Goal: Task Accomplishment & Management: Use online tool/utility

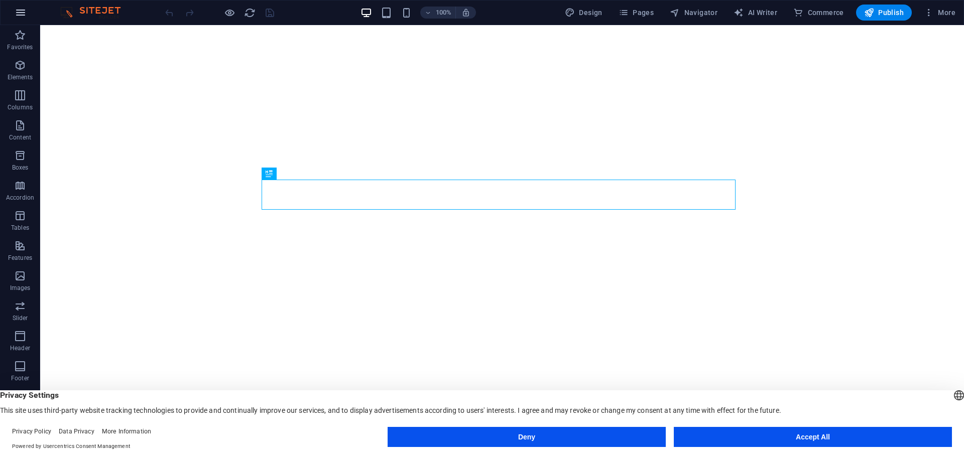
click at [27, 16] on button "button" at bounding box center [21, 13] width 24 height 24
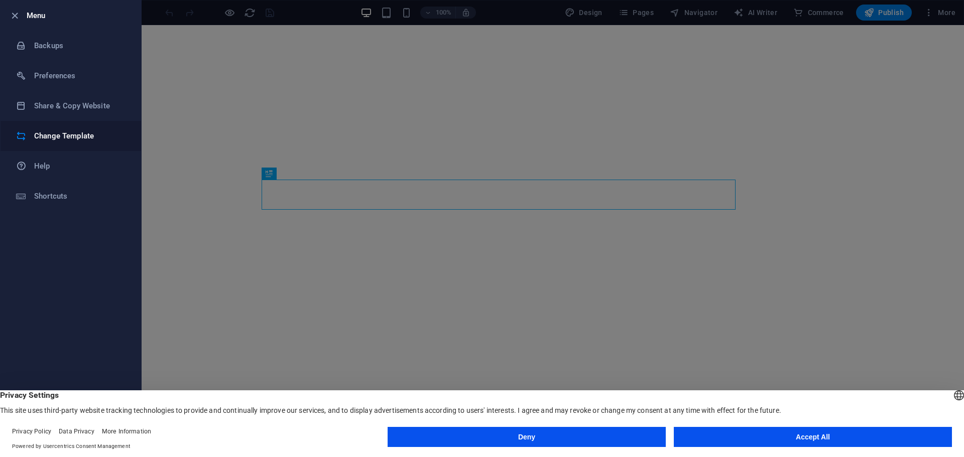
click at [75, 137] on h6 "Change Template" at bounding box center [80, 136] width 93 height 12
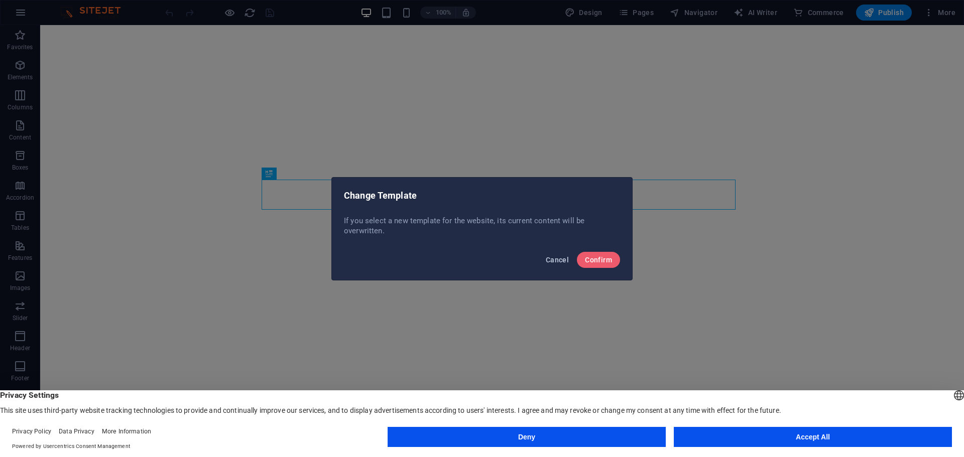
click at [555, 259] on span "Cancel" at bounding box center [557, 260] width 23 height 8
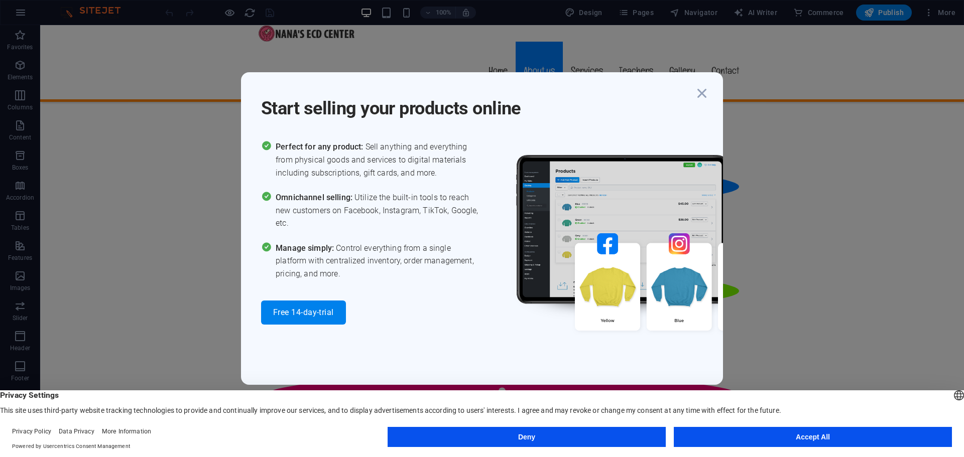
scroll to position [904, 0]
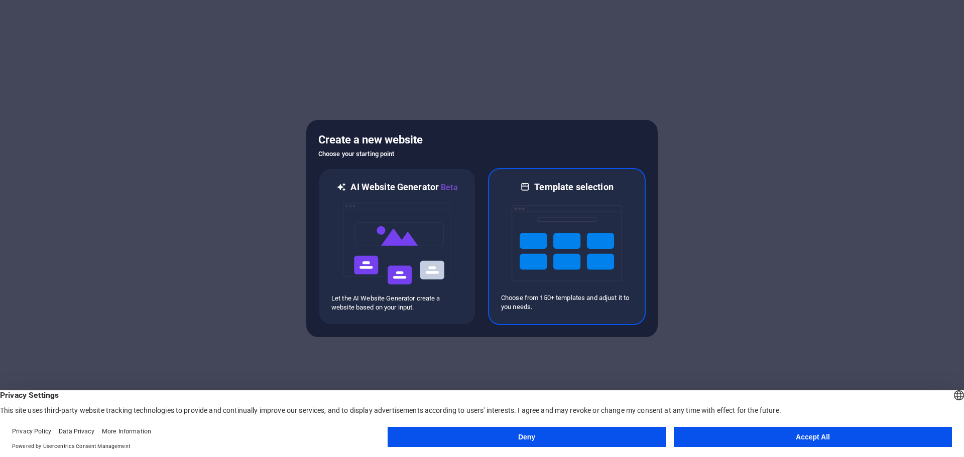
click at [563, 279] on img at bounding box center [567, 243] width 110 height 100
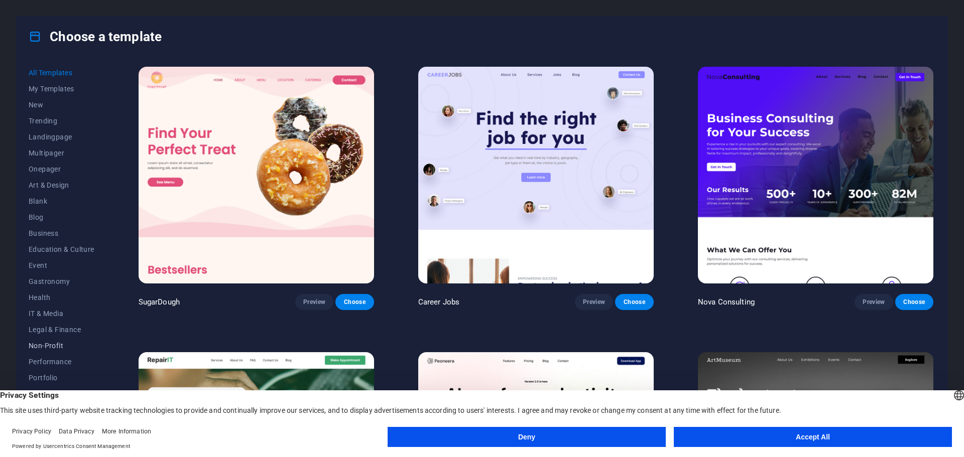
click at [50, 348] on span "Non-Profit" at bounding box center [62, 346] width 66 height 8
click at [34, 349] on span "Non-Profit" at bounding box center [62, 346] width 66 height 8
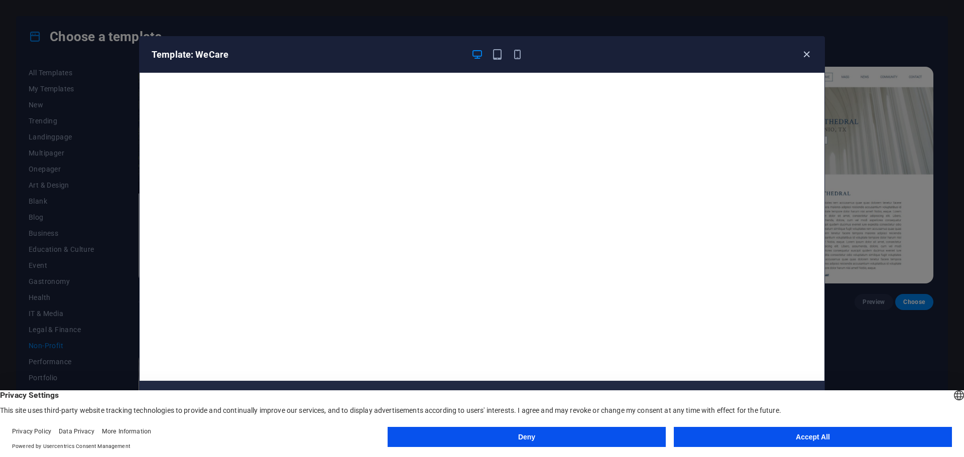
click at [808, 55] on icon "button" at bounding box center [807, 55] width 12 height 12
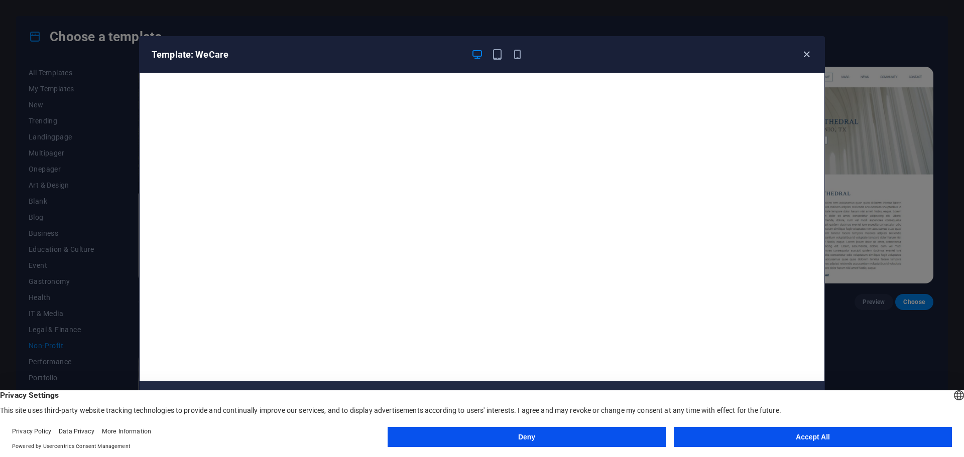
click at [804, 55] on icon "button" at bounding box center [807, 55] width 12 height 12
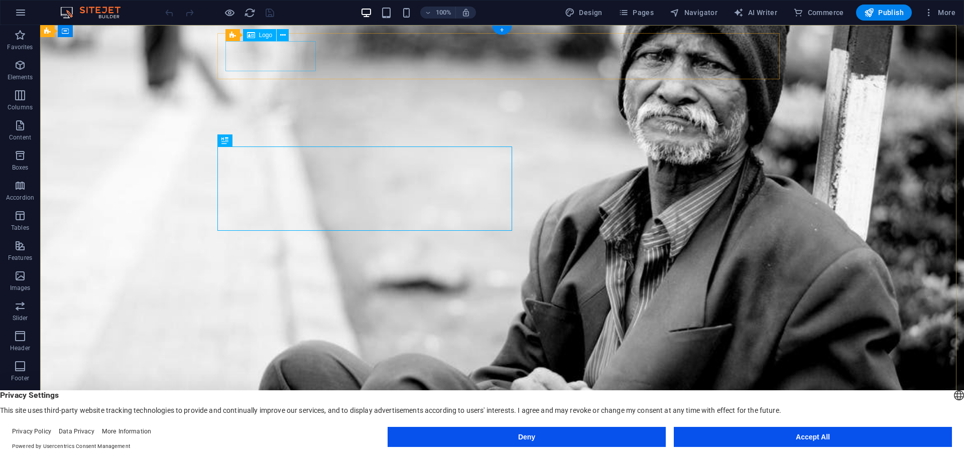
click at [291, 437] on div at bounding box center [502, 452] width 546 height 30
click at [275, 437] on div at bounding box center [502, 452] width 546 height 30
select select "px"
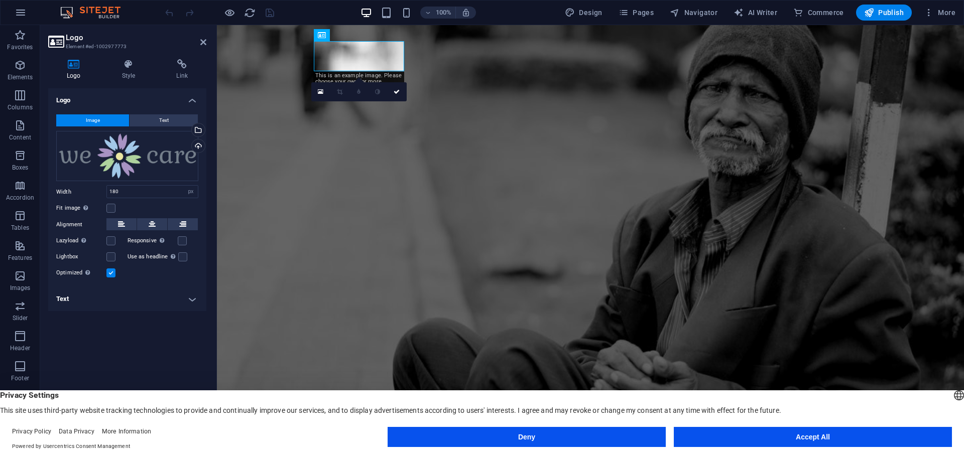
click at [119, 118] on button "Image" at bounding box center [92, 120] width 73 height 12
click at [141, 160] on div "Drag files here, click to choose files or select files from Files or our free s…" at bounding box center [127, 156] width 142 height 51
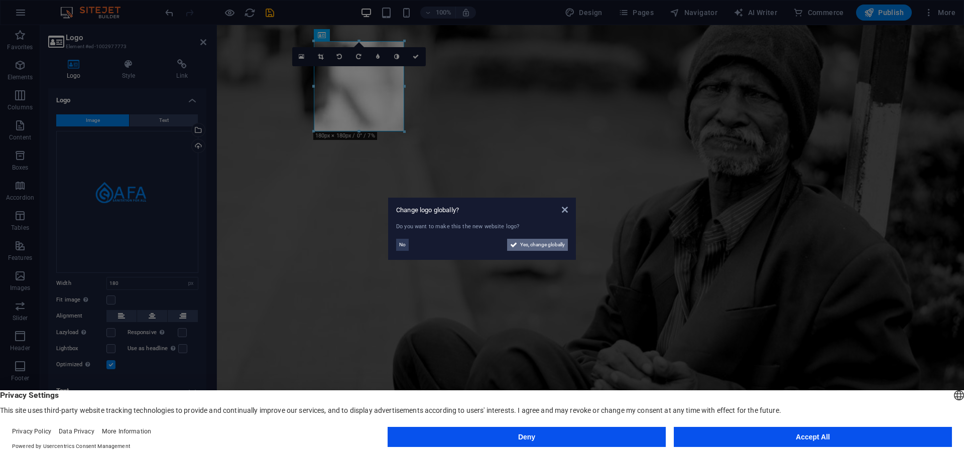
click at [529, 247] on span "Yes, change globally" at bounding box center [542, 245] width 45 height 12
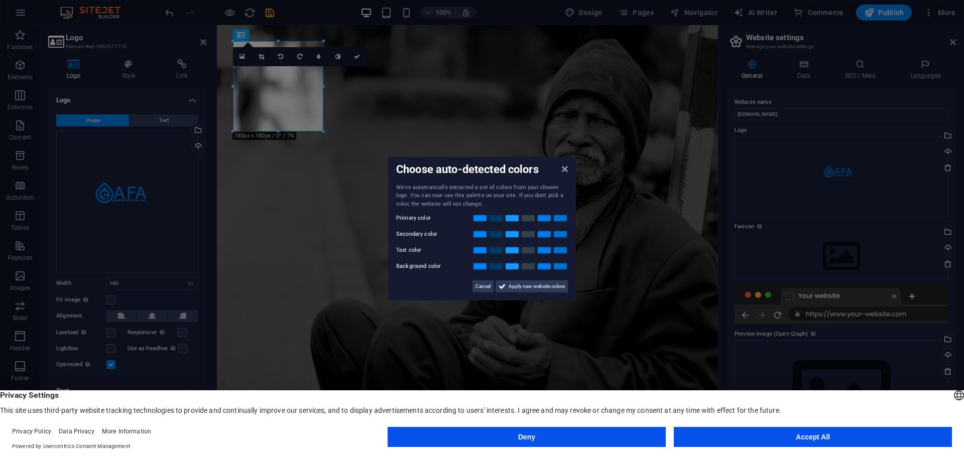
click at [322, 129] on aside "Choose auto-detected colors We've automatically extracted a set of colors from …" at bounding box center [482, 228] width 964 height 457
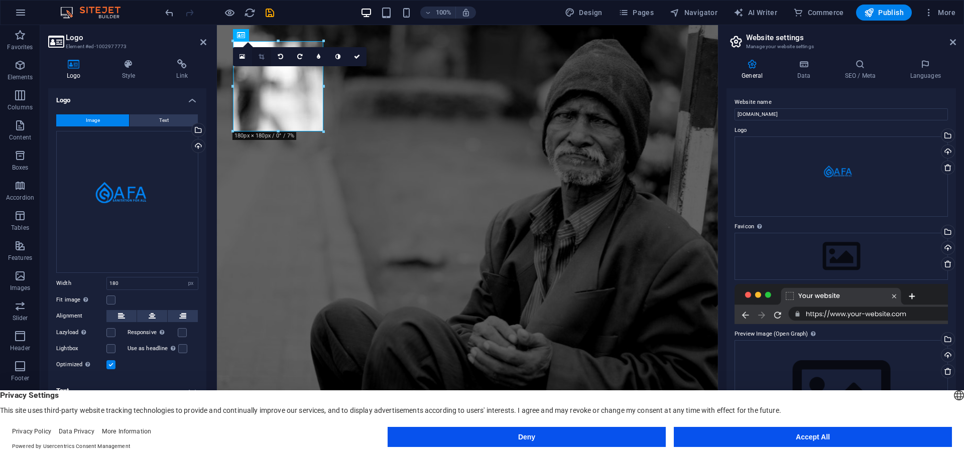
click at [264, 57] on icon at bounding box center [262, 57] width 6 height 6
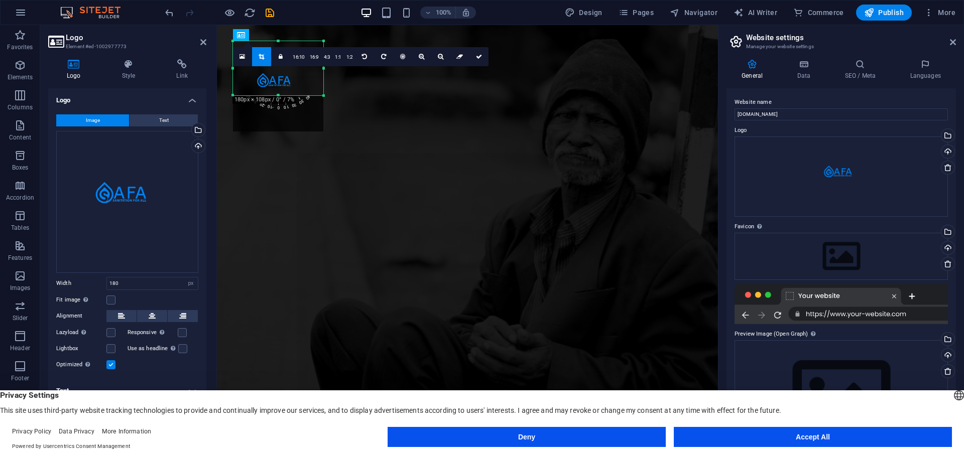
drag, startPoint x: 277, startPoint y: 131, endPoint x: 292, endPoint y: 94, distance: 39.0
click at [292, 94] on div at bounding box center [278, 96] width 90 height 4
drag, startPoint x: 292, startPoint y: 94, endPoint x: 292, endPoint y: 105, distance: 11.1
click at [292, 105] on div at bounding box center [278, 105] width 90 height 4
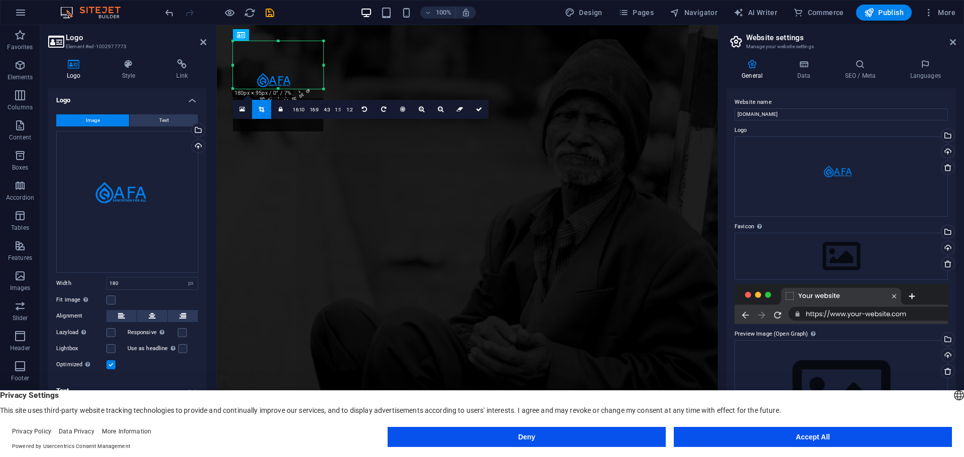
drag, startPoint x: 292, startPoint y: 105, endPoint x: 296, endPoint y: 88, distance: 18.0
click at [296, 88] on div at bounding box center [278, 89] width 90 height 4
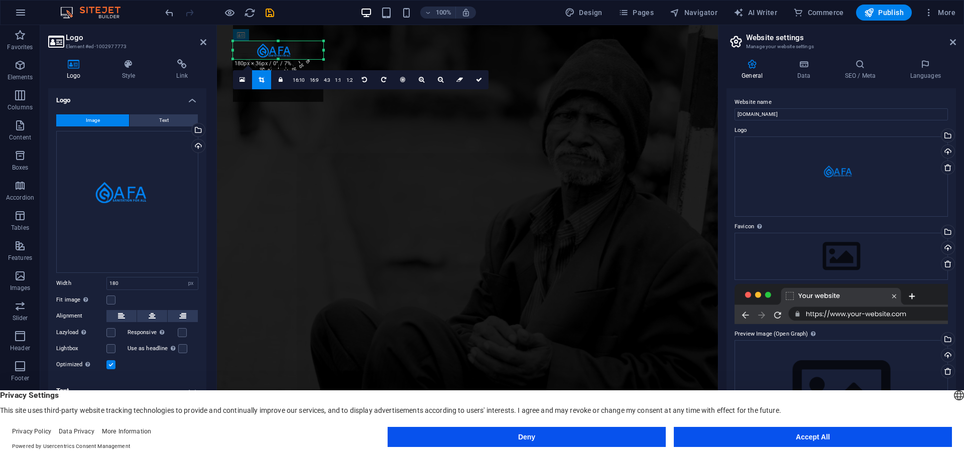
drag, startPoint x: 278, startPoint y: 40, endPoint x: 281, endPoint y: 70, distance: 29.8
click at [281, 59] on div "180 170 160 150 140 130 120 110 100 90 80 70 60 50 40 30 20 10 0 -10 -20 -30 -4…" at bounding box center [278, 50] width 90 height 18
drag, startPoint x: 324, startPoint y: 53, endPoint x: 297, endPoint y: 58, distance: 28.1
click at [296, 58] on div "180 170 160 150 140 130 120 110 100 90 80 70 60 50 40 30 20 10 0 -10 -20 -30 -4…" at bounding box center [264, 50] width 63 height 18
drag, startPoint x: 233, startPoint y: 53, endPoint x: 255, endPoint y: 61, distance: 23.0
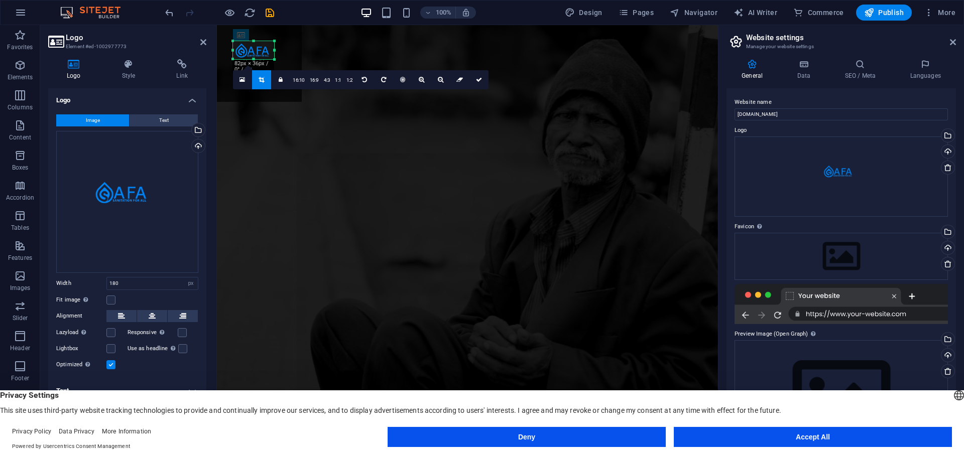
click at [255, 59] on div "180 170 160 150 140 130 120 110 100 90 80 70 60 50 40 30 20 10 0 -10 -20 -30 -4…" at bounding box center [253, 50] width 41 height 18
click at [476, 79] on icon at bounding box center [479, 80] width 6 height 6
type input "82"
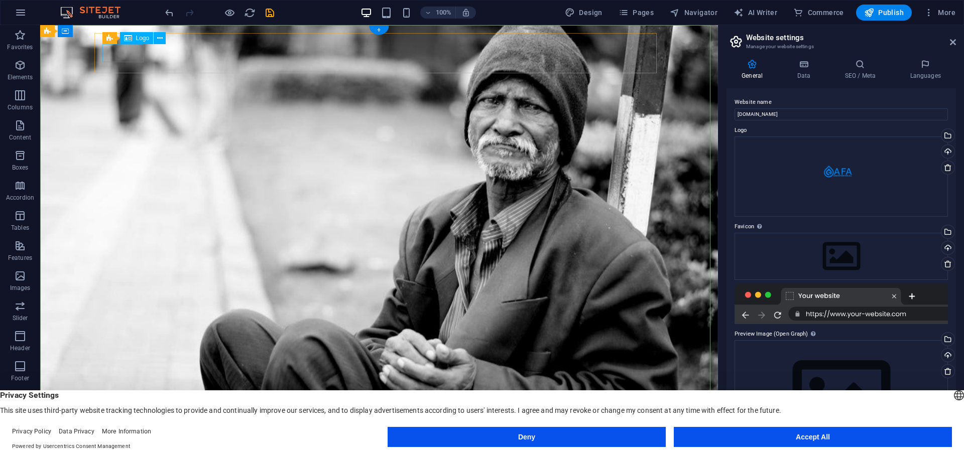
click at [129, 437] on div at bounding box center [379, 446] width 546 height 18
click at [128, 437] on div at bounding box center [379, 446] width 546 height 18
select select "px"
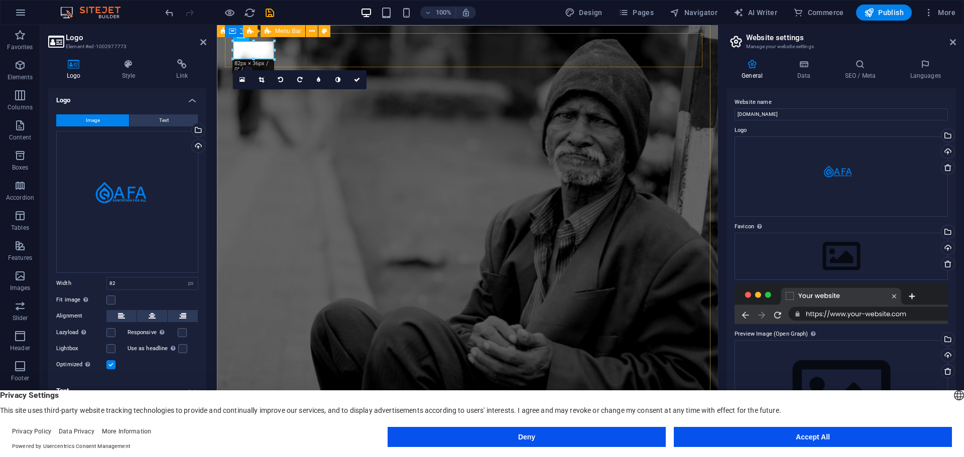
drag, startPoint x: 491, startPoint y: 66, endPoint x: 288, endPoint y: 38, distance: 204.8
drag, startPoint x: 275, startPoint y: 41, endPoint x: 283, endPoint y: 37, distance: 9.2
type input "99"
click at [352, 82] on link at bounding box center [356, 83] width 19 height 19
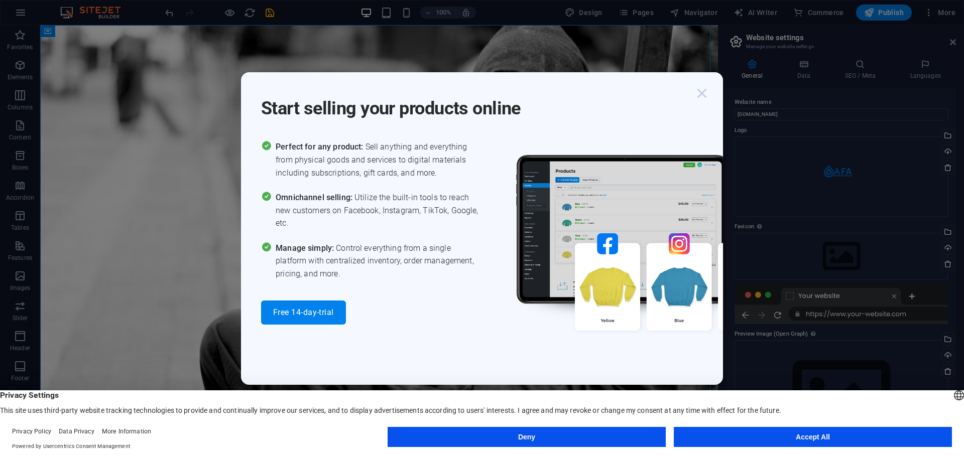
click at [701, 93] on icon "button" at bounding box center [702, 93] width 18 height 18
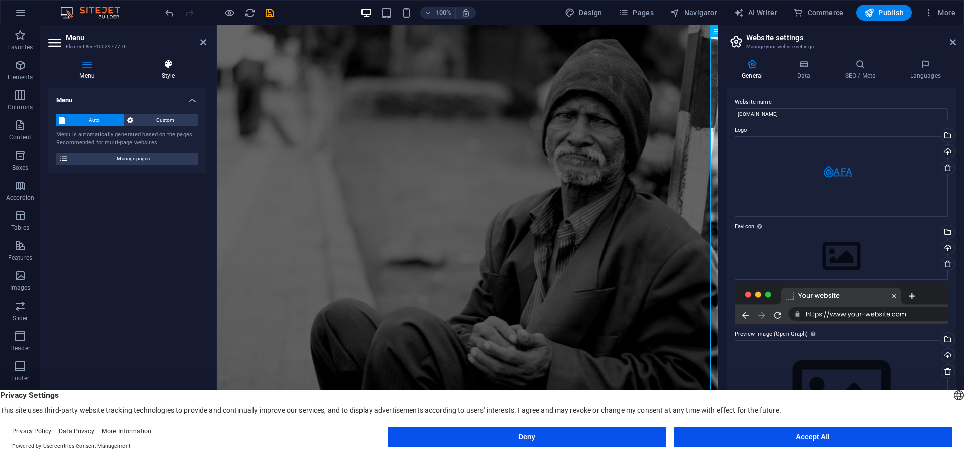
click at [169, 73] on h4 "Style" at bounding box center [168, 69] width 76 height 21
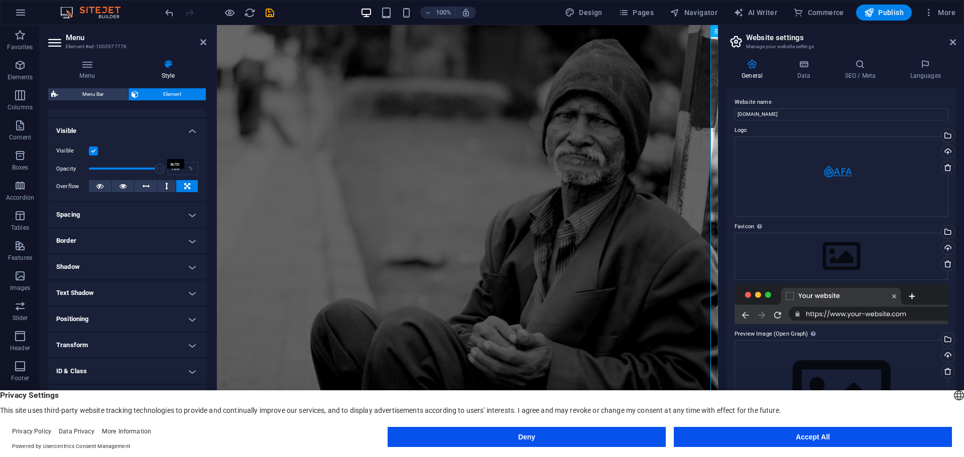
scroll to position [100, 0]
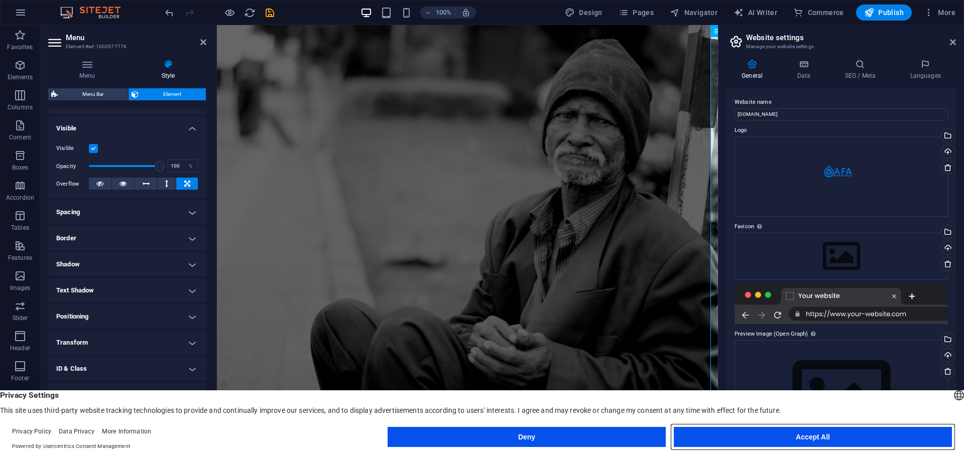
click at [737, 433] on button "Accept All" at bounding box center [813, 437] width 278 height 20
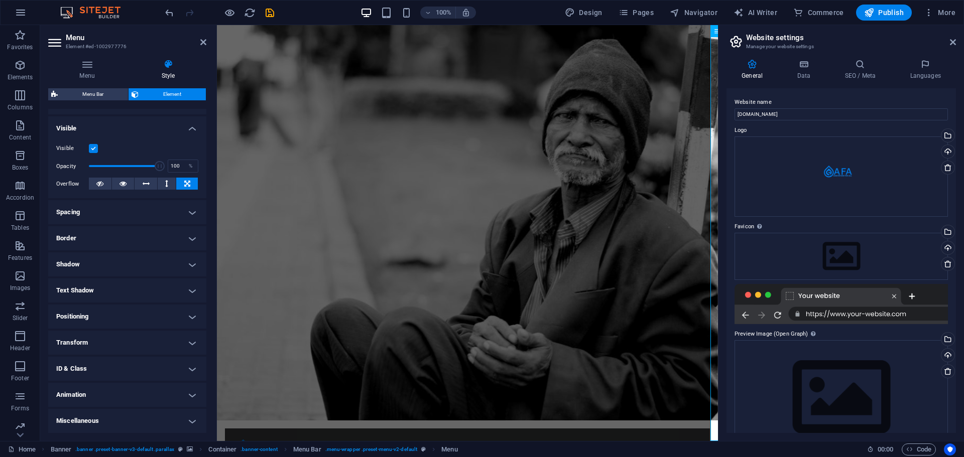
scroll to position [0, 0]
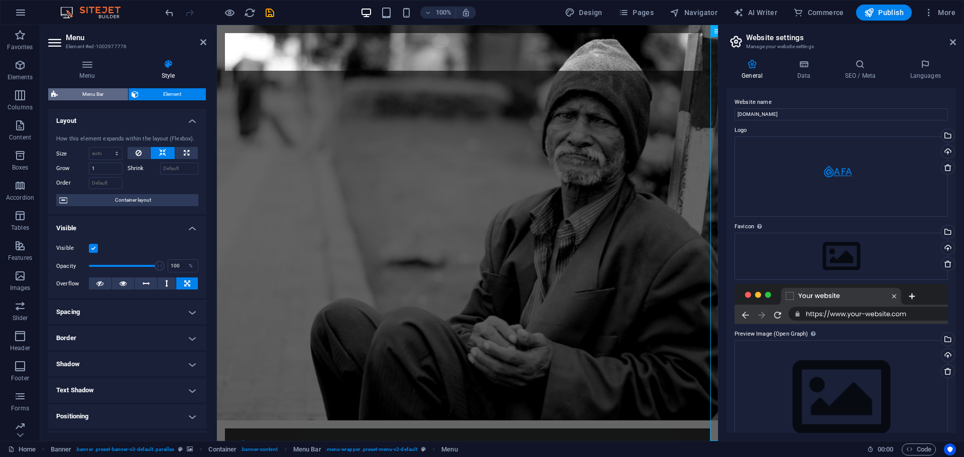
click at [108, 94] on span "Menu Bar" at bounding box center [93, 94] width 64 height 12
select select "rem"
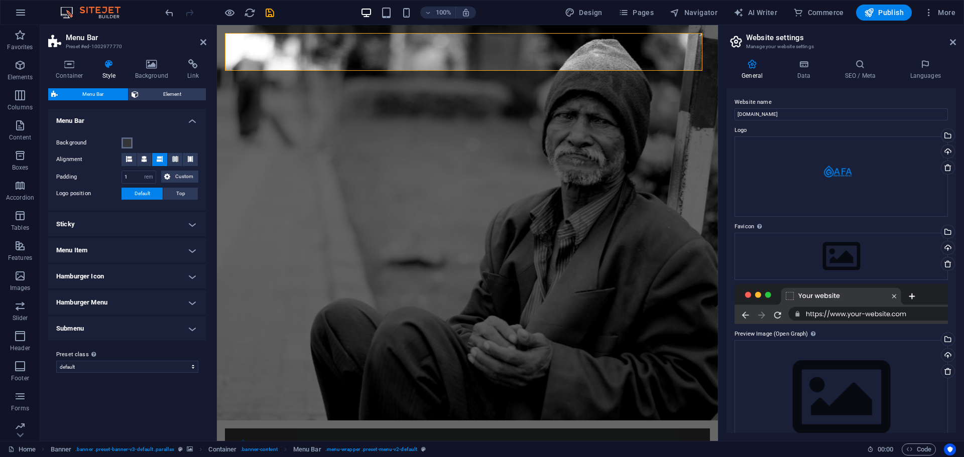
click at [127, 143] on span at bounding box center [127, 143] width 8 height 8
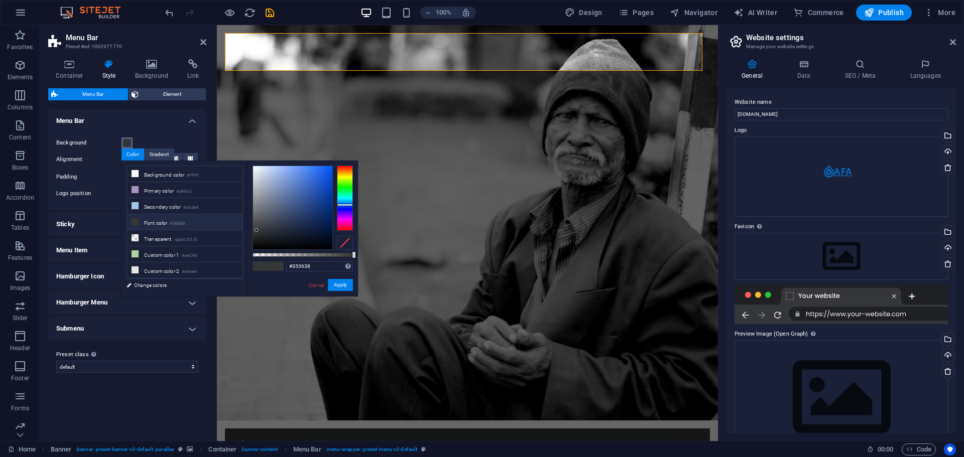
click at [127, 143] on span at bounding box center [127, 143] width 8 height 8
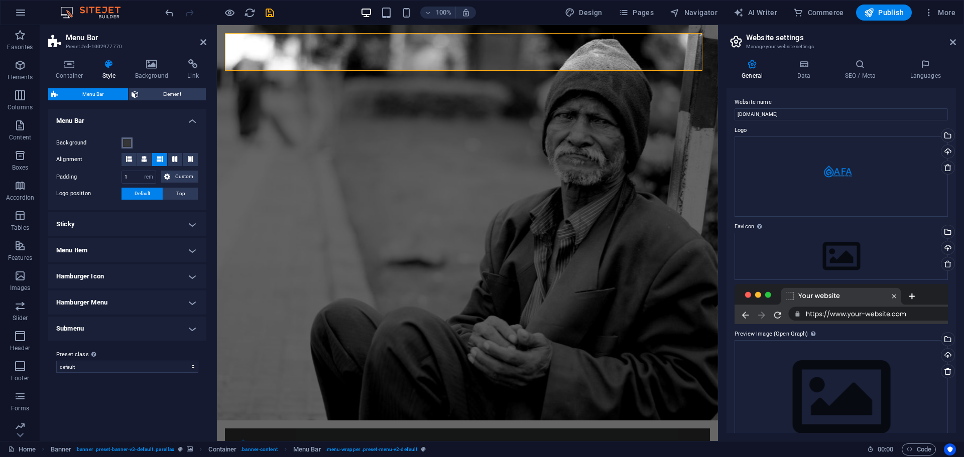
click at [127, 146] on span at bounding box center [127, 143] width 8 height 8
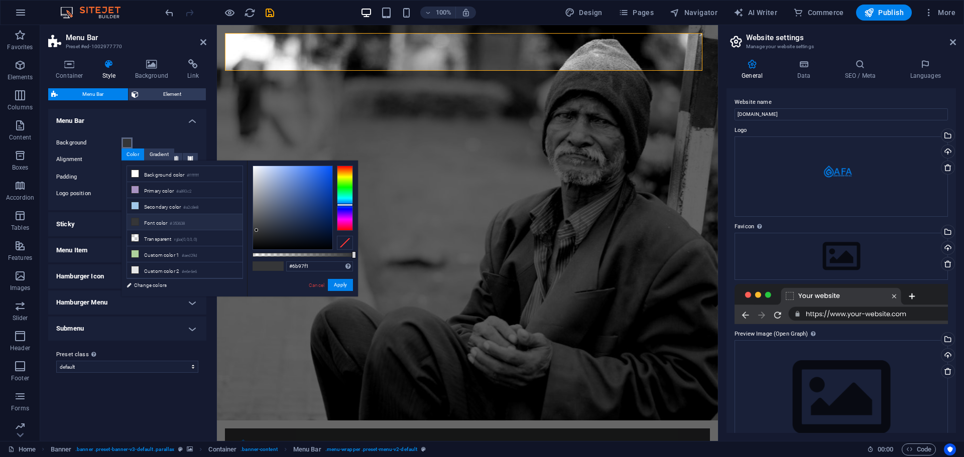
click at [297, 170] on div at bounding box center [292, 207] width 79 height 83
click at [284, 170] on div at bounding box center [292, 207] width 79 height 83
type input "#6598fe"
drag, startPoint x: 284, startPoint y: 169, endPoint x: 300, endPoint y: 166, distance: 16.4
click at [300, 166] on div at bounding box center [300, 166] width 4 height 4
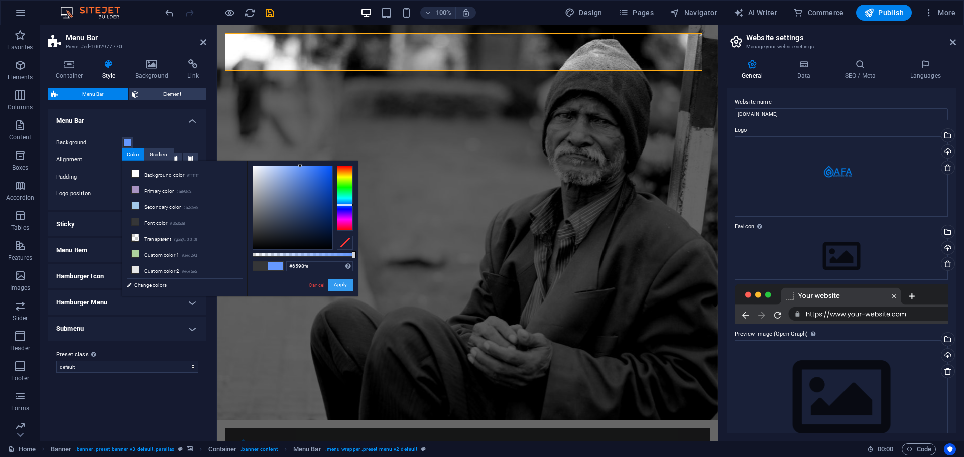
click at [337, 288] on button "Apply" at bounding box center [340, 285] width 25 height 12
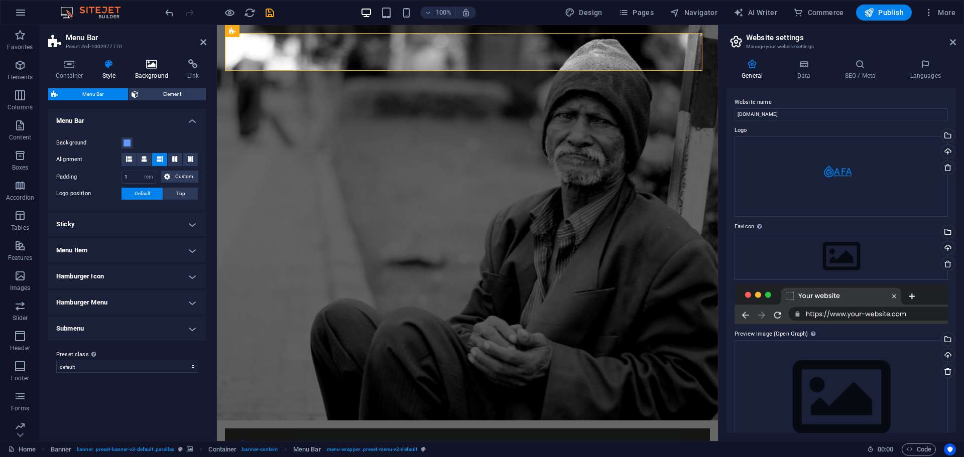
click at [155, 72] on h4 "Background" at bounding box center [154, 69] width 53 height 21
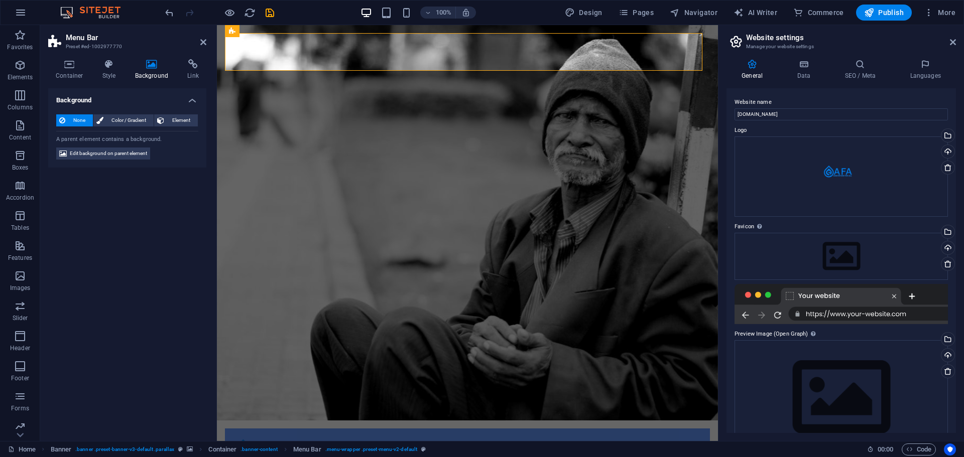
click at [136, 220] on div "Background None Color / Gradient Element Stretch background to full-width Color…" at bounding box center [127, 260] width 158 height 345
click at [258, 437] on div at bounding box center [467, 448] width 469 height 22
select select "px"
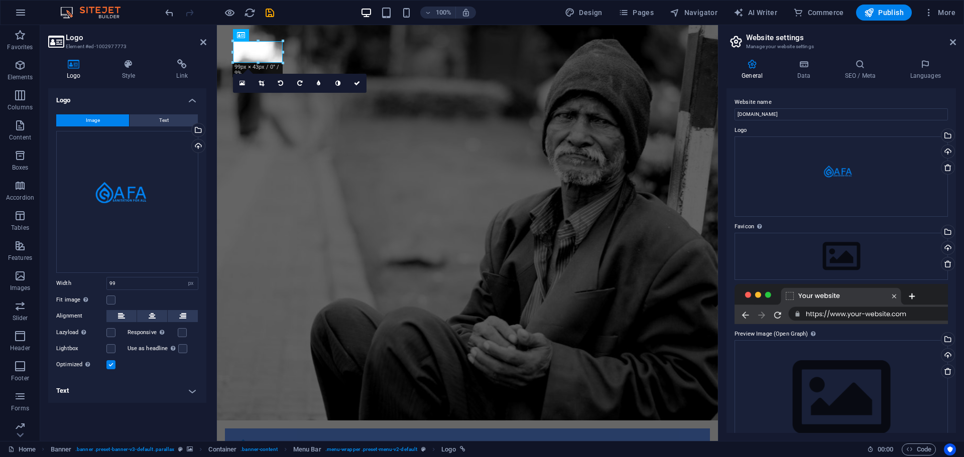
click at [110, 121] on button "Image" at bounding box center [92, 120] width 73 height 12
click at [198, 142] on div "Upload" at bounding box center [197, 147] width 15 height 15
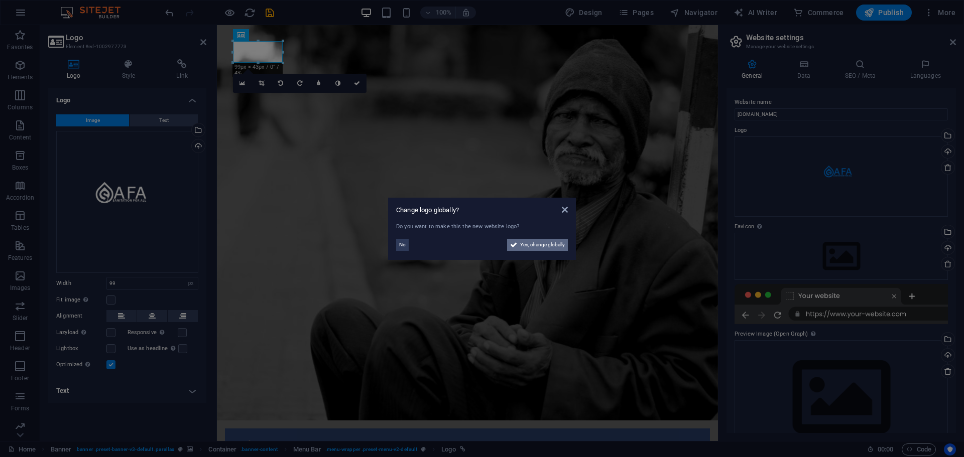
click at [529, 242] on span "Yes, change globally" at bounding box center [542, 245] width 45 height 12
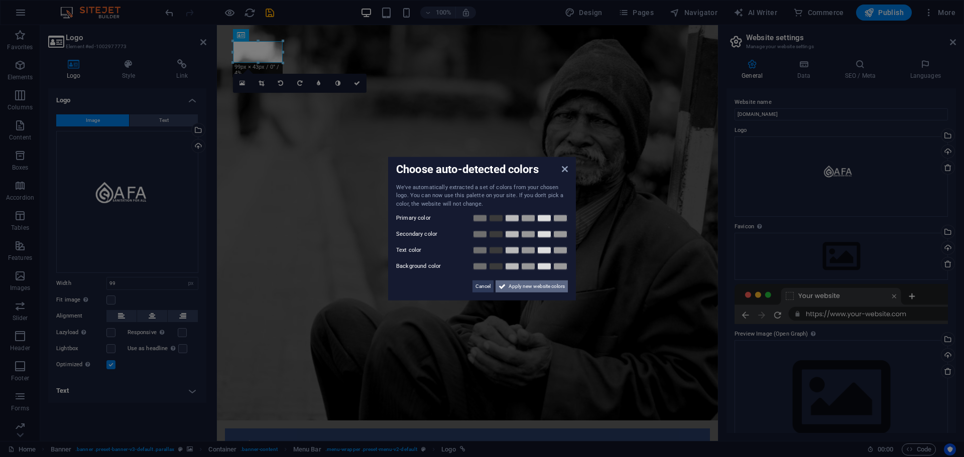
click at [531, 287] on span "Apply new website colors" at bounding box center [537, 287] width 56 height 12
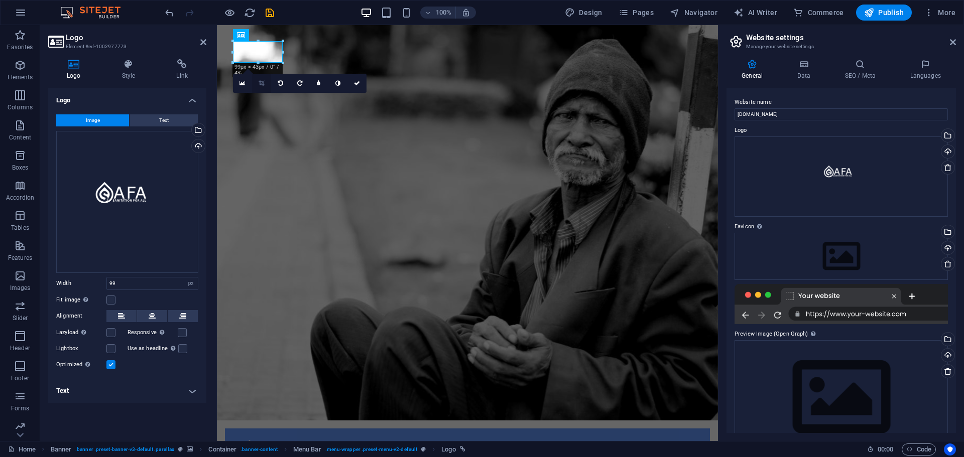
click at [262, 83] on icon at bounding box center [262, 83] width 6 height 6
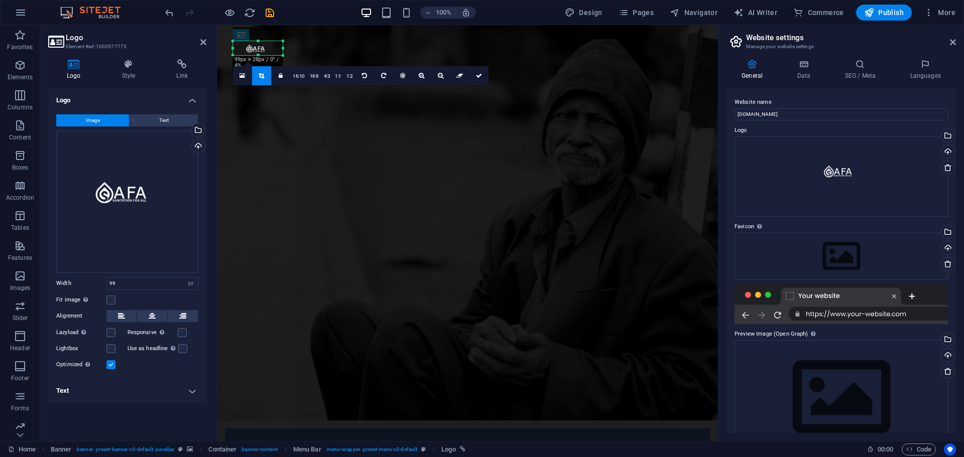
drag, startPoint x: 259, startPoint y: 63, endPoint x: 260, endPoint y: 56, distance: 7.6
click at [260, 56] on div at bounding box center [258, 56] width 50 height 4
click at [260, 42] on div at bounding box center [258, 42] width 50 height 4
click at [258, 53] on div at bounding box center [258, 54] width 50 height 4
drag, startPoint x: 284, startPoint y: 48, endPoint x: 268, endPoint y: 53, distance: 17.0
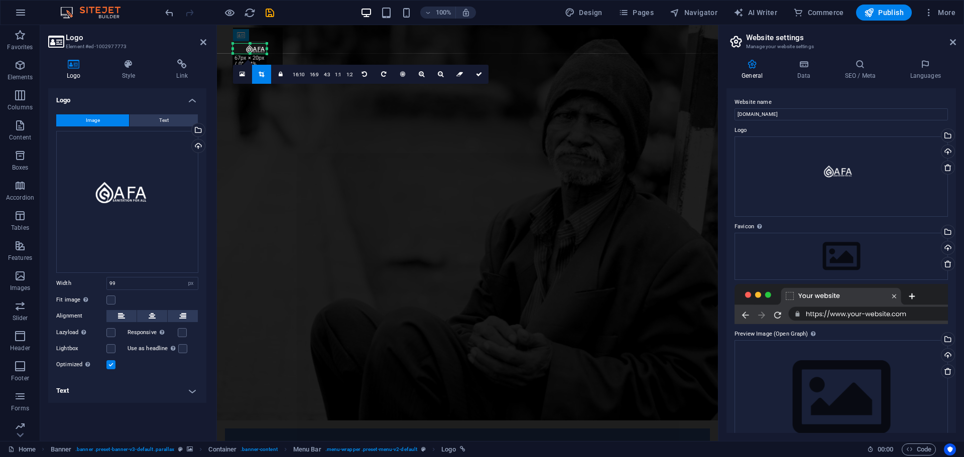
click at [267, 53] on div "180 170 160 150 140 130 120 110 100 90 80 70 60 50 40 30 20 10 0 -10 -20 -30 -4…" at bounding box center [250, 49] width 34 height 10
drag, startPoint x: 232, startPoint y: 48, endPoint x: 242, endPoint y: 52, distance: 11.3
click at [242, 52] on div "180 170 160 150 140 130 120 110 100 90 80 70 60 50 40 30 20 10 0 -10 -20 -30 -4…" at bounding box center [244, 49] width 23 height 10
click at [476, 73] on icon at bounding box center [479, 74] width 6 height 6
type input "46"
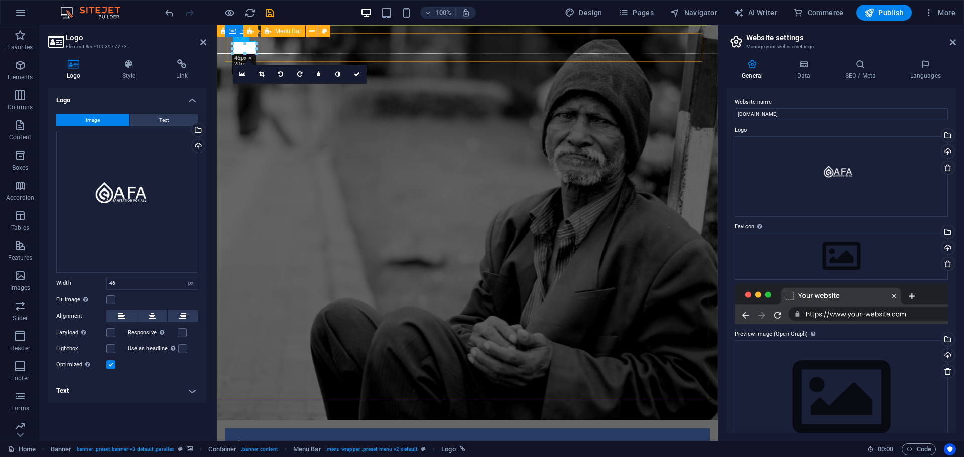
click at [270, 429] on div "Home About us What we do Projects Volunteers Donate Menu" at bounding box center [467, 455] width 485 height 53
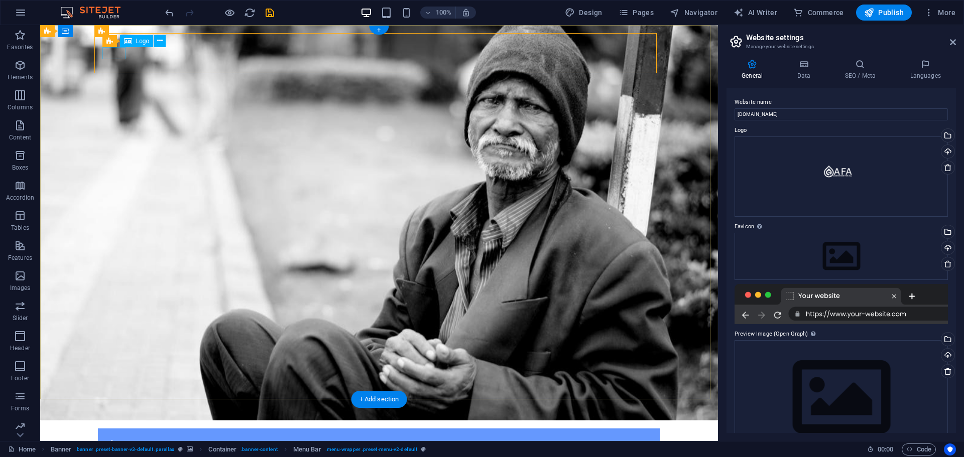
click at [120, 437] on div at bounding box center [379, 443] width 546 height 12
click at [118, 437] on div at bounding box center [379, 443] width 546 height 12
select select "px"
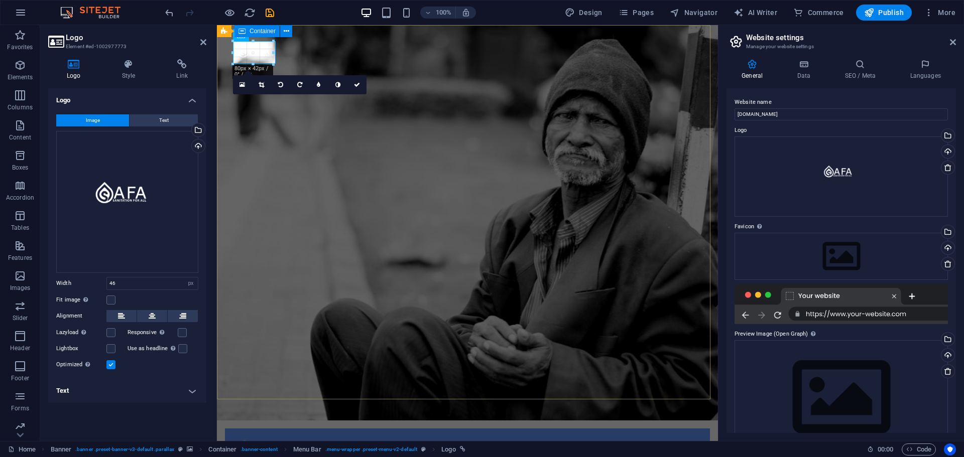
drag, startPoint x: 257, startPoint y: 43, endPoint x: 278, endPoint y: 38, distance: 21.8
drag, startPoint x: 276, startPoint y: 41, endPoint x: 291, endPoint y: 41, distance: 14.6
type input "117"
click at [354, 85] on icon at bounding box center [357, 87] width 6 height 6
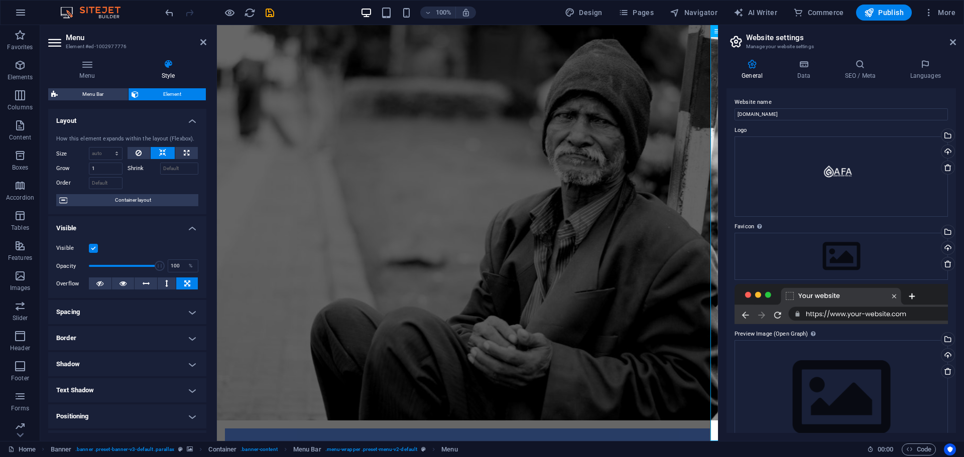
click at [51, 40] on icon at bounding box center [55, 43] width 15 height 16
click at [84, 62] on icon at bounding box center [87, 64] width 78 height 10
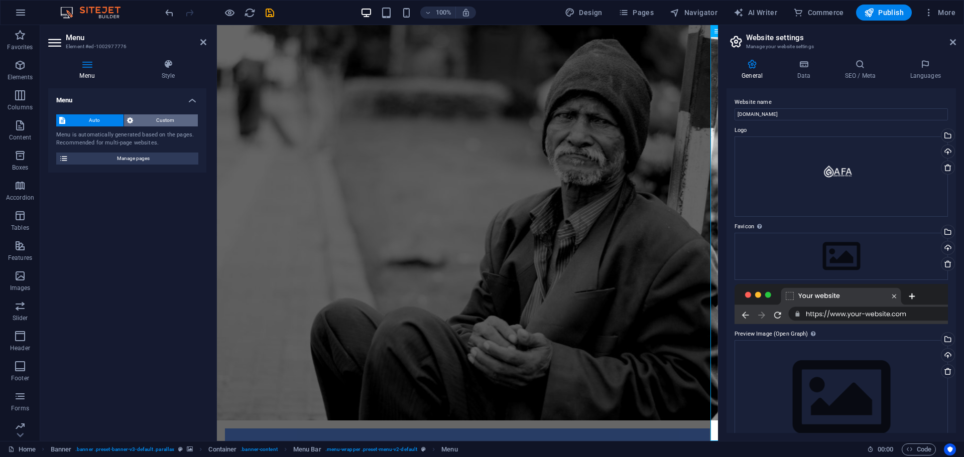
click at [160, 120] on span "Custom" at bounding box center [165, 120] width 59 height 12
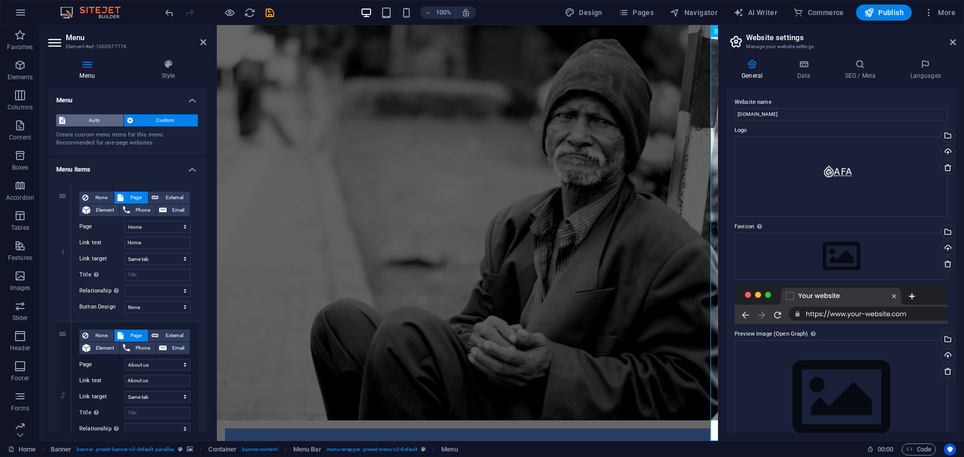
click at [93, 117] on span "Auto" at bounding box center [94, 120] width 52 height 12
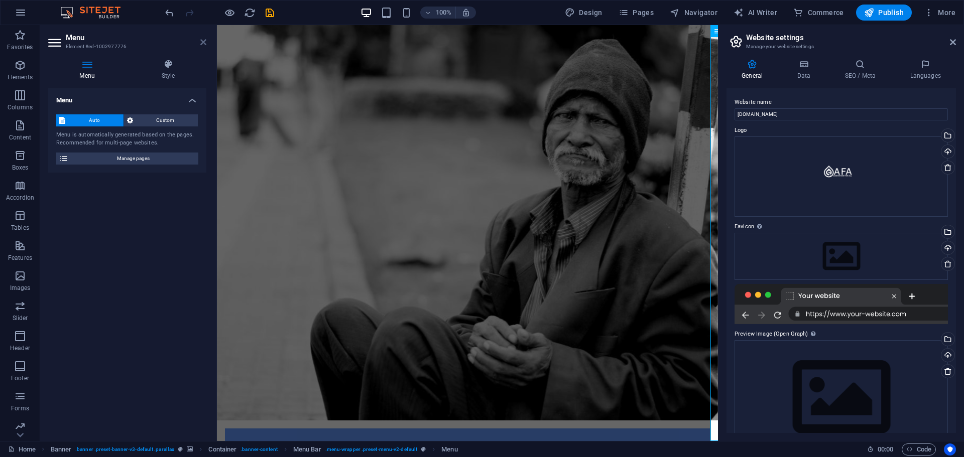
click at [205, 43] on icon at bounding box center [203, 42] width 6 height 8
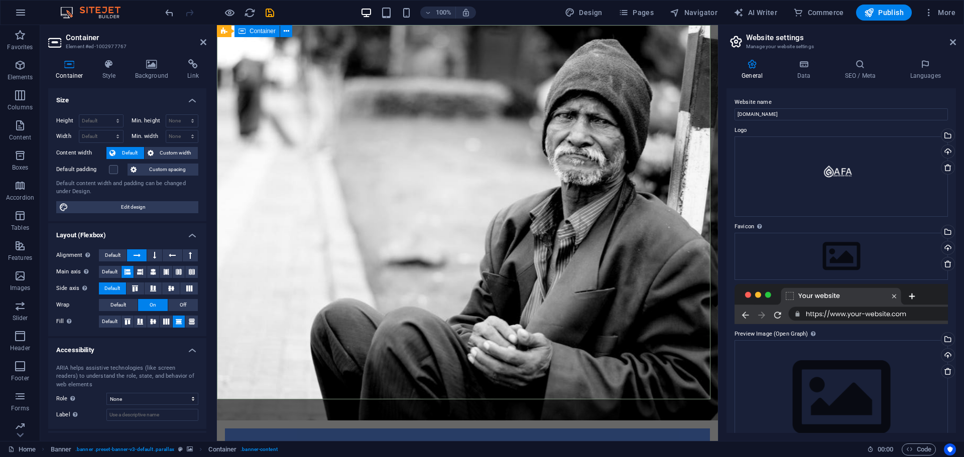
click at [157, 72] on h4 "Background" at bounding box center [154, 69] width 53 height 21
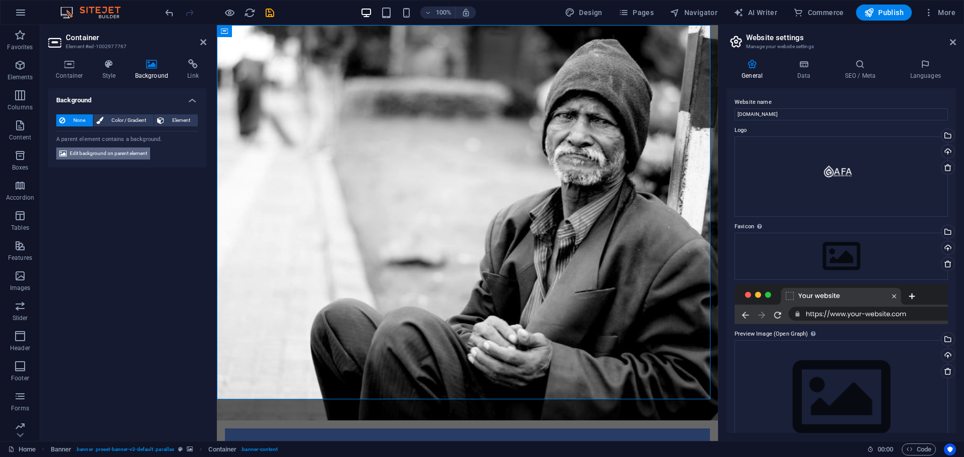
click at [124, 153] on span "Edit background on parent element" at bounding box center [108, 154] width 77 height 12
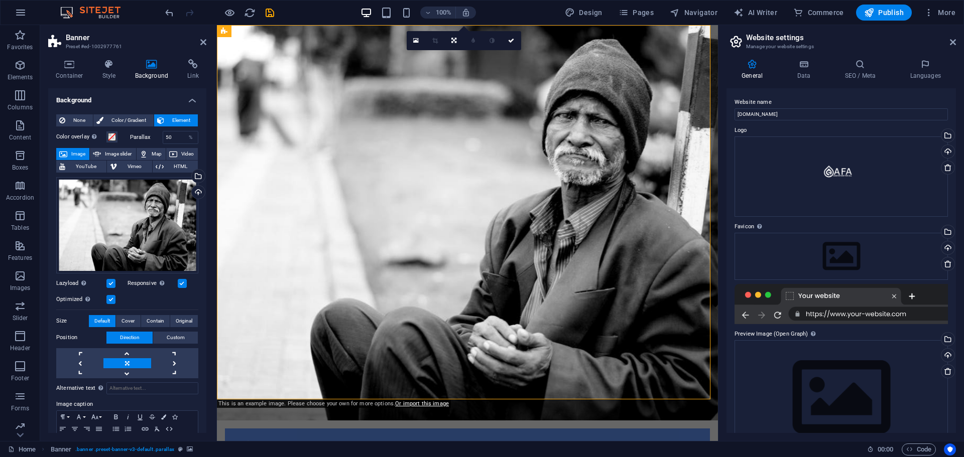
click at [146, 65] on icon at bounding box center [152, 64] width 49 height 10
click at [200, 191] on div "Upload" at bounding box center [197, 193] width 15 height 15
click at [199, 192] on div "Upload" at bounding box center [197, 193] width 15 height 15
click at [197, 176] on div "Select files from the file manager, stock photos, or upload file(s)" at bounding box center [197, 177] width 15 height 15
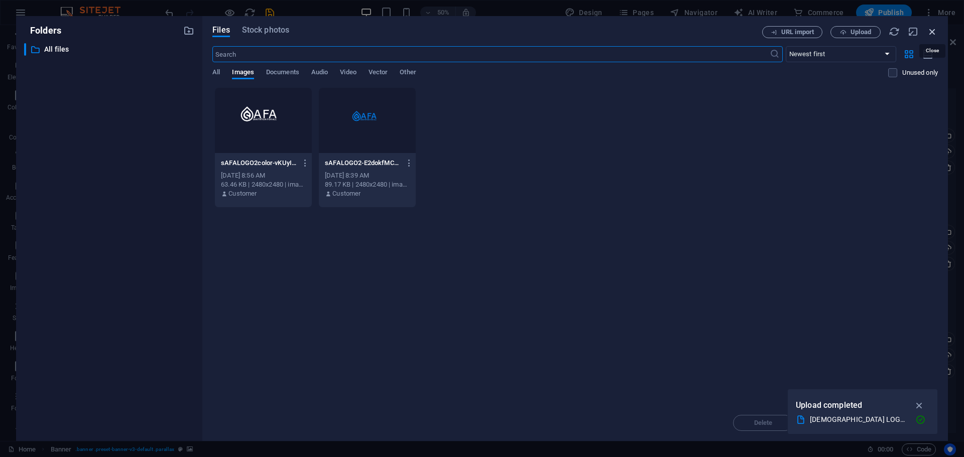
click at [930, 31] on icon "button" at bounding box center [932, 31] width 11 height 11
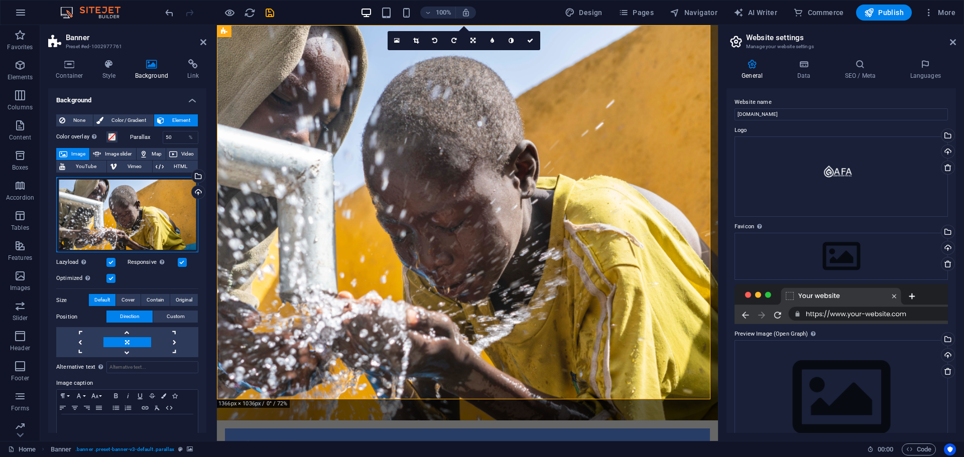
click at [152, 206] on div "Drag files here, click to choose files or select files from Files or our free s…" at bounding box center [127, 215] width 142 height 76
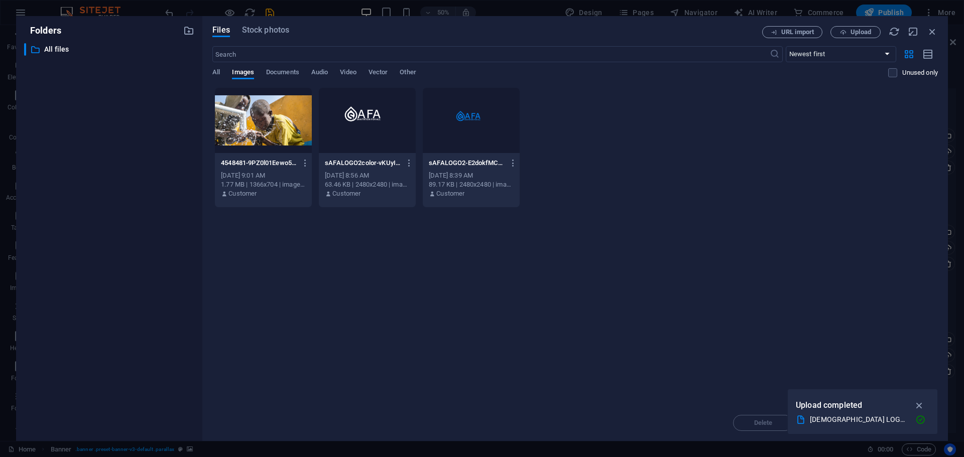
click at [268, 123] on div at bounding box center [263, 120] width 97 height 65
click at [376, 128] on div at bounding box center [367, 120] width 97 height 65
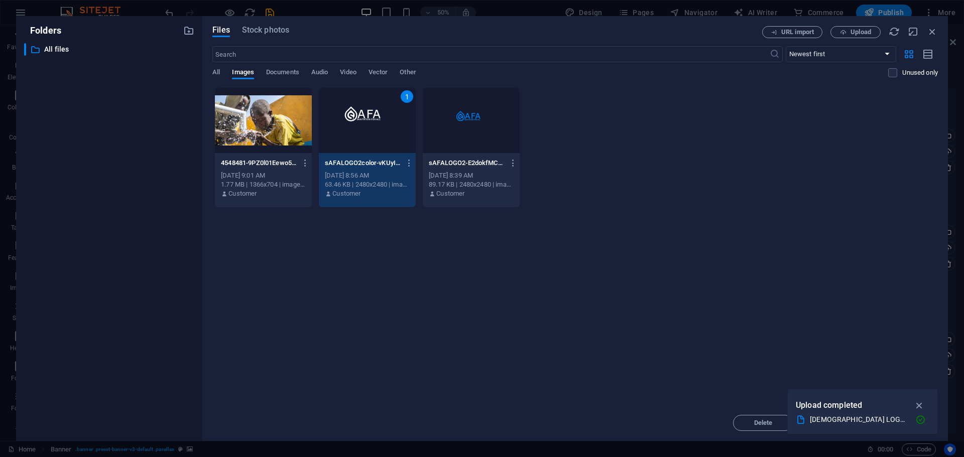
click at [492, 120] on div at bounding box center [471, 120] width 97 height 65
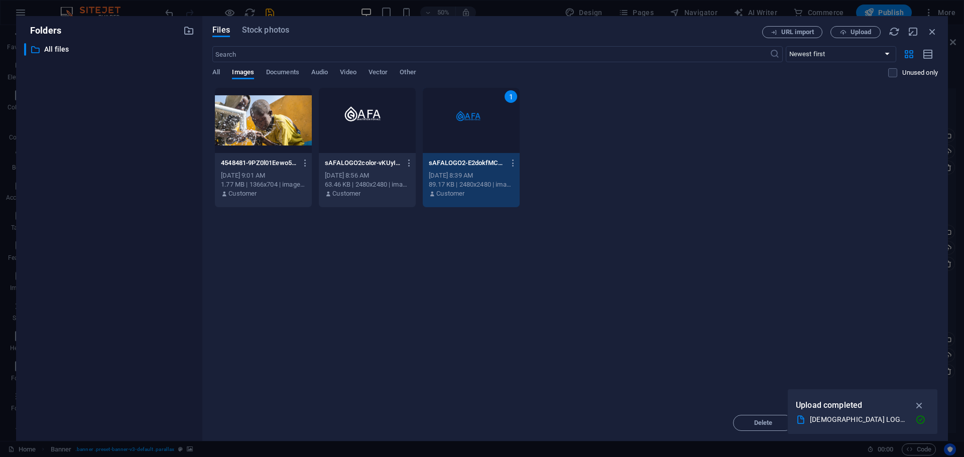
click at [251, 141] on div at bounding box center [263, 120] width 97 height 65
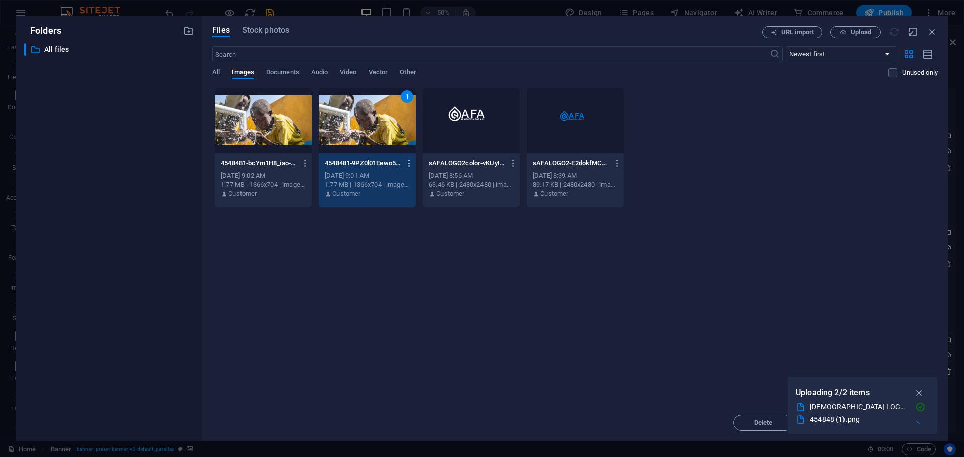
click at [306, 163] on icon "button" at bounding box center [306, 163] width 10 height 9
click at [309, 359] on h6 "Delete" at bounding box center [311, 358] width 43 height 12
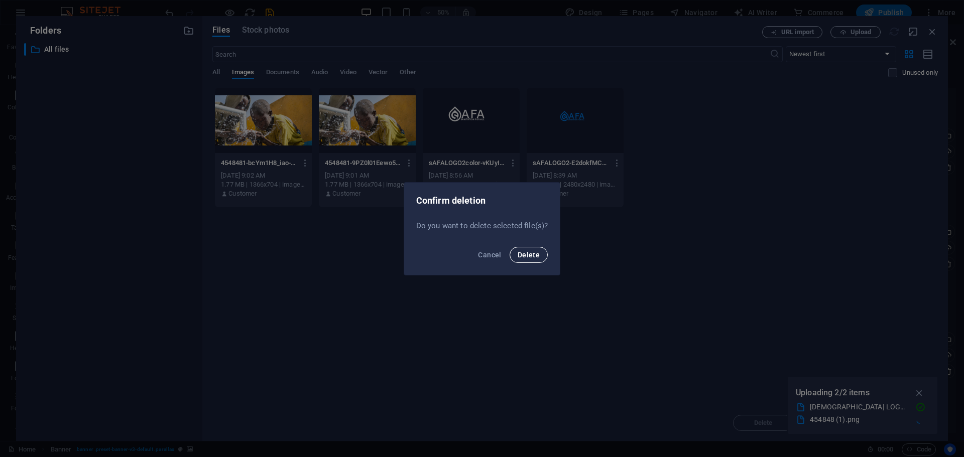
click at [520, 255] on span "Delete" at bounding box center [529, 255] width 22 height 8
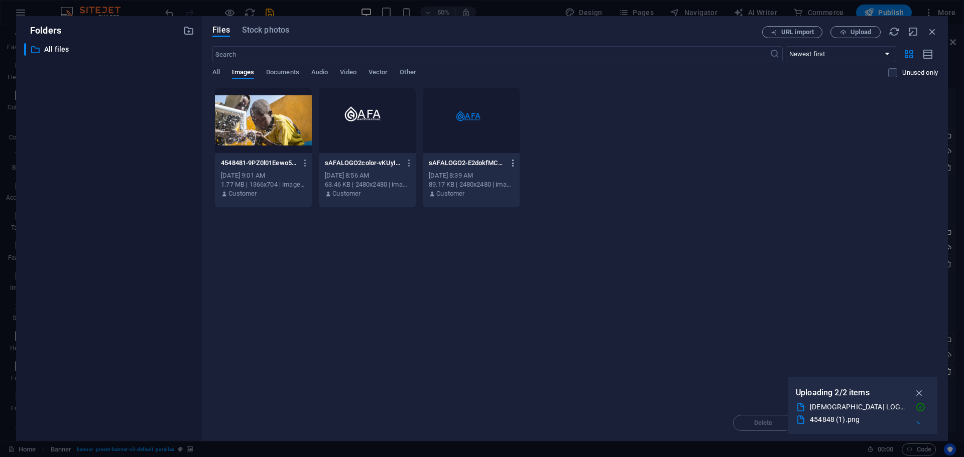
click at [514, 161] on icon "button" at bounding box center [514, 163] width 10 height 9
click at [503, 352] on h6 "Delete" at bounding box center [519, 358] width 43 height 12
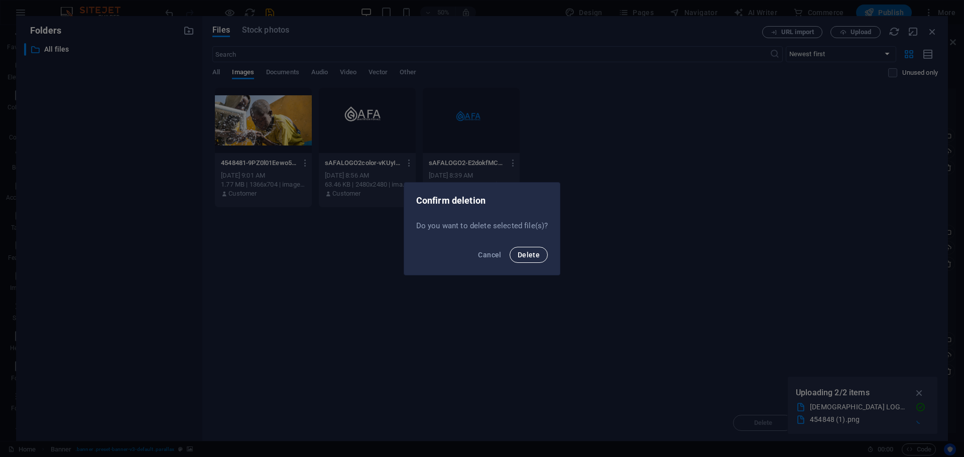
click at [517, 252] on button "Delete" at bounding box center [529, 255] width 38 height 16
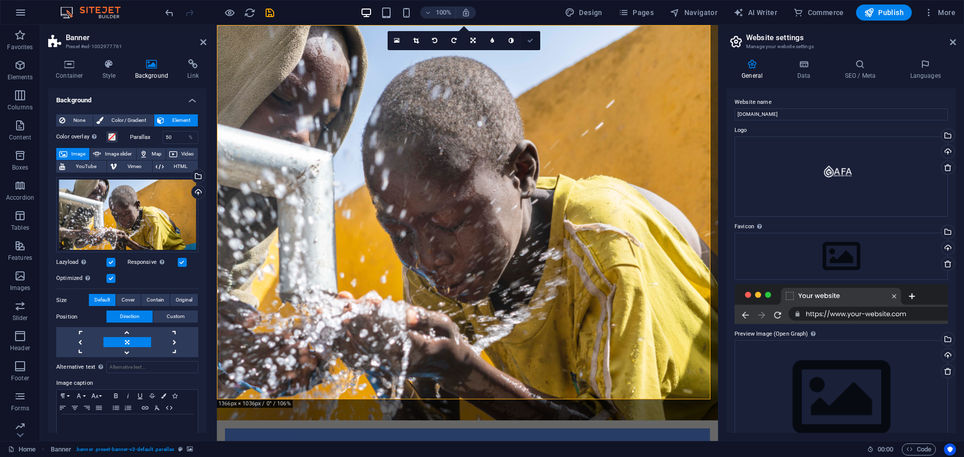
click at [534, 38] on link at bounding box center [530, 40] width 19 height 19
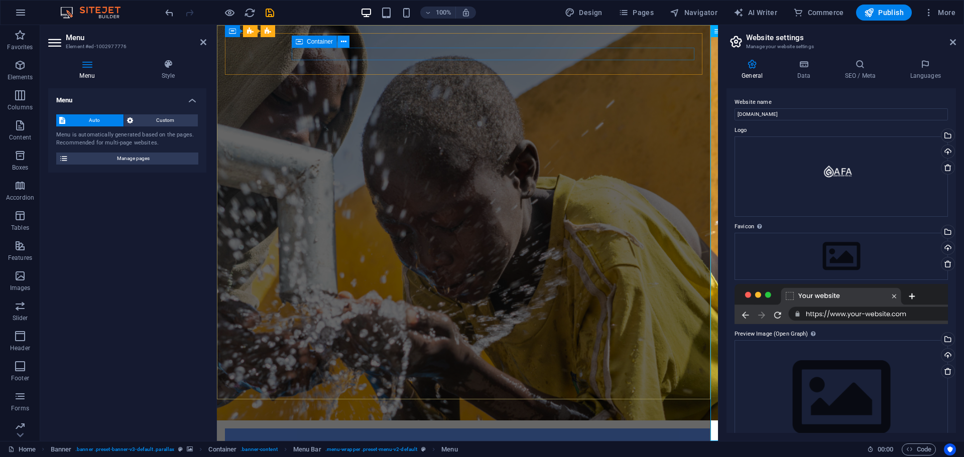
click at [344, 42] on icon at bounding box center [344, 42] width 6 height 11
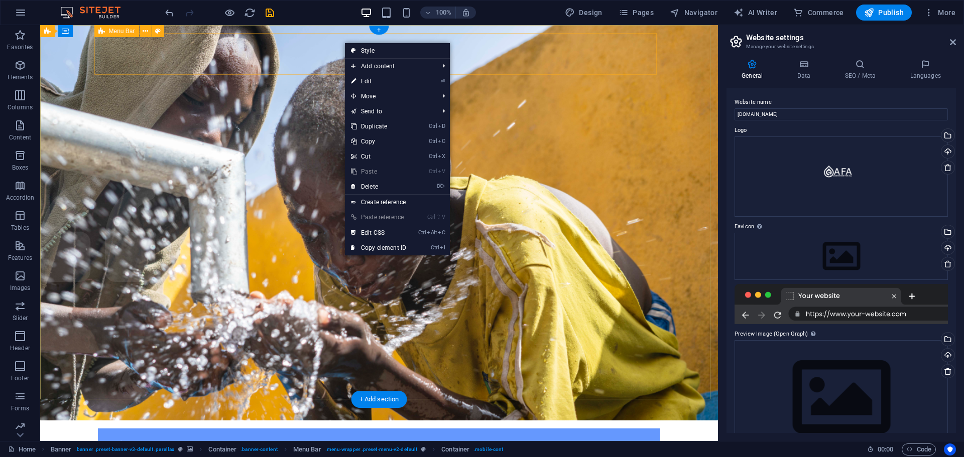
click at [240, 429] on div "Home About us What we do Projects Volunteers Donate Menu" at bounding box center [379, 462] width 562 height 66
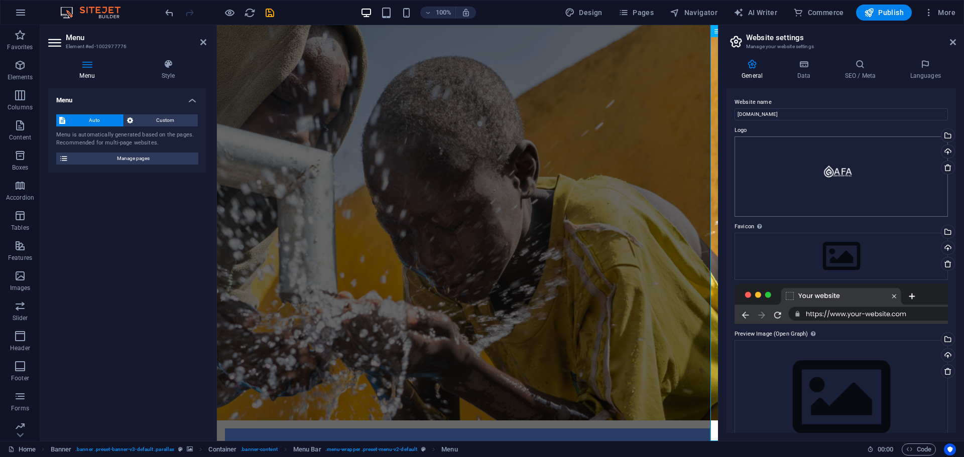
scroll to position [30, 0]
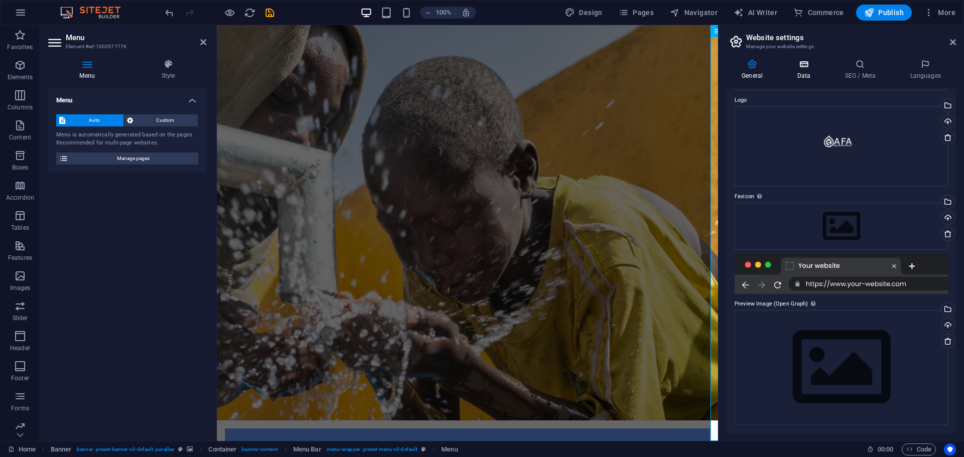
click at [803, 63] on icon at bounding box center [804, 64] width 44 height 10
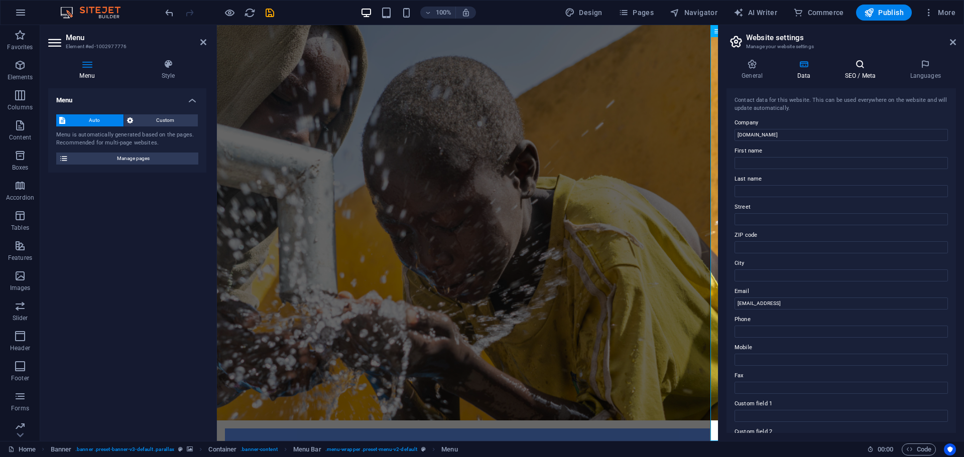
click at [854, 77] on h4 "SEO / Meta" at bounding box center [861, 69] width 65 height 21
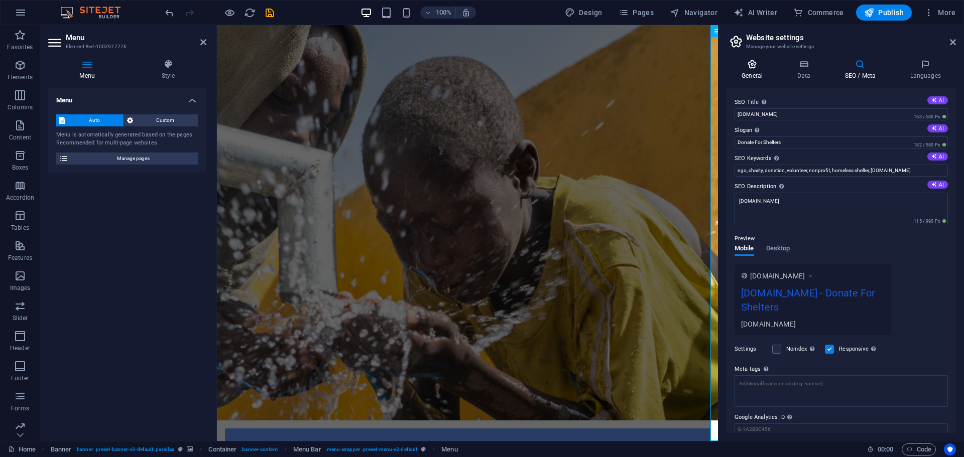
click at [760, 74] on h4 "General" at bounding box center [753, 69] width 55 height 21
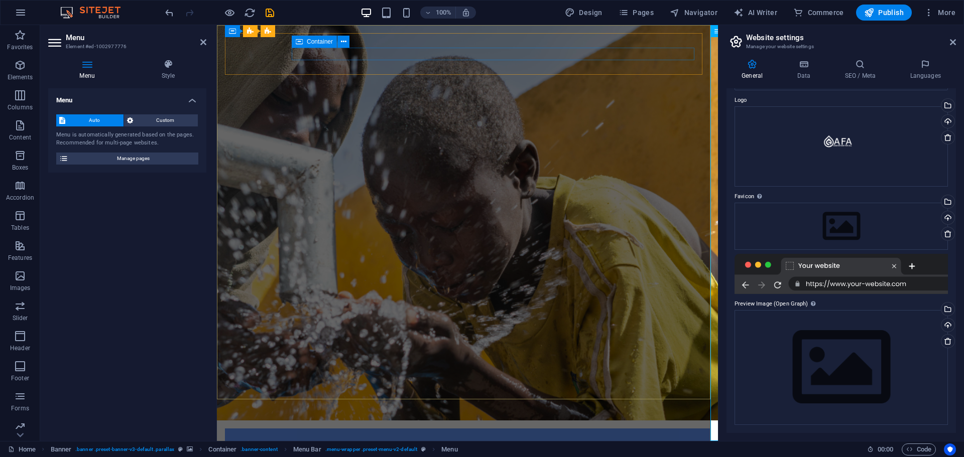
click at [319, 42] on span "Container" at bounding box center [320, 42] width 26 height 6
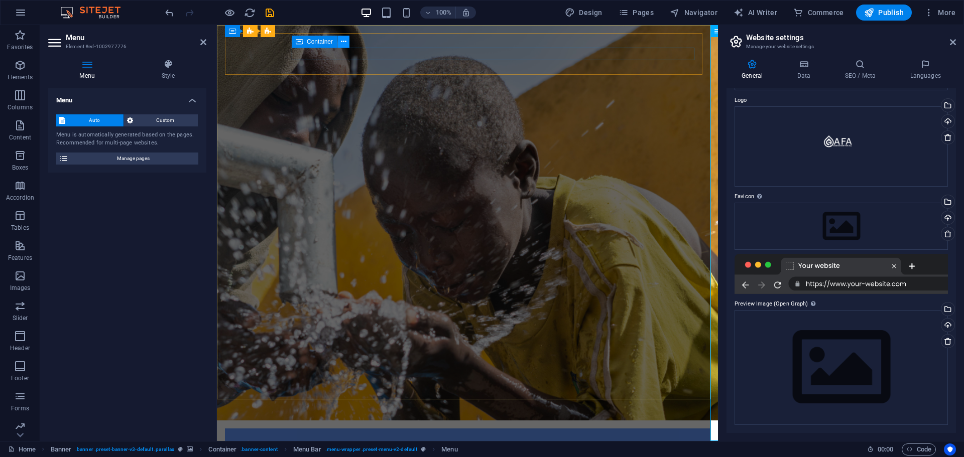
click at [344, 40] on icon at bounding box center [344, 42] width 6 height 11
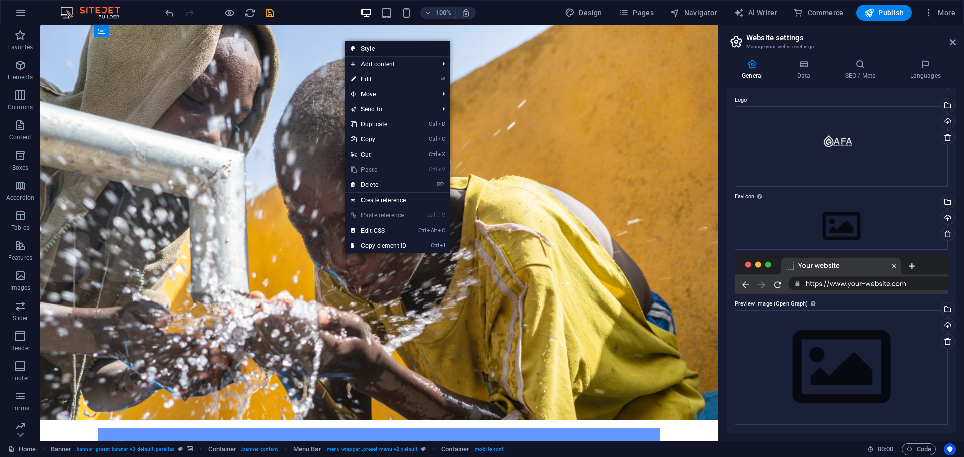
click at [367, 52] on link "Style" at bounding box center [397, 48] width 105 height 15
select select "rem"
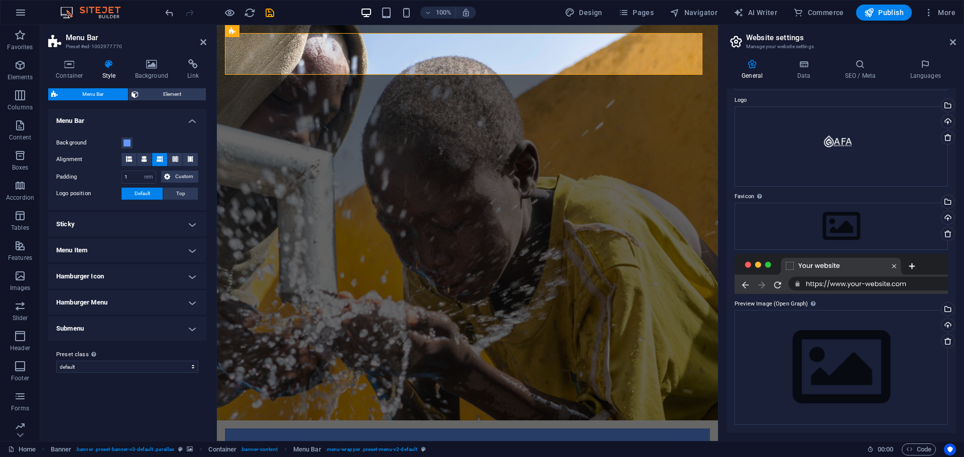
click at [193, 249] on h4 "Menu Item" at bounding box center [127, 250] width 158 height 24
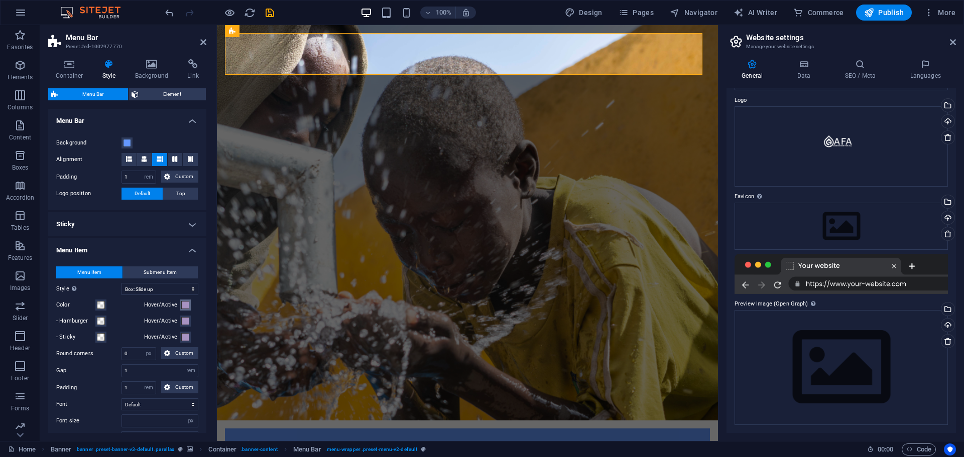
click at [182, 305] on span at bounding box center [185, 305] width 8 height 8
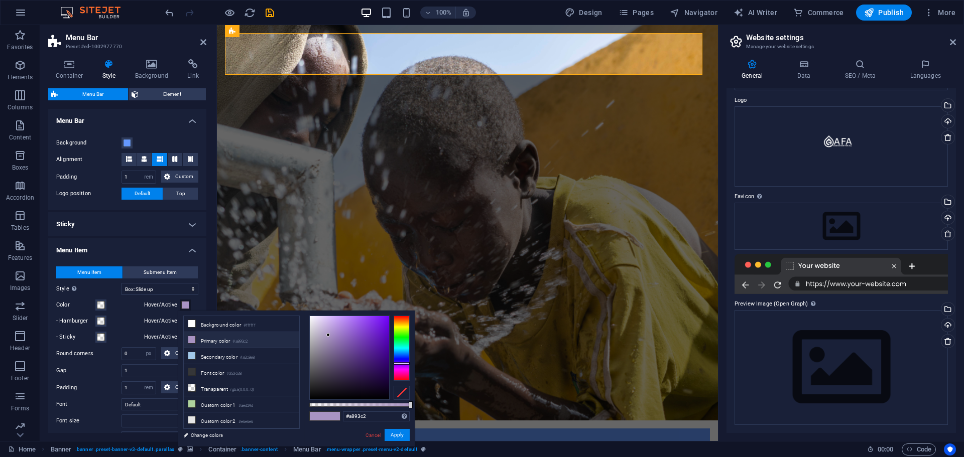
click at [182, 305] on span at bounding box center [185, 305] width 8 height 8
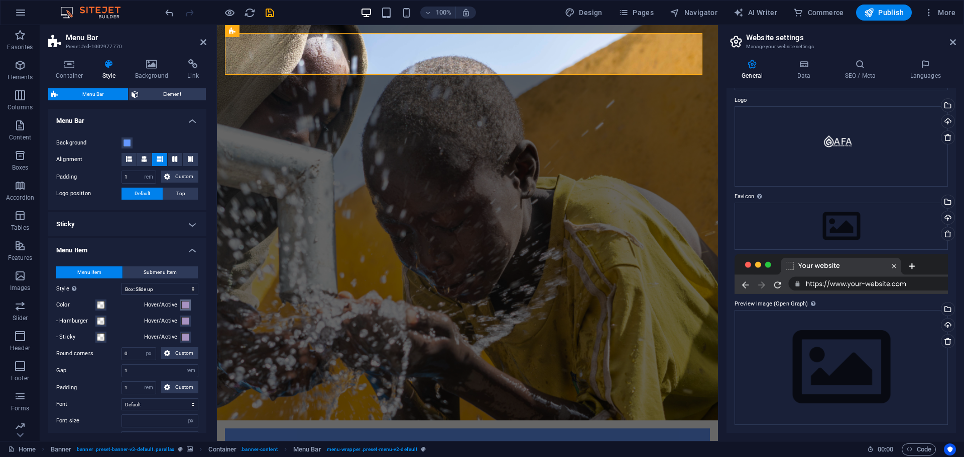
select select
click at [182, 305] on span at bounding box center [185, 305] width 8 height 8
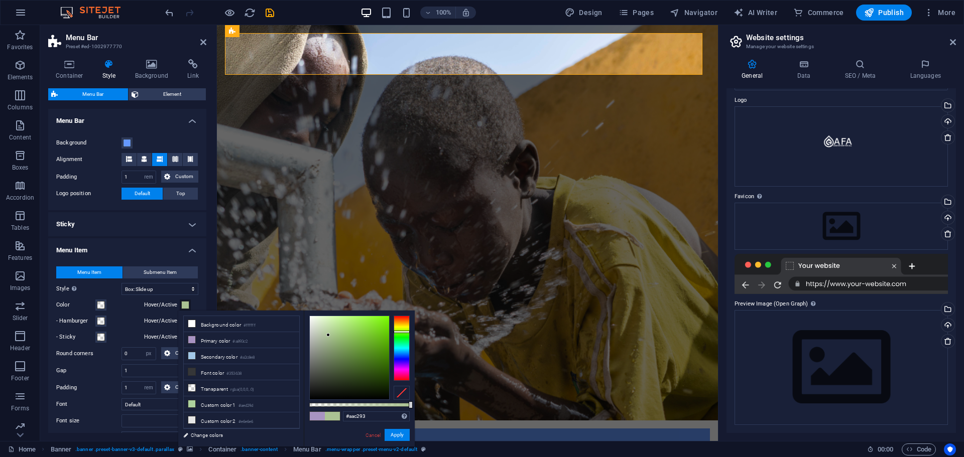
click at [400, 332] on div at bounding box center [402, 348] width 16 height 65
click at [402, 338] on div at bounding box center [402, 348] width 16 height 65
click at [402, 338] on div at bounding box center [402, 338] width 16 height 3
click at [403, 340] on div at bounding box center [402, 348] width 16 height 65
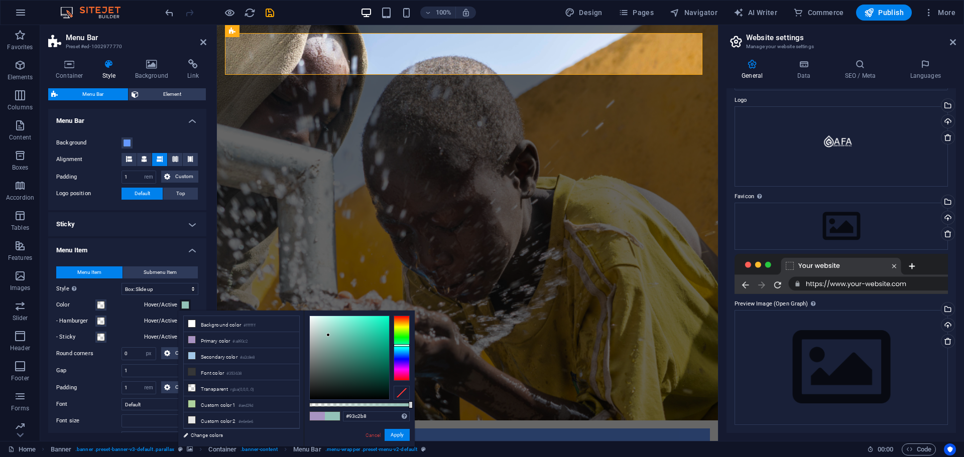
click at [403, 345] on div at bounding box center [402, 348] width 16 height 65
click at [403, 349] on div at bounding box center [402, 348] width 16 height 65
click at [402, 346] on div at bounding box center [402, 348] width 16 height 65
click at [402, 343] on div at bounding box center [402, 348] width 16 height 65
drag, startPoint x: 381, startPoint y: 336, endPoint x: 391, endPoint y: 313, distance: 24.5
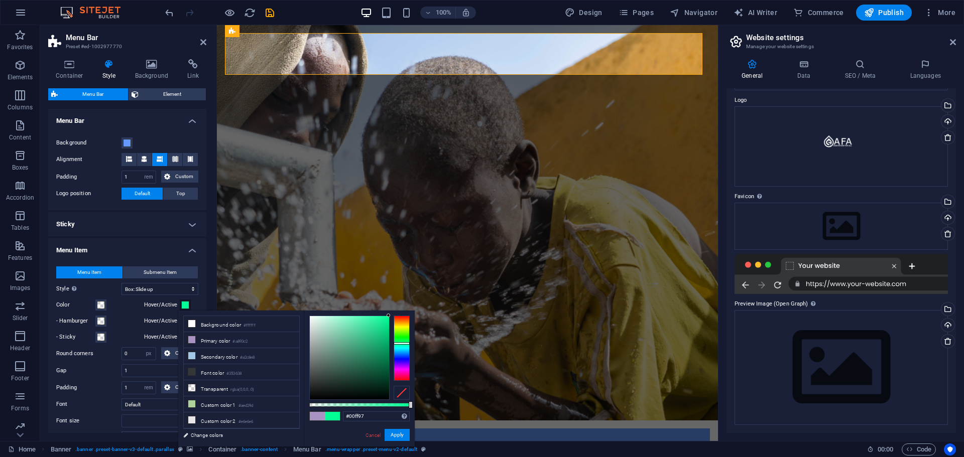
click at [391, 313] on div "#00ff97 Supported formats #0852ed rgb(8, 82, 237) rgba(8, 82, 237, 90%) hsv(221…" at bounding box center [359, 452] width 111 height 282
click at [403, 327] on div at bounding box center [402, 348] width 16 height 65
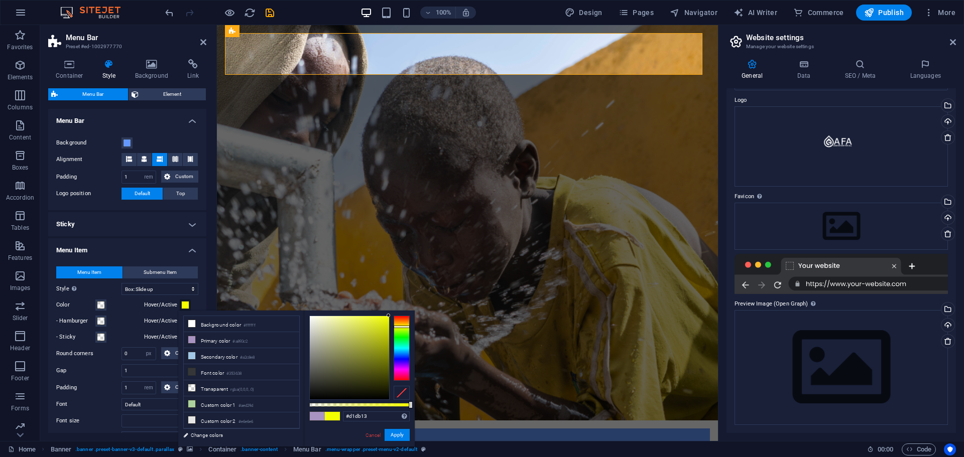
click at [382, 327] on div at bounding box center [349, 357] width 79 height 83
click at [378, 327] on div at bounding box center [349, 357] width 79 height 83
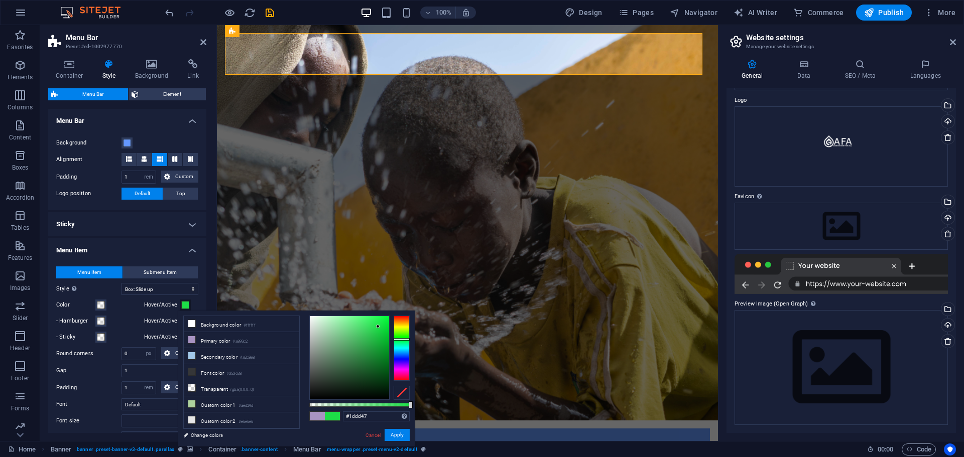
click at [394, 339] on div at bounding box center [402, 348] width 16 height 65
click at [399, 340] on div at bounding box center [402, 340] width 16 height 3
click at [399, 341] on div at bounding box center [402, 341] width 16 height 3
drag, startPoint x: 321, startPoint y: 389, endPoint x: 307, endPoint y: 397, distance: 15.8
click at [310, 397] on div at bounding box center [349, 357] width 79 height 83
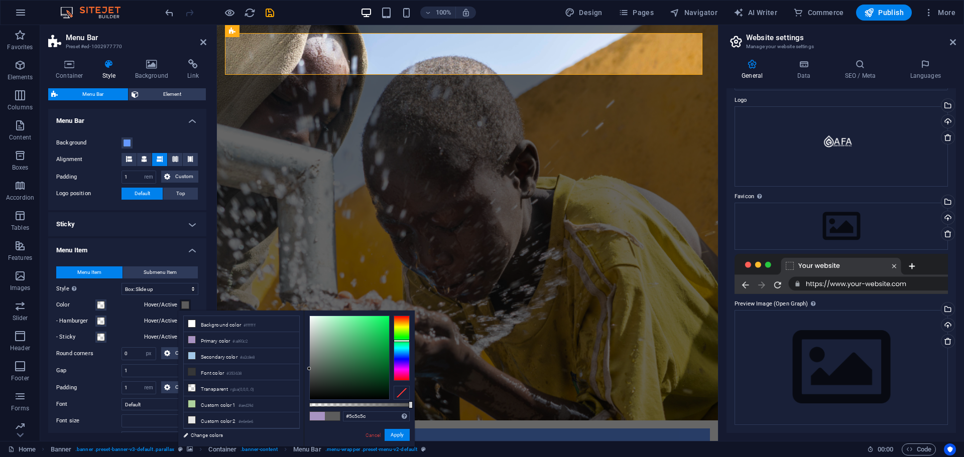
type input "#5a5a5a"
drag, startPoint x: 315, startPoint y: 379, endPoint x: 307, endPoint y: 370, distance: 12.1
click at [310, 370] on div at bounding box center [349, 357] width 79 height 83
click at [403, 434] on button "Apply" at bounding box center [397, 435] width 25 height 12
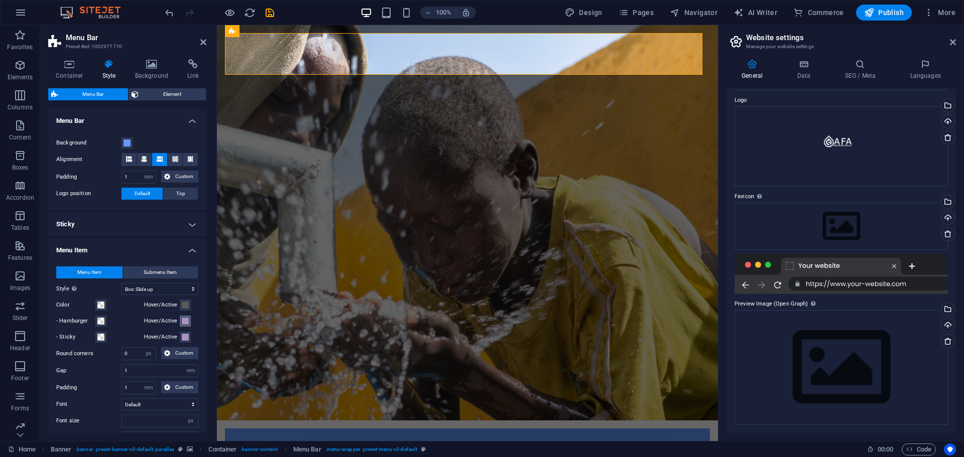
click at [183, 324] on span at bounding box center [185, 321] width 8 height 8
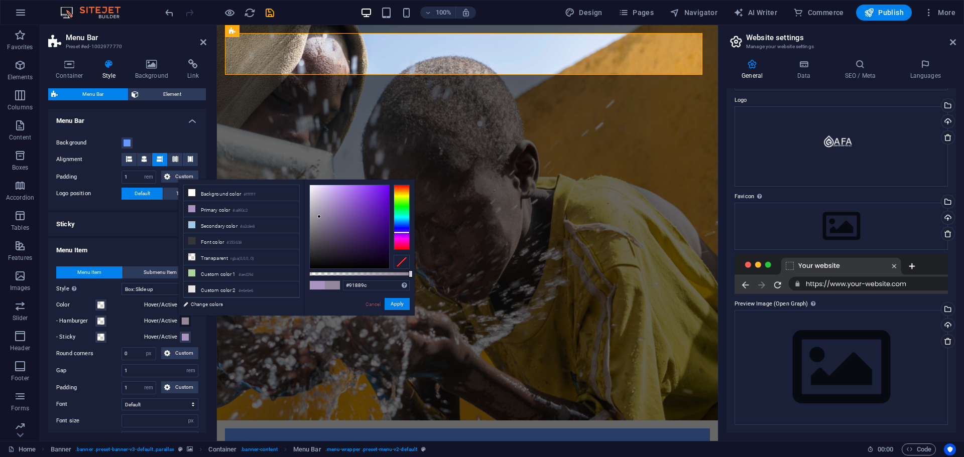
click at [319, 217] on div at bounding box center [349, 226] width 79 height 83
drag, startPoint x: 319, startPoint y: 217, endPoint x: 310, endPoint y: 233, distance: 18.7
click at [310, 233] on div at bounding box center [310, 233] width 4 height 4
click at [373, 303] on link "Cancel" at bounding box center [373, 305] width 18 height 8
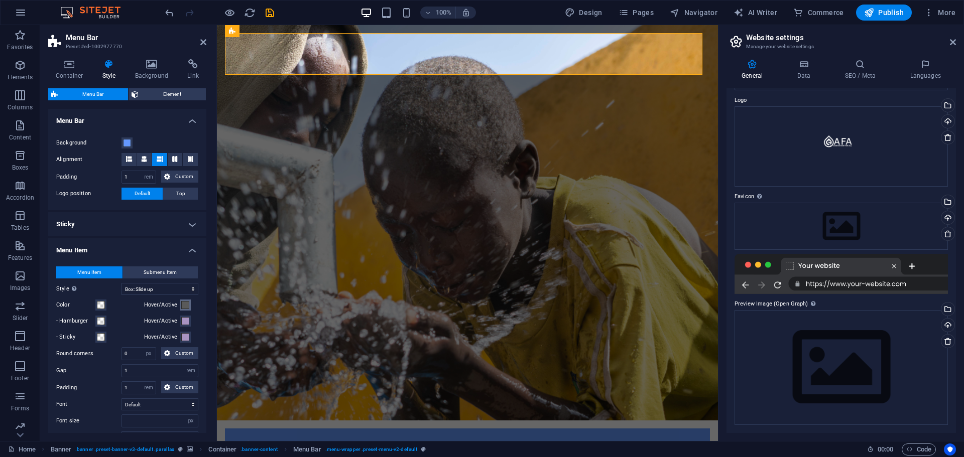
click at [184, 307] on span at bounding box center [185, 305] width 8 height 8
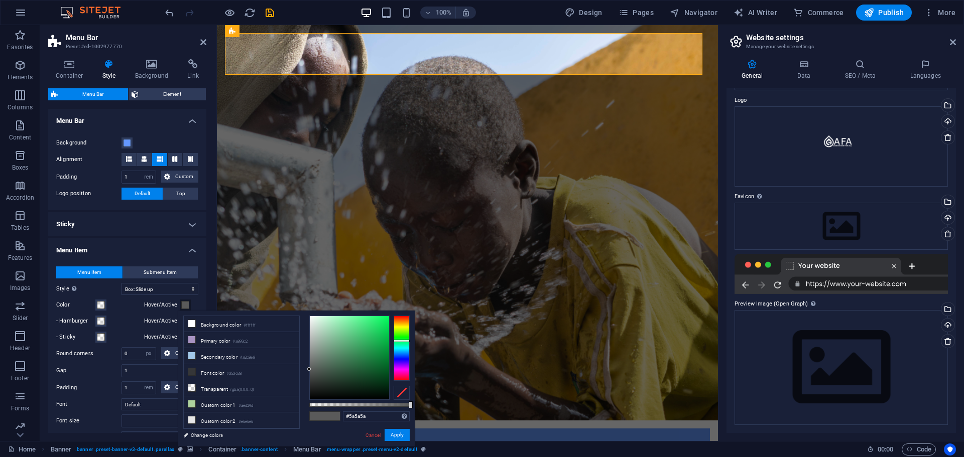
click at [184, 307] on span at bounding box center [185, 305] width 8 height 8
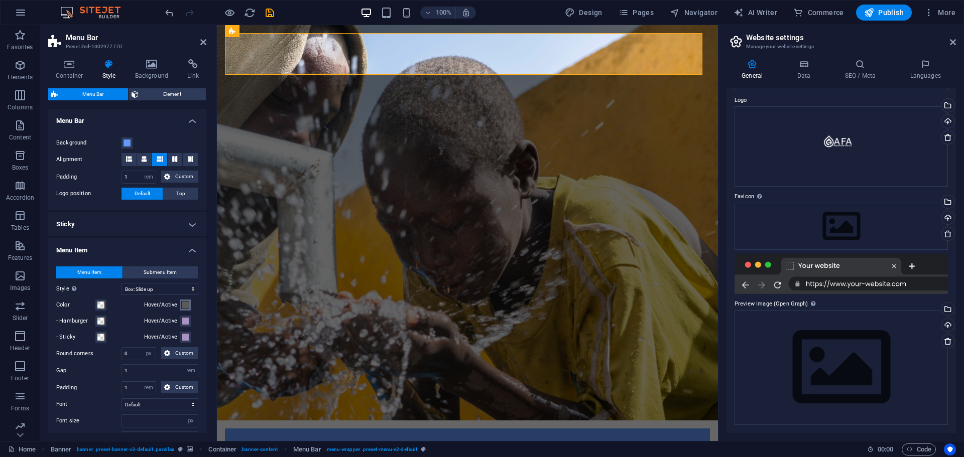
click at [184, 305] on span at bounding box center [185, 305] width 8 height 8
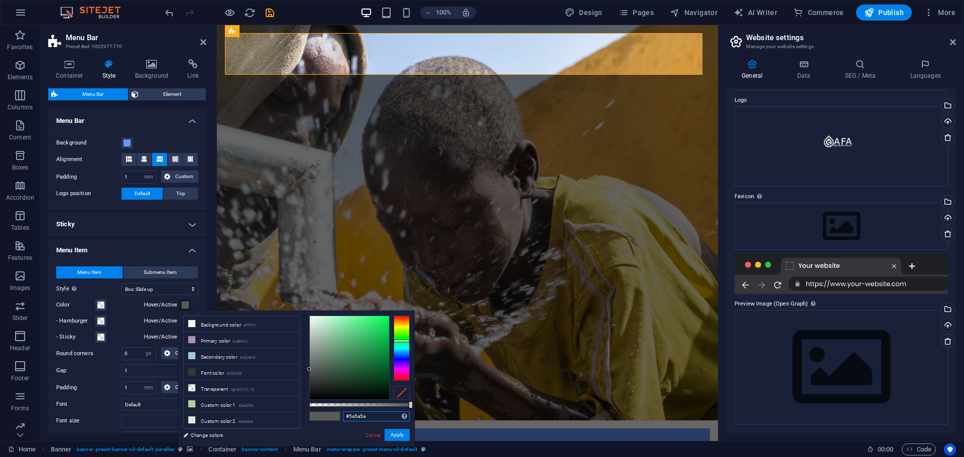
drag, startPoint x: 372, startPoint y: 419, endPoint x: 309, endPoint y: 409, distance: 63.6
click at [309, 409] on div "#5a5a5a Supported formats #0852ed rgb(8, 82, 237) rgba(8, 82, 237, 90%) hsv(221…" at bounding box center [359, 452] width 111 height 282
click at [180, 317] on div "less Background color #ffffff Primary color #a893c2 Secondary color #a2c8e8 Fon…" at bounding box center [296, 379] width 236 height 136
click at [207, 293] on div "Container Style Background Link Size Height Default px rem % vh vw Min. height …" at bounding box center [127, 246] width 174 height 390
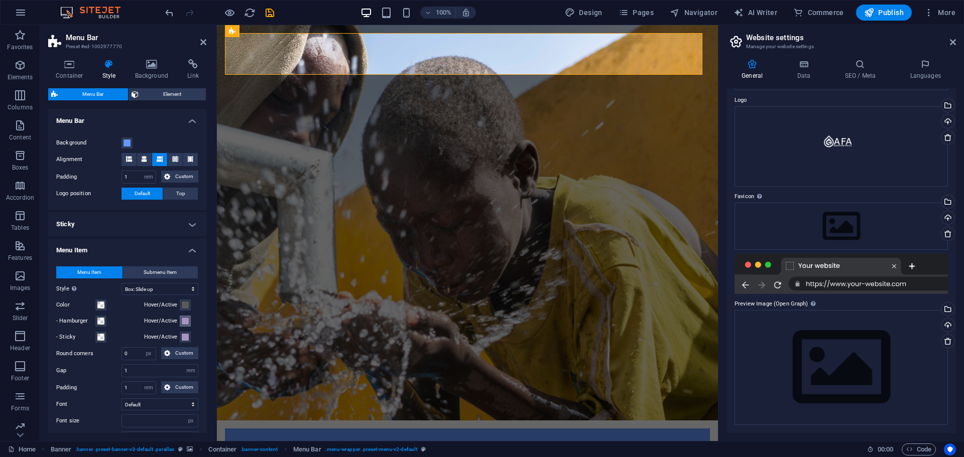
click at [185, 323] on span at bounding box center [185, 321] width 8 height 8
click at [184, 320] on span at bounding box center [185, 321] width 8 height 8
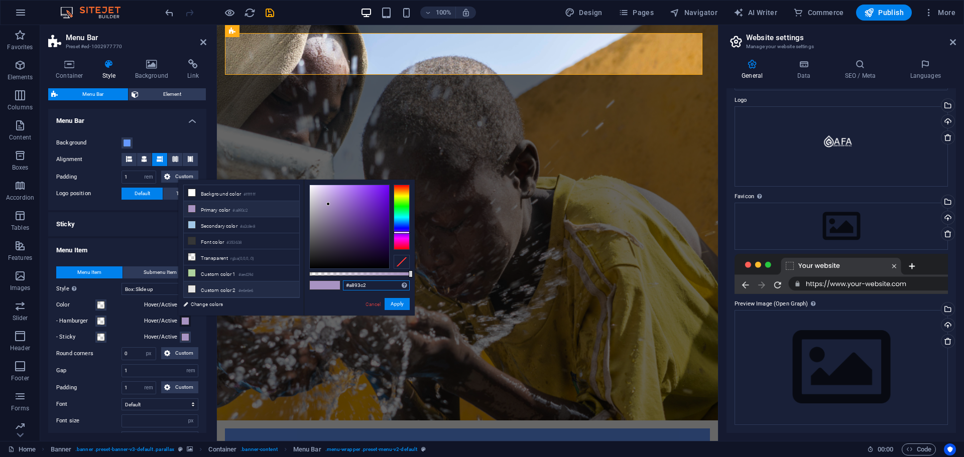
drag, startPoint x: 333, startPoint y: 285, endPoint x: 293, endPoint y: 288, distance: 40.2
click at [293, 288] on div "less Background color #ffffff Primary color #a893c2 Secondary color #a2c8e8 Fon…" at bounding box center [296, 248] width 236 height 136
paste input "5a5a5a"
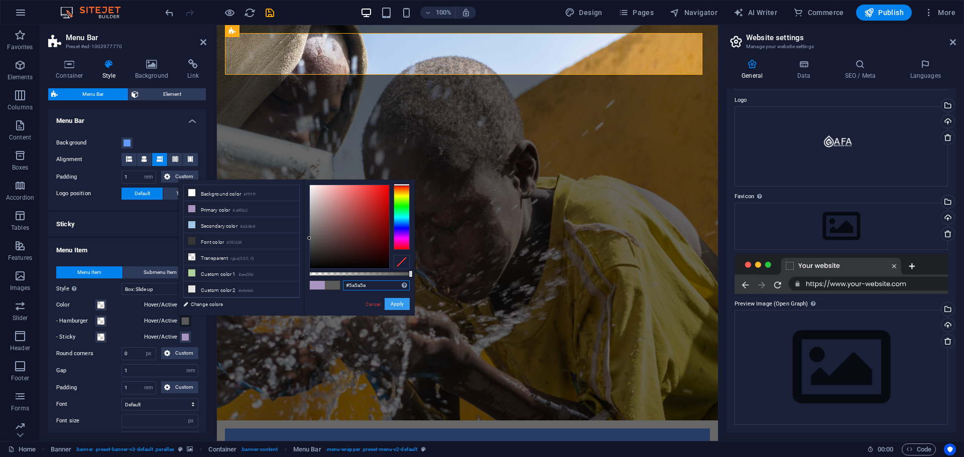
type input "#5a5a5a"
click at [392, 307] on button "Apply" at bounding box center [397, 304] width 25 height 12
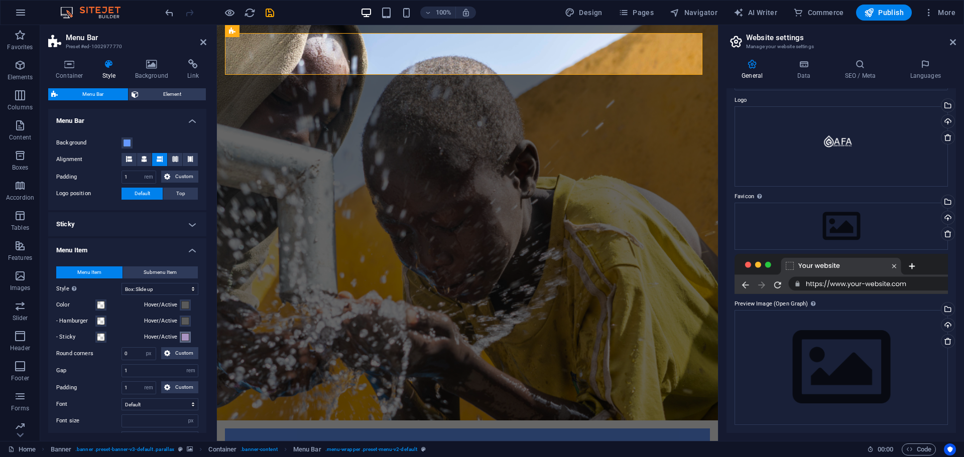
click at [184, 337] on span at bounding box center [185, 337] width 8 height 8
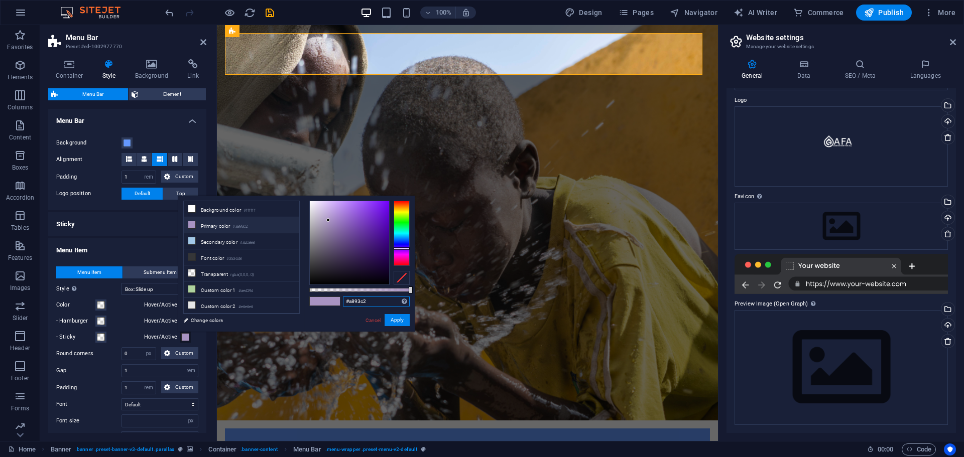
drag, startPoint x: 379, startPoint y: 302, endPoint x: 303, endPoint y: 290, distance: 76.8
click at [305, 290] on div "#a893c2 Supported formats #0852ed rgb(8, 82, 237) rgba(8, 82, 237, 90%) hsv(221…" at bounding box center [359, 337] width 111 height 282
paste input "5a5a5a"
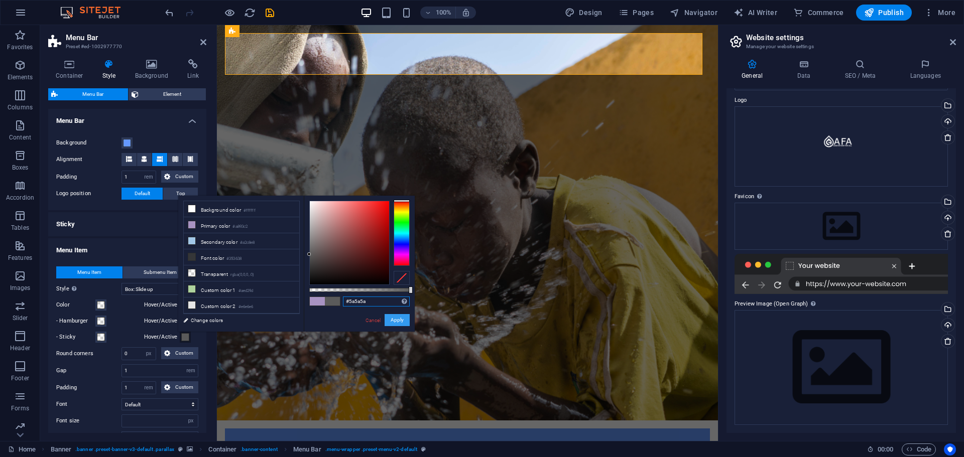
type input "#5a5a5a"
click at [399, 324] on button "Apply" at bounding box center [397, 320] width 25 height 12
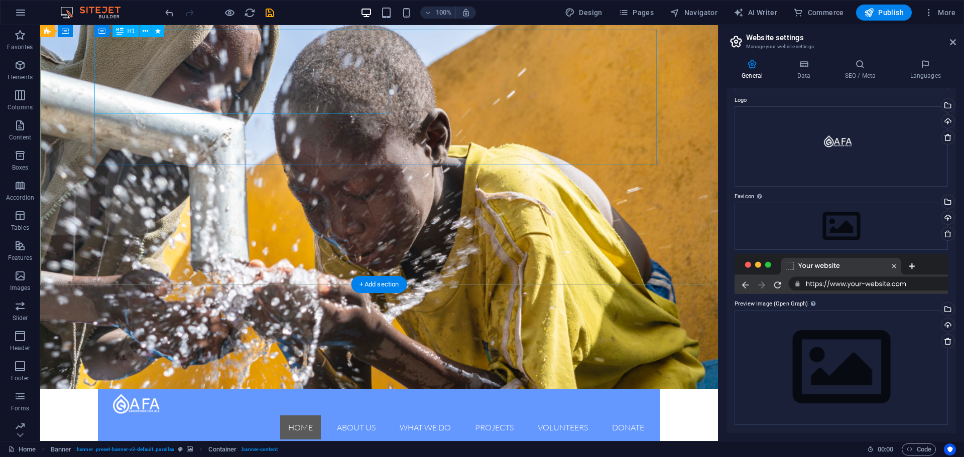
scroll to position [0, 0]
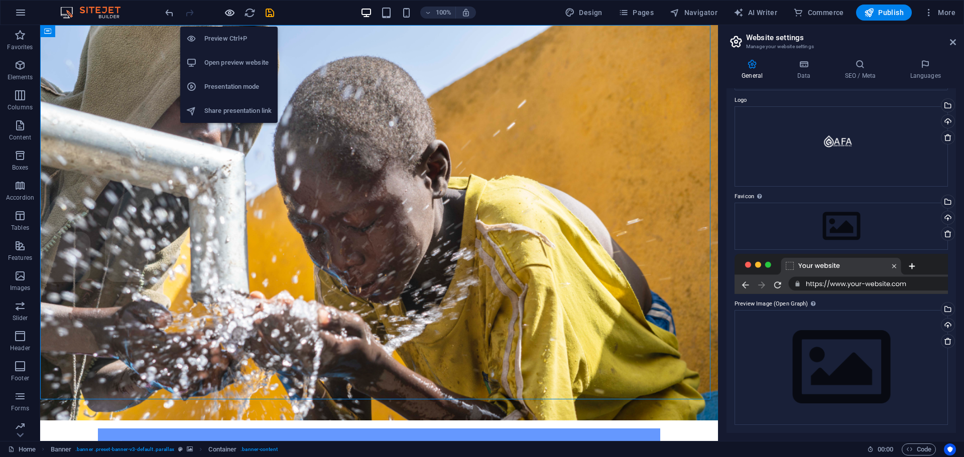
click at [229, 12] on icon "button" at bounding box center [230, 13] width 12 height 12
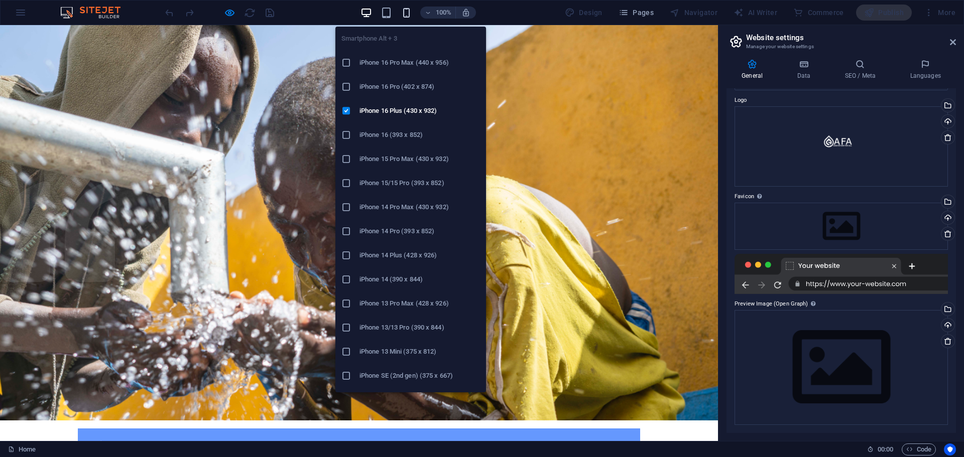
click at [408, 13] on icon "button" at bounding box center [407, 13] width 12 height 12
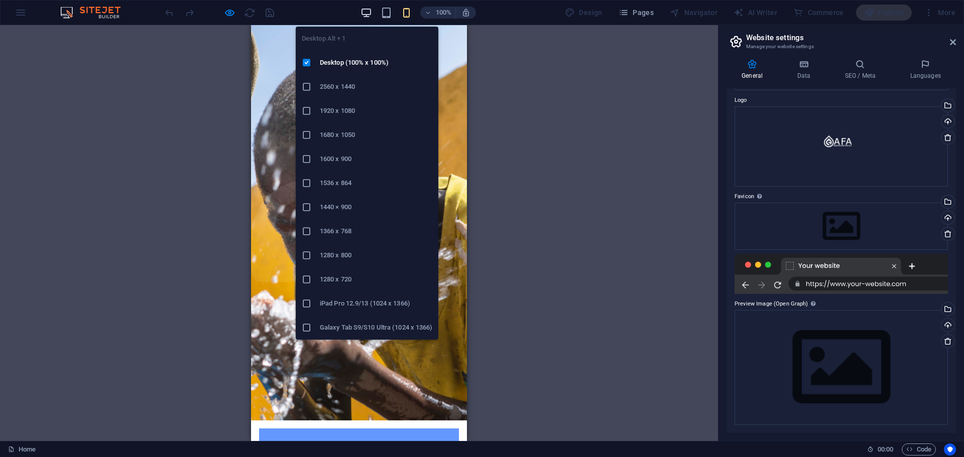
click at [370, 13] on icon "button" at bounding box center [366, 13] width 12 height 12
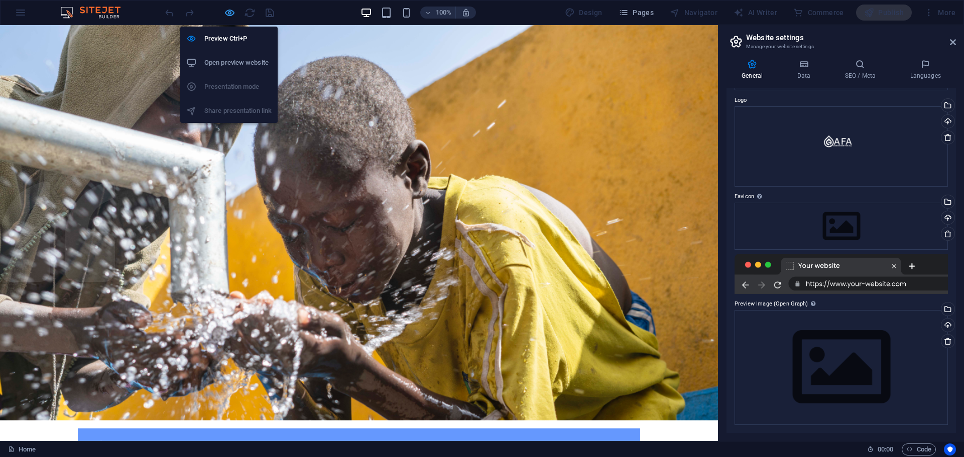
click at [232, 12] on icon "button" at bounding box center [230, 13] width 12 height 12
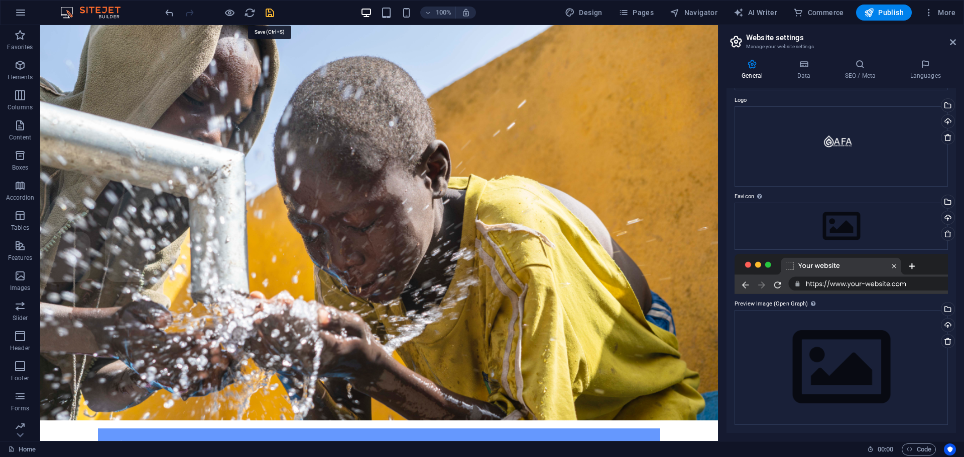
click at [271, 11] on icon "save" at bounding box center [270, 13] width 12 height 12
checkbox input "false"
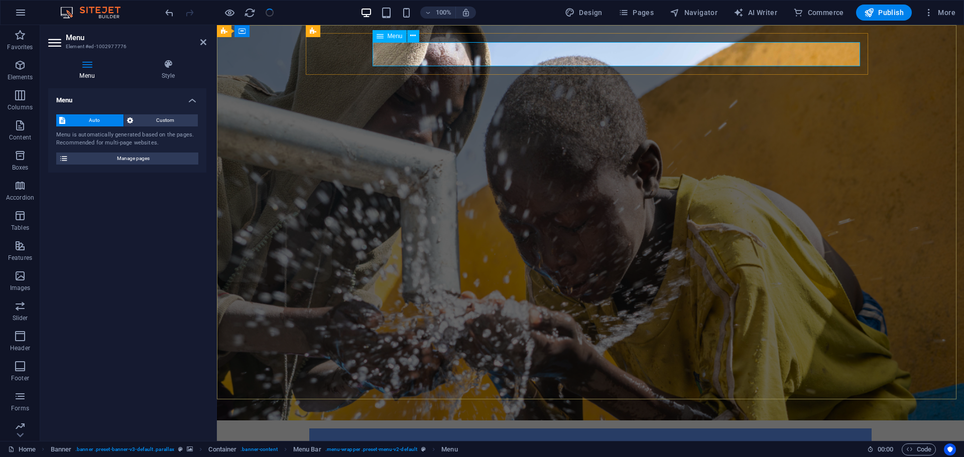
click at [388, 36] on span "Menu" at bounding box center [395, 36] width 15 height 6
click at [414, 36] on icon at bounding box center [413, 36] width 6 height 11
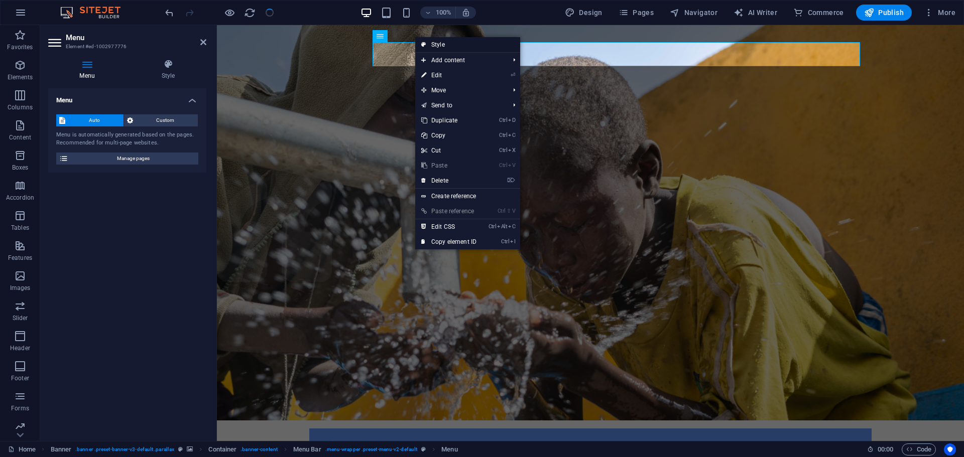
click at [437, 43] on link "Style" at bounding box center [467, 44] width 105 height 15
select select "rem"
select select "hover_box_bottom"
select select "px"
select select "rem"
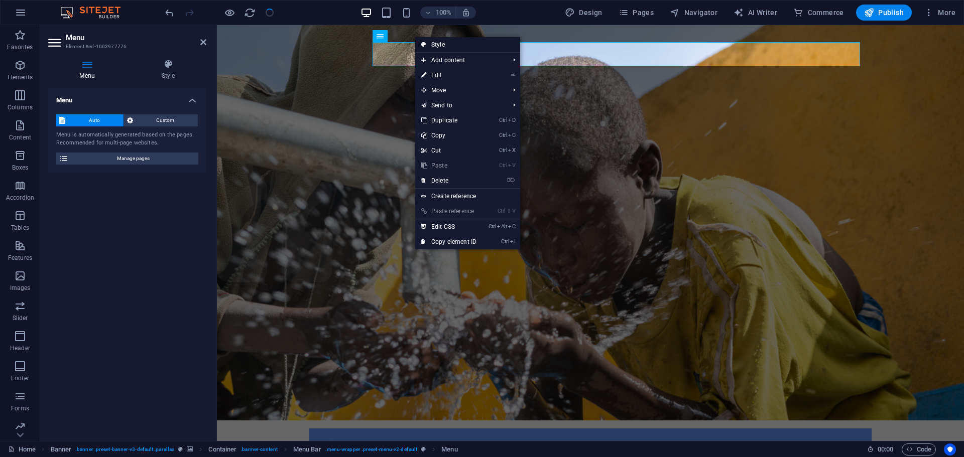
select select "rem"
select select "px"
select select
select select "px"
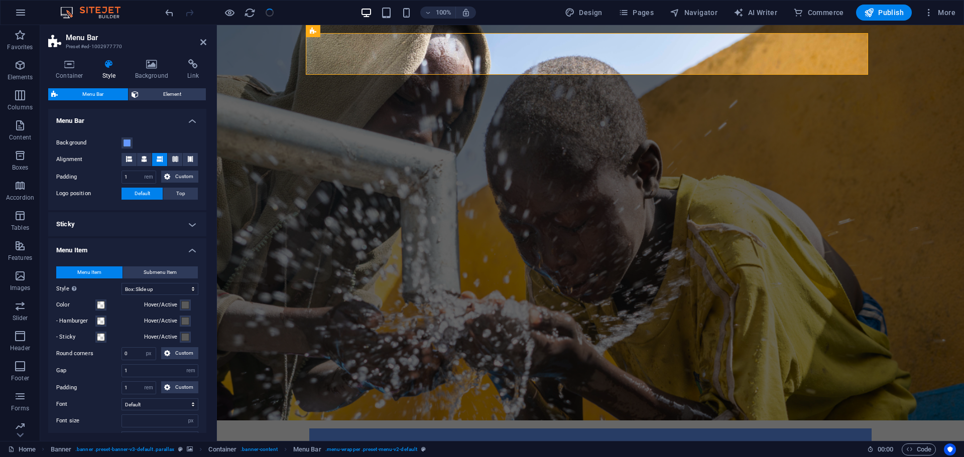
click at [190, 250] on h4 "Menu Item" at bounding box center [127, 247] width 158 height 18
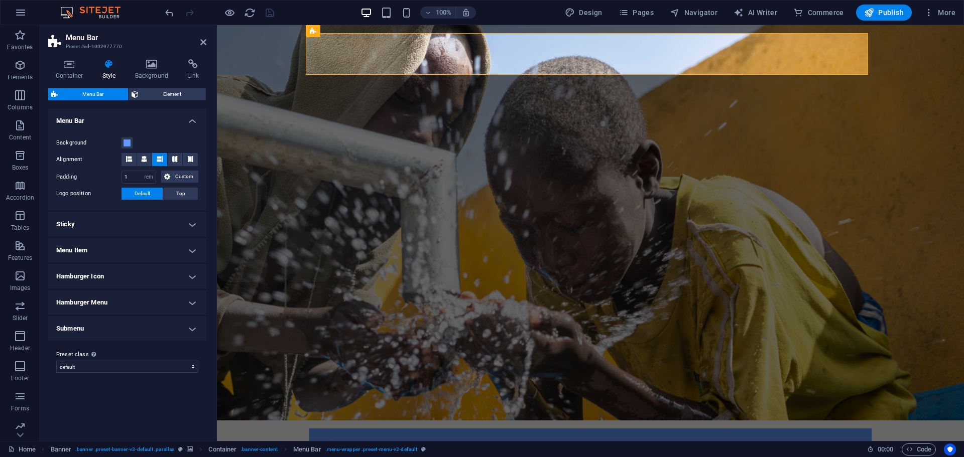
click at [194, 329] on h4 "Submenu" at bounding box center [127, 329] width 158 height 24
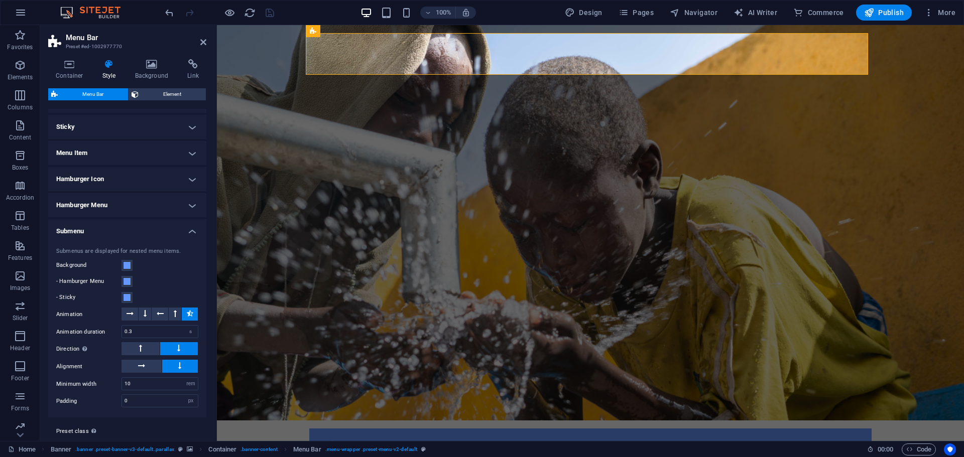
scroll to position [100, 0]
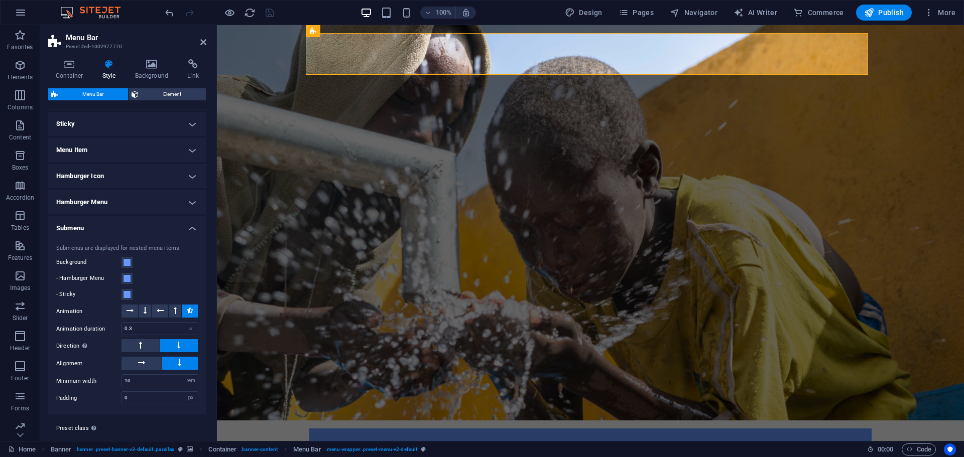
click at [188, 228] on h4 "Submenu" at bounding box center [127, 225] width 158 height 18
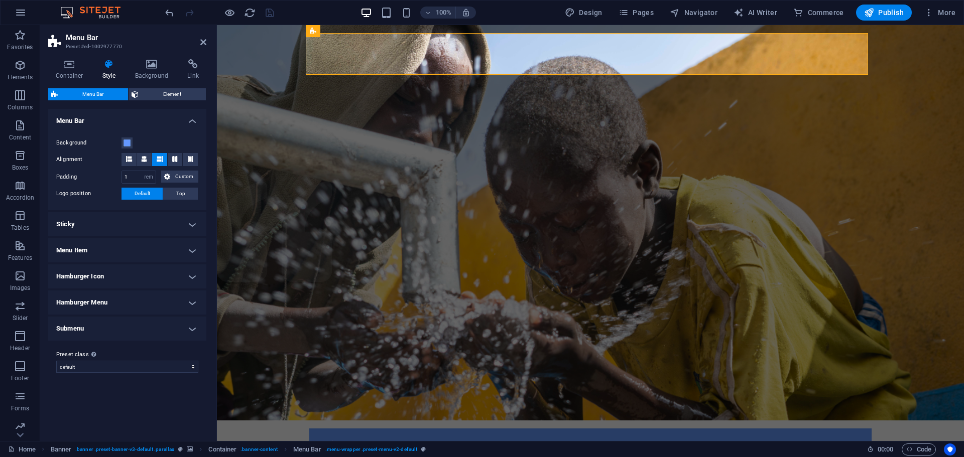
scroll to position [0, 0]
click at [193, 303] on h4 "Hamburger Menu" at bounding box center [127, 303] width 158 height 24
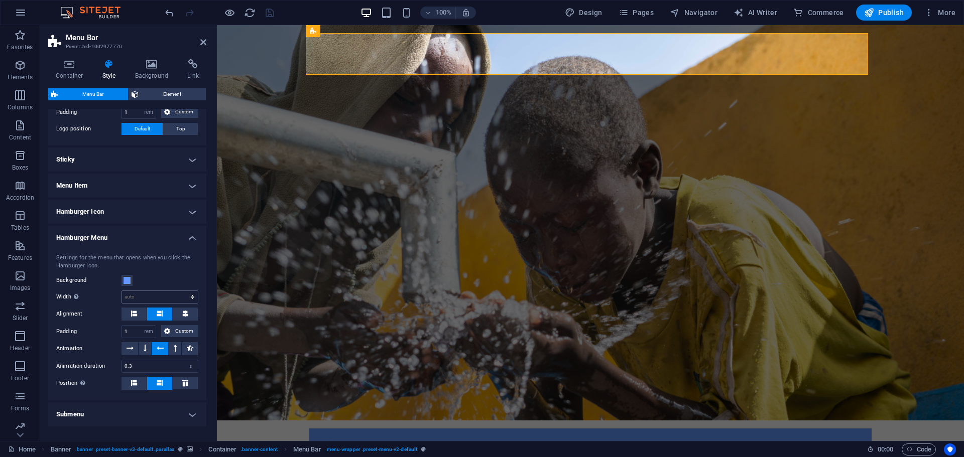
scroll to position [48, 0]
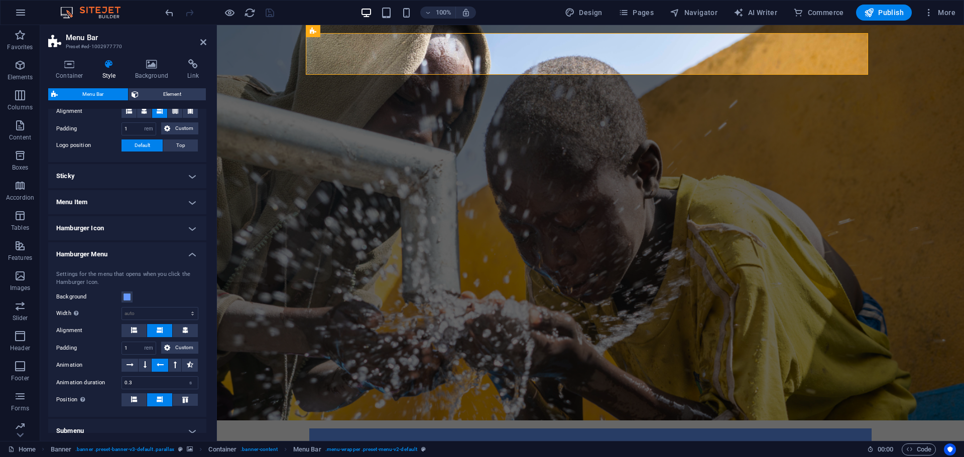
click at [187, 252] on h4 "Hamburger Menu" at bounding box center [127, 251] width 158 height 18
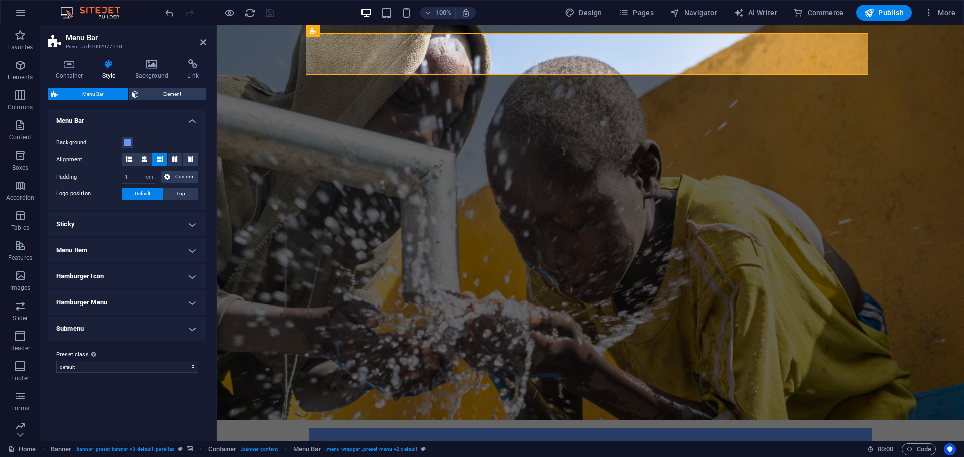
scroll to position [0, 0]
click at [194, 226] on h4 "Sticky" at bounding box center [127, 224] width 158 height 24
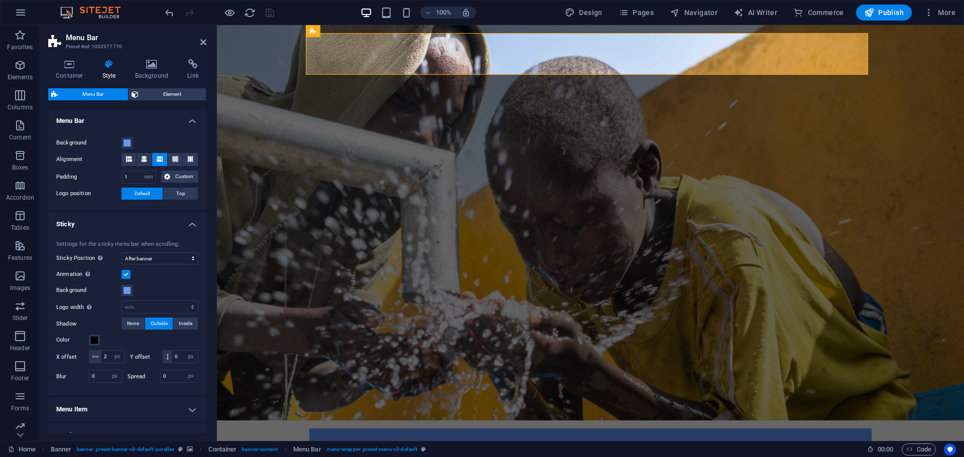
click at [194, 226] on h4 "Sticky" at bounding box center [127, 221] width 158 height 18
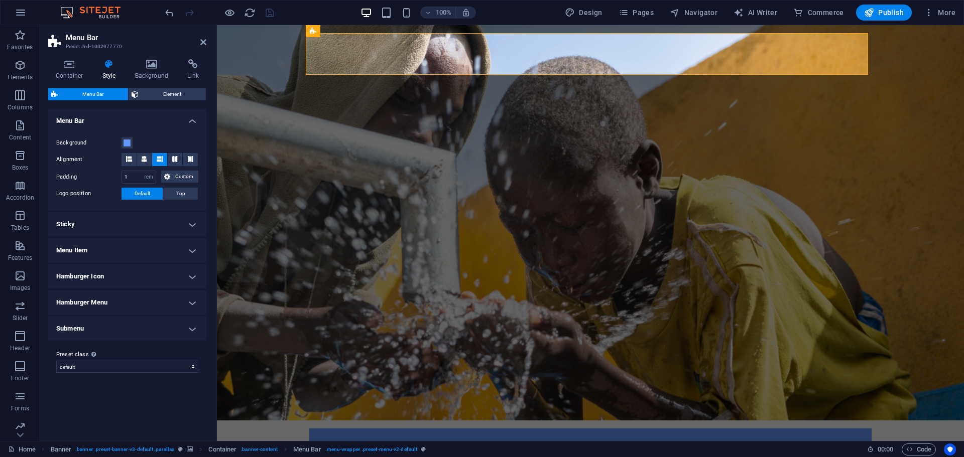
click at [190, 251] on h4 "Menu Item" at bounding box center [127, 250] width 158 height 24
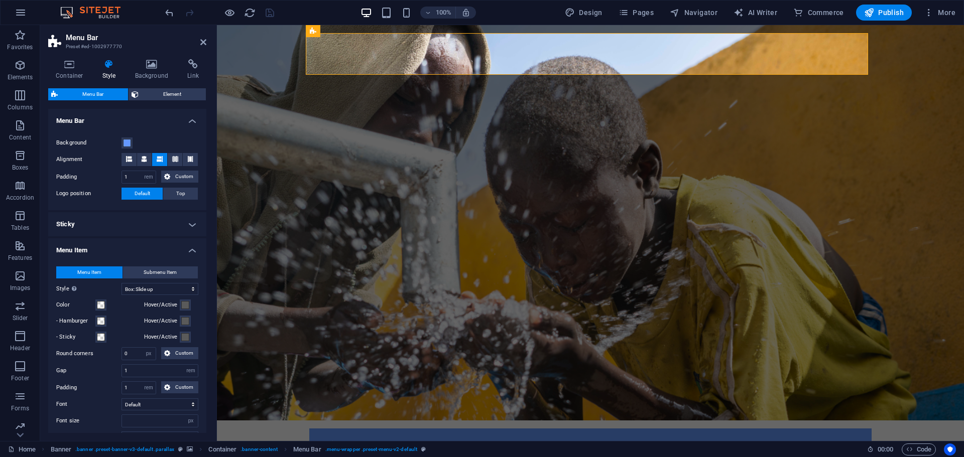
click at [190, 251] on h4 "Menu Item" at bounding box center [127, 247] width 158 height 18
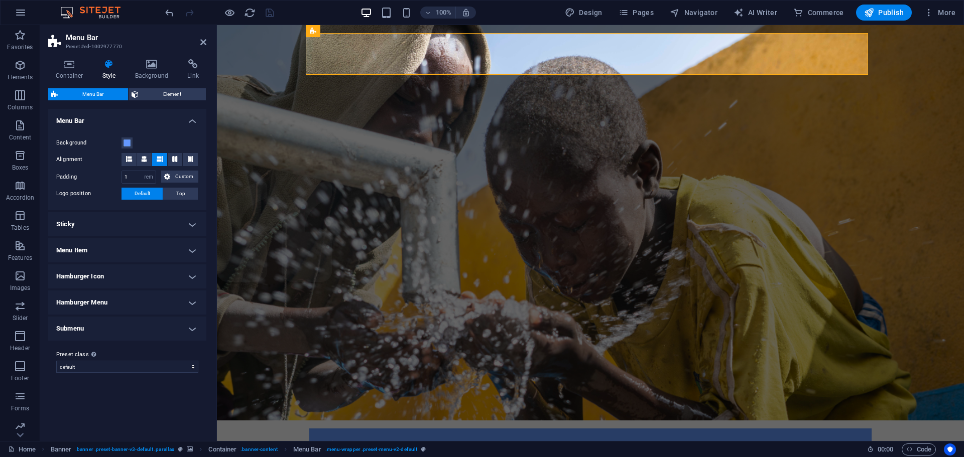
click at [190, 251] on h4 "Menu Item" at bounding box center [127, 250] width 158 height 24
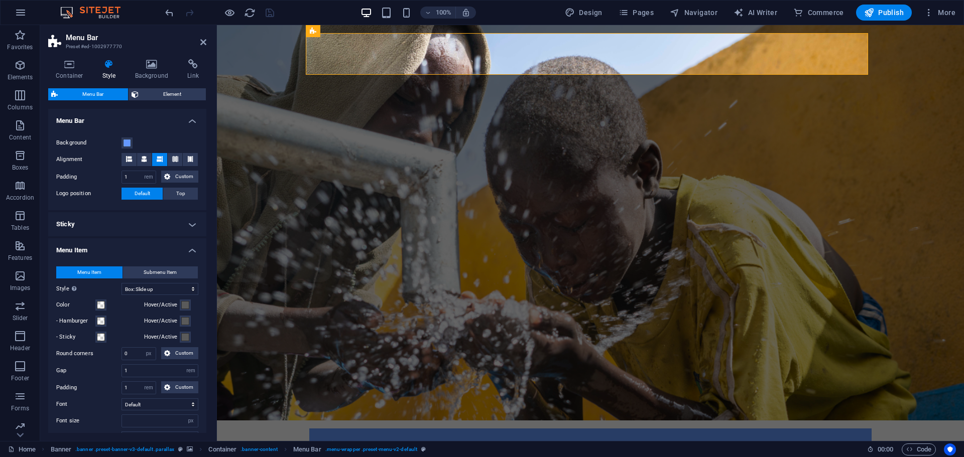
click at [191, 251] on h4 "Menu Item" at bounding box center [127, 247] width 158 height 18
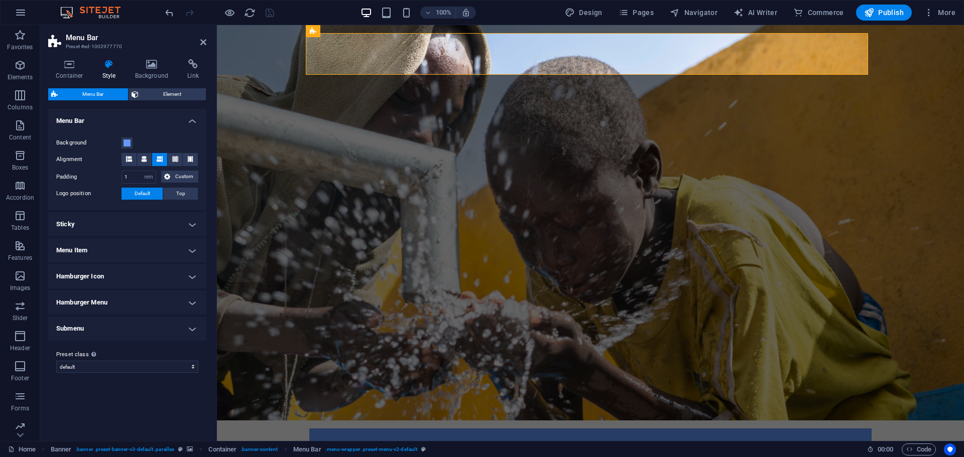
click at [191, 281] on h4 "Hamburger Icon" at bounding box center [127, 277] width 158 height 24
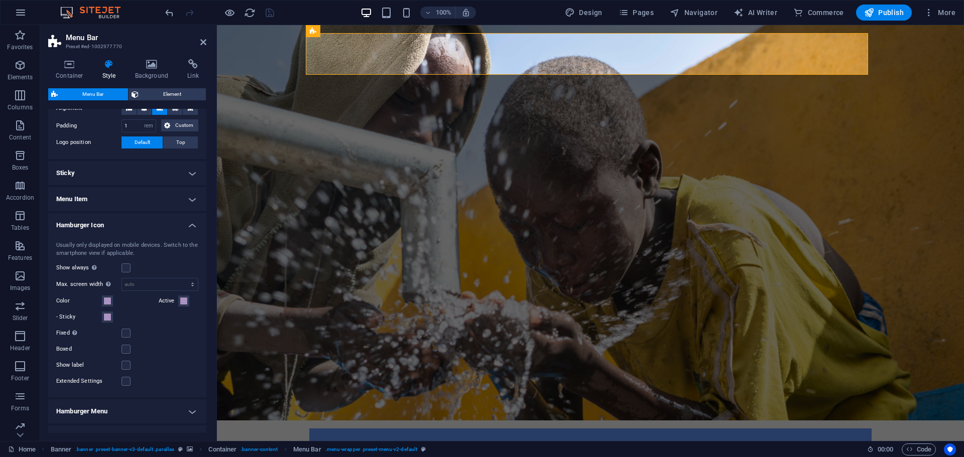
scroll to position [100, 0]
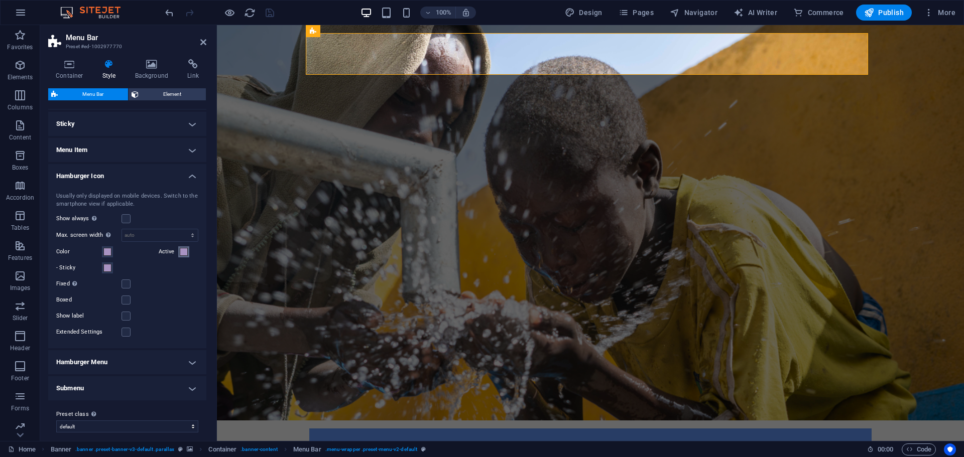
click at [180, 252] on span at bounding box center [184, 252] width 8 height 8
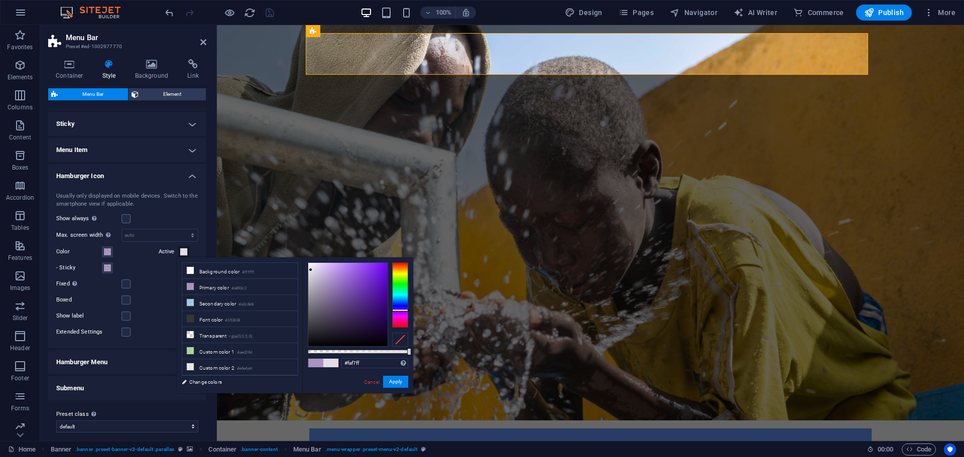
type input "#ffffff"
drag, startPoint x: 311, startPoint y: 270, endPoint x: 296, endPoint y: 244, distance: 30.6
click at [296, 244] on body "onetouchmwi.com Home Favorites Elements Columns Content Boxes Accordion Tables …" at bounding box center [482, 228] width 964 height 457
click at [392, 382] on button "Apply" at bounding box center [395, 382] width 25 height 12
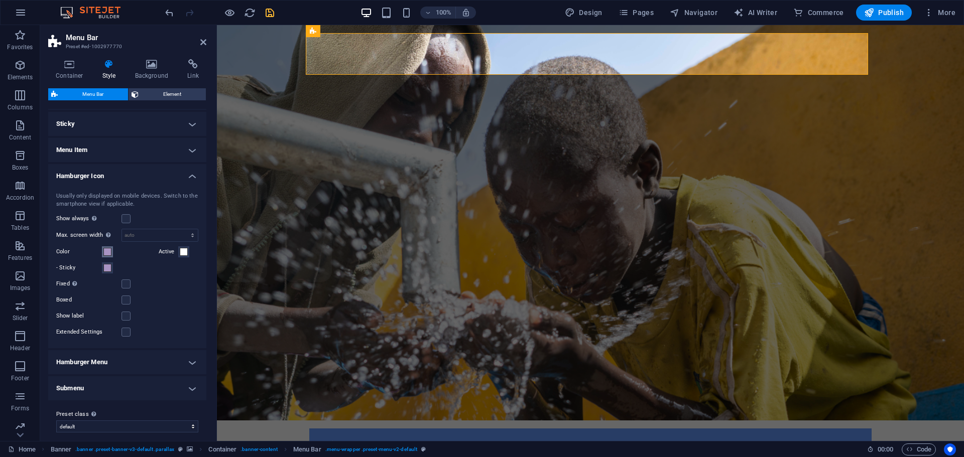
click at [106, 253] on span at bounding box center [107, 252] width 8 height 8
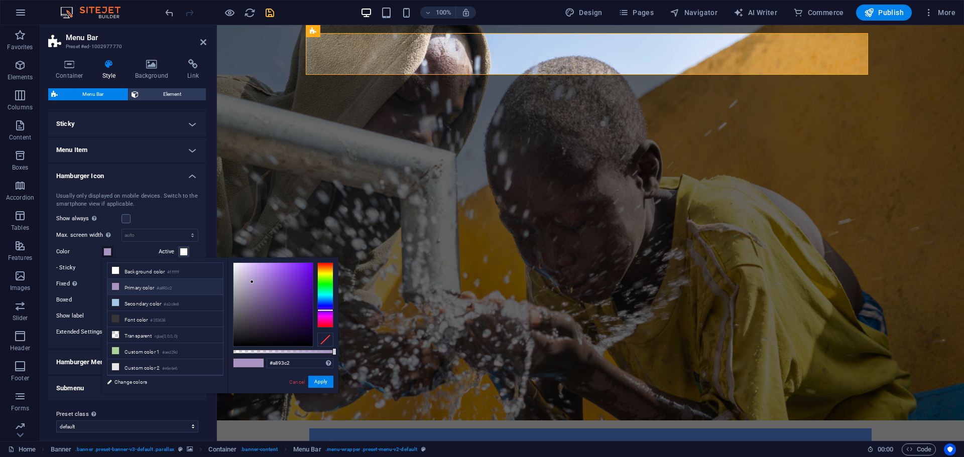
click at [106, 253] on span at bounding box center [107, 252] width 8 height 8
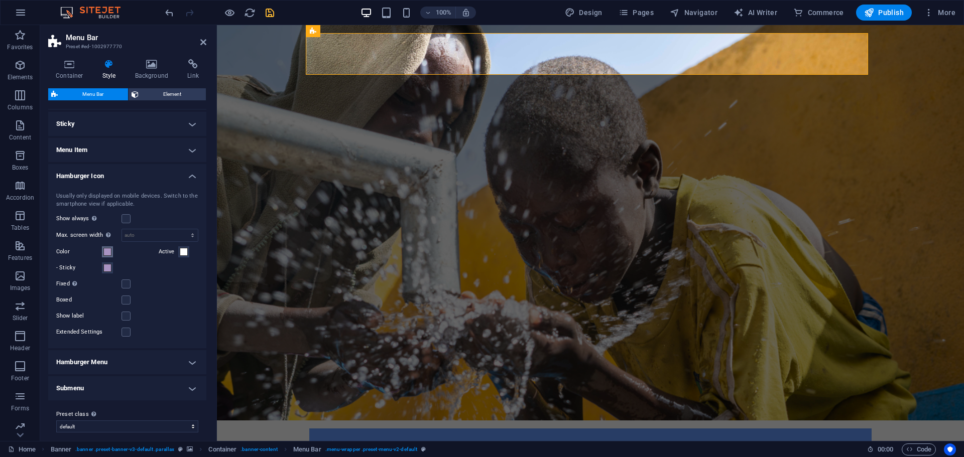
click at [104, 253] on span at bounding box center [107, 252] width 8 height 8
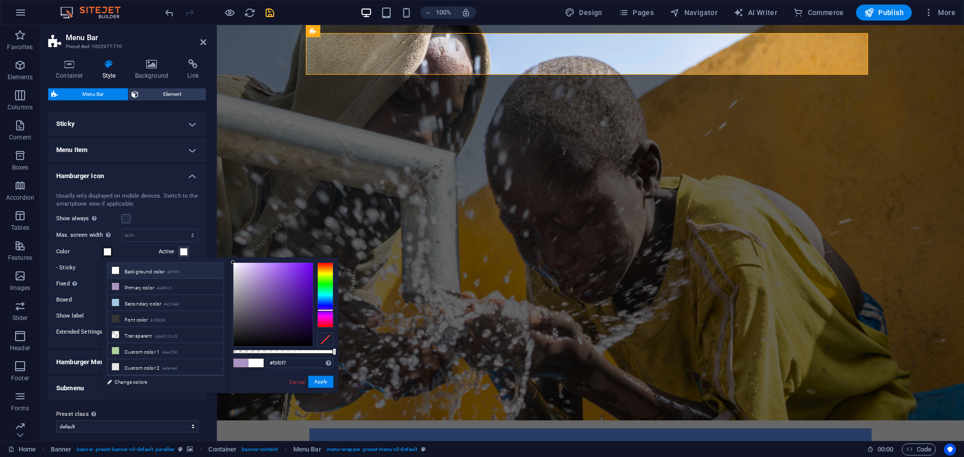
type input "#ffffff"
drag, startPoint x: 247, startPoint y: 279, endPoint x: 211, endPoint y: 243, distance: 50.4
click at [211, 243] on body "onetouchmwi.com Home Favorites Elements Columns Content Boxes Accordion Tables …" at bounding box center [482, 228] width 964 height 457
click at [325, 385] on button "Apply" at bounding box center [320, 382] width 25 height 12
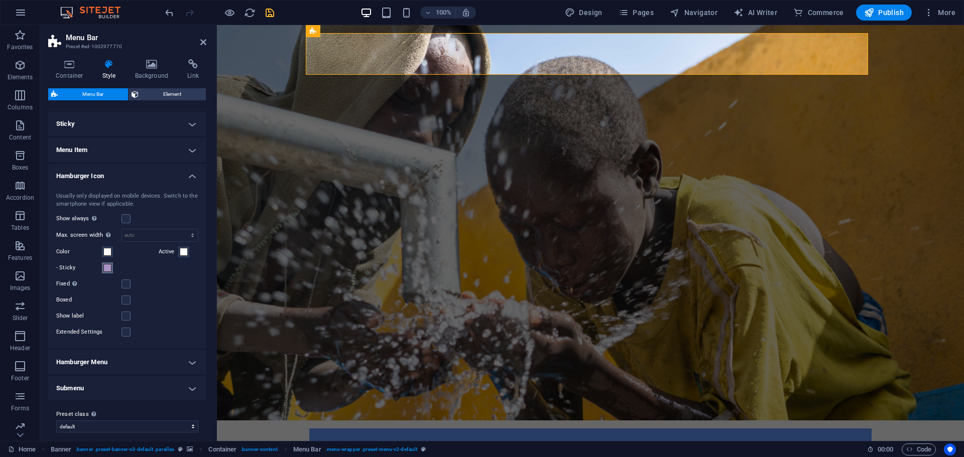
click at [107, 268] on span at bounding box center [107, 268] width 8 height 8
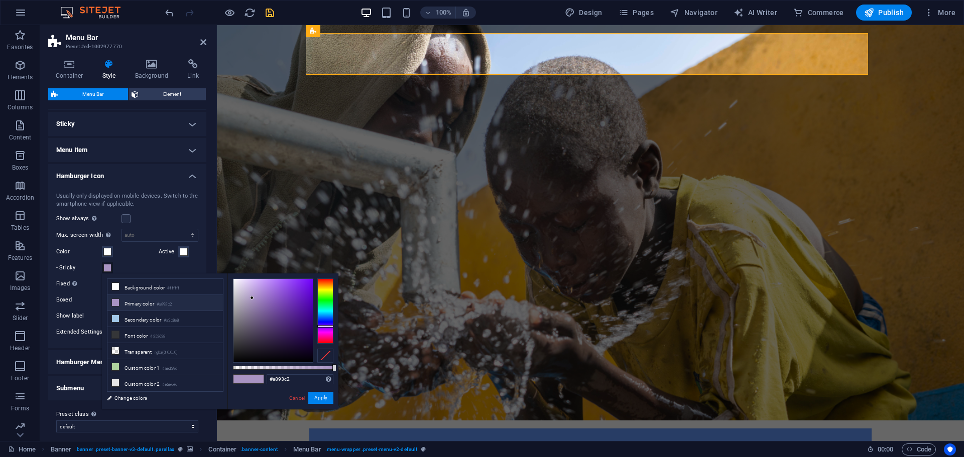
click at [107, 268] on span at bounding box center [107, 268] width 8 height 8
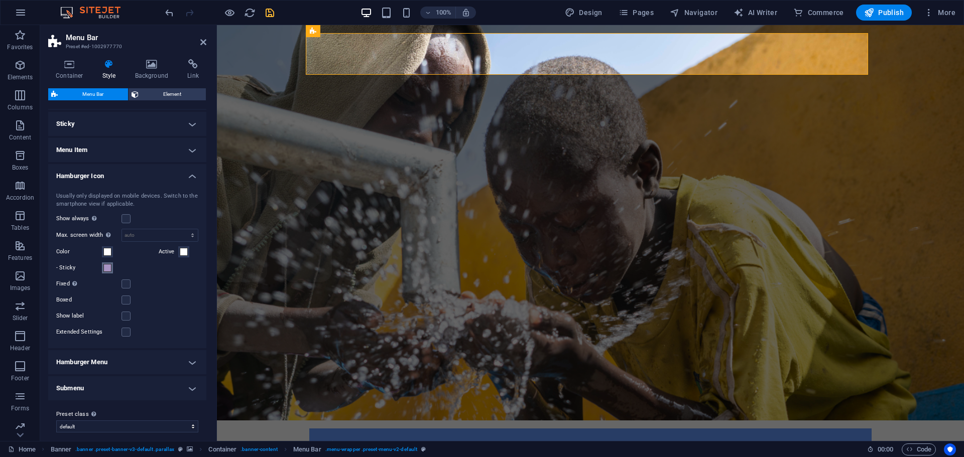
click at [107, 268] on span at bounding box center [107, 268] width 8 height 8
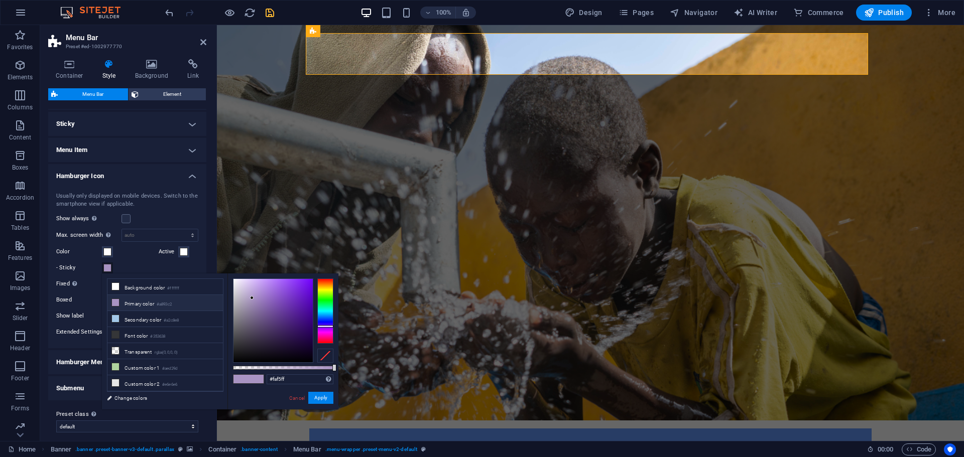
type input "#ffffff"
drag, startPoint x: 243, startPoint y: 290, endPoint x: 205, endPoint y: 251, distance: 54.0
click at [205, 251] on body "onetouchmwi.com Home Favorites Elements Columns Content Boxes Accordion Tables …" at bounding box center [482, 228] width 964 height 457
click at [322, 397] on button "Apply" at bounding box center [320, 398] width 25 height 12
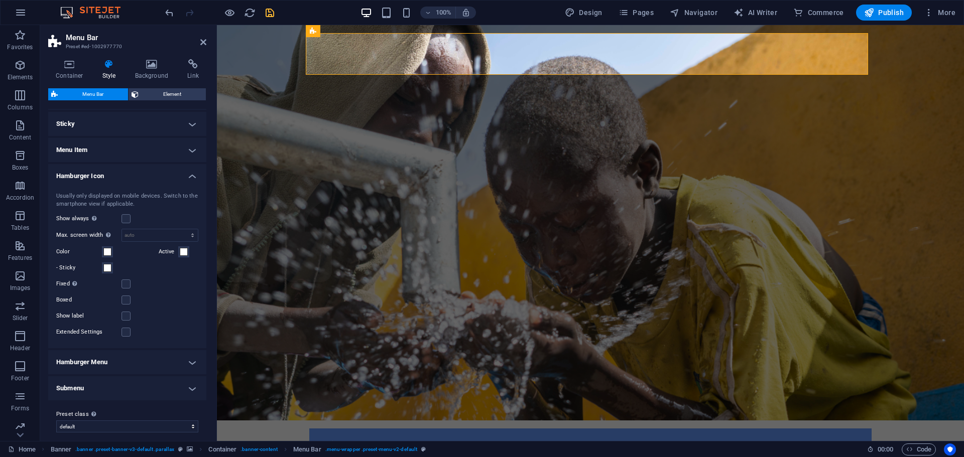
click at [492, 13] on div "100% Design Pages Navigator AI Writer Commerce Publish More" at bounding box center [561, 13] width 796 height 16
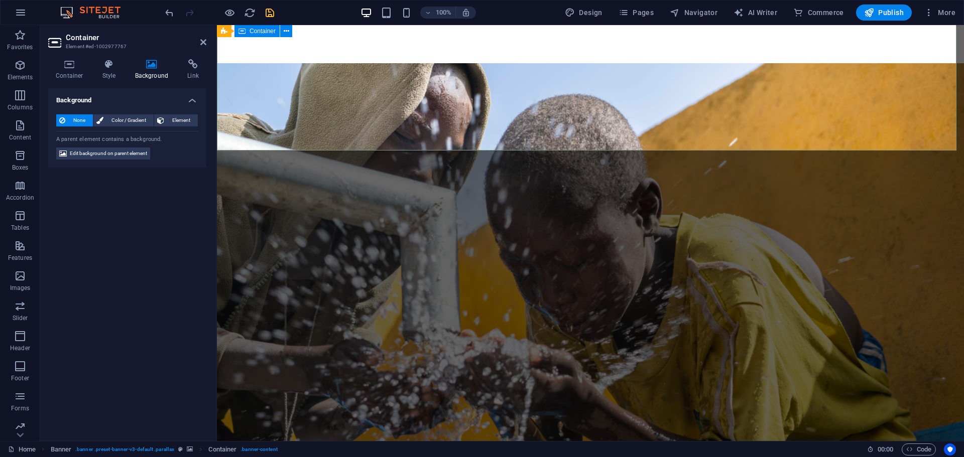
scroll to position [0, 0]
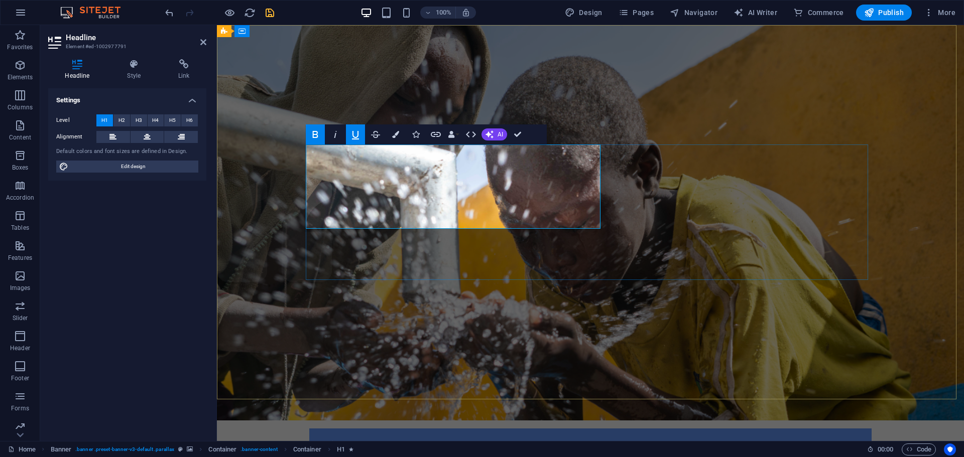
drag, startPoint x: 437, startPoint y: 167, endPoint x: 332, endPoint y: 159, distance: 105.2
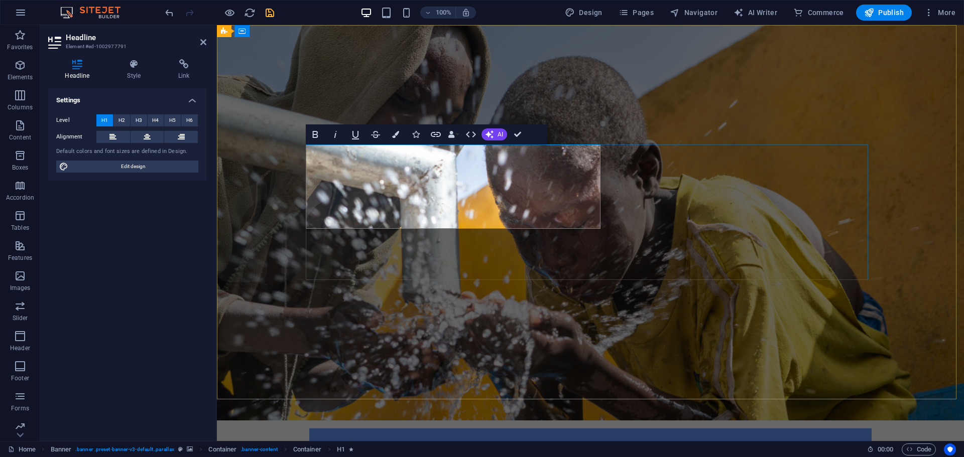
drag, startPoint x: 544, startPoint y: 212, endPoint x: 376, endPoint y: 162, distance: 176.0
drag, startPoint x: 546, startPoint y: 205, endPoint x: 291, endPoint y: 154, distance: 260.1
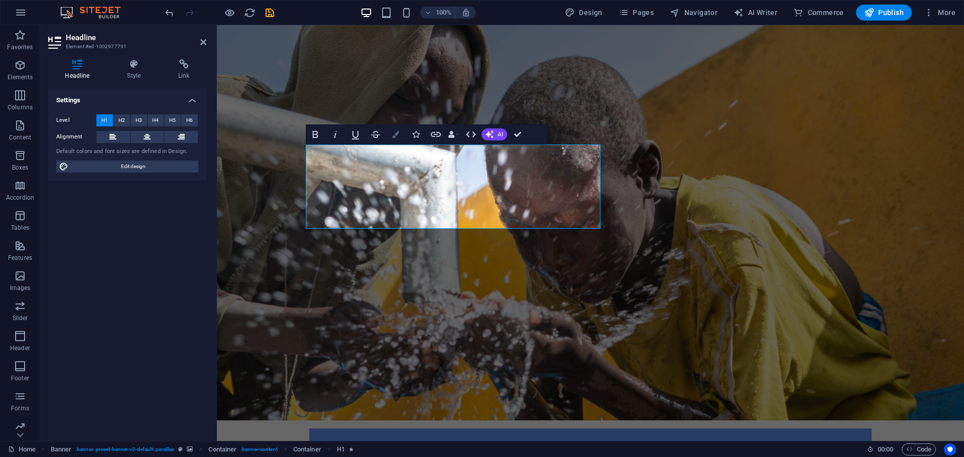
click at [396, 135] on icon "button" at bounding box center [395, 134] width 7 height 7
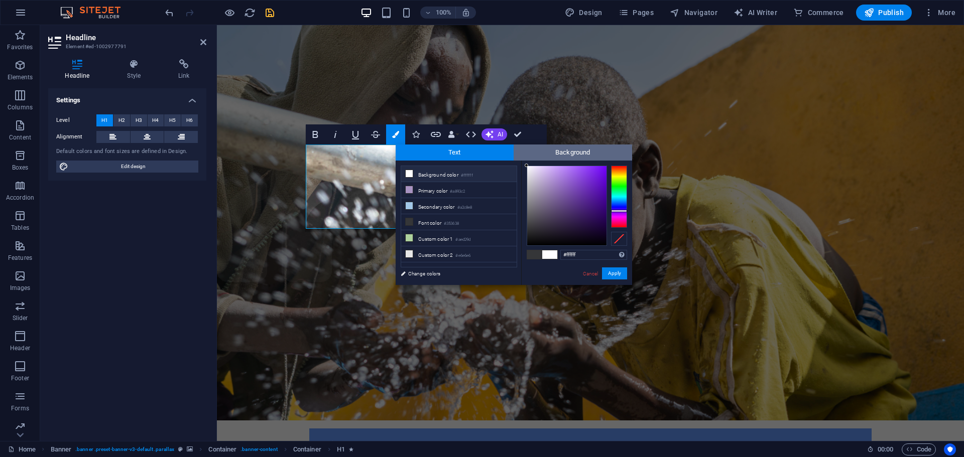
drag, startPoint x: 534, startPoint y: 187, endPoint x: 515, endPoint y: 153, distance: 38.4
click at [515, 153] on div "Text Background less Background color #ffffff Primary color #a893c2 Secondary c…" at bounding box center [514, 215] width 236 height 141
type input "#000000"
click at [615, 273] on button "Apply" at bounding box center [614, 274] width 25 height 12
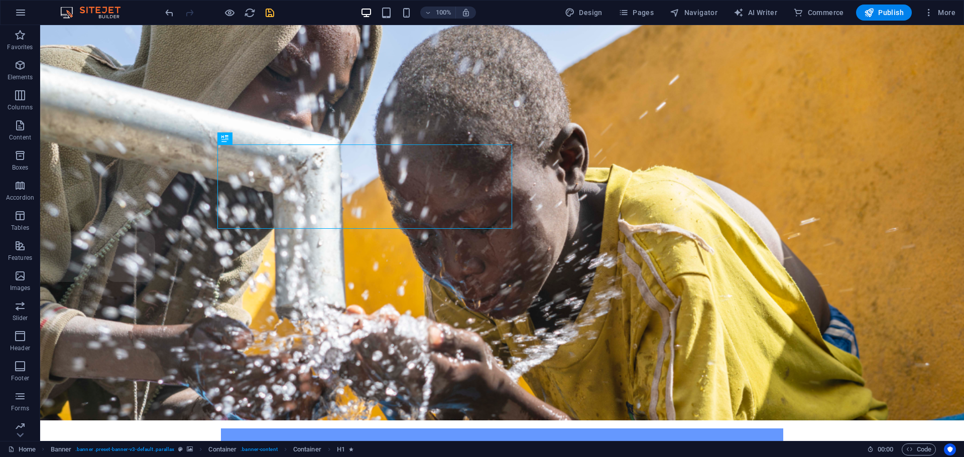
click at [270, 204] on div "Drag here to replace the existing content. Press “Ctrl” if you want to create a…" at bounding box center [502, 233] width 924 height 416
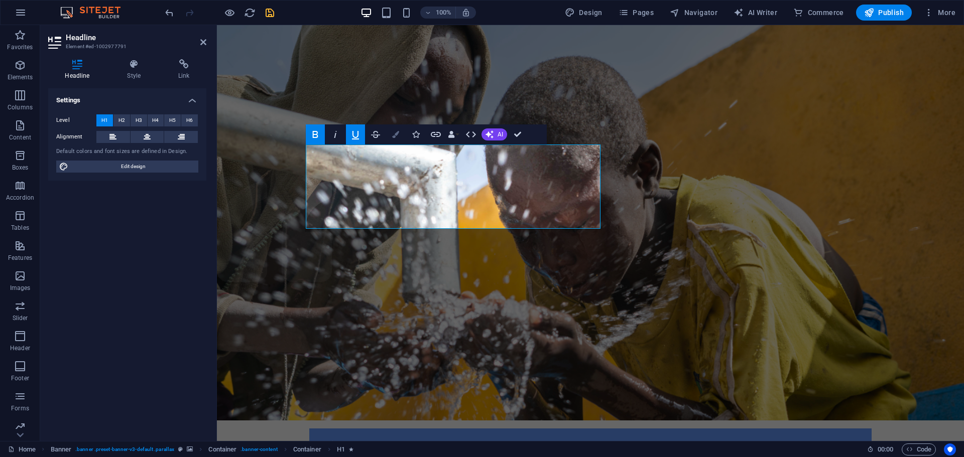
click at [396, 136] on icon "button" at bounding box center [395, 134] width 7 height 7
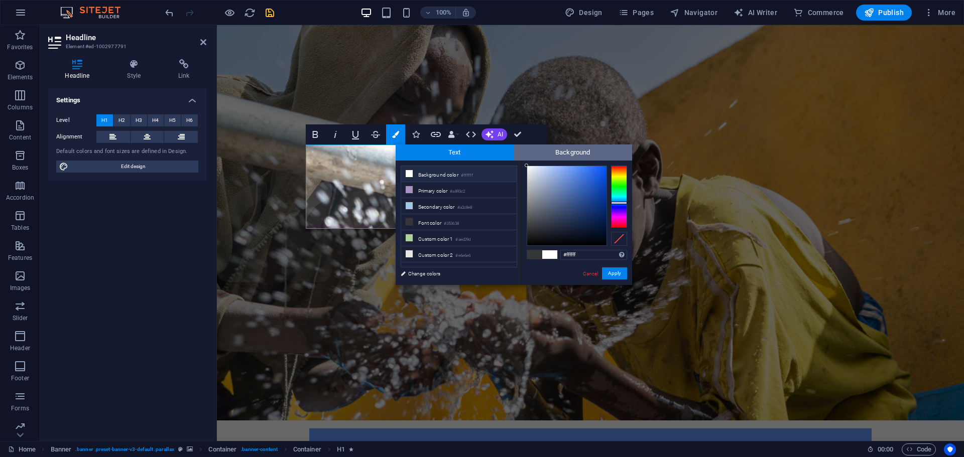
drag, startPoint x: 532, startPoint y: 181, endPoint x: 519, endPoint y: 157, distance: 27.2
click at [519, 157] on div "Text Background less Background color #ffffff Primary color #a893c2 Secondary c…" at bounding box center [514, 215] width 236 height 141
click at [530, 171] on div at bounding box center [530, 171] width 4 height 4
drag, startPoint x: 530, startPoint y: 171, endPoint x: 527, endPoint y: 163, distance: 8.6
click at [527, 163] on div "#fefeff Supported formats #0852ed rgb(8, 82, 237) rgba(8, 82, 237, 90%) hsv(221…" at bounding box center [576, 296] width 111 height 270
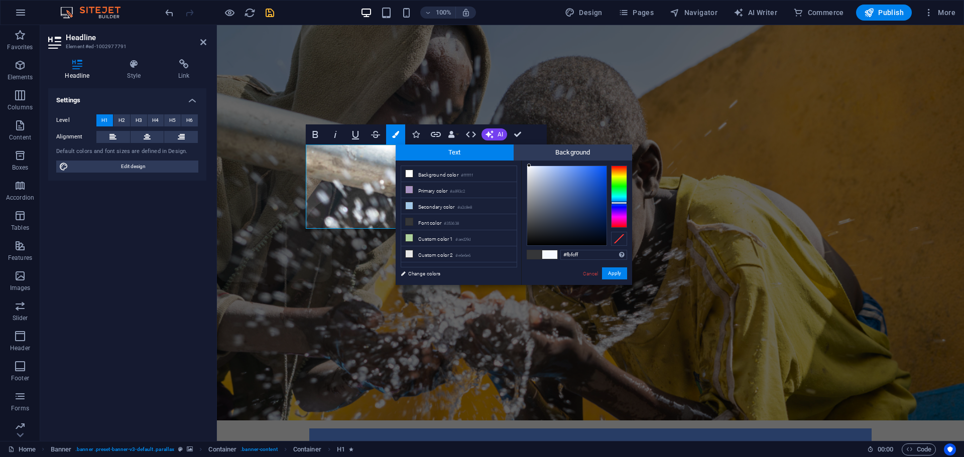
type input "#fdfdff"
click at [527, 165] on div at bounding box center [527, 166] width 4 height 4
click at [609, 271] on button "Apply" at bounding box center [614, 274] width 25 height 12
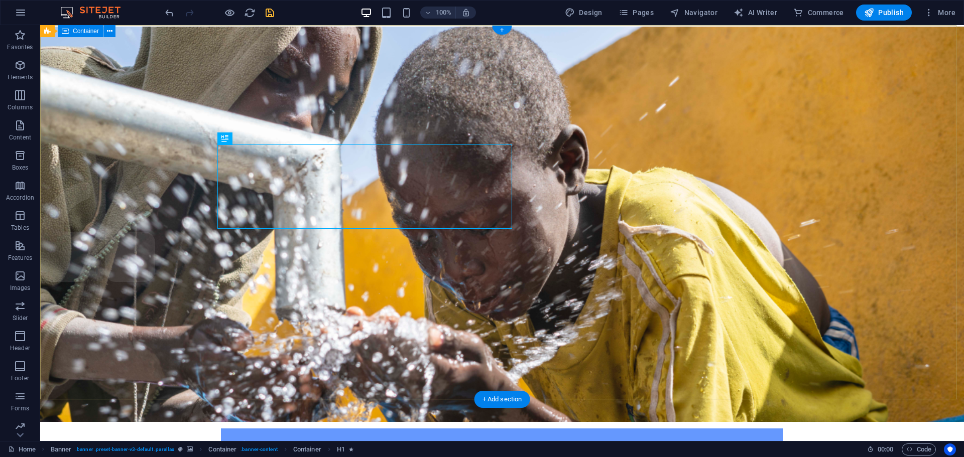
scroll to position [50, 0]
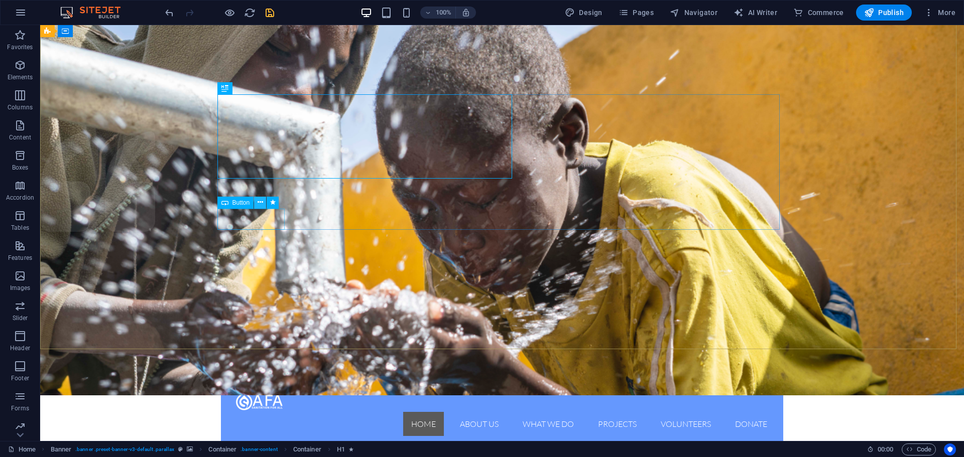
click at [262, 201] on icon at bounding box center [261, 202] width 6 height 11
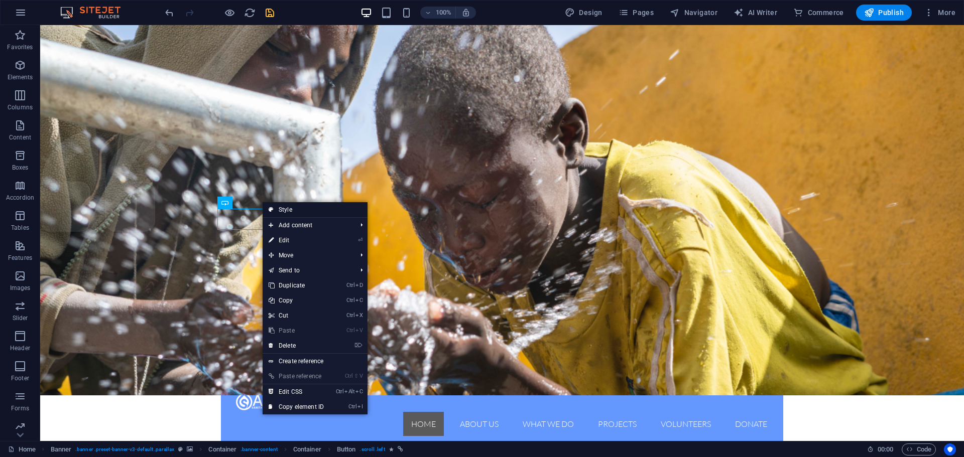
click at [284, 212] on link "Style" at bounding box center [315, 209] width 105 height 15
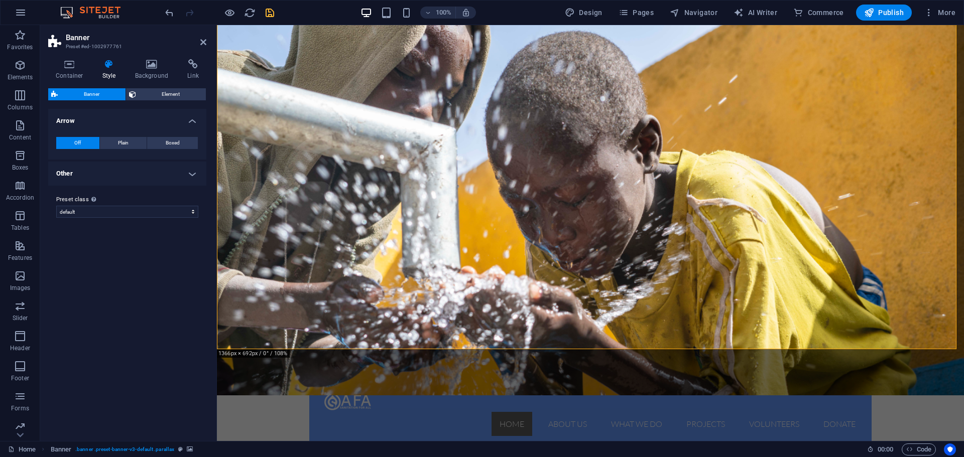
click at [111, 65] on icon at bounding box center [109, 64] width 29 height 10
click at [173, 94] on span "Element" at bounding box center [171, 94] width 64 height 12
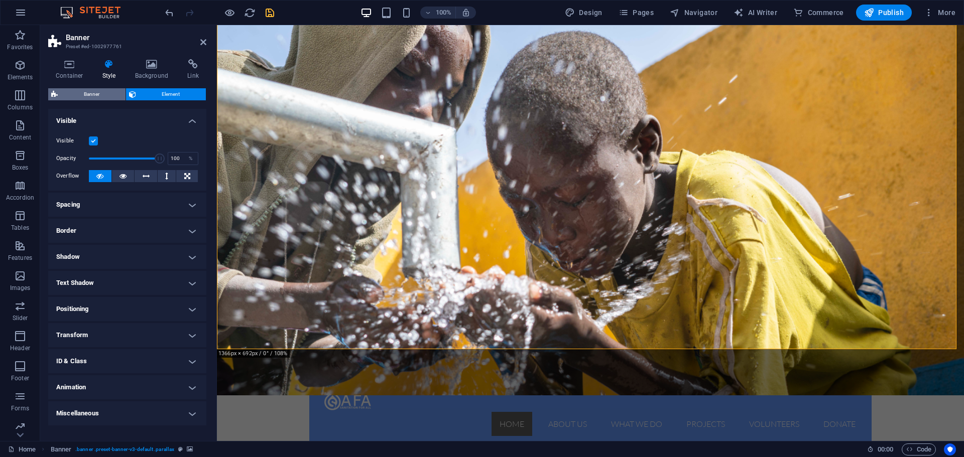
click at [109, 91] on span "Banner" at bounding box center [92, 94] width 62 height 12
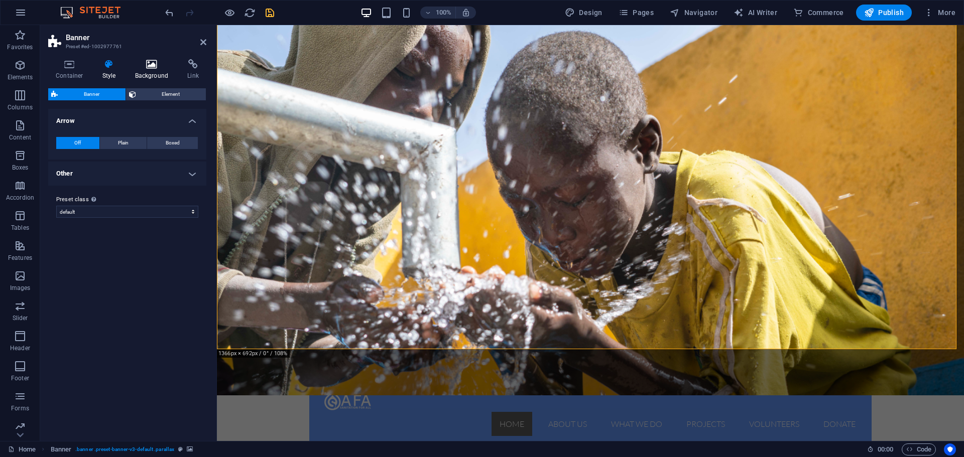
click at [147, 62] on icon at bounding box center [152, 64] width 49 height 10
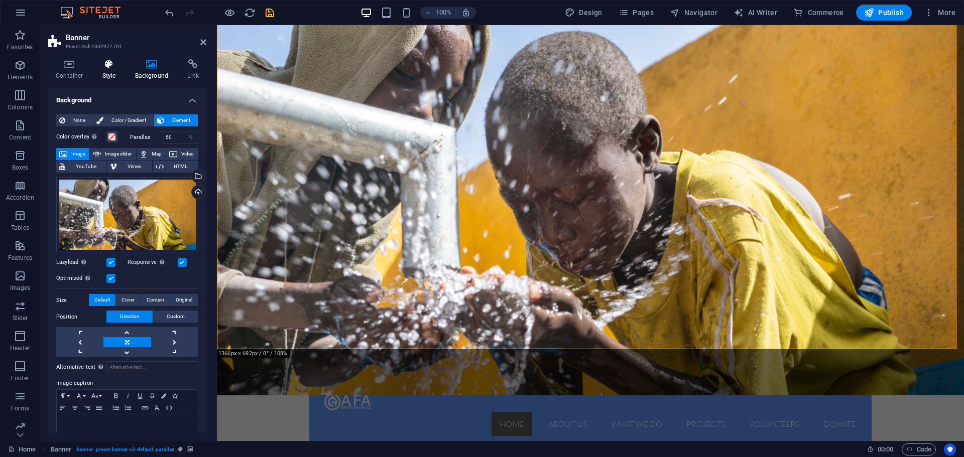
click at [102, 64] on icon at bounding box center [109, 64] width 29 height 10
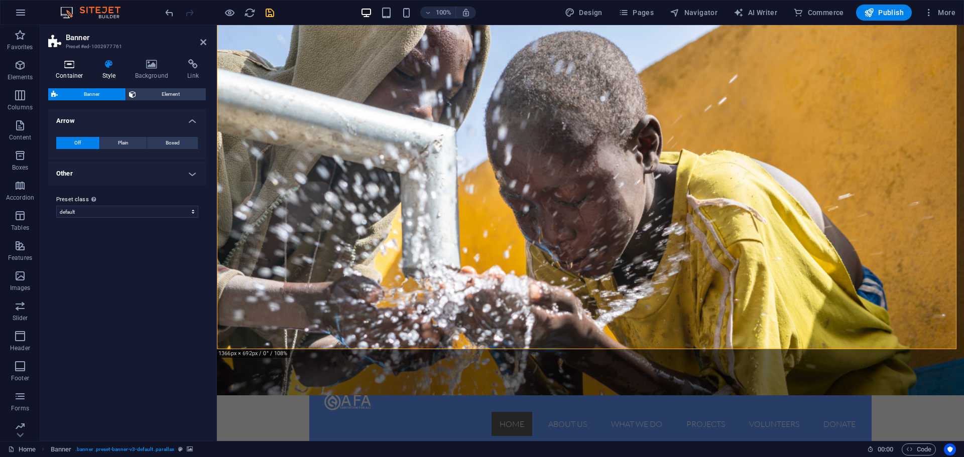
click at [78, 66] on icon at bounding box center [69, 64] width 43 height 10
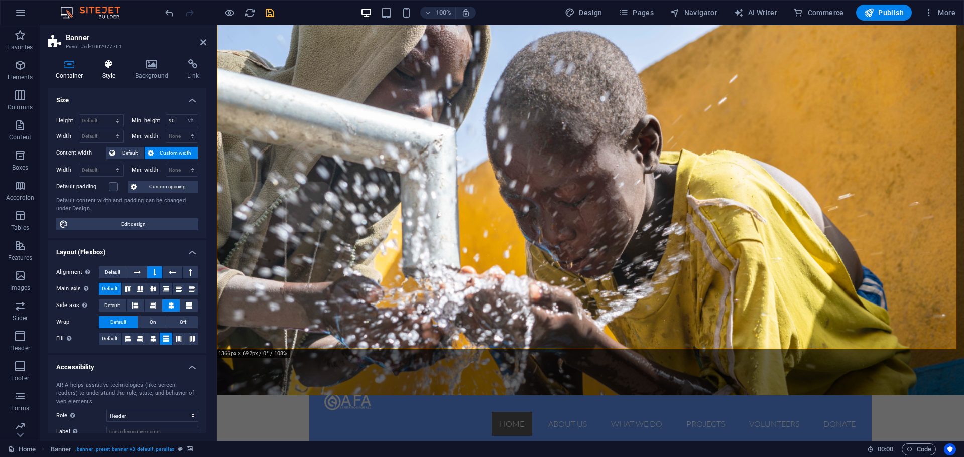
click at [106, 65] on icon at bounding box center [109, 64] width 29 height 10
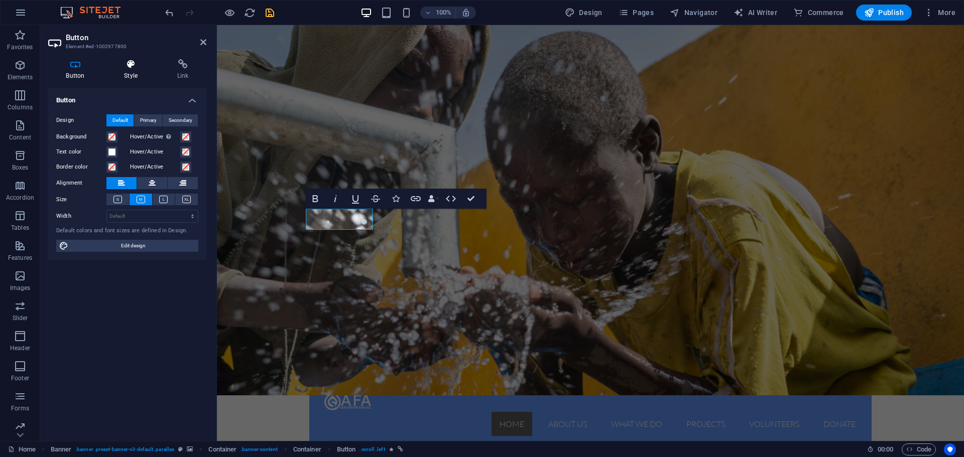
click at [128, 74] on h4 "Style" at bounding box center [132, 69] width 53 height 21
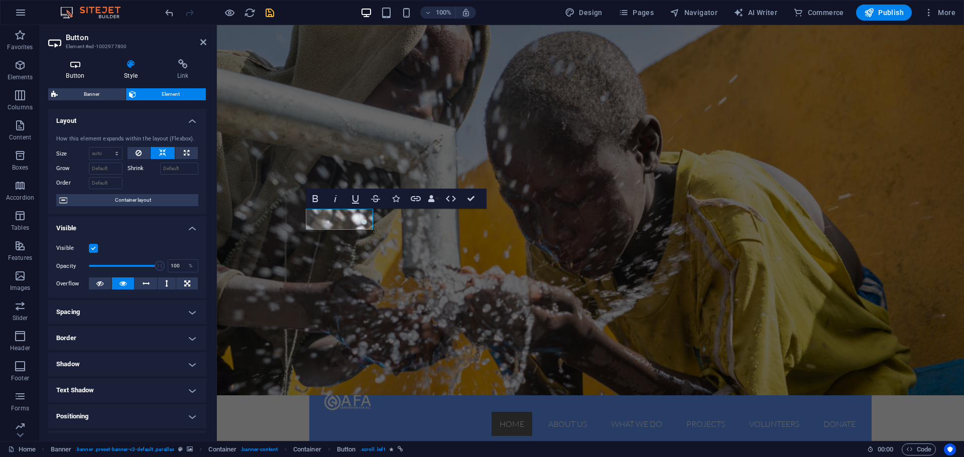
click at [85, 70] on h4 "Button" at bounding box center [77, 69] width 58 height 21
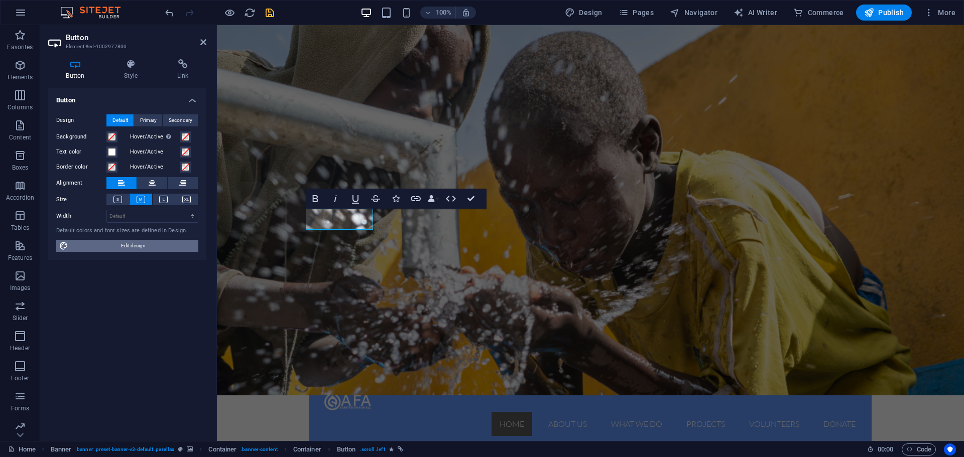
click at [134, 247] on span "Edit design" at bounding box center [133, 246] width 124 height 12
select select "rem"
select select "300"
select select "px"
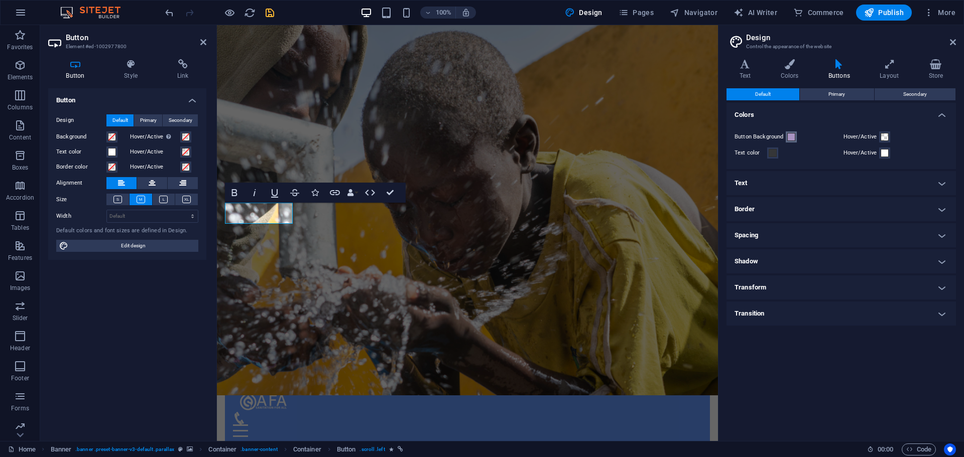
click at [790, 137] on span at bounding box center [791, 137] width 8 height 8
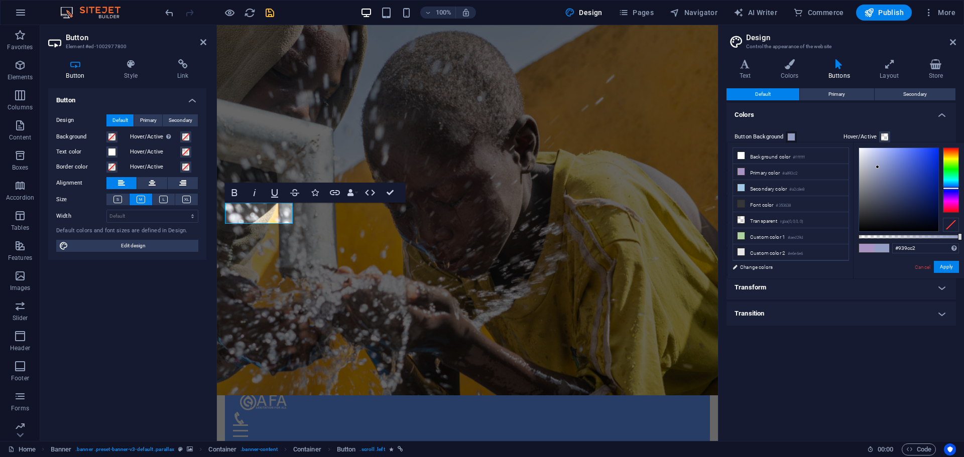
click at [947, 188] on div at bounding box center [951, 180] width 16 height 65
click at [949, 186] on div at bounding box center [951, 180] width 16 height 65
click at [946, 187] on div at bounding box center [951, 187] width 16 height 3
click at [948, 185] on div at bounding box center [951, 180] width 16 height 65
type input "#4ca9ff"
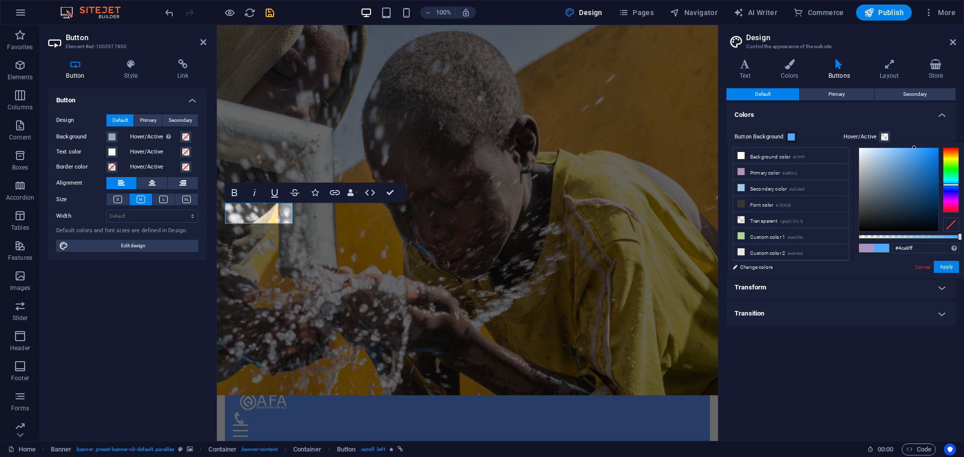
drag, startPoint x: 918, startPoint y: 166, endPoint x: 914, endPoint y: 147, distance: 19.9
click at [914, 148] on div at bounding box center [898, 189] width 79 height 83
click at [943, 262] on button "Apply" at bounding box center [946, 267] width 25 height 12
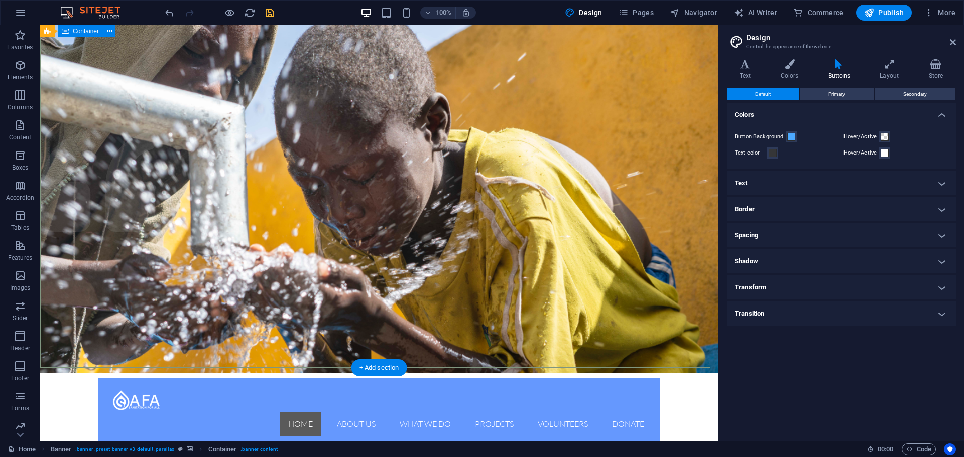
scroll to position [0, 0]
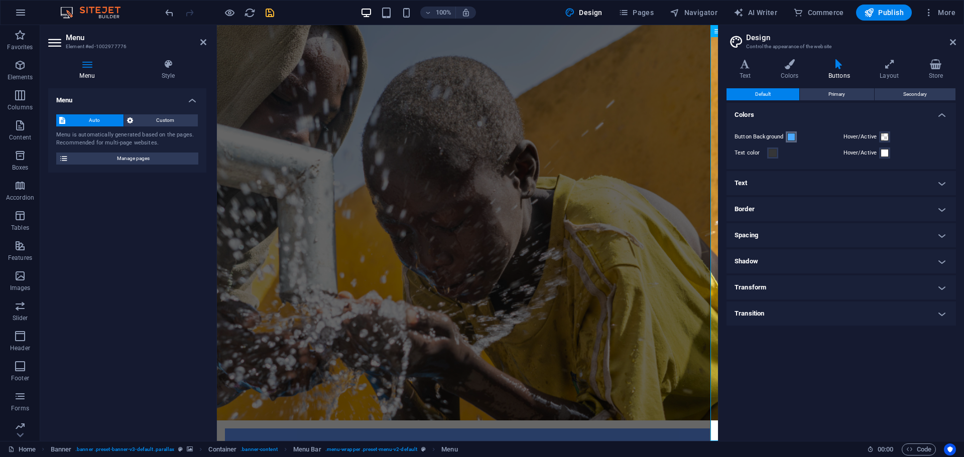
click at [789, 138] on span at bounding box center [791, 137] width 8 height 8
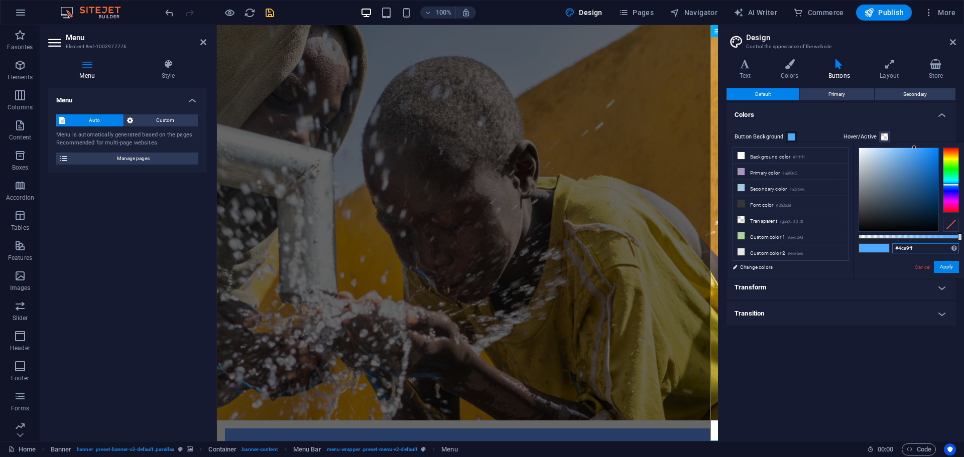
drag, startPoint x: 920, startPoint y: 244, endPoint x: 860, endPoint y: 241, distance: 60.3
click at [860, 241] on div "#4ca9ff Supported formats #0852ed rgb(8, 82, 237) rgba(8, 82, 237, 90%) hsv(221…" at bounding box center [908, 284] width 111 height 282
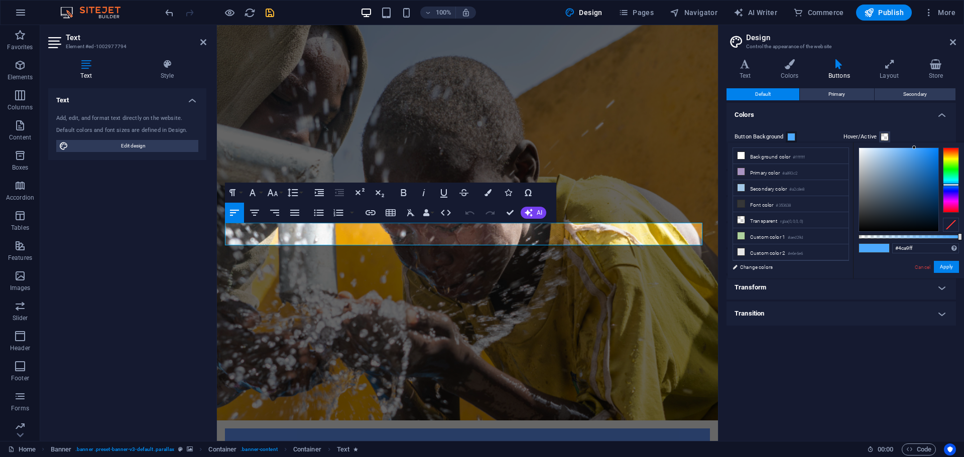
drag, startPoint x: 411, startPoint y: 232, endPoint x: 181, endPoint y: 234, distance: 229.5
drag, startPoint x: 389, startPoint y: 237, endPoint x: 137, endPoint y: 240, distance: 252.1
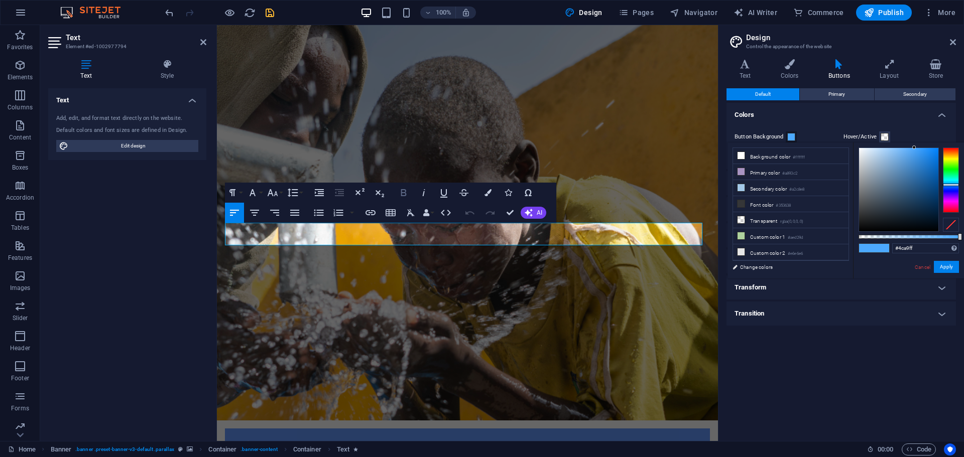
click at [404, 190] on icon "button" at bounding box center [404, 192] width 6 height 7
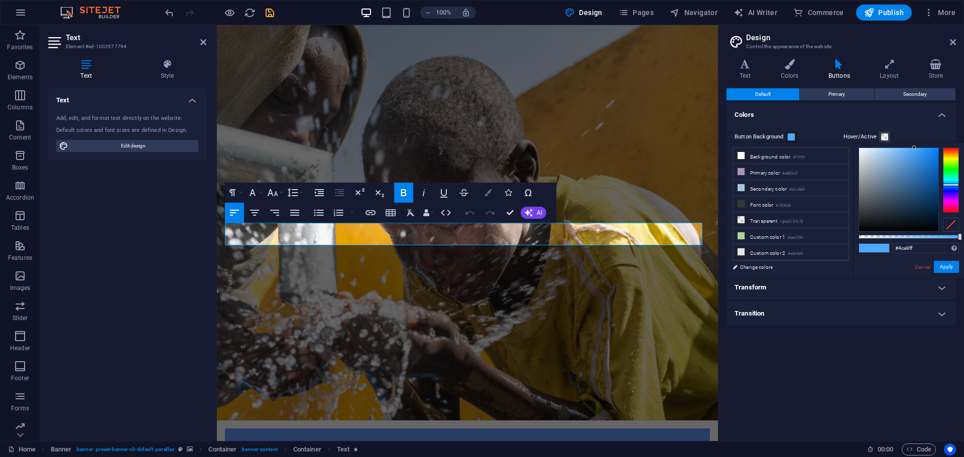
click at [490, 193] on icon "button" at bounding box center [487, 192] width 7 height 7
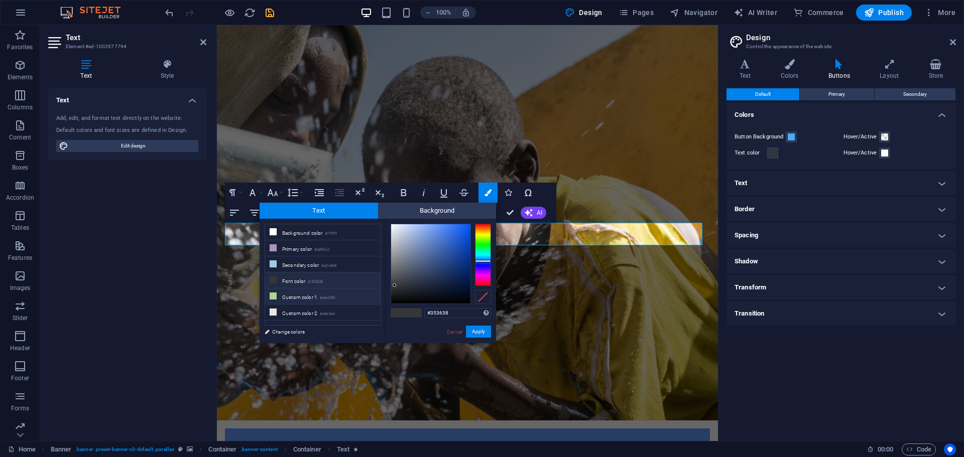
drag, startPoint x: 462, startPoint y: 313, endPoint x: 375, endPoint y: 300, distance: 88.3
click at [375, 300] on div "less Background color #ffffff Primary color #a893c2 Secondary color #a2c8e8 Fon…" at bounding box center [378, 281] width 236 height 125
type input "#4ca9ff"
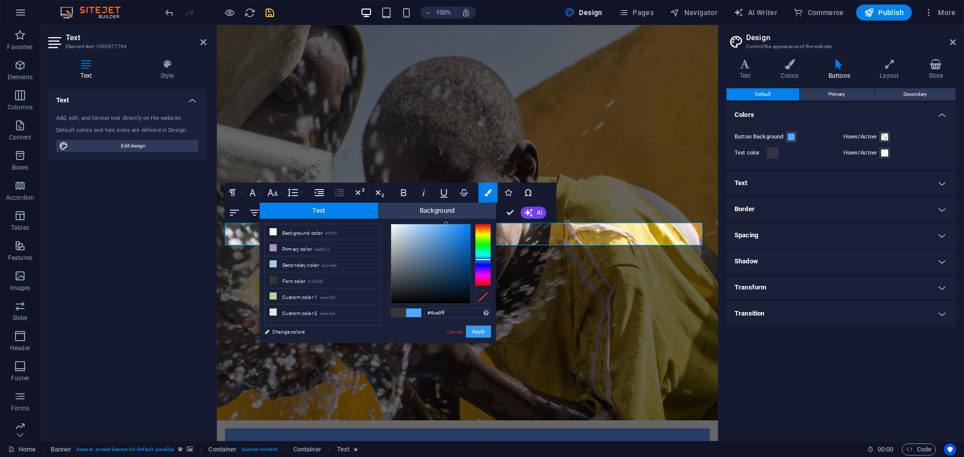
click at [483, 331] on button "Apply" at bounding box center [478, 332] width 25 height 12
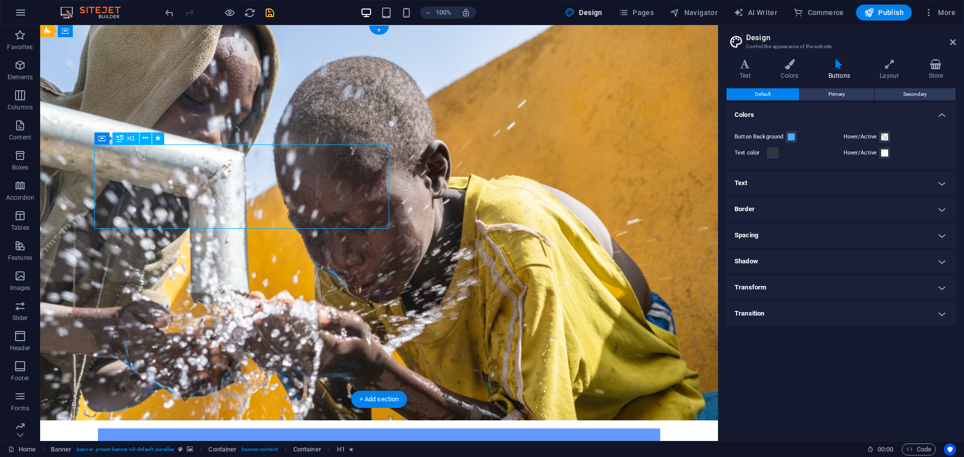
drag, startPoint x: 169, startPoint y: 147, endPoint x: 203, endPoint y: 150, distance: 34.2
drag, startPoint x: 187, startPoint y: 147, endPoint x: 248, endPoint y: 172, distance: 65.9
drag, startPoint x: 243, startPoint y: 167, endPoint x: 327, endPoint y: 170, distance: 83.9
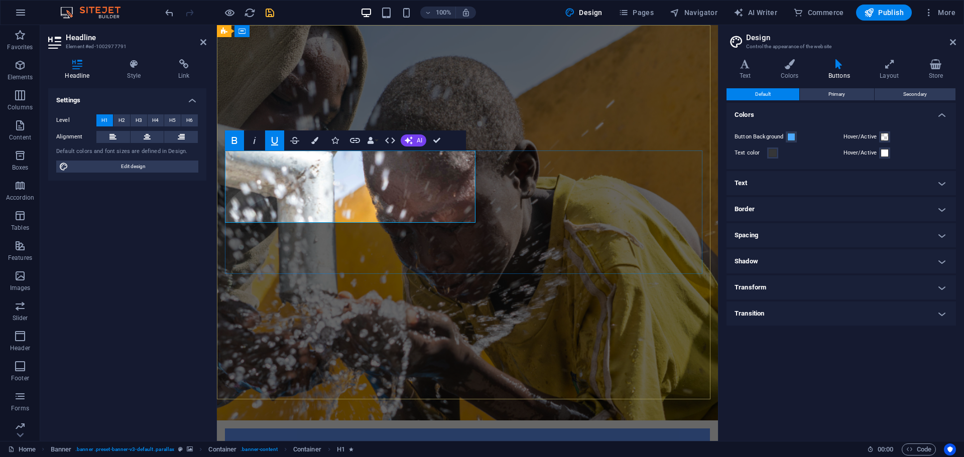
drag, startPoint x: 240, startPoint y: 167, endPoint x: 227, endPoint y: 165, distance: 13.8
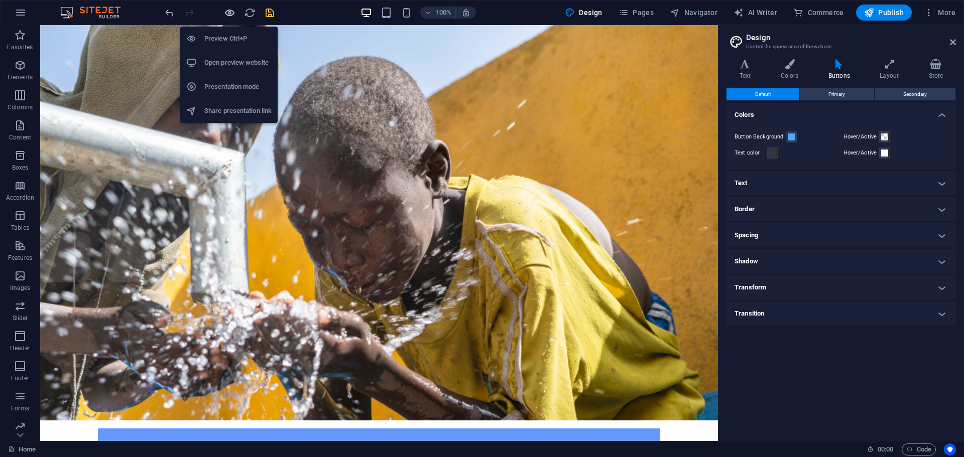
click at [228, 12] on icon "button" at bounding box center [230, 13] width 12 height 12
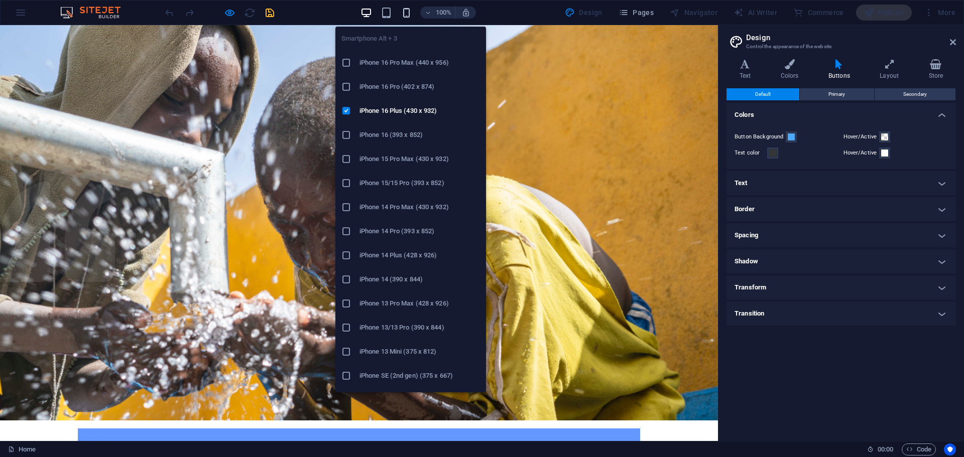
click at [409, 16] on icon "button" at bounding box center [407, 13] width 12 height 12
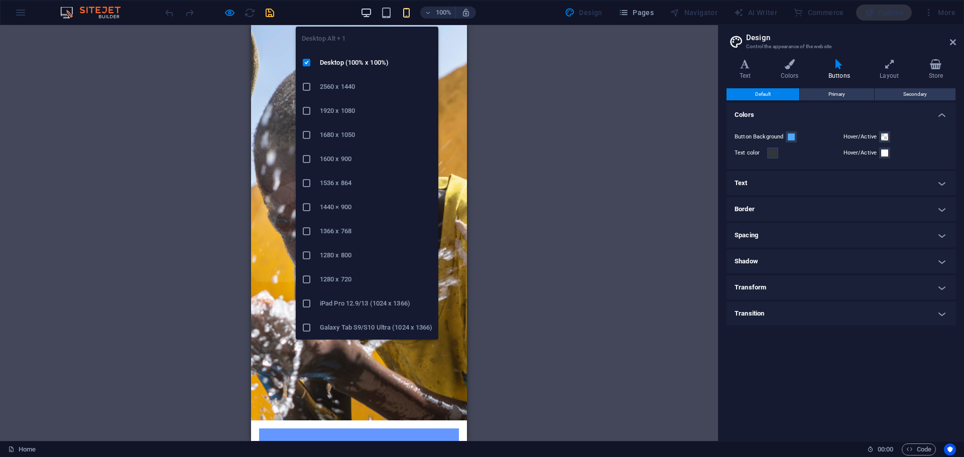
click at [371, 10] on icon "button" at bounding box center [366, 13] width 12 height 12
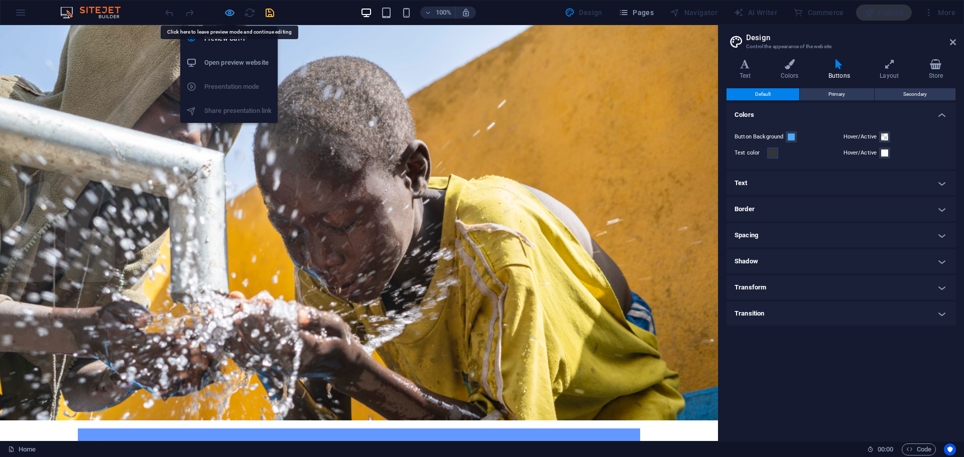
click at [226, 12] on icon "button" at bounding box center [230, 13] width 12 height 12
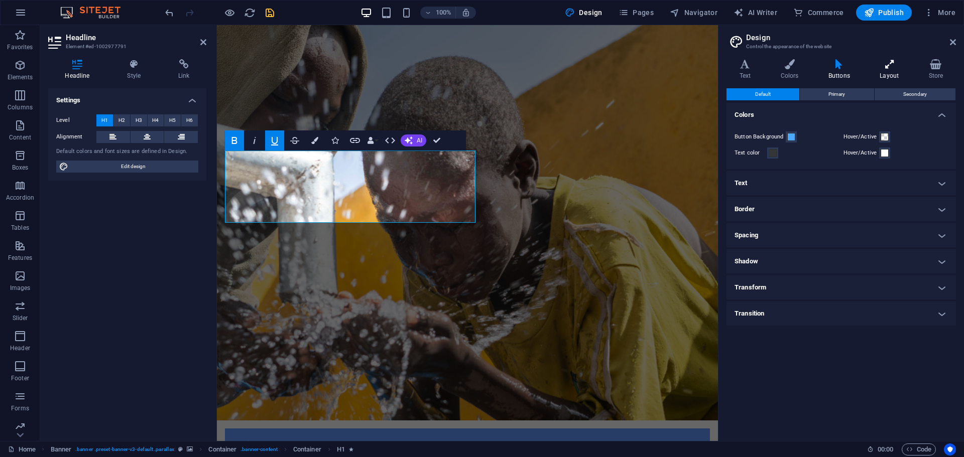
click at [884, 69] on h4 "Layout" at bounding box center [891, 69] width 49 height 21
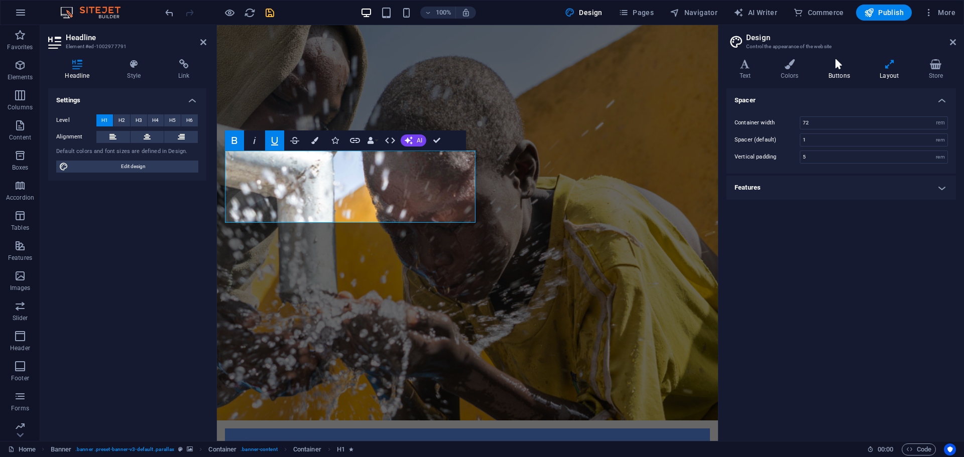
click at [835, 72] on h4 "Buttons" at bounding box center [840, 69] width 51 height 21
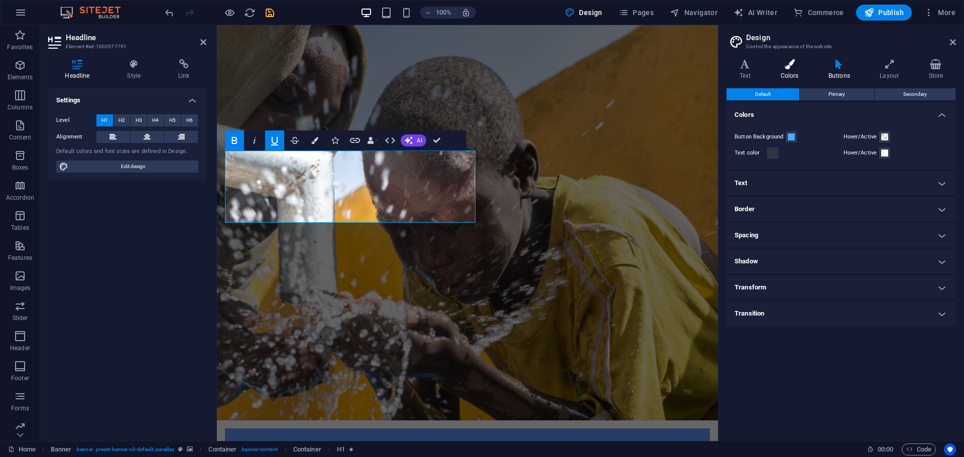
click at [788, 76] on h4 "Colors" at bounding box center [792, 69] width 48 height 21
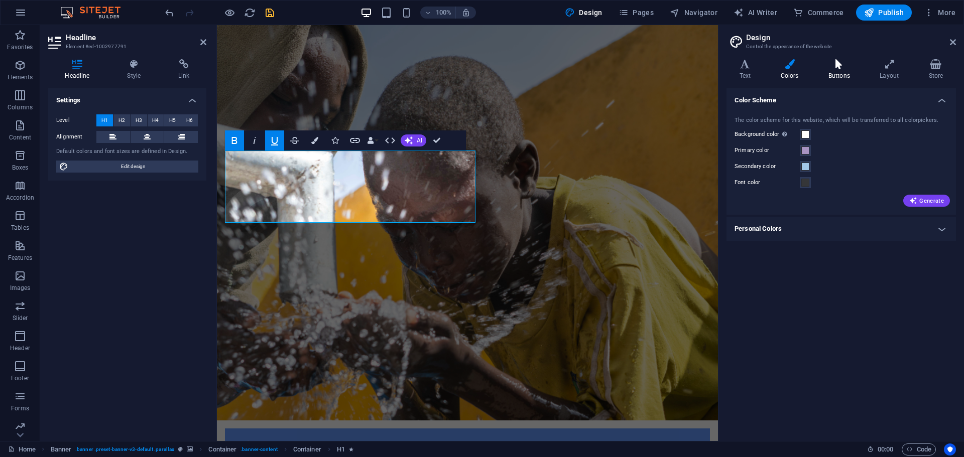
click at [846, 73] on h4 "Buttons" at bounding box center [840, 69] width 51 height 21
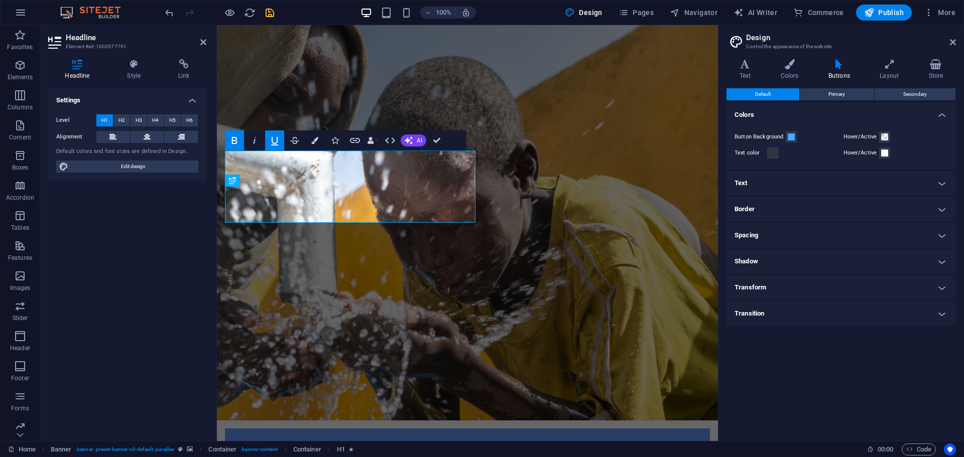
click at [155, 174] on div "Level H1 H2 H3 H4 H5 H6 Alignment Default colors and font sizes are defined in …" at bounding box center [127, 143] width 158 height 75
drag, startPoint x: 321, startPoint y: 176, endPoint x: 225, endPoint y: 169, distance: 95.7
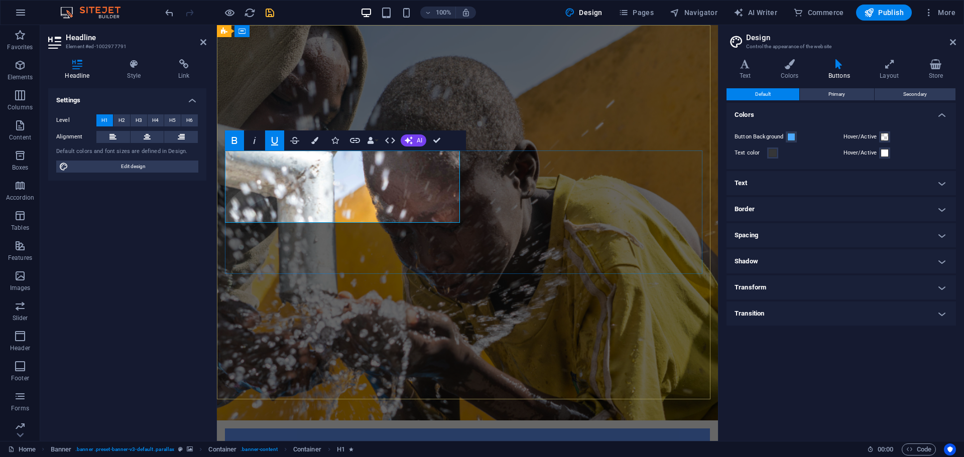
click at [274, 142] on icon "button" at bounding box center [275, 141] width 12 height 12
click at [276, 140] on icon "button" at bounding box center [275, 141] width 12 height 12
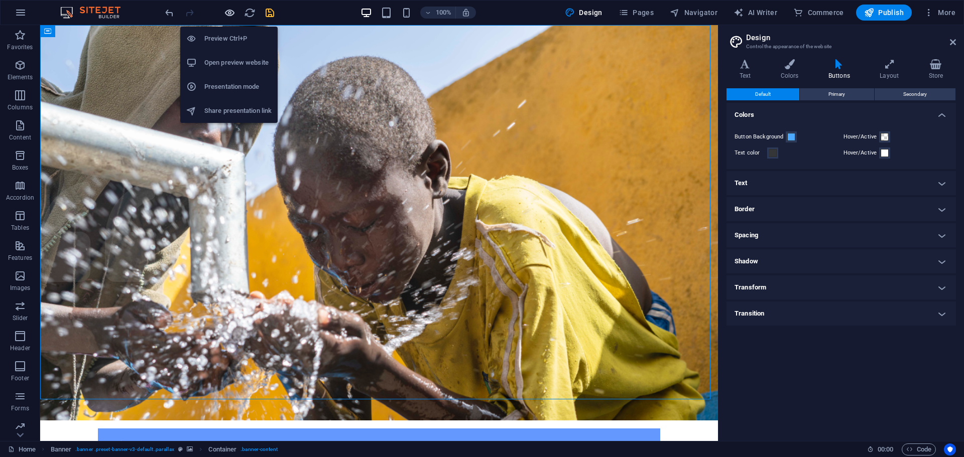
click at [229, 13] on icon "button" at bounding box center [230, 13] width 12 height 12
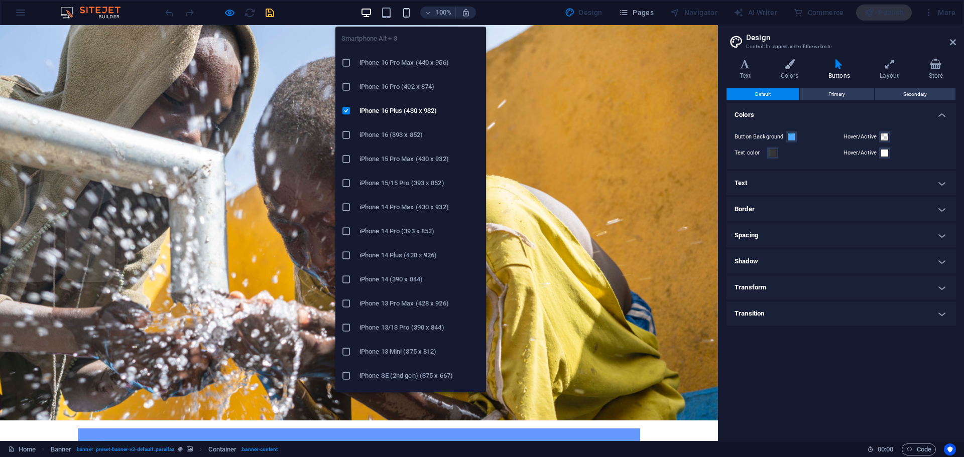
click at [407, 16] on icon "button" at bounding box center [407, 13] width 12 height 12
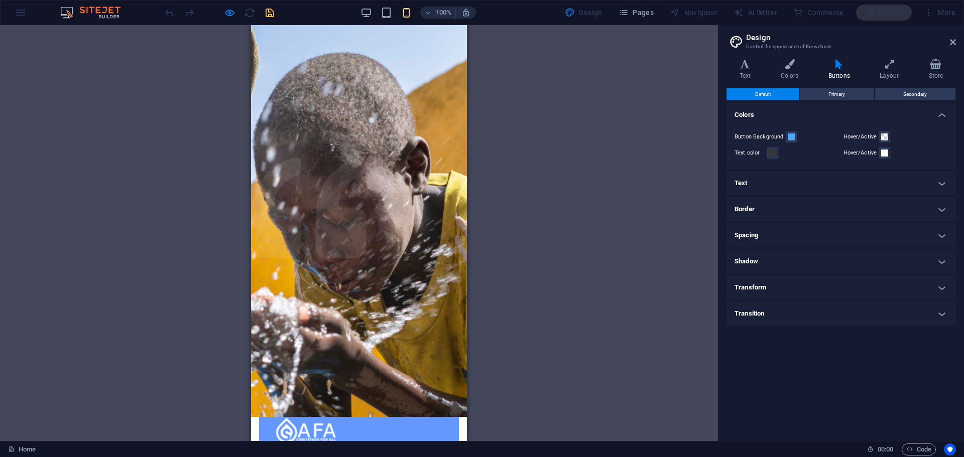
scroll to position [23, 0]
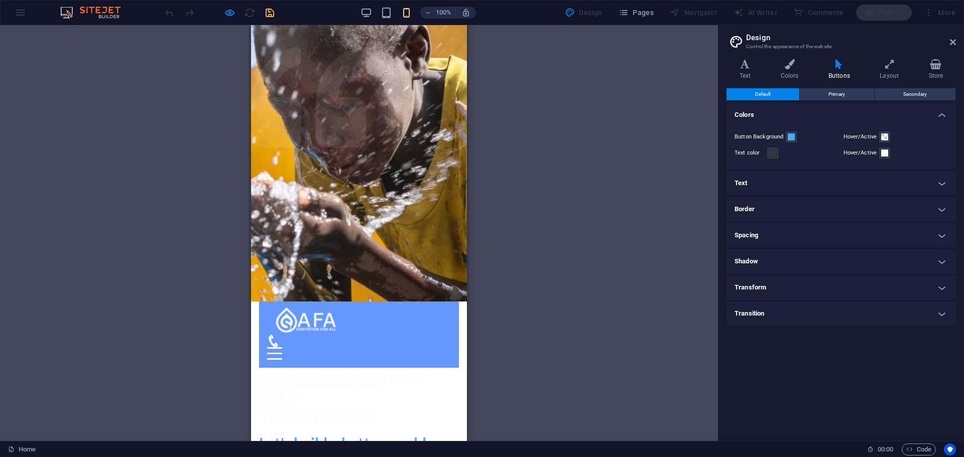
click at [318, 286] on div "Home About us What we do Projects Volunteers Donate Menu Donat and Help those i…" at bounding box center [359, 422] width 216 height 273
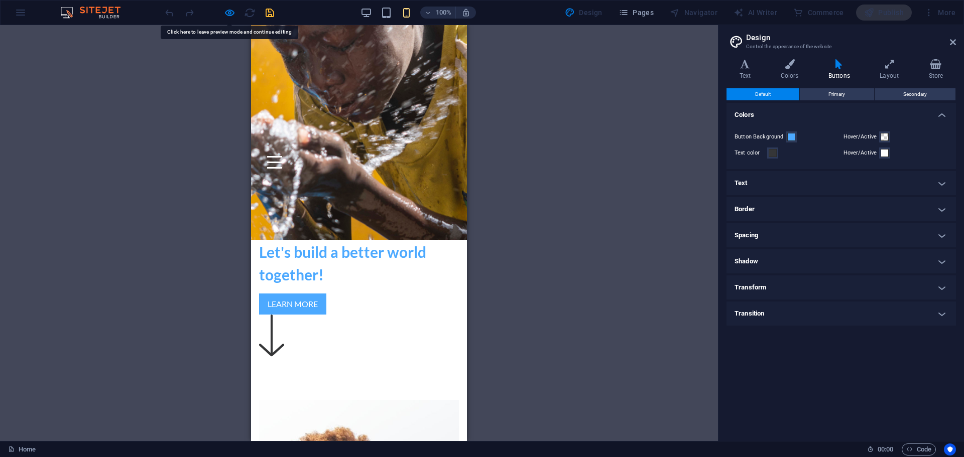
scroll to position [0, 0]
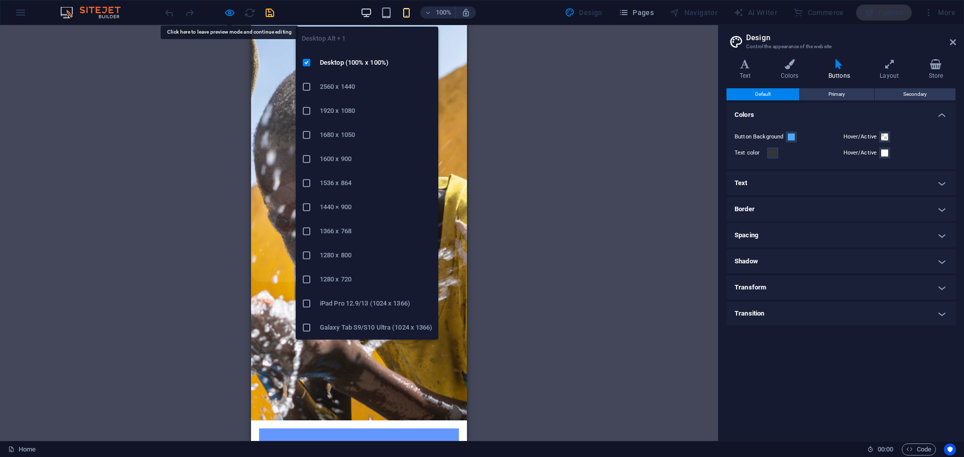
click at [369, 14] on icon "button" at bounding box center [366, 13] width 12 height 12
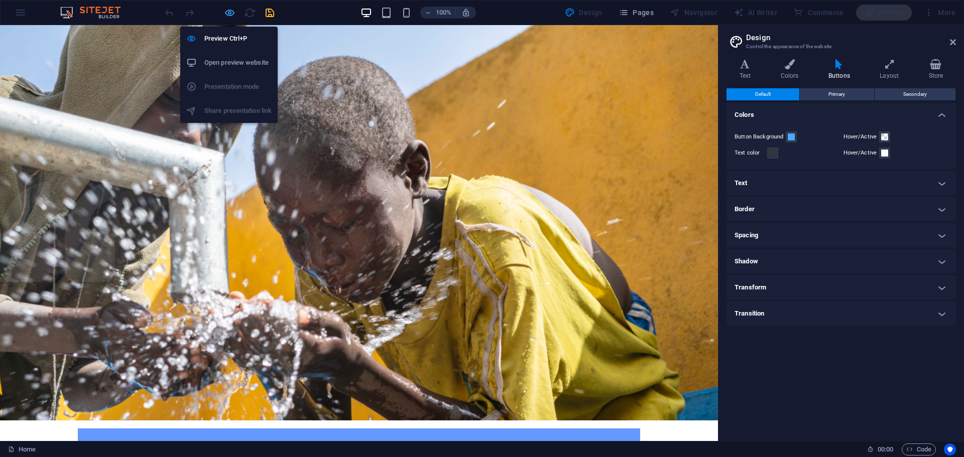
click at [231, 13] on icon "button" at bounding box center [230, 13] width 12 height 12
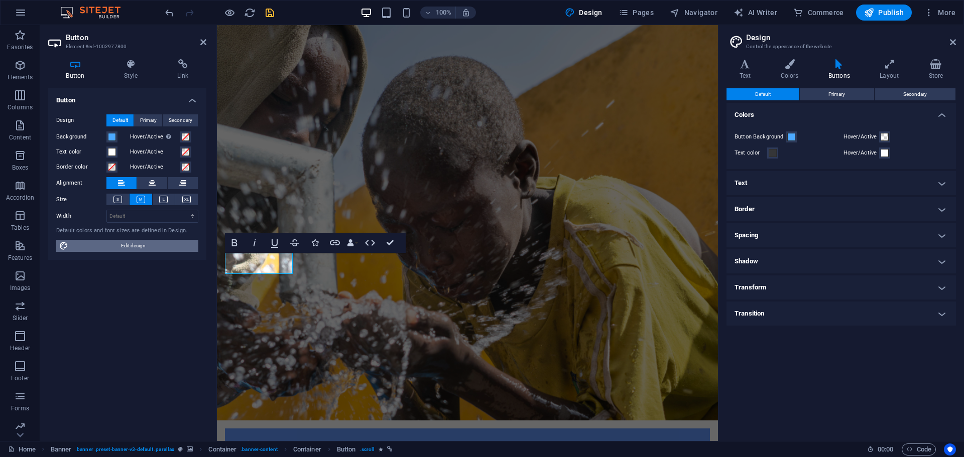
click at [148, 246] on span "Edit design" at bounding box center [133, 246] width 124 height 12
click at [833, 91] on span "Primary" at bounding box center [836, 94] width 17 height 12
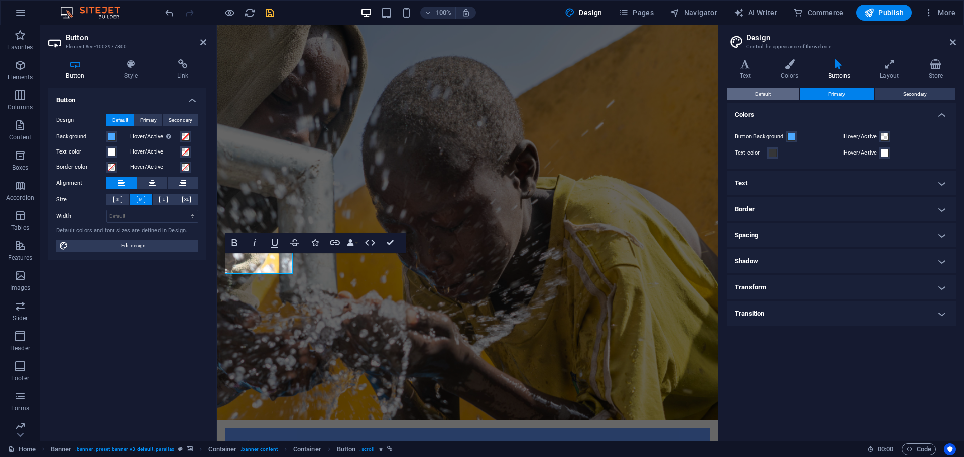
click at [773, 96] on button "Default" at bounding box center [762, 94] width 73 height 12
click at [917, 92] on span "Secondary" at bounding box center [915, 94] width 24 height 12
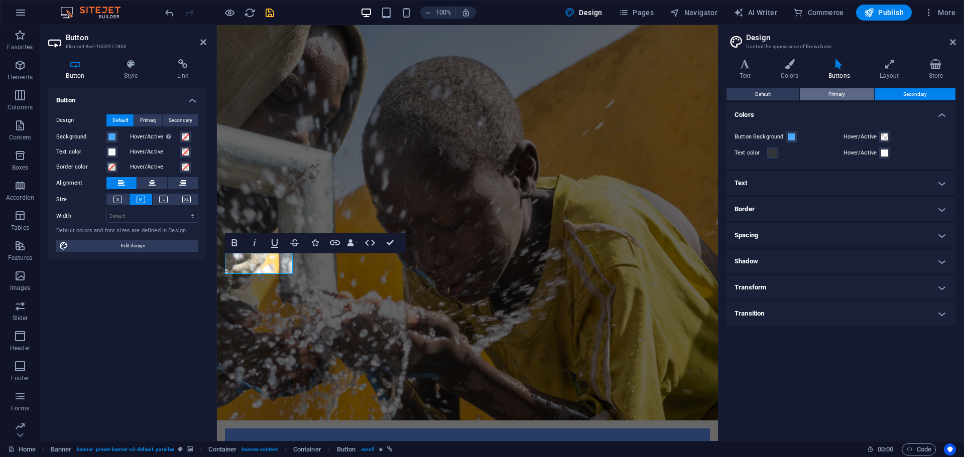
click at [830, 93] on span "Primary" at bounding box center [836, 94] width 17 height 12
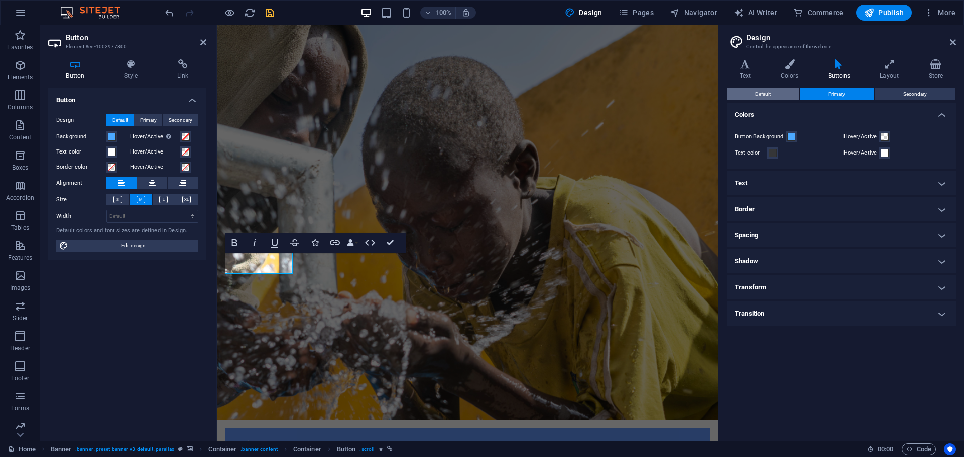
click at [767, 99] on span "Default" at bounding box center [763, 94] width 16 height 12
click at [940, 209] on h4 "Border" at bounding box center [840, 209] width 229 height 24
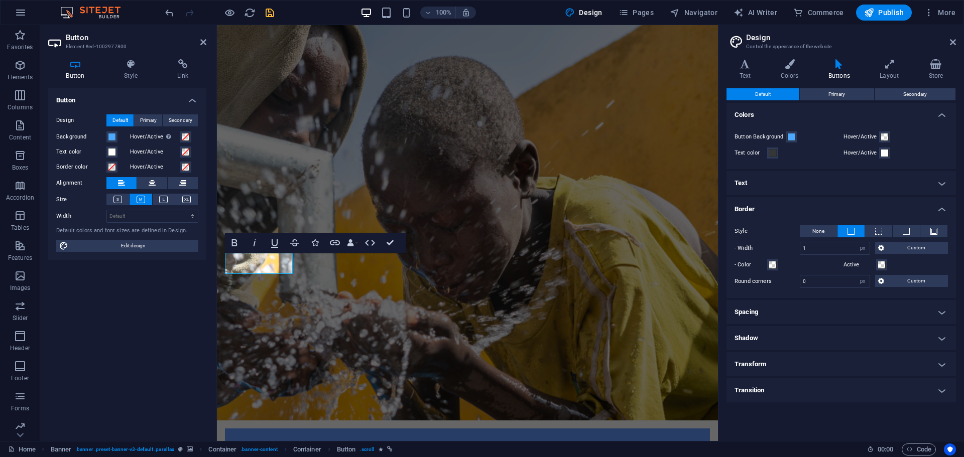
click at [940, 209] on h4 "Border" at bounding box center [840, 206] width 229 height 18
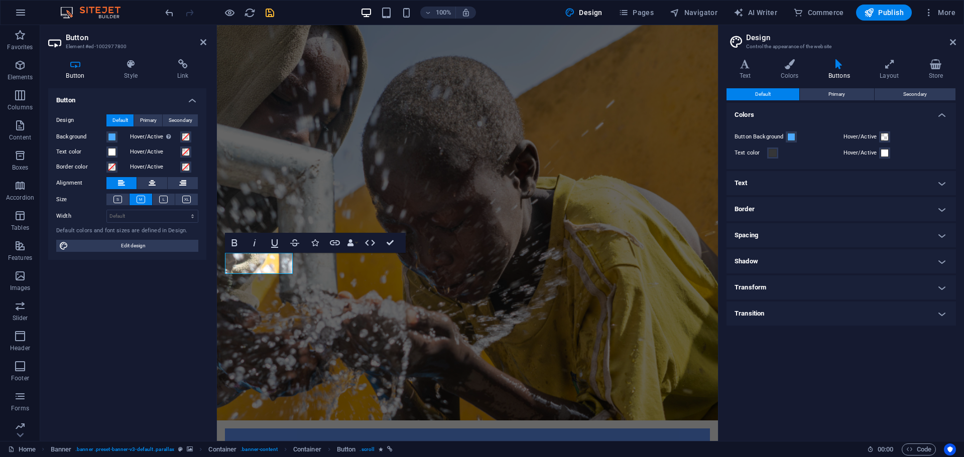
click at [778, 43] on h3 "Control the appearance of the website" at bounding box center [841, 46] width 190 height 9
click at [932, 70] on h4 "Store" at bounding box center [936, 69] width 40 height 21
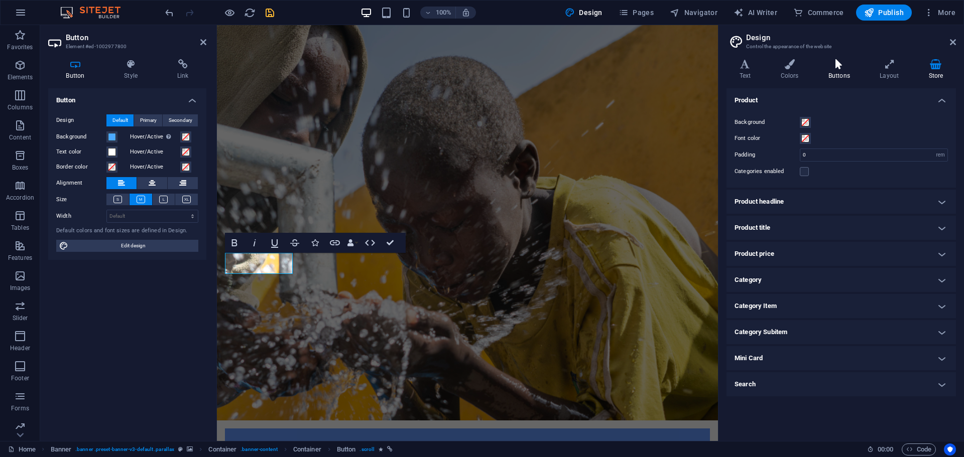
click at [832, 66] on icon at bounding box center [838, 64] width 47 height 10
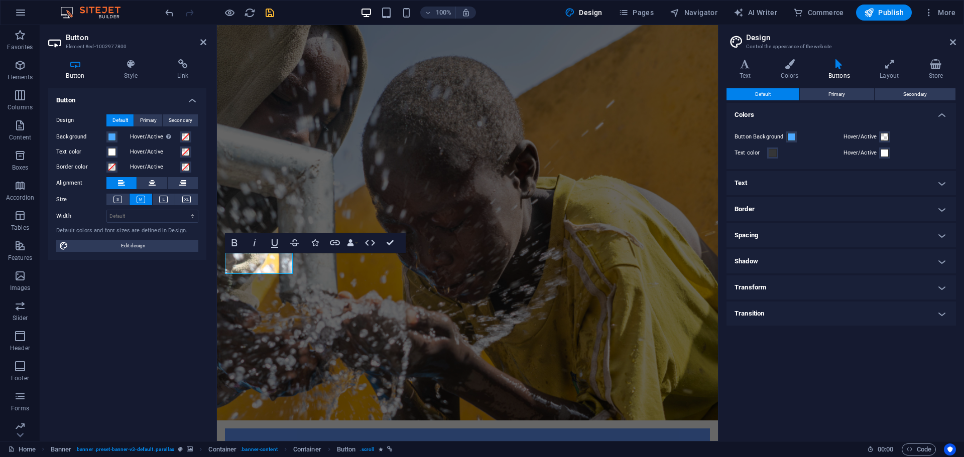
click at [942, 182] on h4 "Text" at bounding box center [840, 183] width 229 height 24
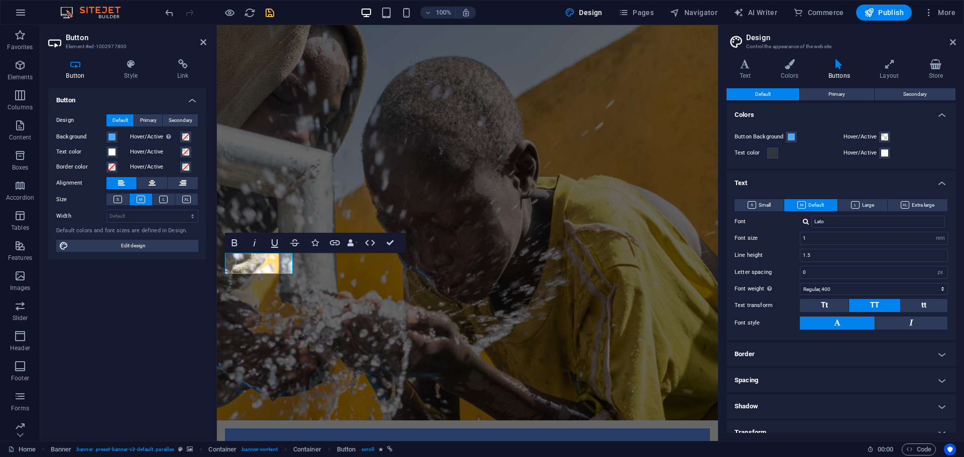
click at [941, 182] on h4 "Text" at bounding box center [840, 180] width 229 height 18
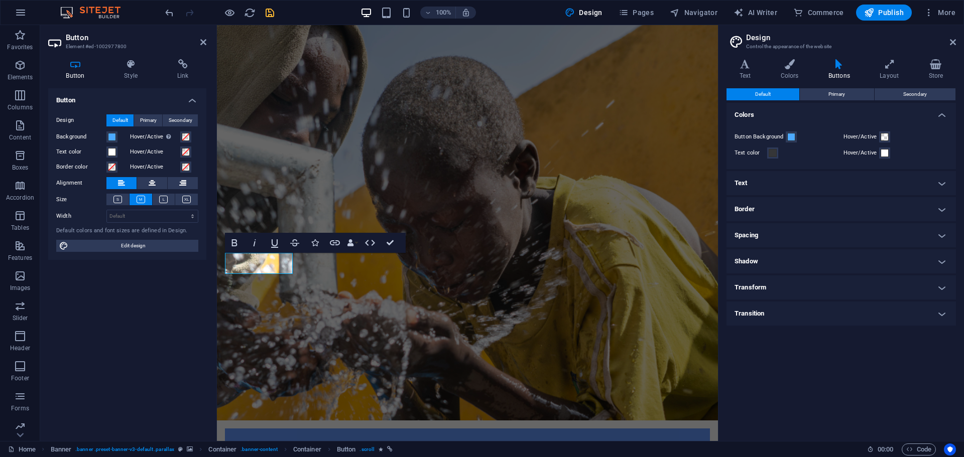
click at [942, 318] on h4 "Transition" at bounding box center [840, 314] width 229 height 24
click at [944, 315] on h4 "Transition" at bounding box center [840, 311] width 229 height 18
click at [846, 93] on button "Primary" at bounding box center [837, 94] width 74 height 12
click at [764, 93] on span "Default" at bounding box center [763, 94] width 16 height 12
click at [761, 182] on h4 "Text" at bounding box center [840, 183] width 229 height 24
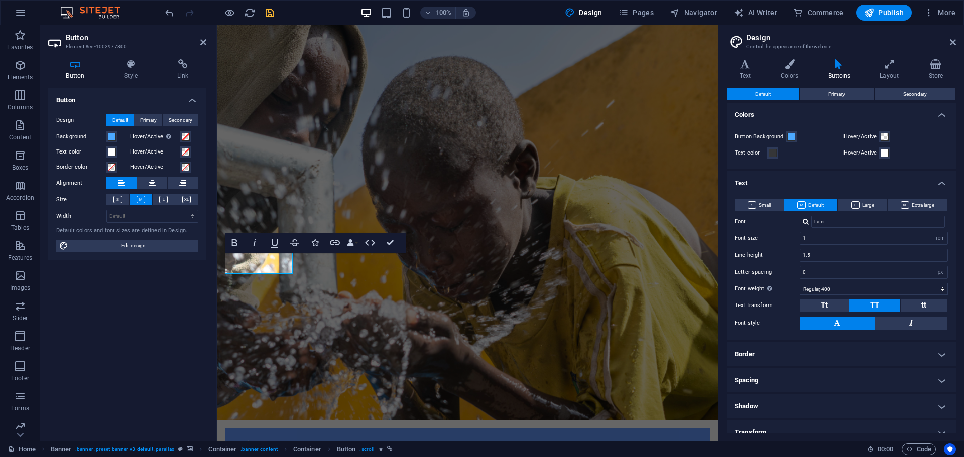
click at [752, 181] on h4 "Text" at bounding box center [840, 180] width 229 height 18
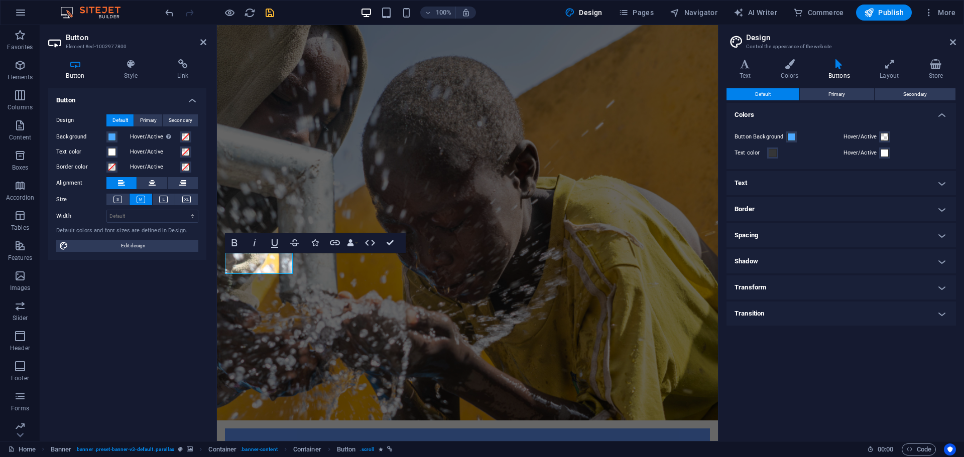
click at [768, 210] on h4 "Border" at bounding box center [840, 209] width 229 height 24
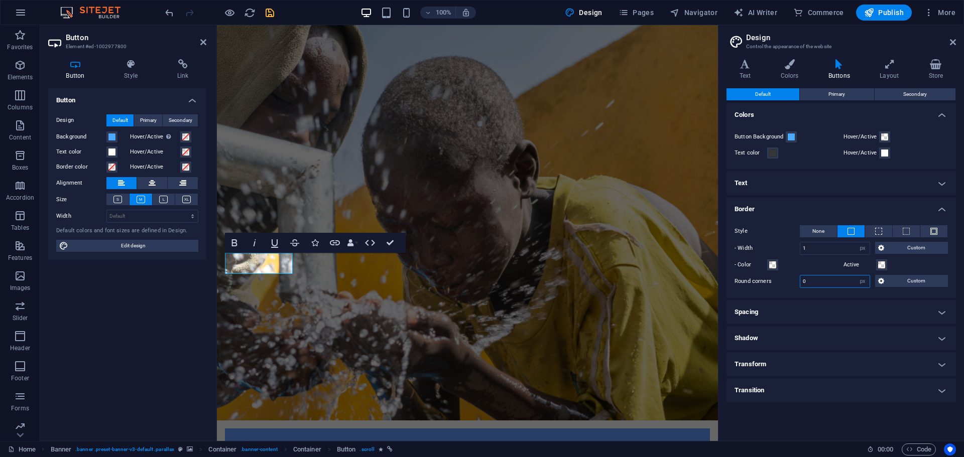
drag, startPoint x: 816, startPoint y: 284, endPoint x: 800, endPoint y: 284, distance: 15.6
click at [800, 284] on input "0" at bounding box center [834, 282] width 69 height 12
type input "2"
click at [871, 177] on h4 "Text" at bounding box center [840, 183] width 229 height 24
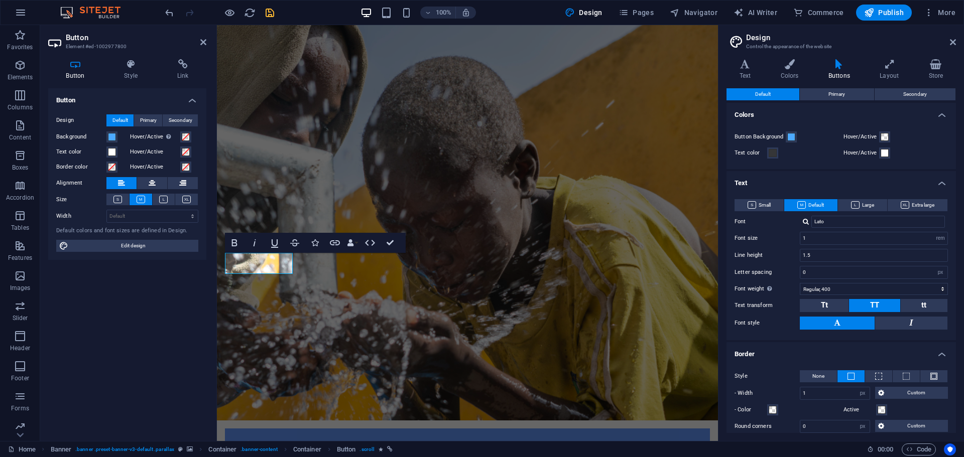
click at [942, 184] on h4 "Text" at bounding box center [840, 180] width 229 height 18
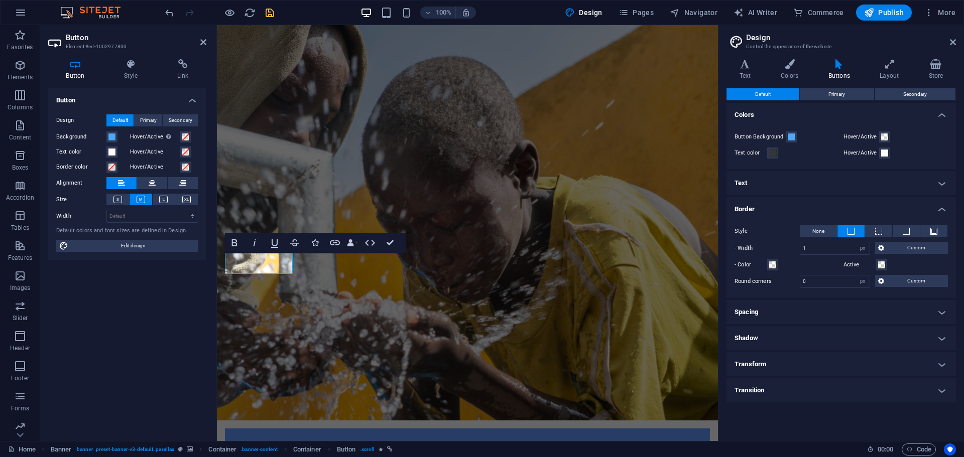
click at [942, 210] on h4 "Border" at bounding box center [840, 206] width 229 height 18
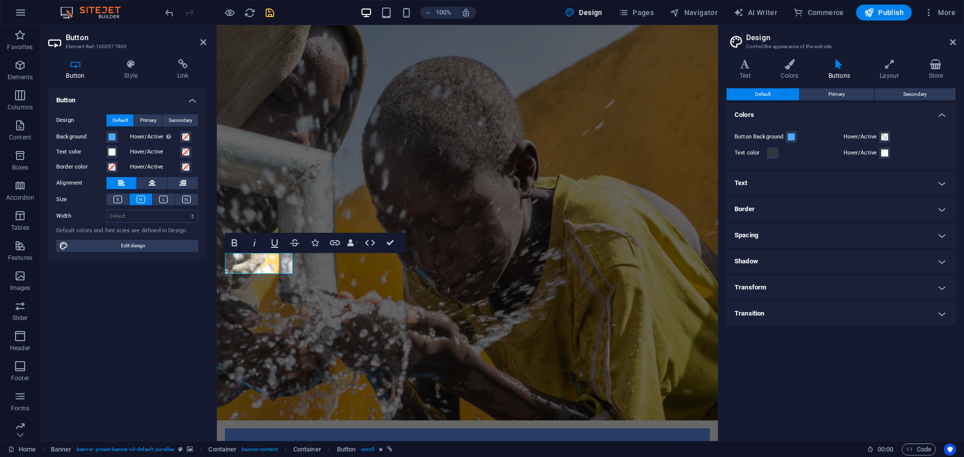
click at [939, 114] on h4 "Colors" at bounding box center [840, 112] width 229 height 18
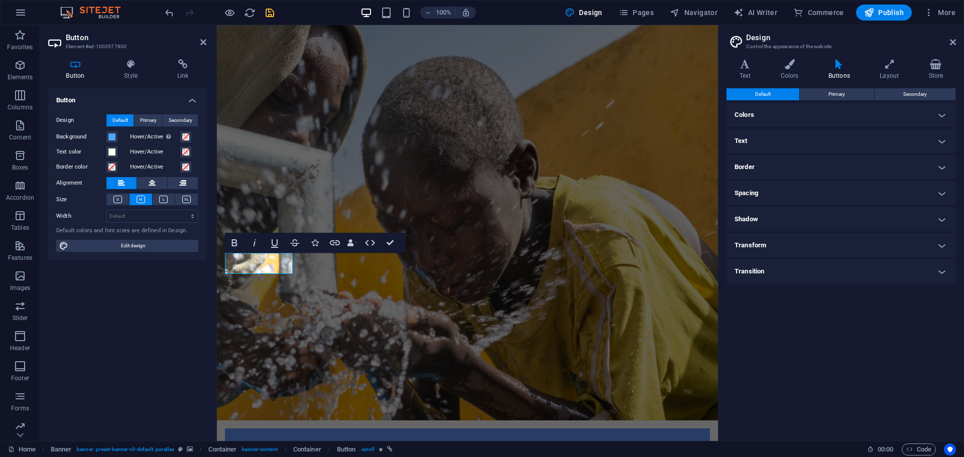
click at [941, 167] on h4 "Border" at bounding box center [840, 167] width 229 height 24
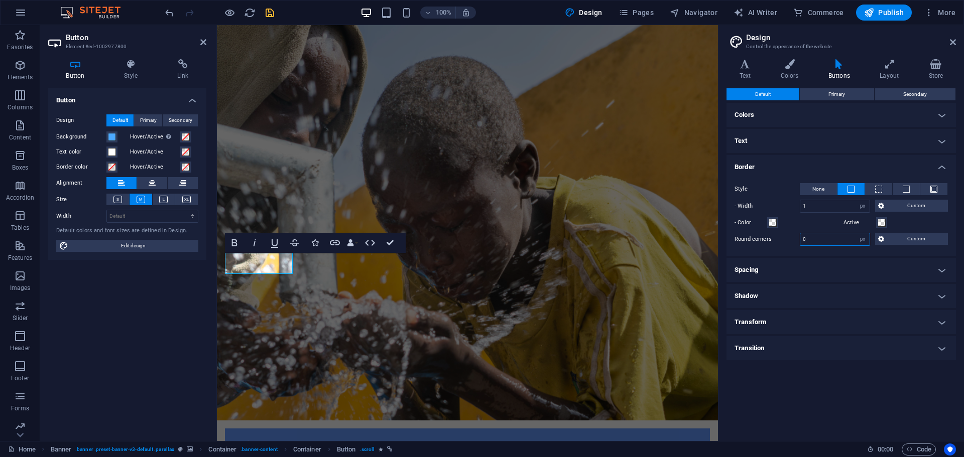
drag, startPoint x: 807, startPoint y: 240, endPoint x: 791, endPoint y: 240, distance: 16.1
click at [791, 240] on div "Round corners 0 px rem vh vw Custom Custom" at bounding box center [841, 239] width 213 height 13
click at [791, 240] on label "Round corners" at bounding box center [767, 239] width 65 height 12
type input "20"
click at [824, 132] on h4 "Text" at bounding box center [840, 141] width 229 height 24
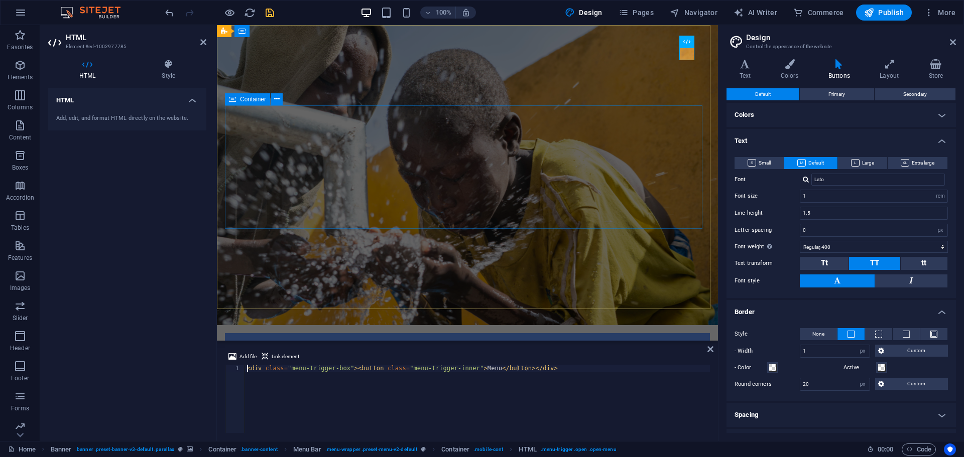
click at [615, 400] on div "Donat and Help those in need. Let's build a better world together! Learn more" at bounding box center [467, 462] width 485 height 124
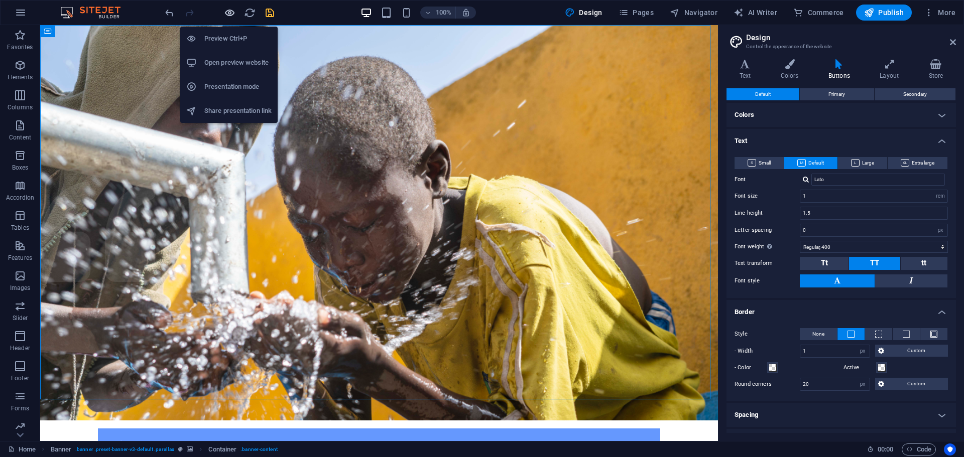
click at [228, 13] on icon "button" at bounding box center [230, 13] width 12 height 12
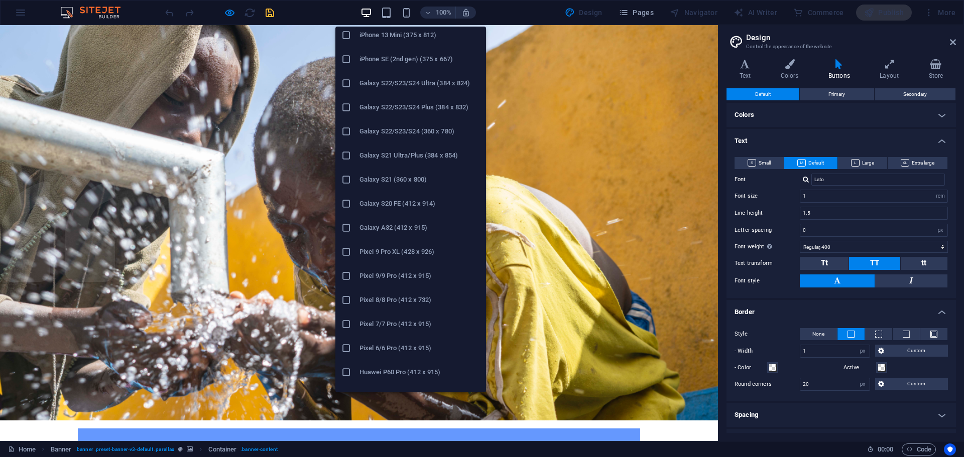
scroll to position [301, 0]
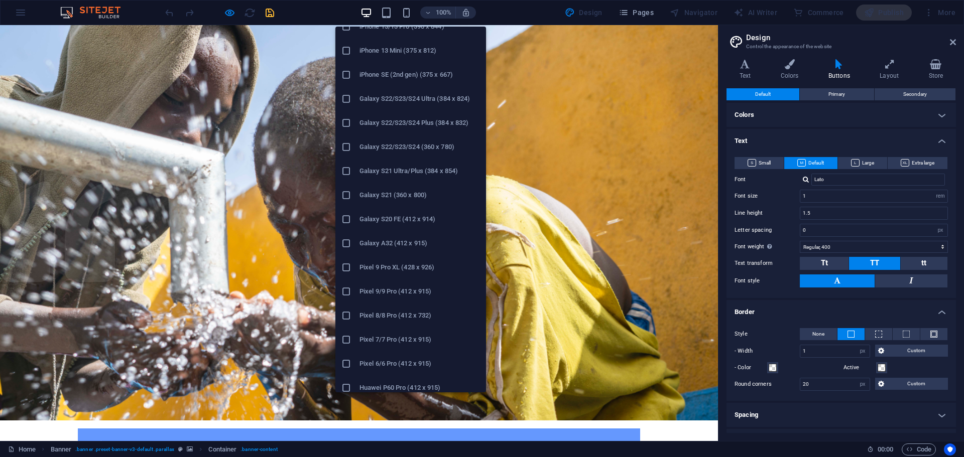
click at [404, 107] on li "Galaxy S22/S23/S24 Ultra (384 x 824)" at bounding box center [410, 99] width 151 height 24
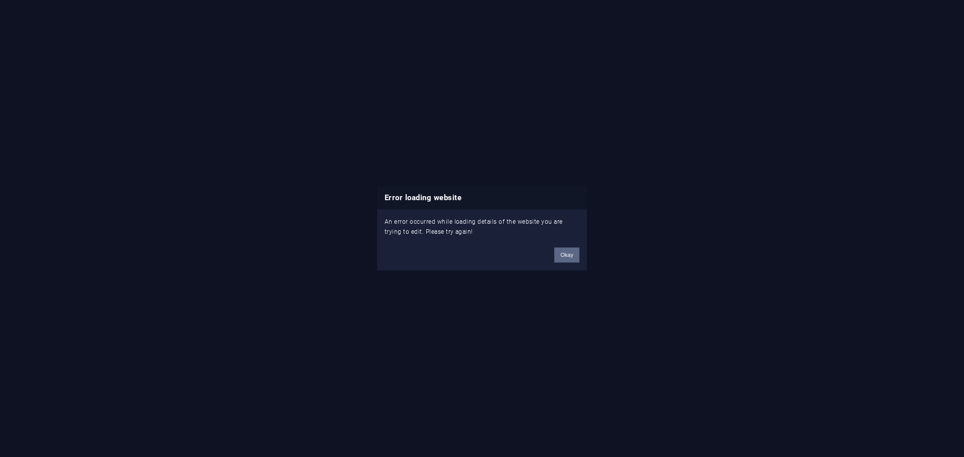
click at [564, 256] on button "Okay" at bounding box center [566, 255] width 25 height 15
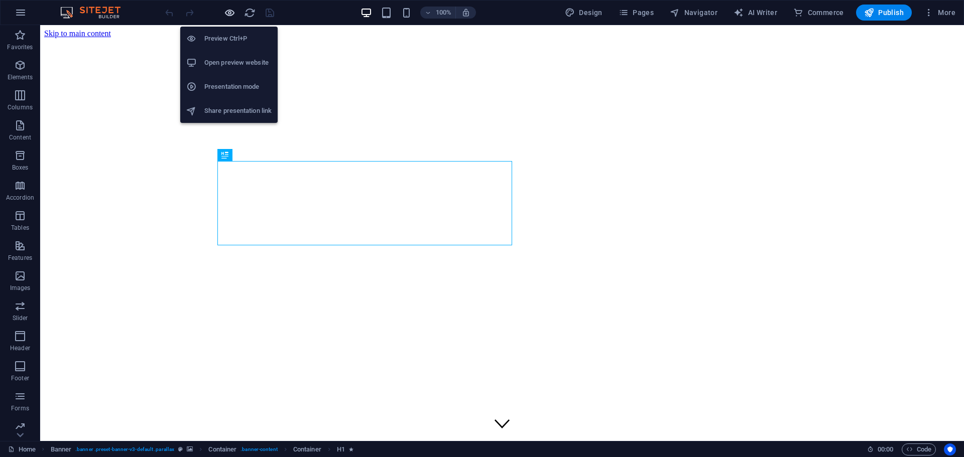
click at [229, 13] on icon "button" at bounding box center [230, 13] width 12 height 12
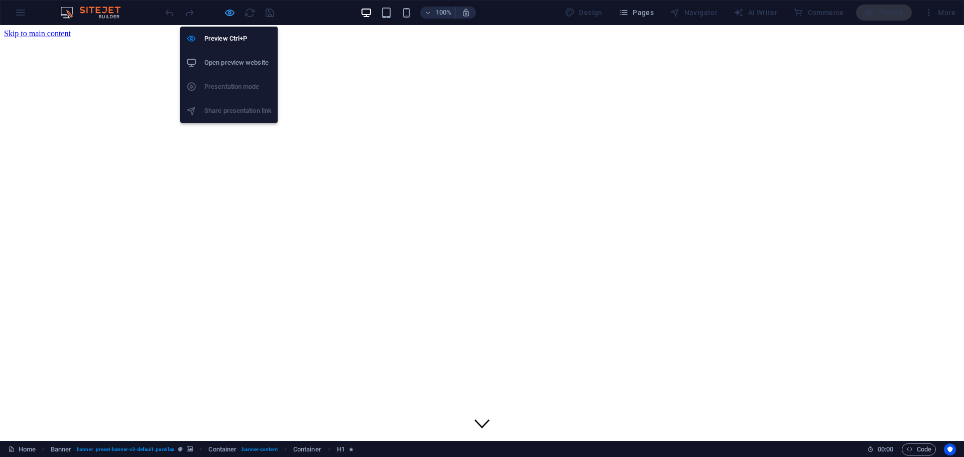
click at [228, 12] on icon "button" at bounding box center [230, 13] width 12 height 12
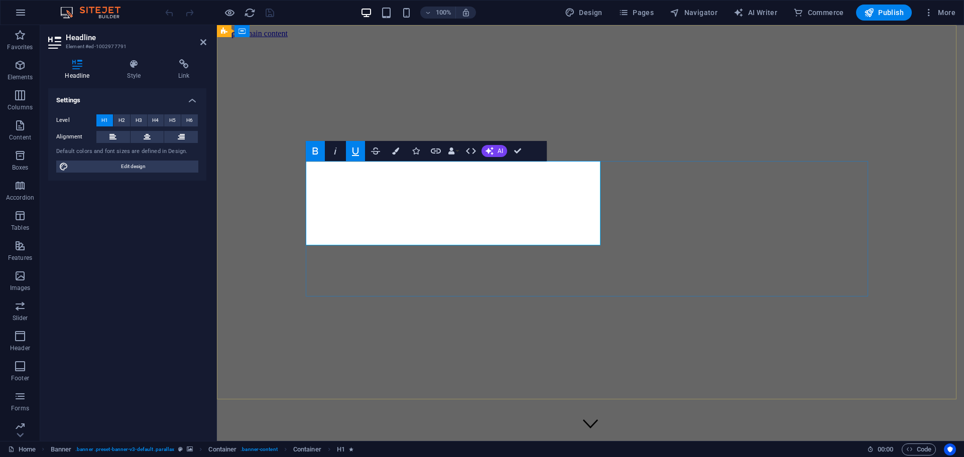
drag, startPoint x: 554, startPoint y: 223, endPoint x: 285, endPoint y: 157, distance: 277.3
click at [397, 151] on icon "button" at bounding box center [395, 151] width 7 height 7
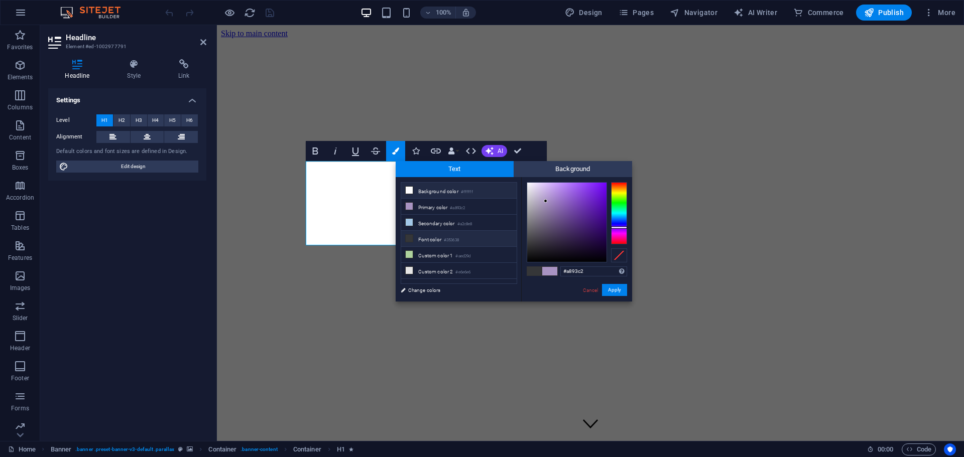
click at [407, 192] on icon at bounding box center [409, 190] width 7 height 7
type input "#ffffff"
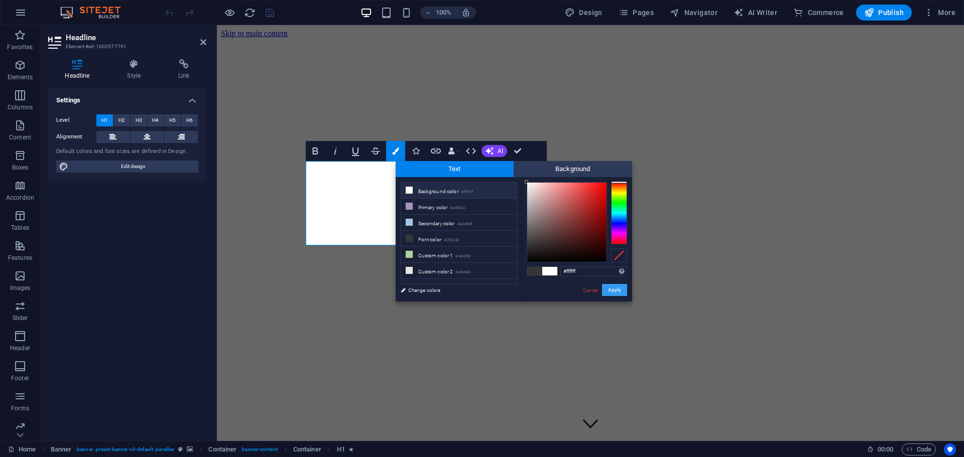
click at [611, 291] on button "Apply" at bounding box center [614, 290] width 25 height 12
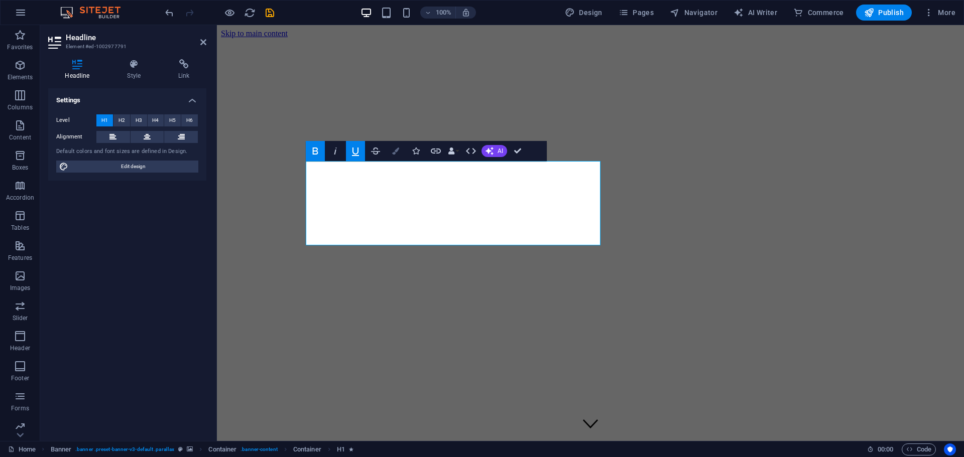
click at [398, 149] on icon "button" at bounding box center [395, 151] width 7 height 7
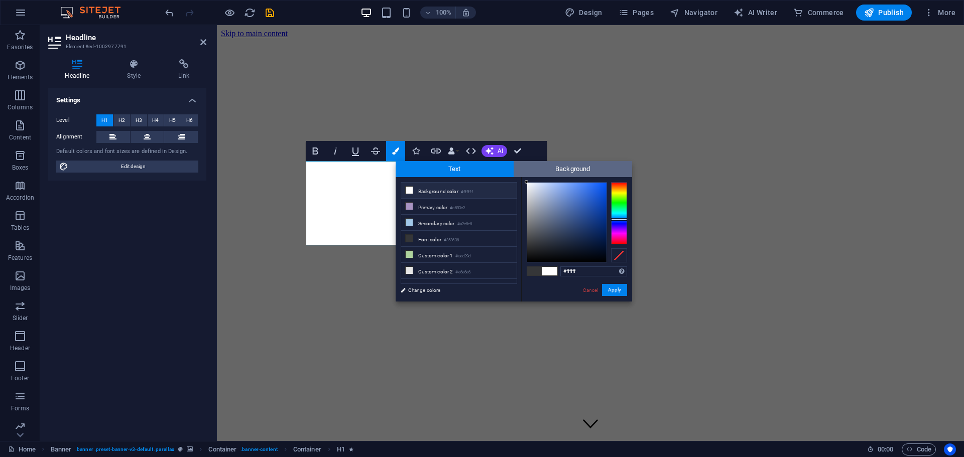
drag, startPoint x: 533, startPoint y: 193, endPoint x: 518, endPoint y: 166, distance: 30.6
click at [518, 166] on div "Text Background less Background color #ffffff Primary color #a893c2 Secondary c…" at bounding box center [514, 231] width 236 height 141
click at [506, 180] on div "less Background color #ffffff Primary color #a893c2 Secondary color #a2c8e8 Fon…" at bounding box center [514, 239] width 236 height 125
type input "#f8f8fa"
click at [527, 184] on div at bounding box center [527, 184] width 4 height 4
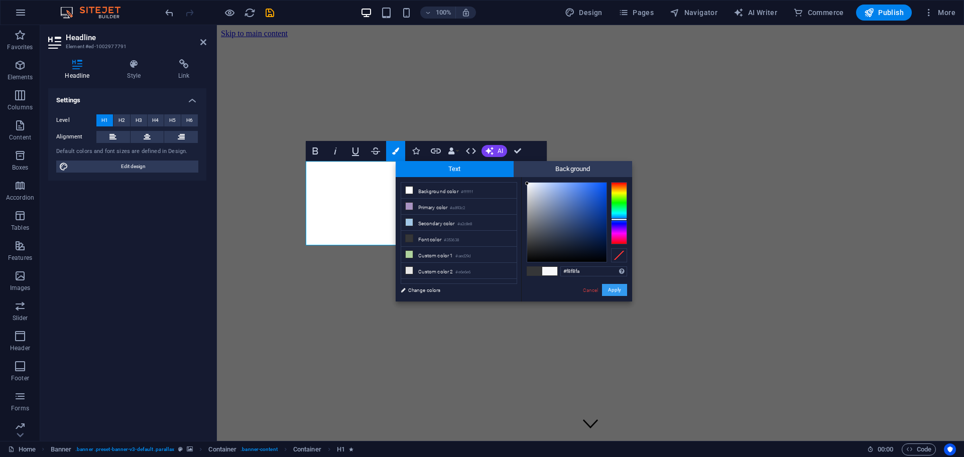
click at [616, 289] on button "Apply" at bounding box center [614, 290] width 25 height 12
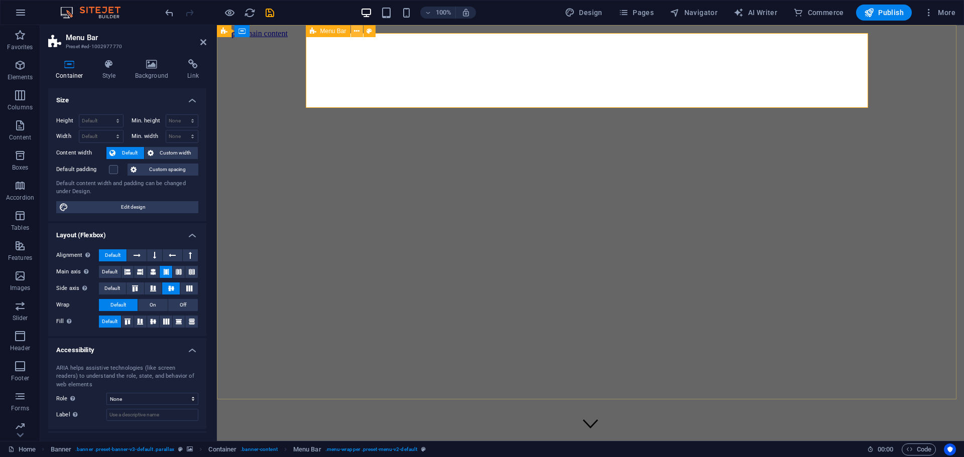
click at [355, 31] on icon at bounding box center [357, 31] width 6 height 11
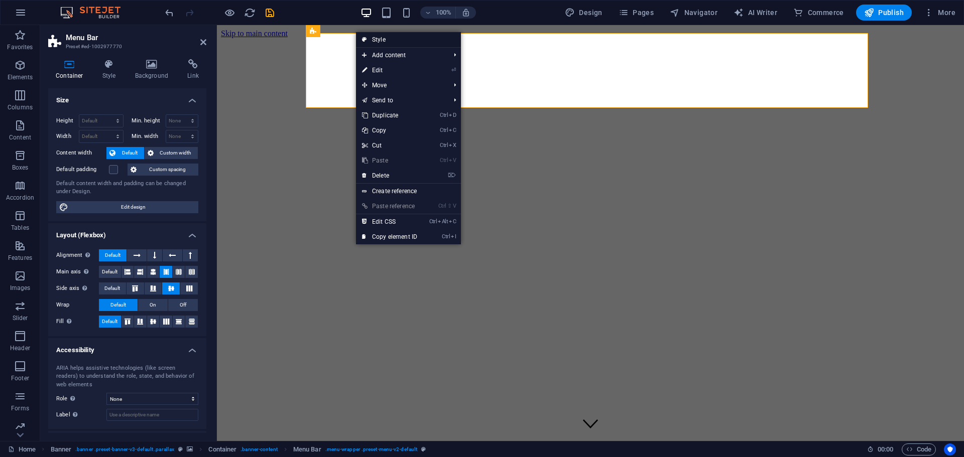
click at [375, 42] on link "Style" at bounding box center [408, 39] width 105 height 15
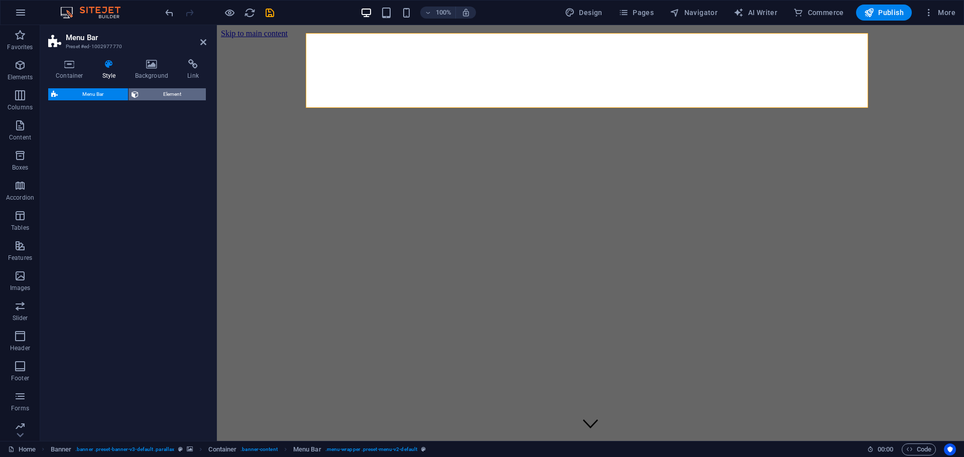
click at [177, 91] on span "Element" at bounding box center [172, 94] width 61 height 12
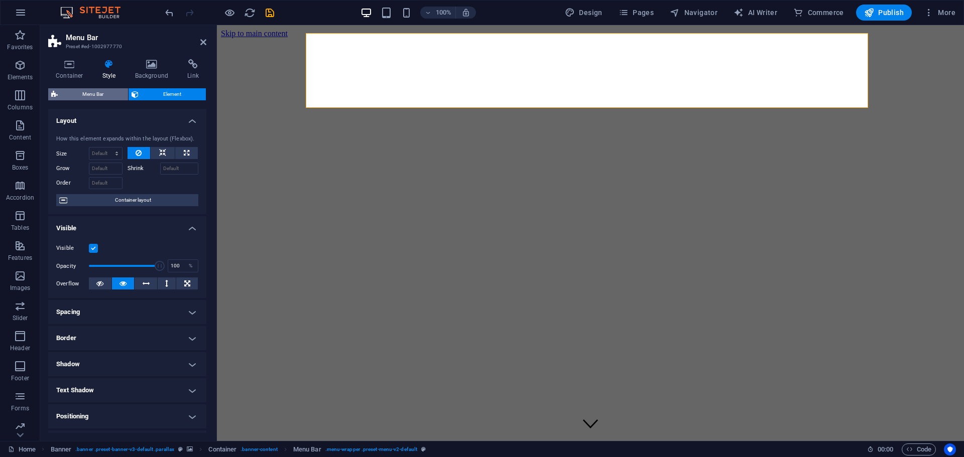
click at [99, 93] on span "Menu Bar" at bounding box center [93, 94] width 64 height 12
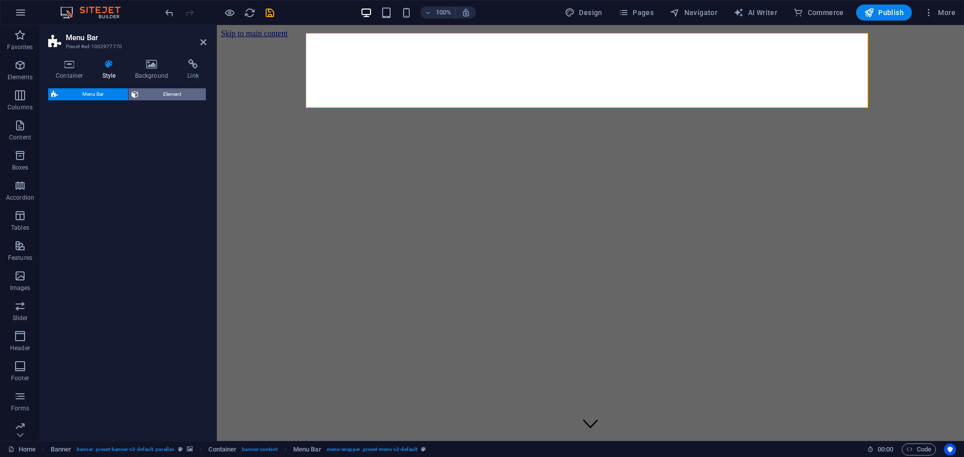
click at [166, 91] on span "Element" at bounding box center [172, 94] width 61 height 12
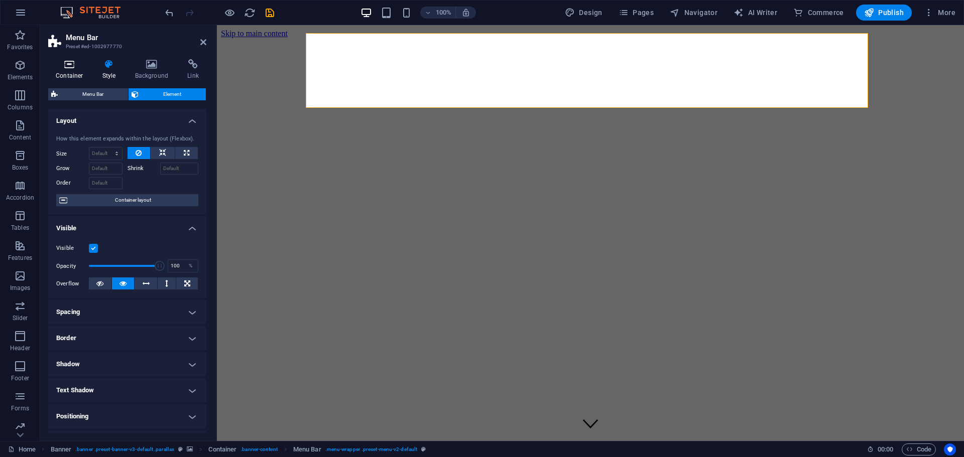
click at [65, 72] on h4 "Container" at bounding box center [71, 69] width 47 height 21
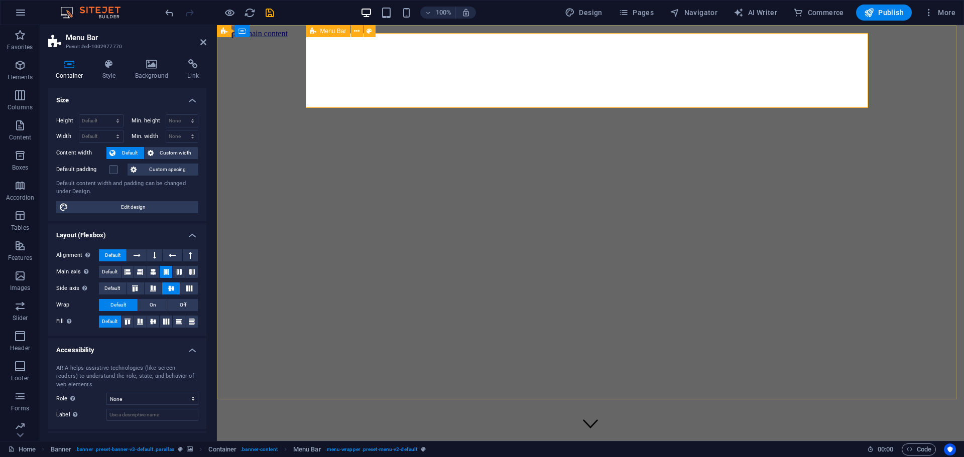
click at [144, 70] on h4 "Background" at bounding box center [154, 69] width 53 height 21
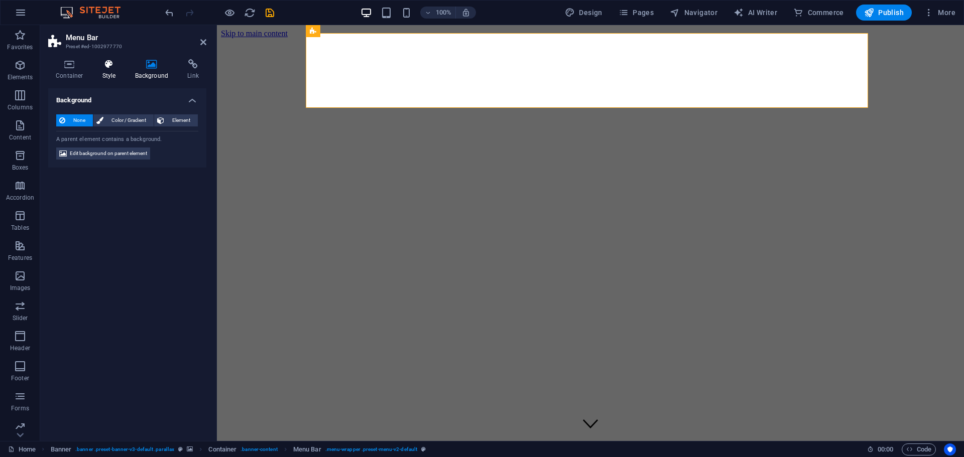
click at [115, 70] on h4 "Style" at bounding box center [111, 69] width 33 height 21
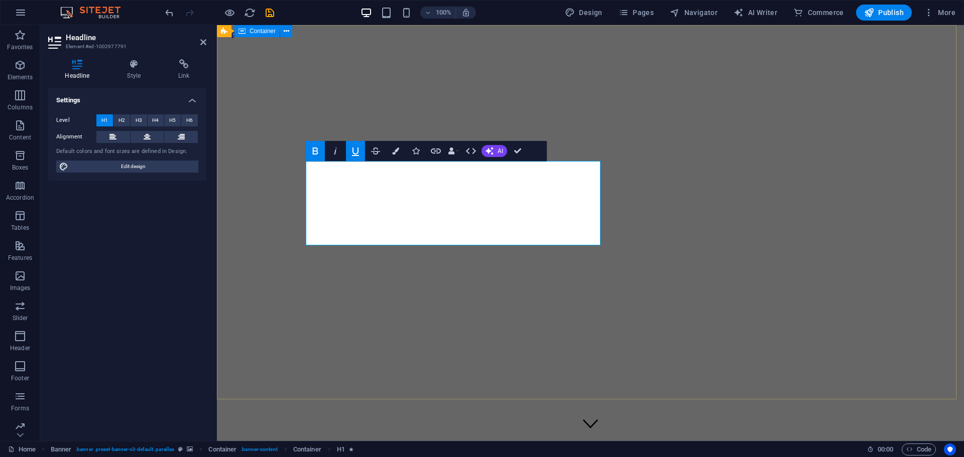
drag, startPoint x: 435, startPoint y: 188, endPoint x: 299, endPoint y: 172, distance: 137.1
click at [350, 152] on icon "button" at bounding box center [355, 151] width 12 height 12
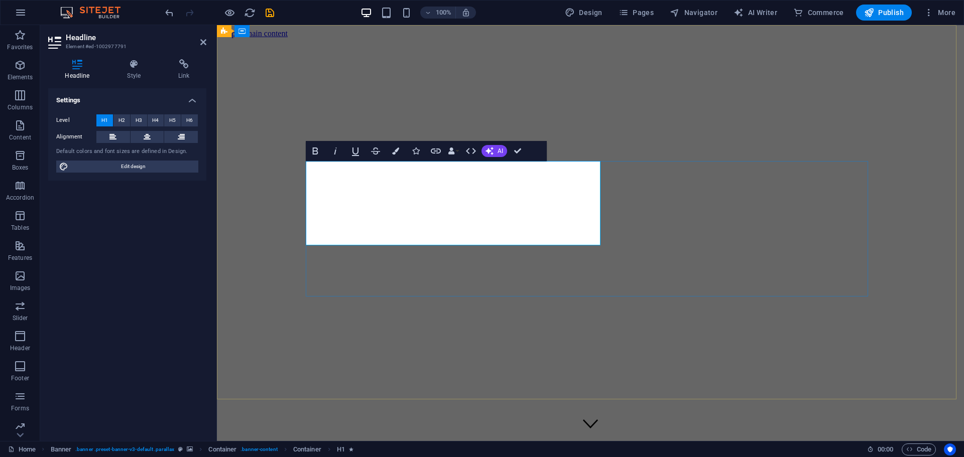
click at [358, 155] on icon "button" at bounding box center [355, 151] width 12 height 12
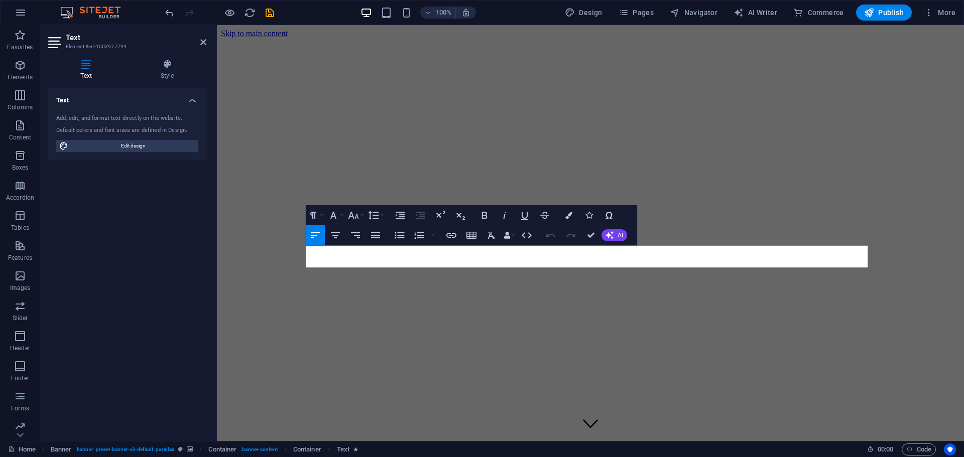
drag, startPoint x: 409, startPoint y: 252, endPoint x: 138, endPoint y: 246, distance: 270.7
click at [480, 214] on icon "button" at bounding box center [484, 215] width 12 height 12
click at [570, 215] on icon "button" at bounding box center [568, 215] width 7 height 7
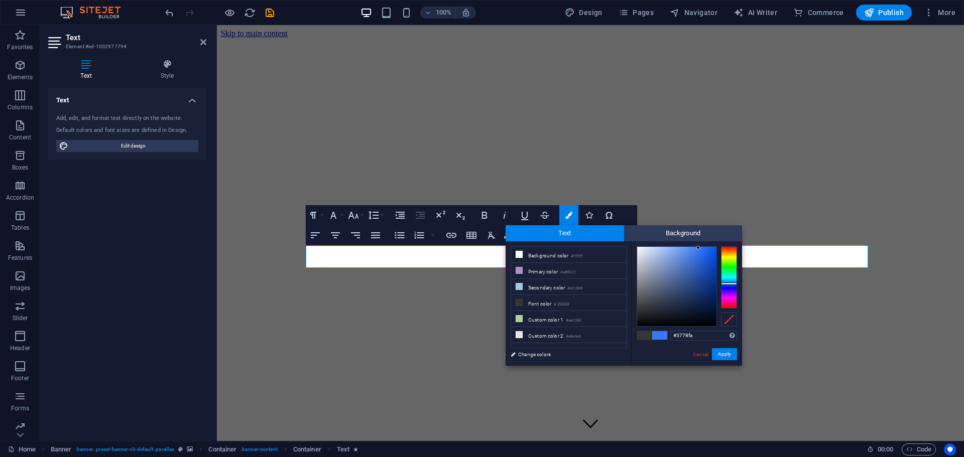
type input "#3777f8"
drag, startPoint x: 698, startPoint y: 255, endPoint x: 698, endPoint y: 249, distance: 6.5
click at [698, 249] on div at bounding box center [676, 286] width 79 height 79
click at [724, 354] on button "Apply" at bounding box center [724, 354] width 25 height 12
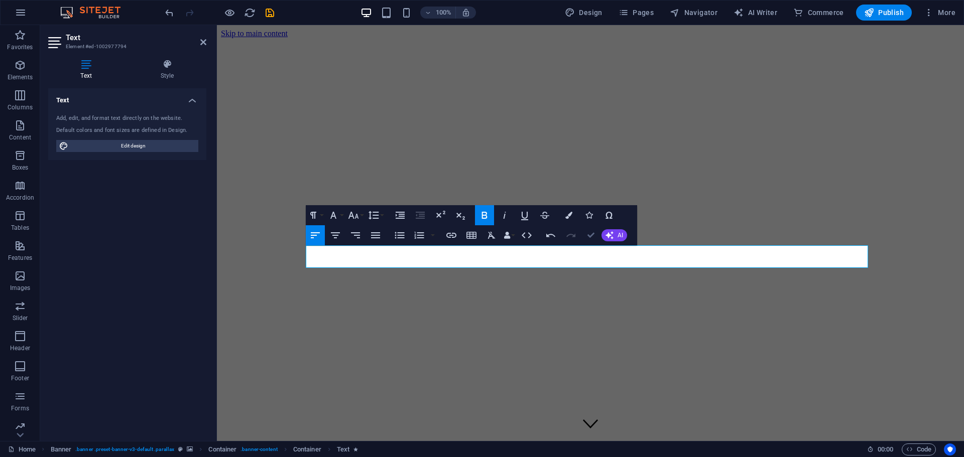
drag, startPoint x: 586, startPoint y: 235, endPoint x: 545, endPoint y: 210, distance: 47.5
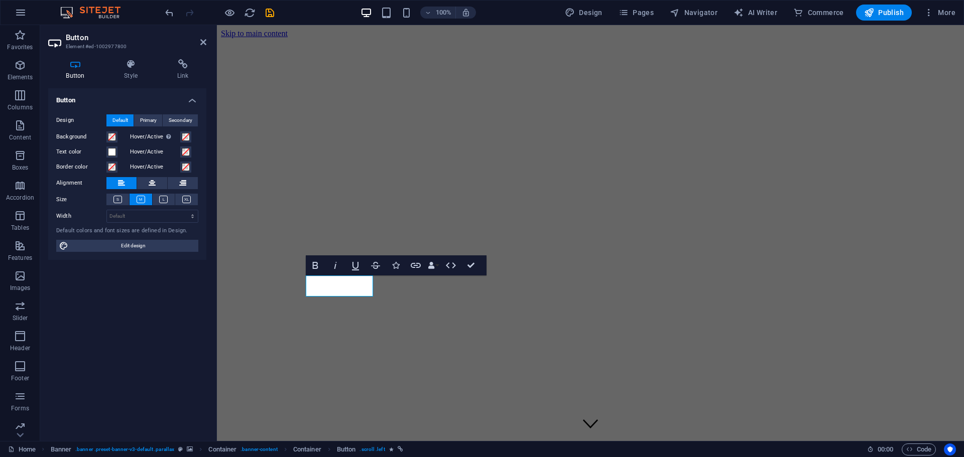
click at [68, 64] on icon at bounding box center [75, 64] width 54 height 10
drag, startPoint x: 366, startPoint y: 280, endPoint x: 310, endPoint y: 276, distance: 55.9
click at [320, 263] on icon "button" at bounding box center [315, 266] width 12 height 12
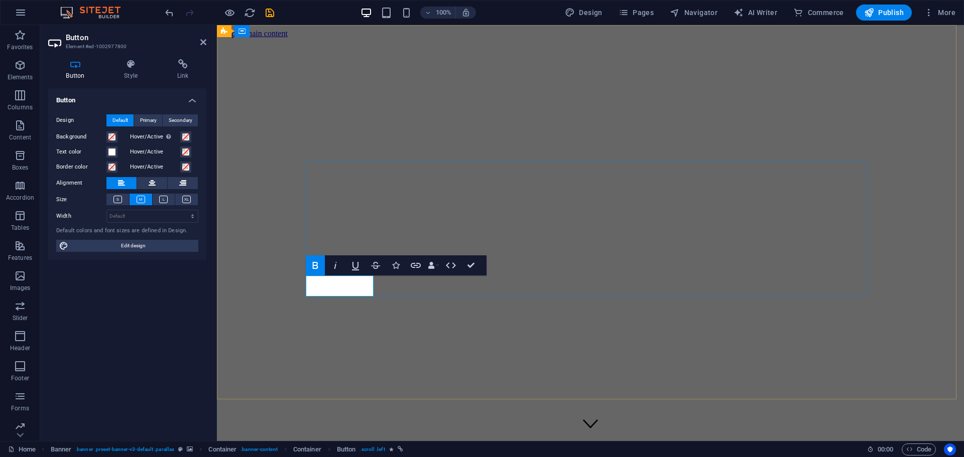
click at [131, 70] on h4 "Style" at bounding box center [132, 69] width 53 height 21
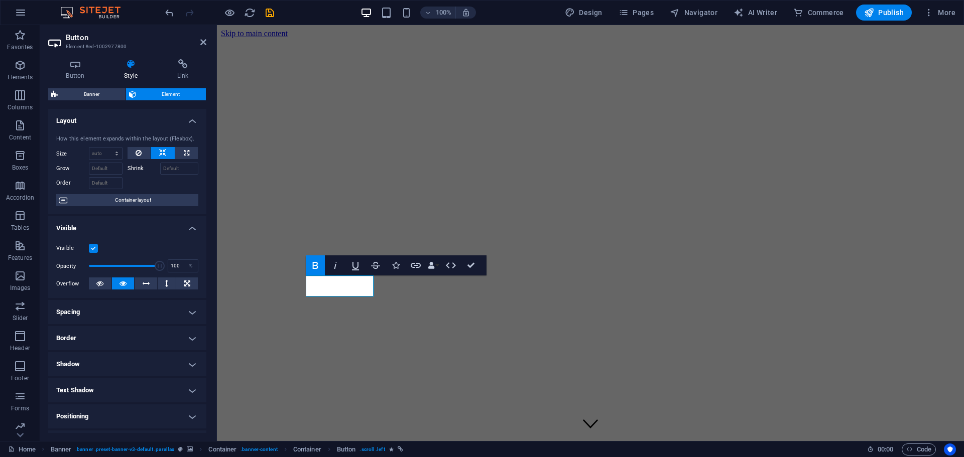
click at [193, 340] on h4 "Border" at bounding box center [127, 338] width 158 height 24
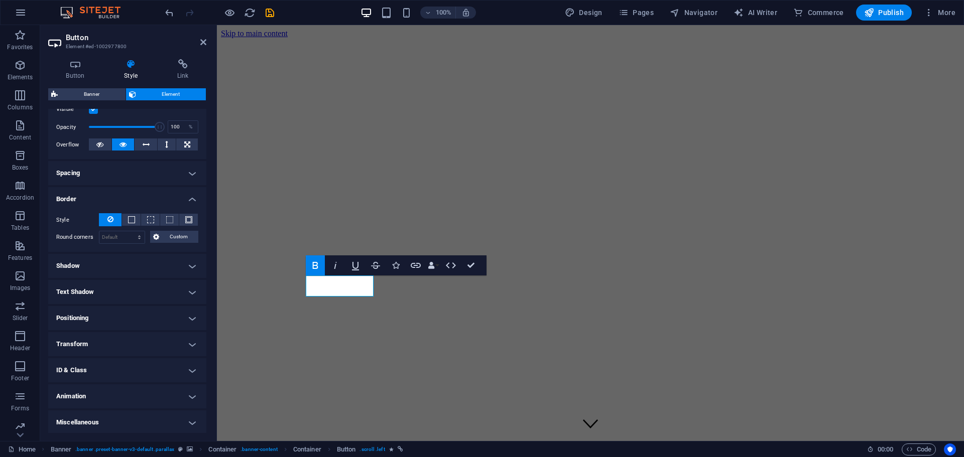
scroll to position [141, 0]
click at [121, 236] on select "Default px rem % vh vw Custom" at bounding box center [121, 236] width 45 height 12
click at [158, 236] on icon at bounding box center [156, 235] width 6 height 12
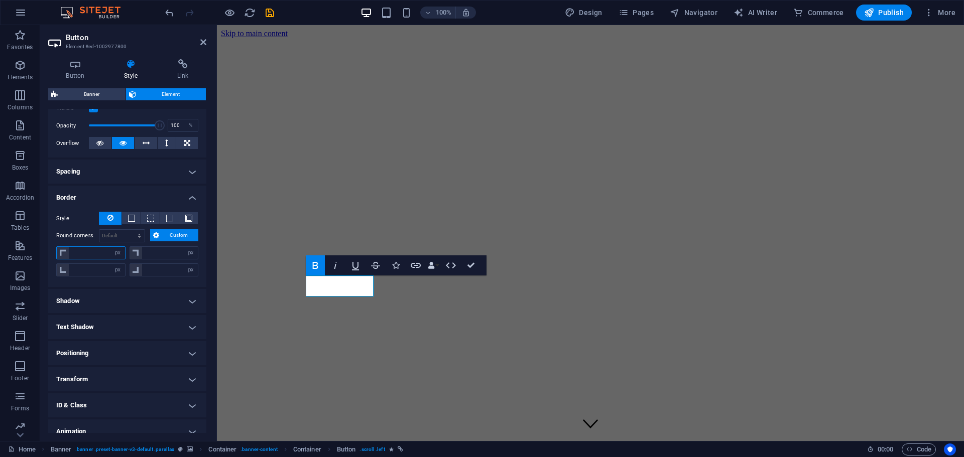
click at [100, 254] on input "number" at bounding box center [97, 253] width 56 height 12
type input "20"
type input "0"
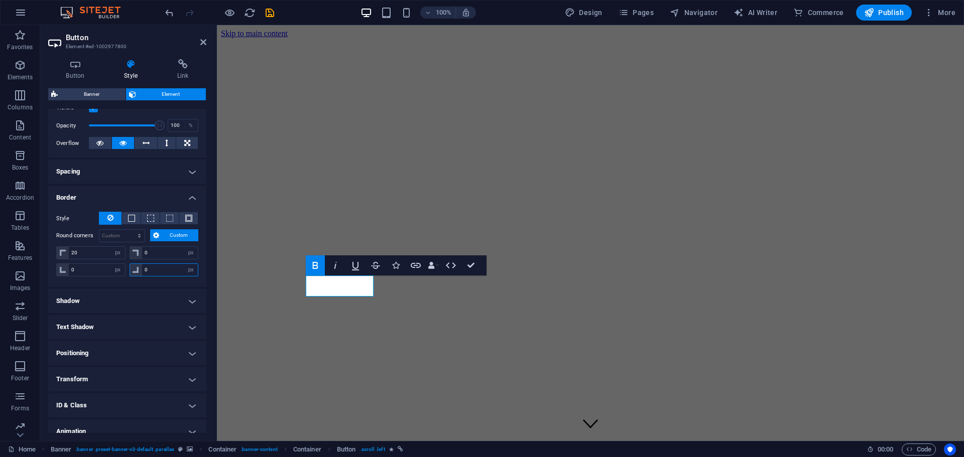
click at [144, 266] on input "0" at bounding box center [170, 270] width 56 height 12
drag, startPoint x: 147, startPoint y: 251, endPoint x: 129, endPoint y: 250, distance: 18.1
click at [130, 250] on div "0 px rem % vh vw" at bounding box center [164, 253] width 69 height 13
type input "20"
drag, startPoint x: 149, startPoint y: 270, endPoint x: 125, endPoint y: 269, distance: 24.6
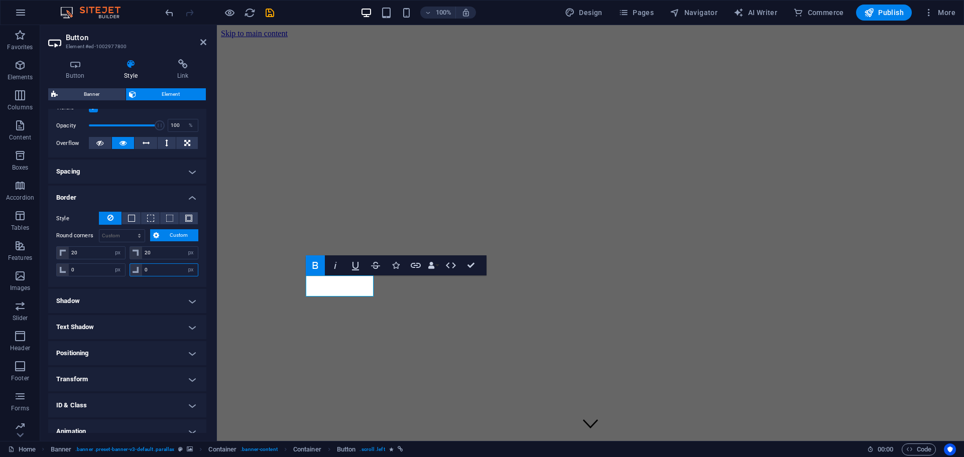
click at [125, 269] on div "0 px rem % vh vw 0 px rem % vh vw" at bounding box center [127, 269] width 142 height 15
type input "2"
click at [200, 256] on div "Style - Width 1 auto px rem % vh vw Custom Custom 1 auto px rem % vh vw 1 auto …" at bounding box center [127, 245] width 158 height 83
drag, startPoint x: 148, startPoint y: 270, endPoint x: 137, endPoint y: 266, distance: 11.8
click at [137, 266] on div "0 px rem % vh vw" at bounding box center [164, 270] width 69 height 13
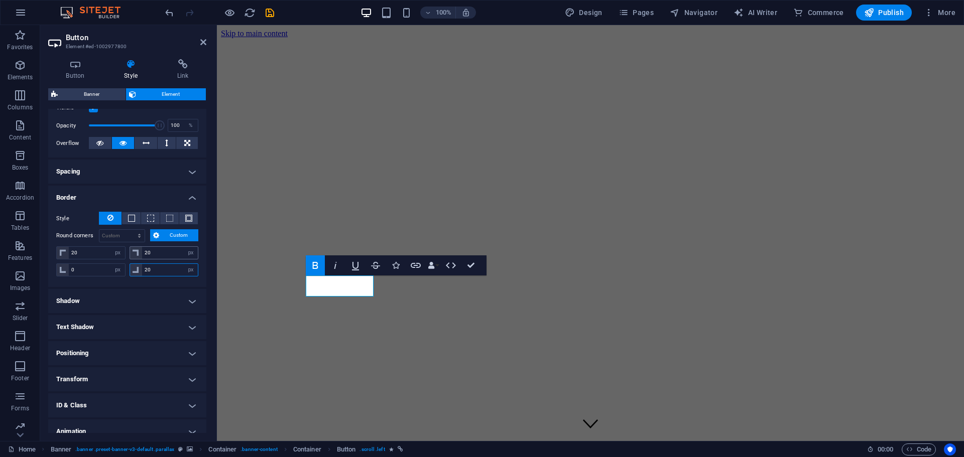
type input "20"
drag, startPoint x: 157, startPoint y: 252, endPoint x: 138, endPoint y: 250, distance: 19.1
click at [138, 250] on div "20 px rem % vh vw" at bounding box center [164, 253] width 69 height 13
type input "0"
click at [200, 242] on div "Style - Width 1 auto px rem % vh vw Custom Custom 1 auto px rem % vh vw 1 auto …" at bounding box center [127, 245] width 158 height 83
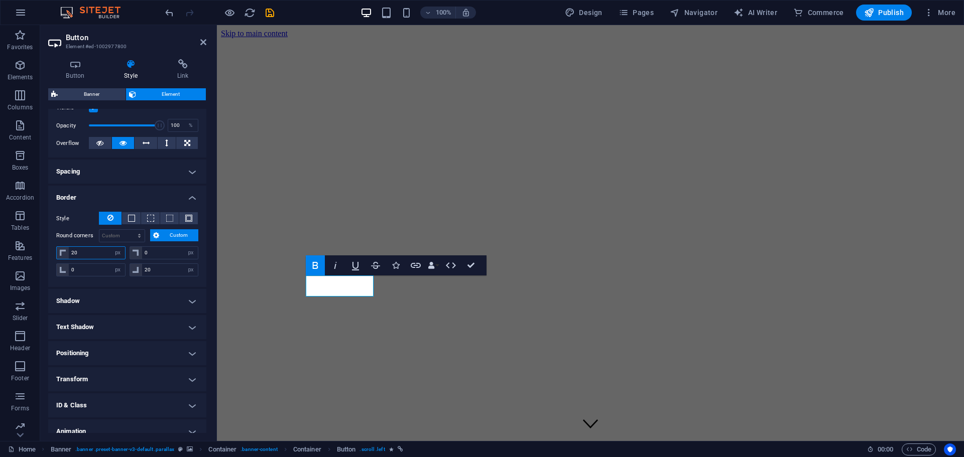
drag, startPoint x: 79, startPoint y: 252, endPoint x: 68, endPoint y: 250, distance: 11.7
click at [68, 250] on div "20 px rem % vh vw" at bounding box center [90, 253] width 69 height 13
type input "30"
drag, startPoint x: 152, startPoint y: 271, endPoint x: 118, endPoint y: 264, distance: 34.4
click at [118, 264] on div "0 px rem % vh vw 20 px rem % vh vw" at bounding box center [127, 269] width 142 height 15
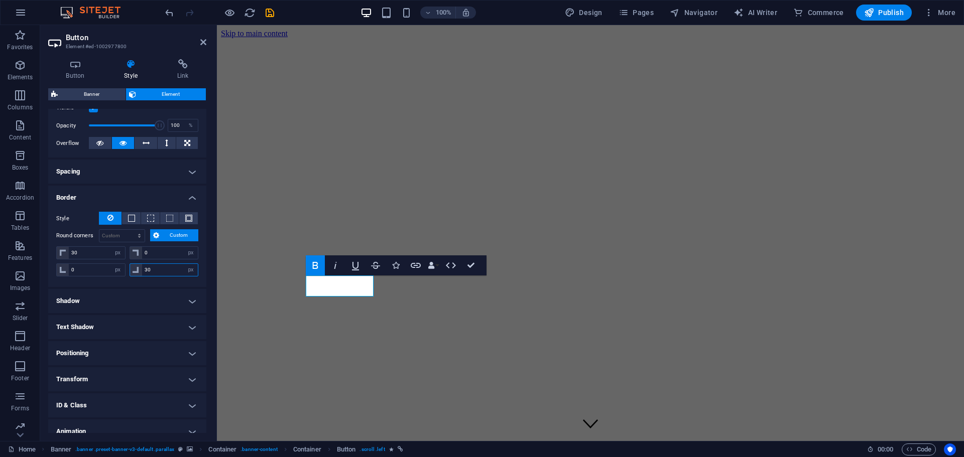
type input "30"
click at [203, 241] on div "Style - Width 1 auto px rem % vh vw Custom Custom 1 auto px rem % vh vw 1 auto …" at bounding box center [127, 245] width 158 height 83
click at [190, 196] on h4 "Border" at bounding box center [127, 195] width 158 height 18
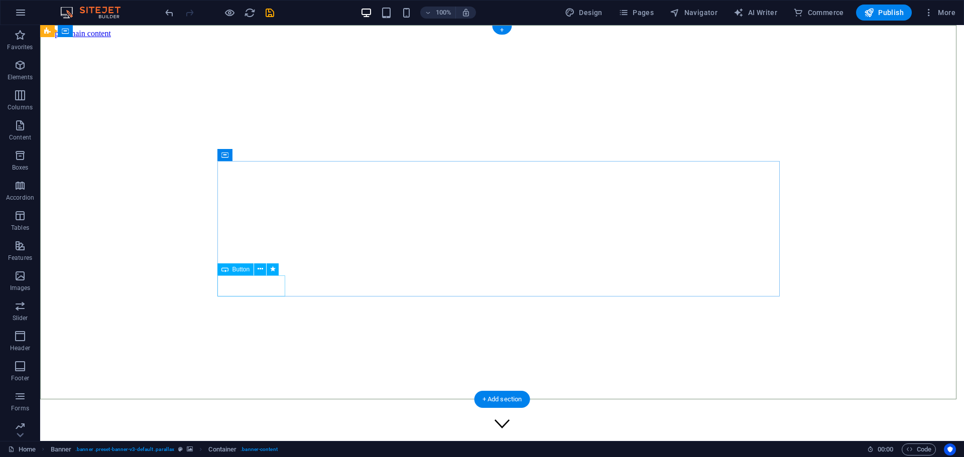
click at [259, 268] on icon at bounding box center [261, 269] width 6 height 11
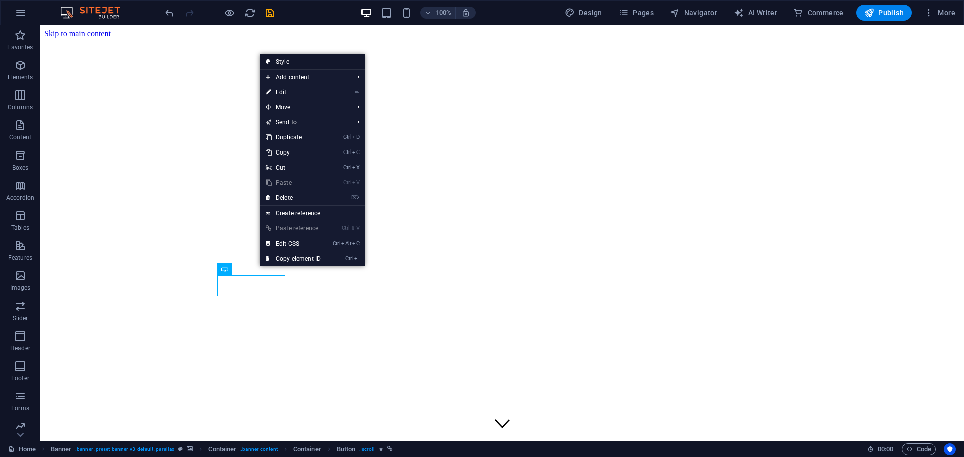
click at [280, 55] on link "Style" at bounding box center [312, 61] width 105 height 15
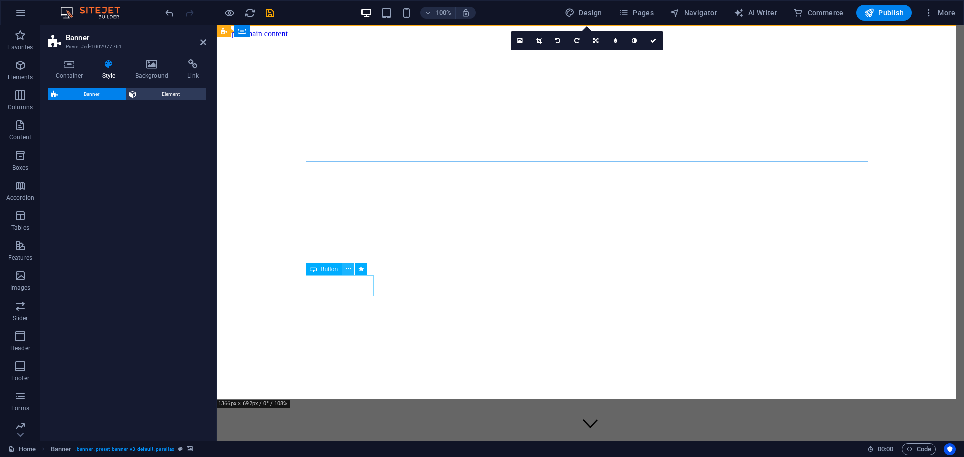
click at [347, 273] on icon at bounding box center [349, 269] width 6 height 11
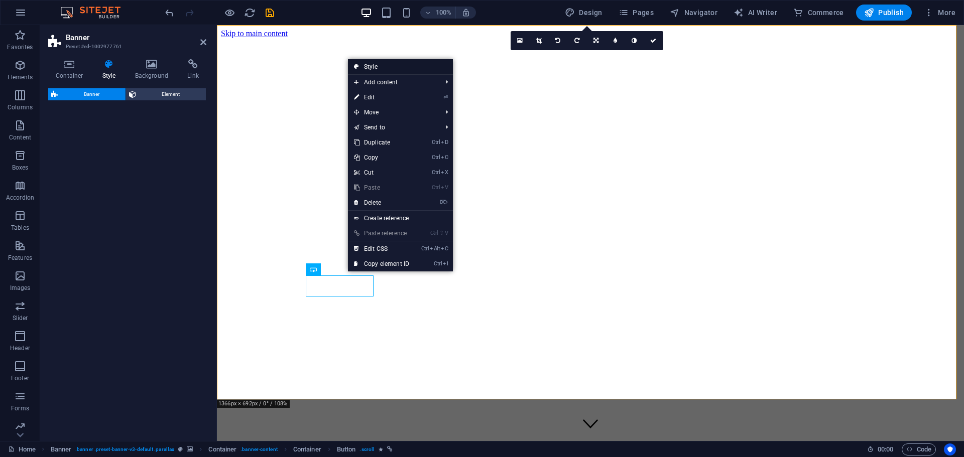
click at [408, 66] on link "Style" at bounding box center [400, 66] width 105 height 15
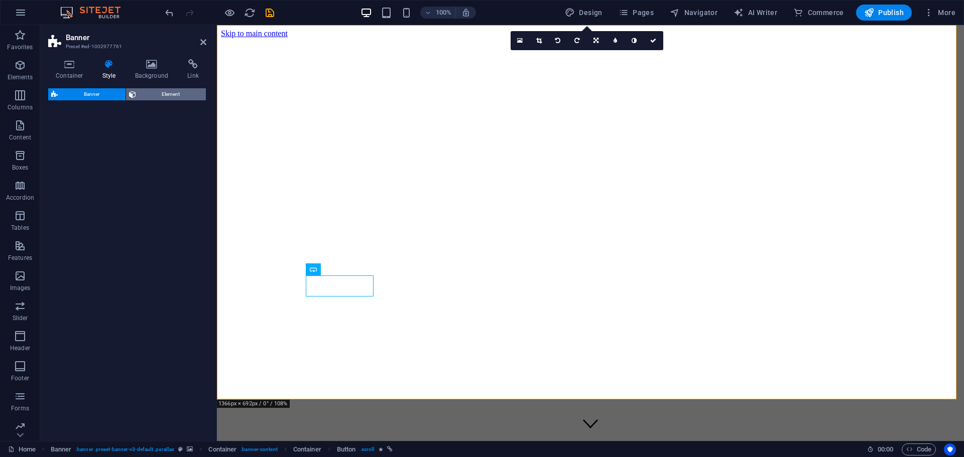
click at [159, 90] on span "Element" at bounding box center [171, 94] width 64 height 12
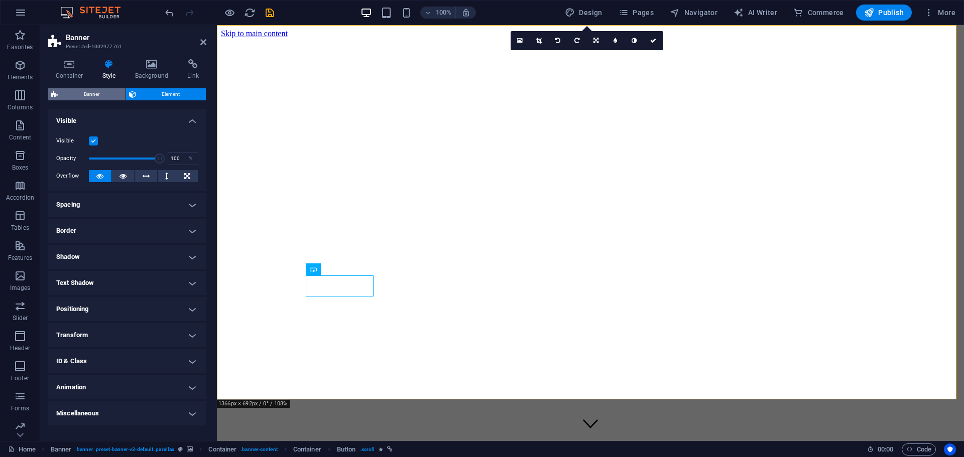
click at [95, 92] on span "Banner" at bounding box center [92, 94] width 62 height 12
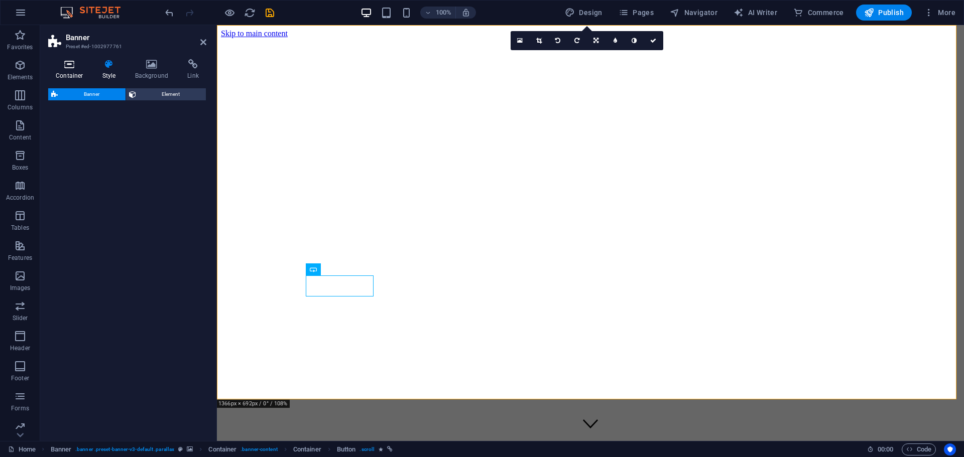
click at [67, 70] on h4 "Container" at bounding box center [71, 69] width 47 height 21
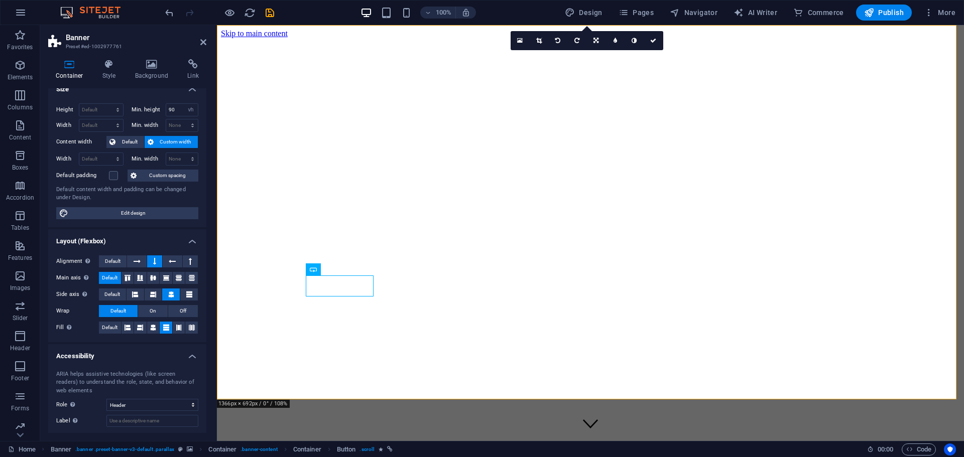
scroll to position [0, 0]
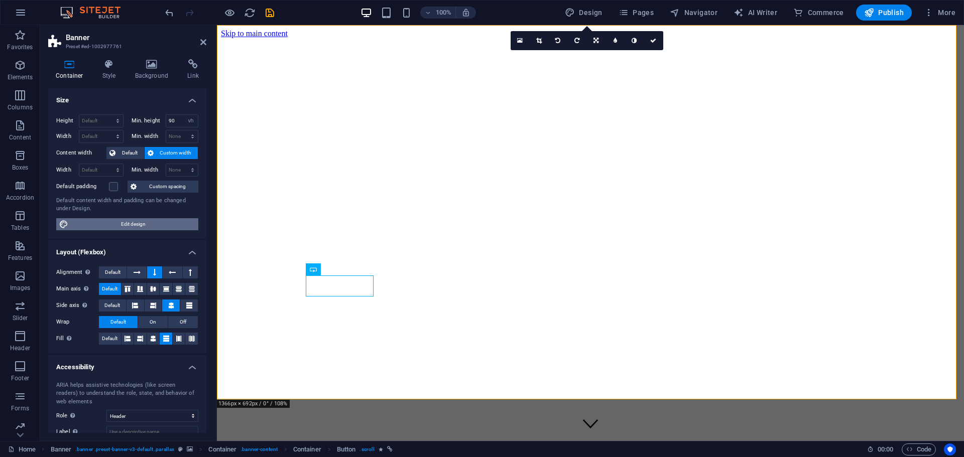
click at [140, 226] on span "Edit design" at bounding box center [133, 224] width 124 height 12
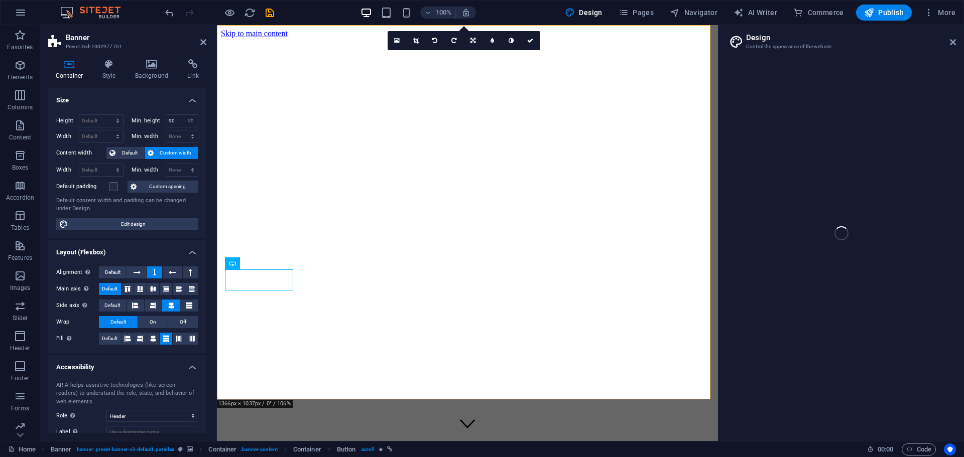
click at [781, 46] on div "Home Favorites Elements Columns Content Boxes Accordion Tables Features Images …" at bounding box center [482, 233] width 964 height 416
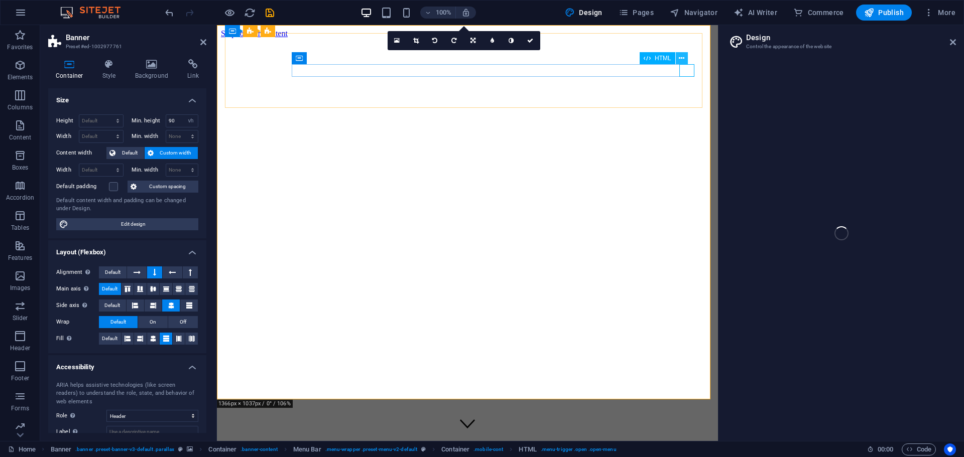
click at [684, 57] on icon at bounding box center [682, 58] width 6 height 11
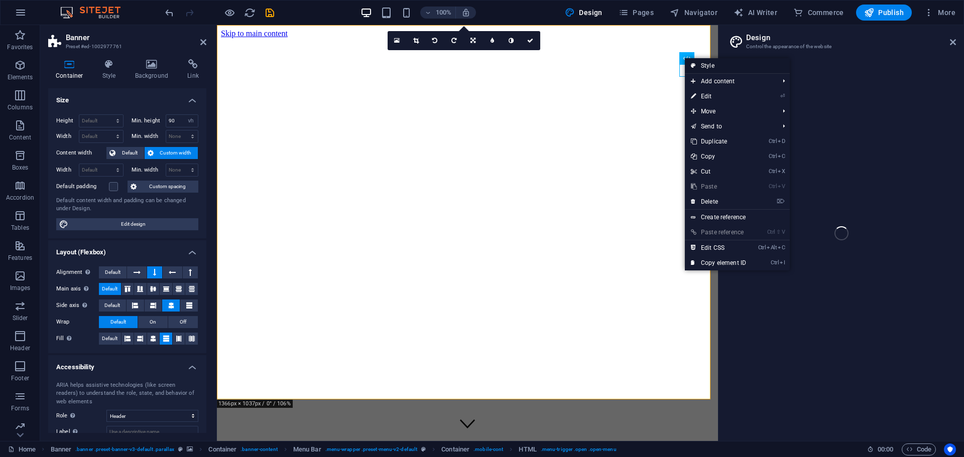
click at [715, 65] on link "Style" at bounding box center [737, 65] width 105 height 15
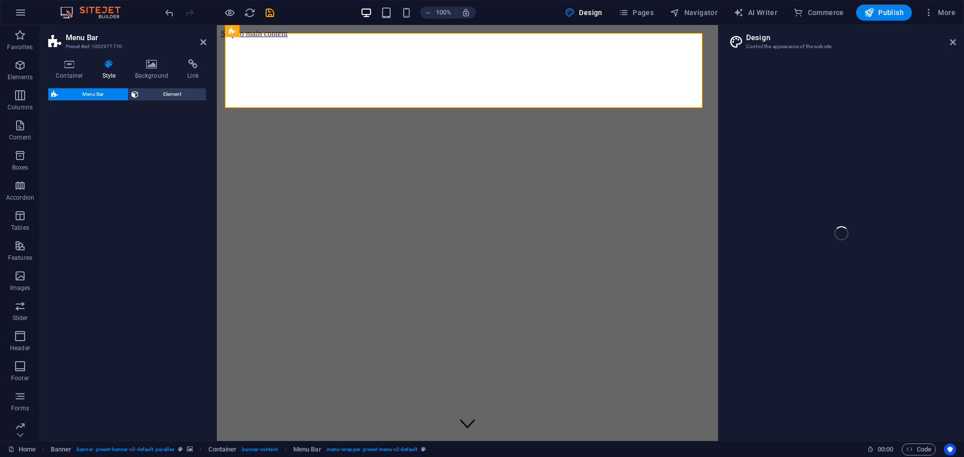
click at [115, 71] on h4 "Style" at bounding box center [111, 69] width 33 height 21
click at [73, 76] on h4 "Container" at bounding box center [71, 69] width 47 height 21
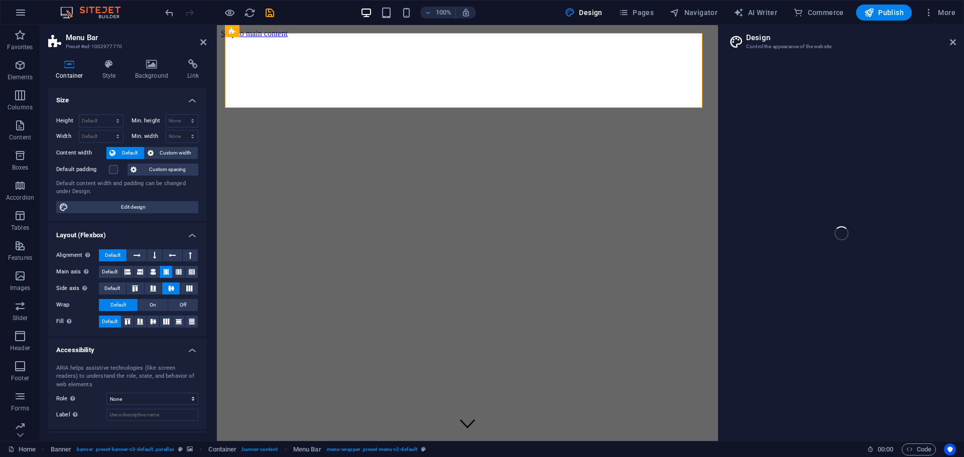
click at [193, 235] on h4 "Layout (Flexbox)" at bounding box center [127, 232] width 158 height 18
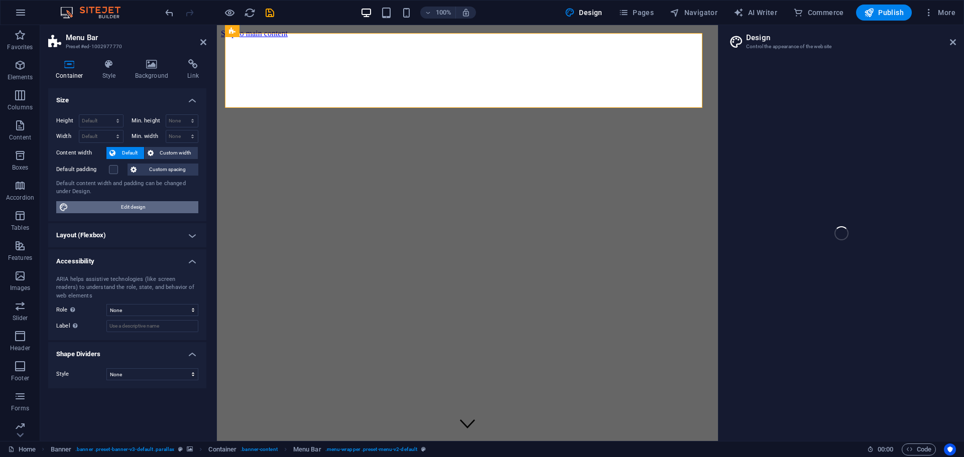
click at [172, 205] on span "Edit design" at bounding box center [133, 207] width 124 height 12
click at [190, 102] on h4 "Size" at bounding box center [127, 97] width 158 height 18
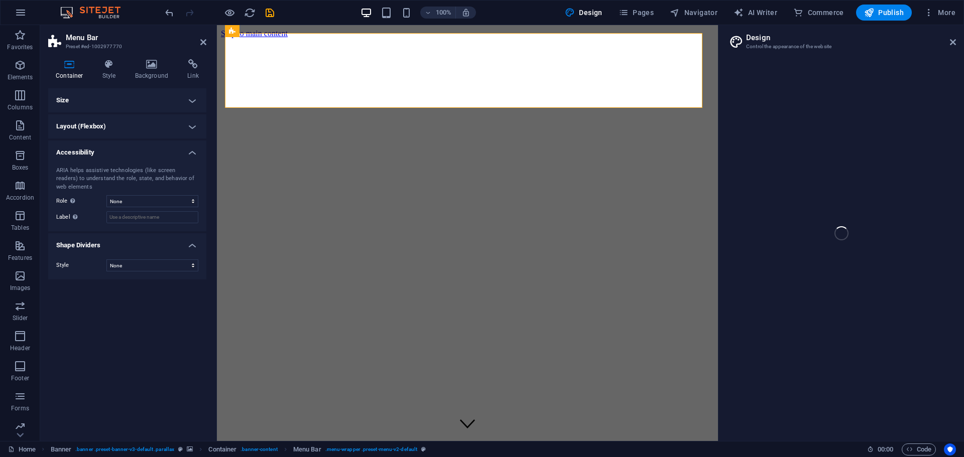
click at [194, 244] on h4 "Shape Dividers" at bounding box center [127, 242] width 158 height 18
click at [194, 244] on h4 "Shape Dividers" at bounding box center [127, 245] width 158 height 24
click at [189, 101] on h4 "Size" at bounding box center [127, 100] width 158 height 24
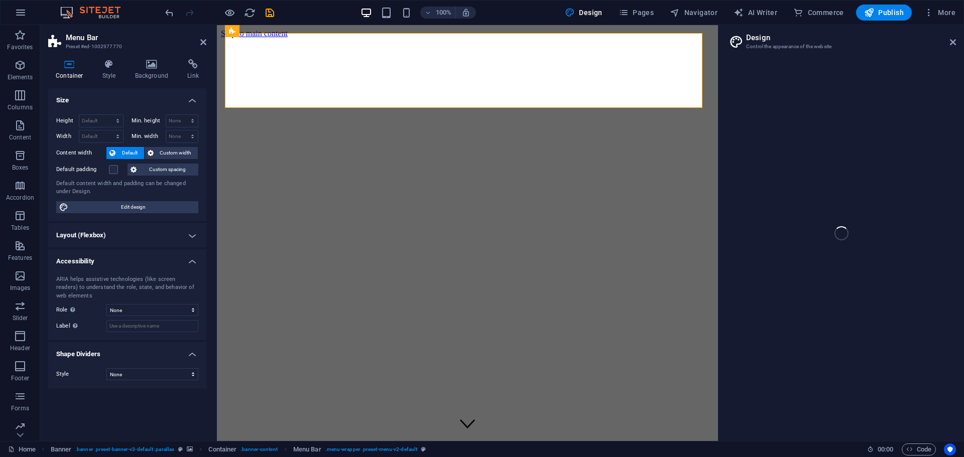
click at [190, 101] on h4 "Size" at bounding box center [127, 97] width 158 height 18
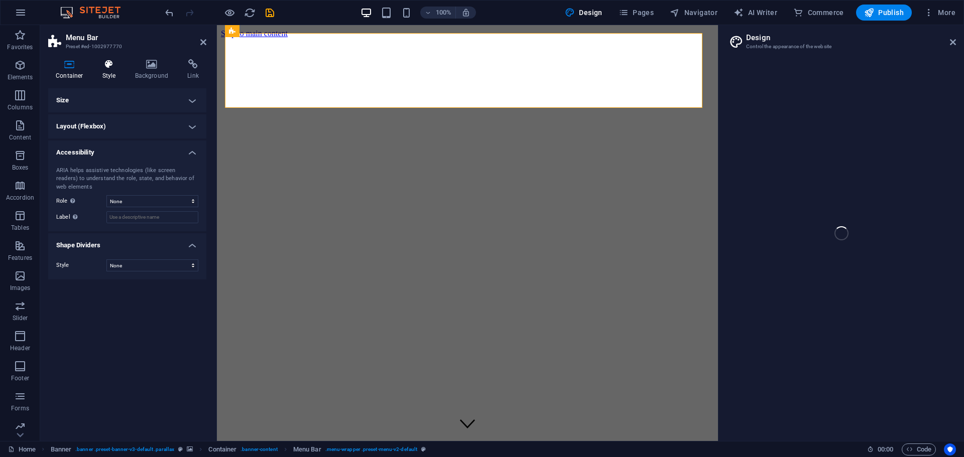
click at [121, 77] on h4 "Style" at bounding box center [111, 69] width 33 height 21
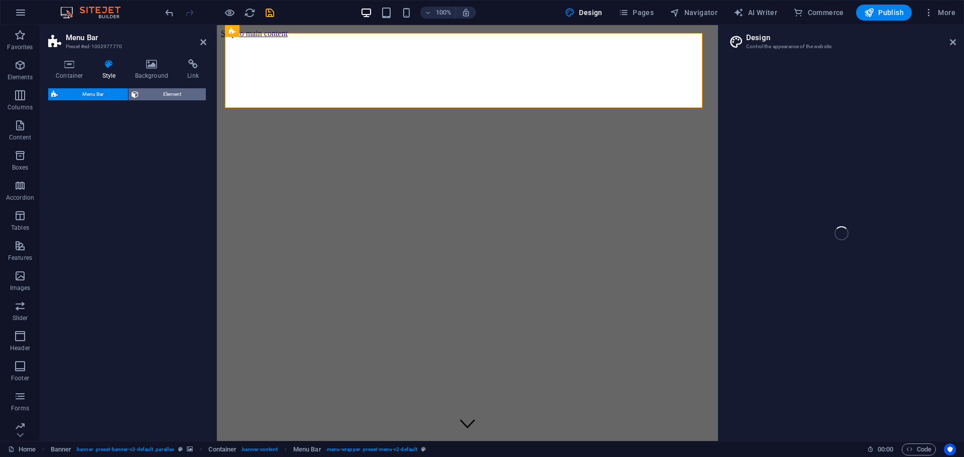
click at [174, 94] on span "Element" at bounding box center [172, 94] width 61 height 12
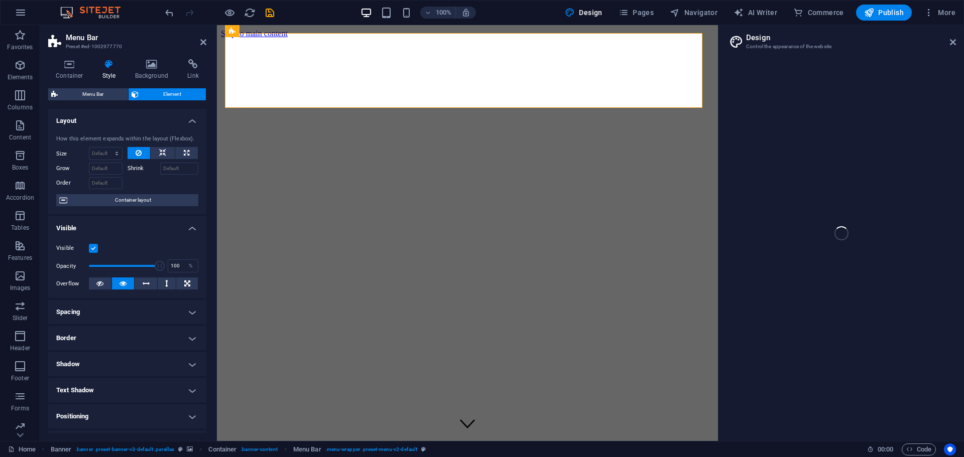
click at [955, 42] on div "Home Favorites Elements Columns Content Boxes Accordion Tables Features Images …" at bounding box center [482, 233] width 964 height 416
click at [953, 40] on div "Home Favorites Elements Columns Content Boxes Accordion Tables Features Images …" at bounding box center [482, 233] width 964 height 416
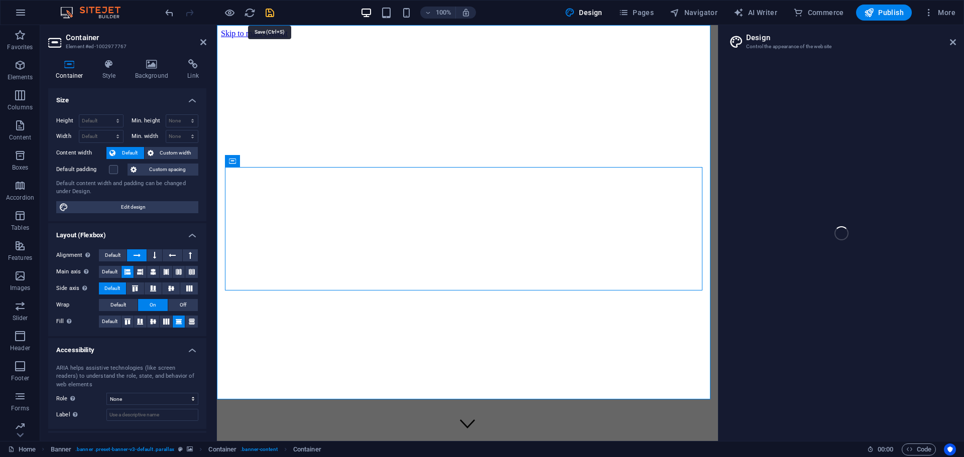
click at [265, 13] on icon "save" at bounding box center [270, 13] width 12 height 12
checkbox input "false"
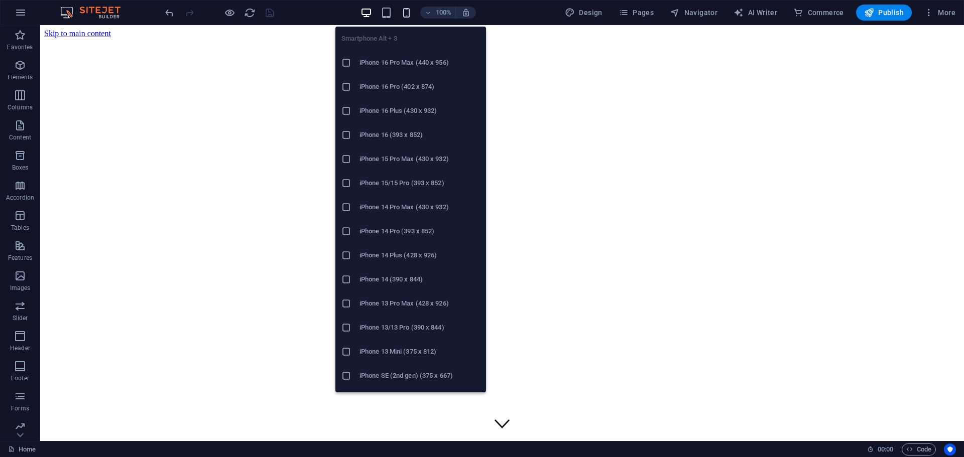
click at [410, 19] on div "Smartphone Alt + 3 iPhone 16 Pro Max (440 x 956) iPhone 16 Pro (402 x 874) iPho…" at bounding box center [410, 206] width 151 height 374
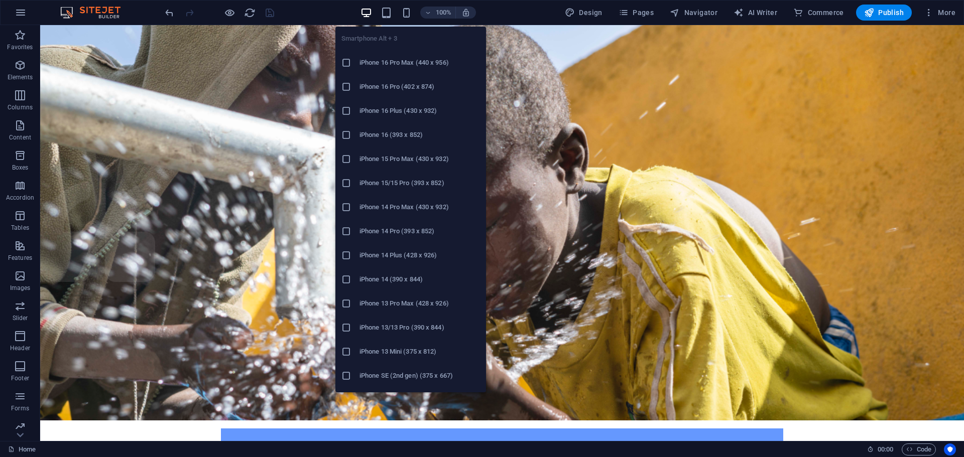
click at [405, 62] on h6 "iPhone 16 Pro Max (440 x 956)" at bounding box center [419, 63] width 120 height 12
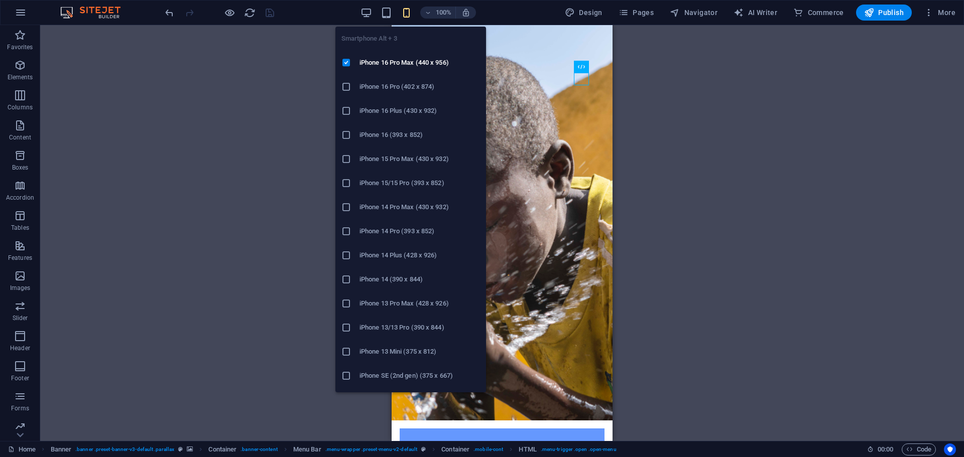
click at [407, 11] on icon "button" at bounding box center [407, 13] width 12 height 12
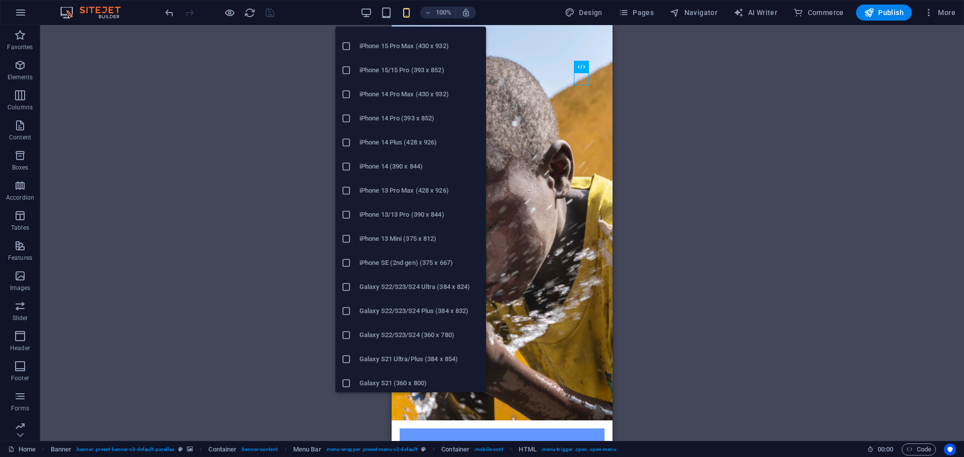
scroll to position [251, 0]
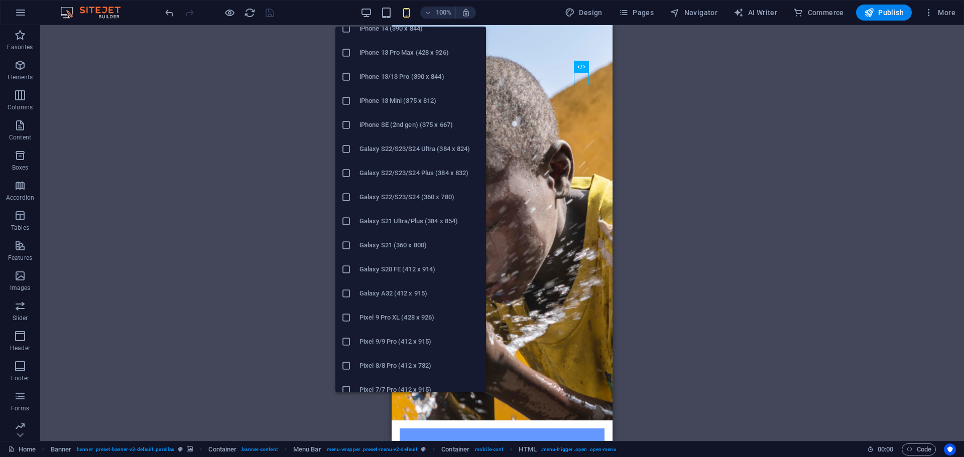
click at [403, 289] on h6 "Galaxy A32 (412 x 915)" at bounding box center [419, 294] width 120 height 12
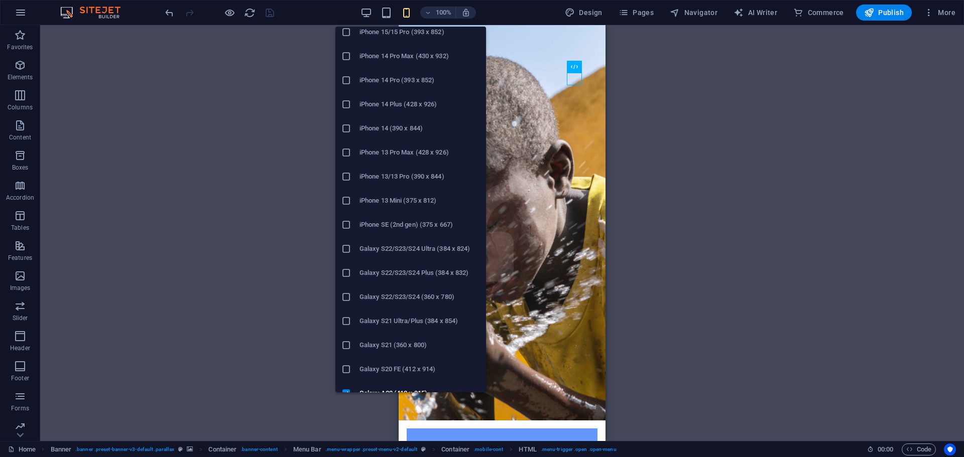
scroll to position [351, 0]
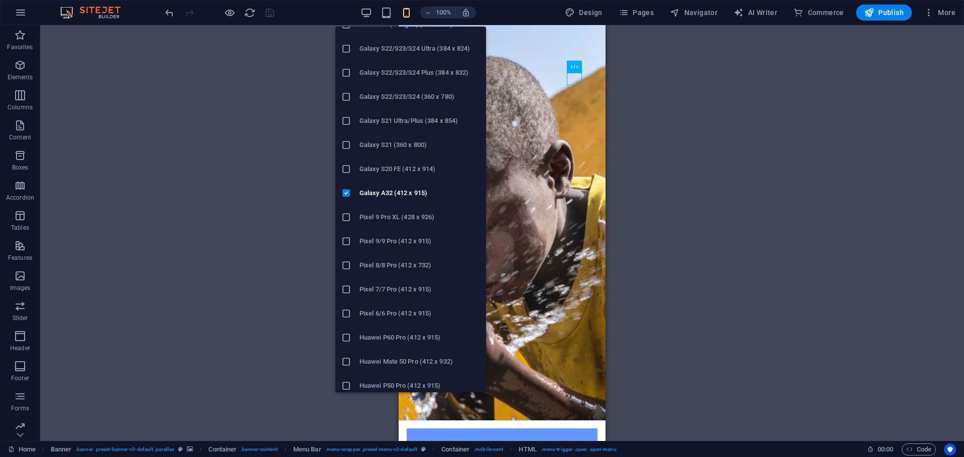
click at [405, 168] on h6 "Galaxy S20 FE (412 x 914)" at bounding box center [419, 169] width 120 height 12
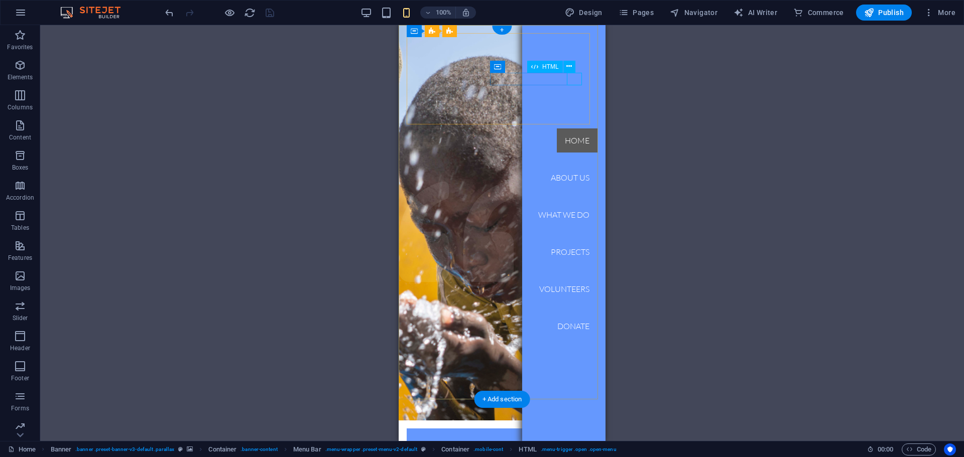
drag, startPoint x: 578, startPoint y: 84, endPoint x: 575, endPoint y: 90, distance: 7.4
click at [568, 86] on nav "Home About us What we do Projects Volunteers Donate" at bounding box center [563, 233] width 83 height 416
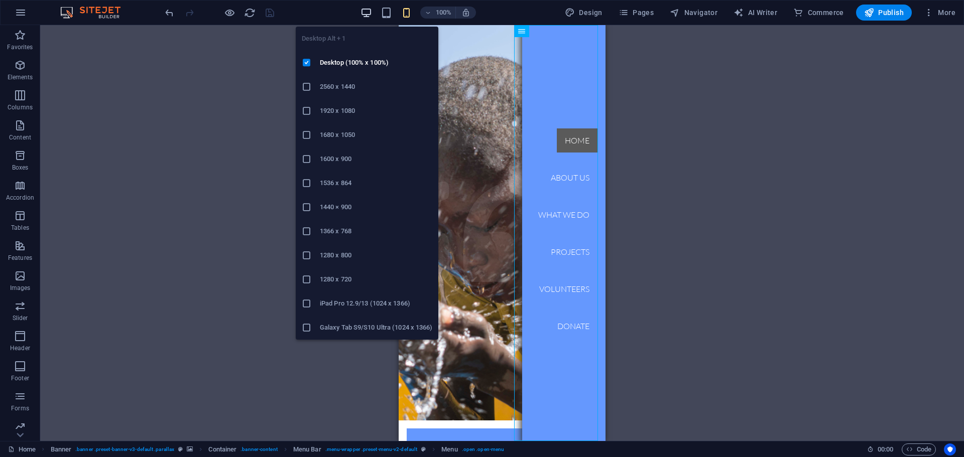
click at [367, 12] on icon "button" at bounding box center [366, 13] width 12 height 12
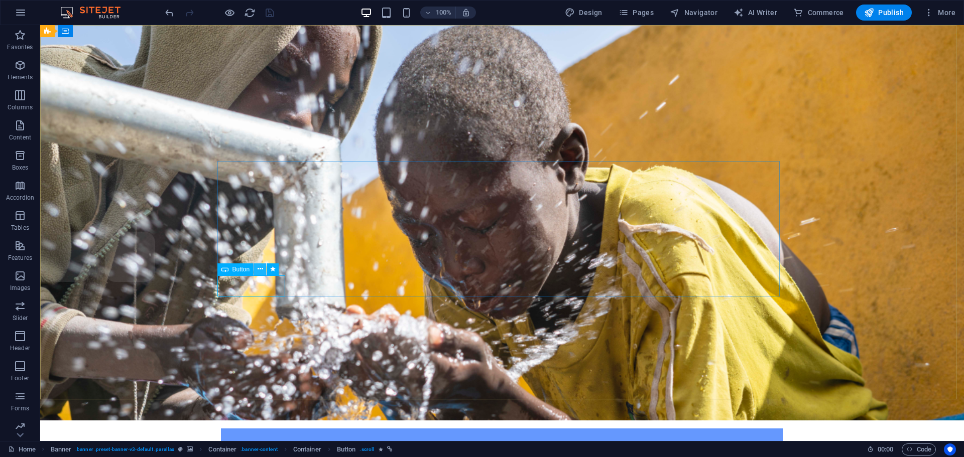
click at [260, 268] on icon at bounding box center [261, 269] width 6 height 11
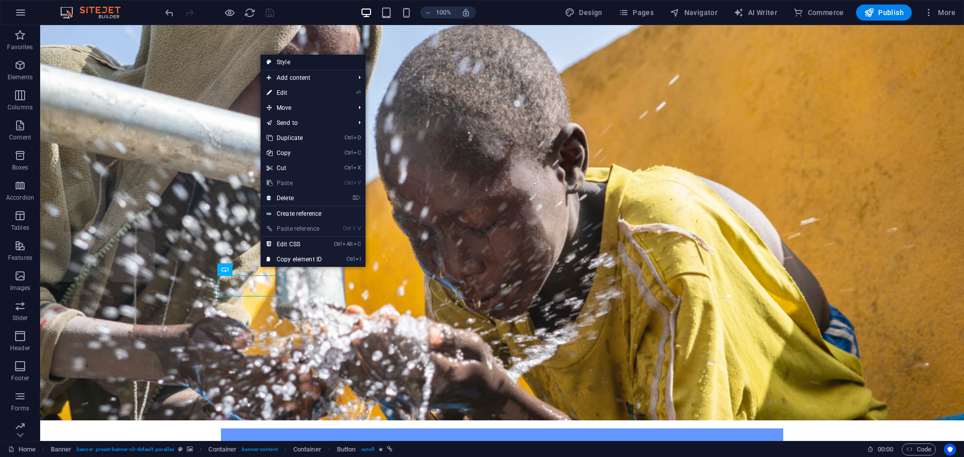
click at [309, 67] on link "Style" at bounding box center [313, 62] width 105 height 15
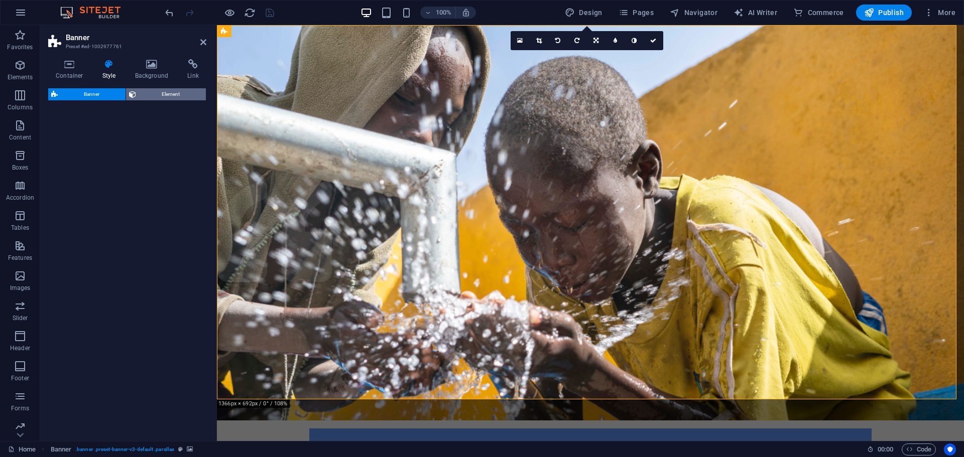
click at [148, 94] on span "Element" at bounding box center [171, 94] width 64 height 12
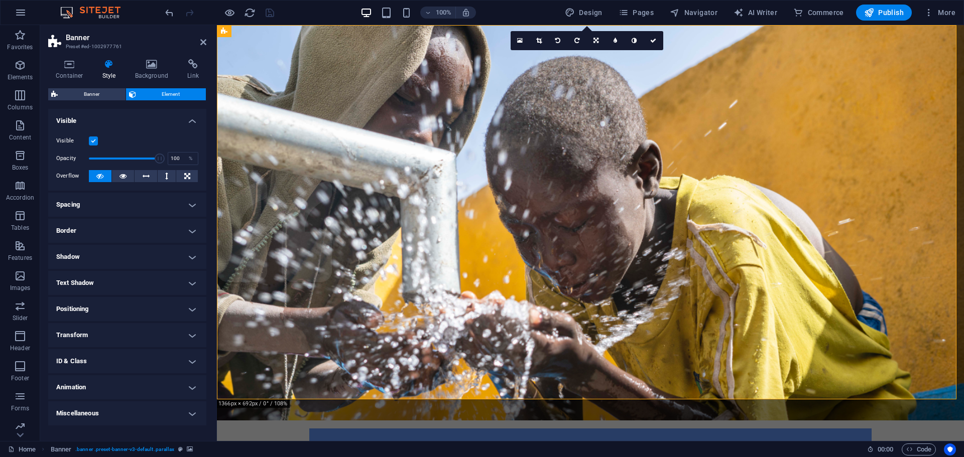
click at [196, 229] on h4 "Border" at bounding box center [127, 231] width 158 height 24
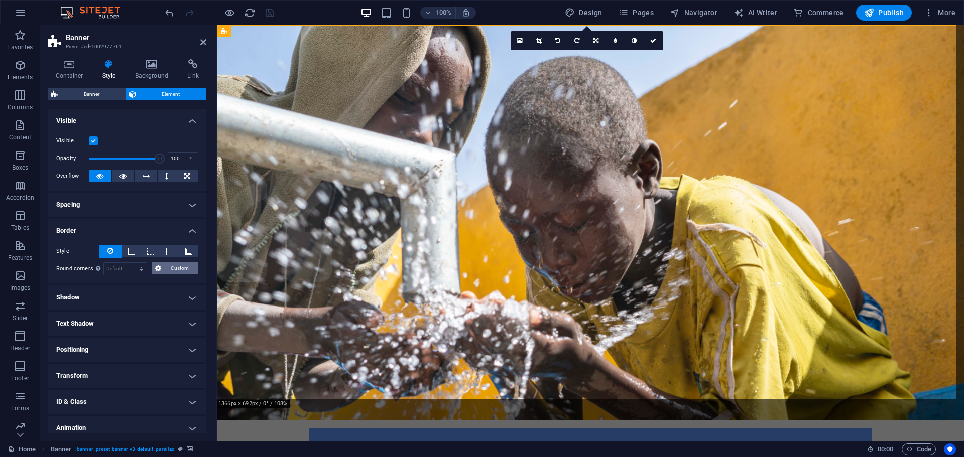
click at [168, 271] on span "Custom" at bounding box center [179, 269] width 31 height 12
click at [102, 95] on span "Banner" at bounding box center [92, 94] width 62 height 12
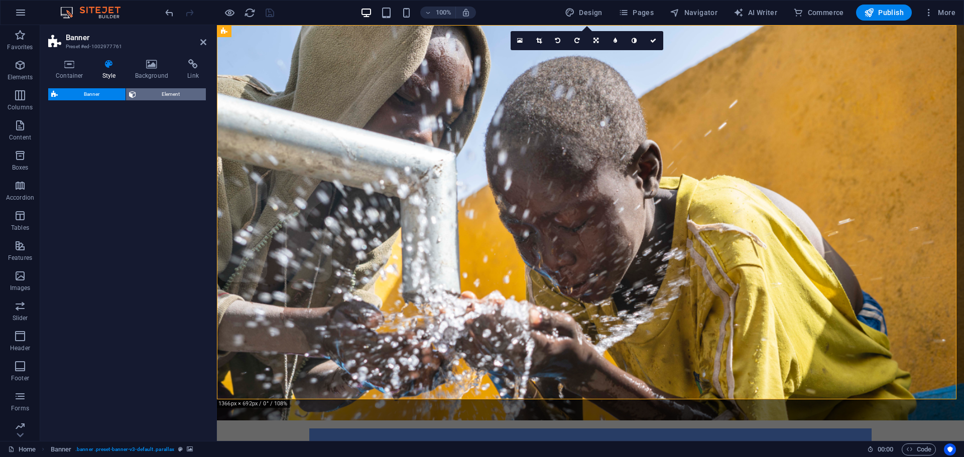
click at [149, 94] on span "Element" at bounding box center [171, 94] width 64 height 12
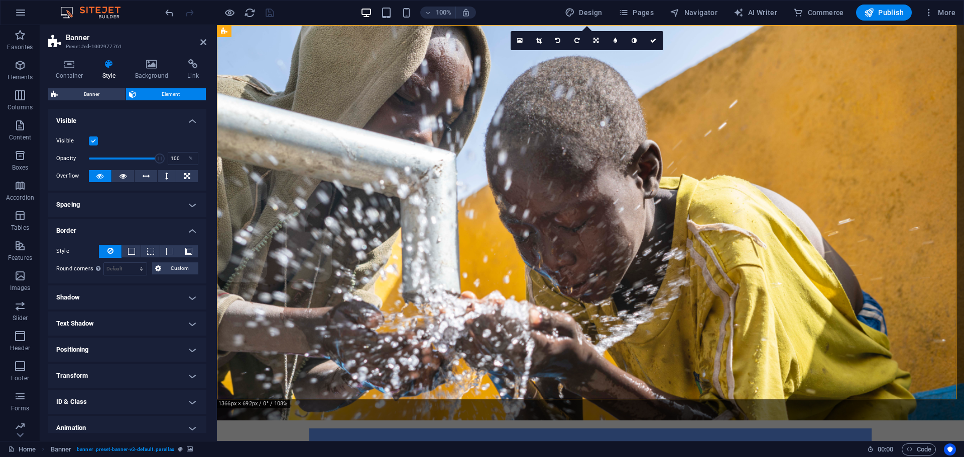
click at [149, 94] on span "Element" at bounding box center [171, 94] width 64 height 12
click at [324, 268] on span "Button" at bounding box center [330, 270] width 18 height 6
click at [350, 268] on icon at bounding box center [349, 269] width 6 height 11
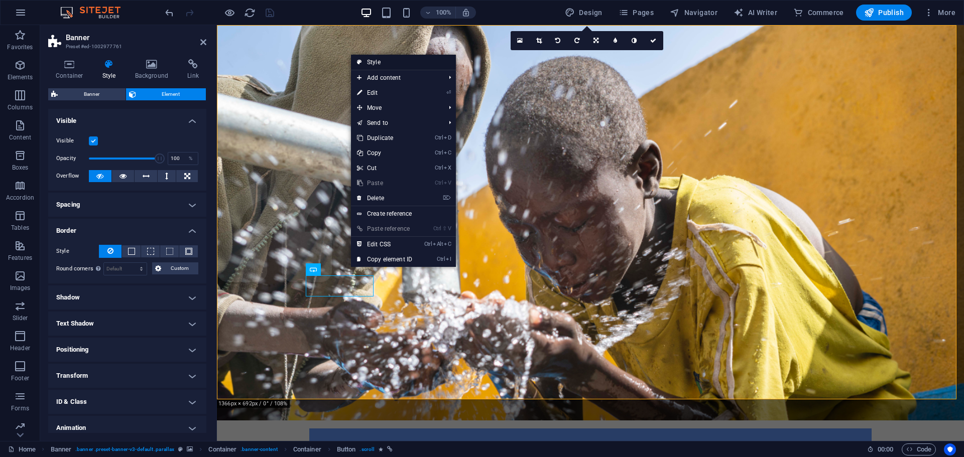
click at [386, 61] on link "Style" at bounding box center [403, 62] width 105 height 15
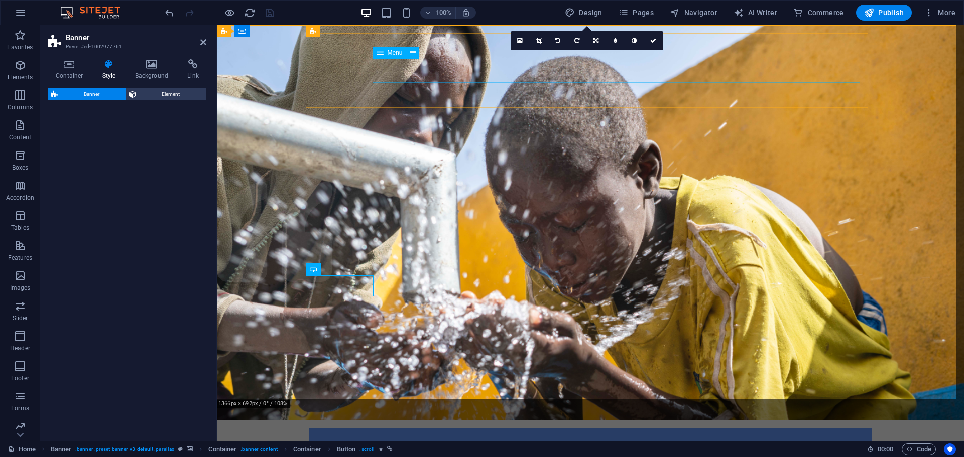
drag, startPoint x: 603, startPoint y: 86, endPoint x: 386, endPoint y: 61, distance: 218.3
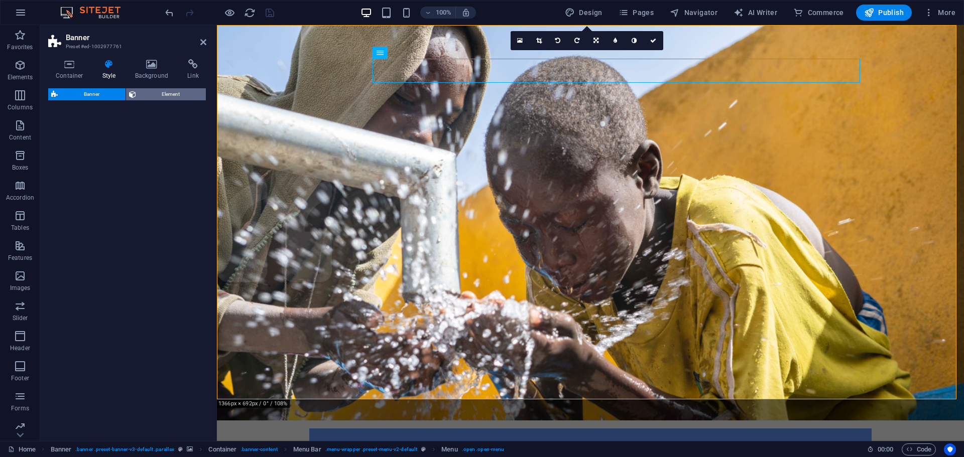
click at [183, 94] on span "Element" at bounding box center [171, 94] width 64 height 12
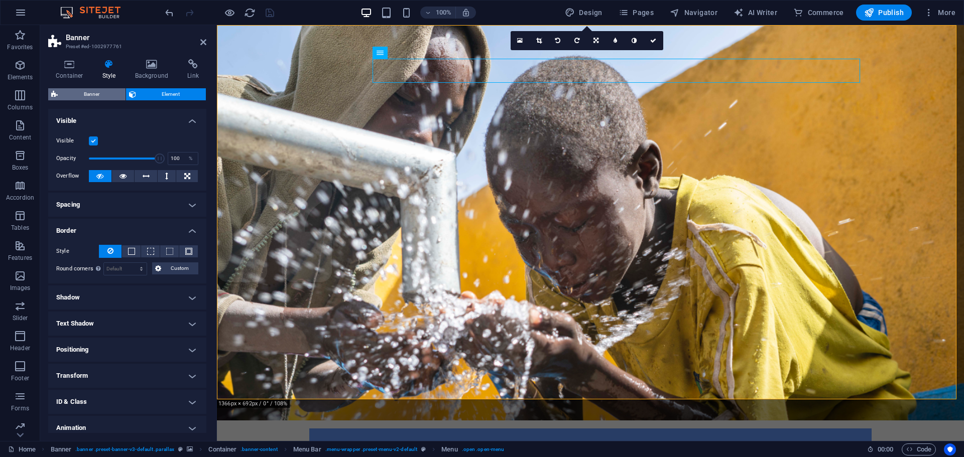
click at [95, 92] on span "Banner" at bounding box center [92, 94] width 62 height 12
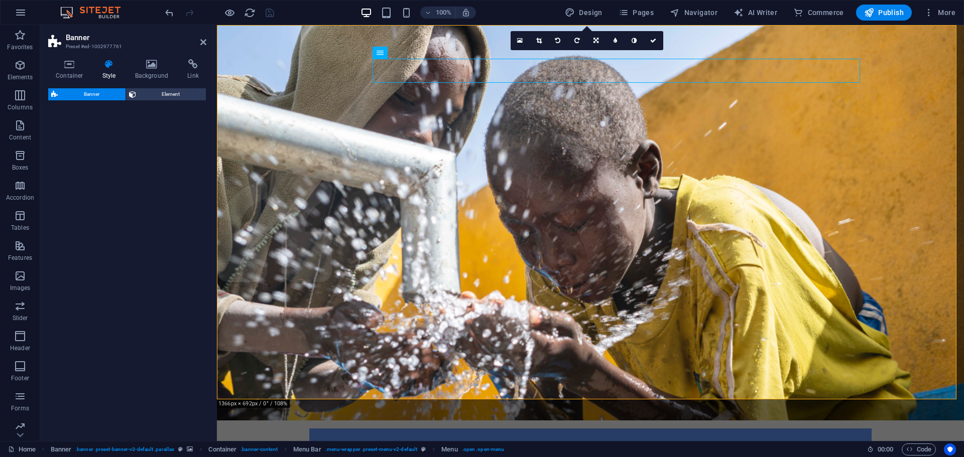
click at [107, 74] on h4 "Style" at bounding box center [111, 69] width 33 height 21
click at [80, 73] on h4 "Container" at bounding box center [71, 69] width 47 height 21
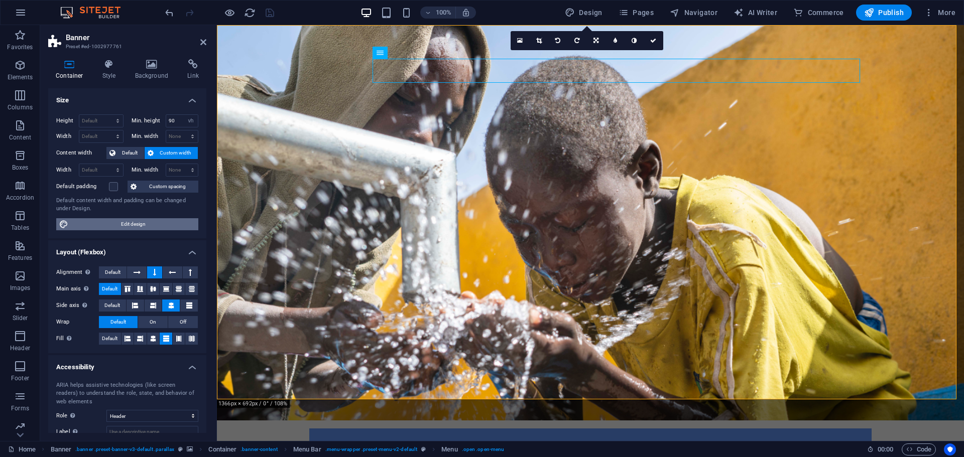
click at [152, 225] on span "Edit design" at bounding box center [133, 224] width 124 height 12
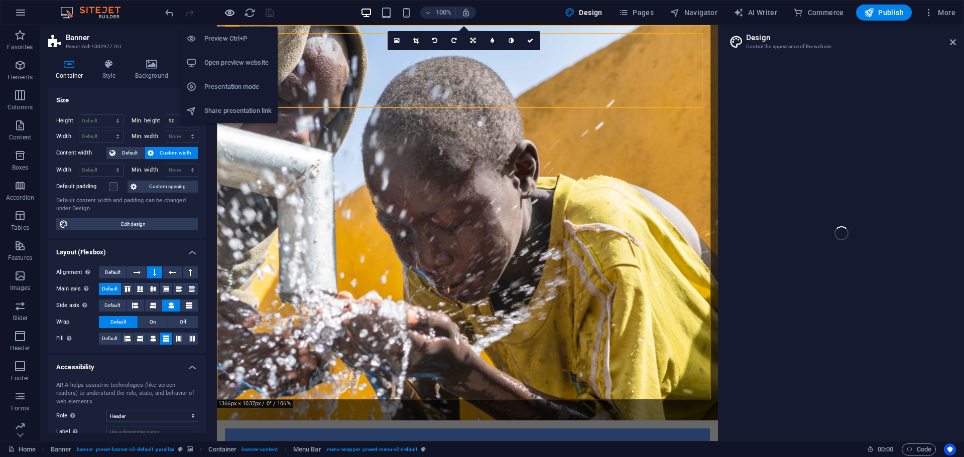
click at [232, 16] on icon "button" at bounding box center [230, 13] width 12 height 12
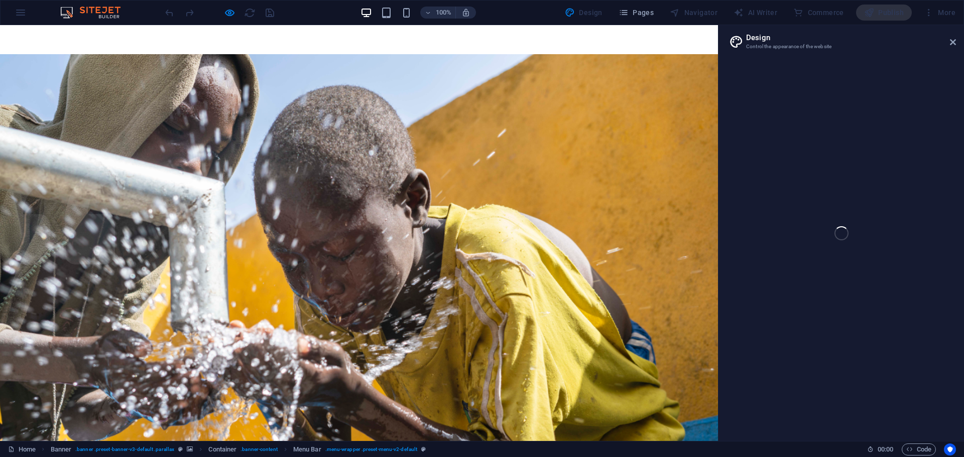
scroll to position [0, 0]
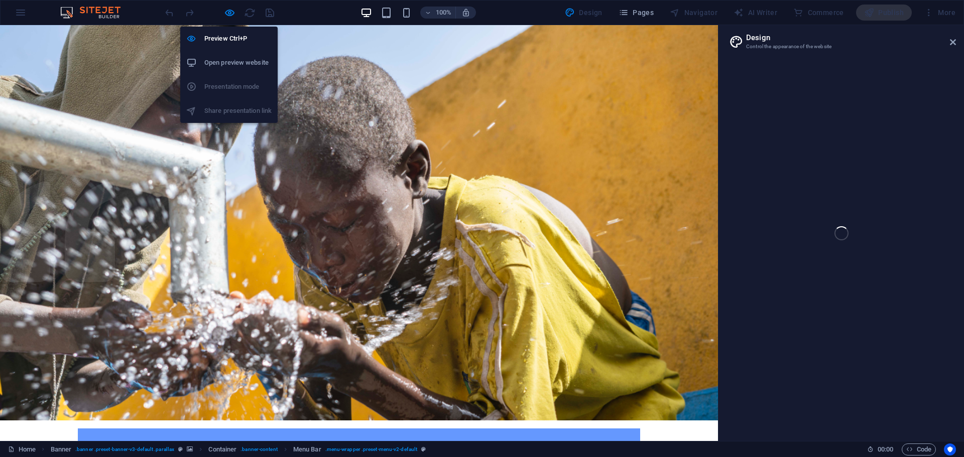
click at [224, 20] on div "Preview Ctrl+P Open preview website Presentation mode Share presentation link" at bounding box center [228, 71] width 97 height 104
click at [230, 11] on icon "button" at bounding box center [230, 13] width 12 height 12
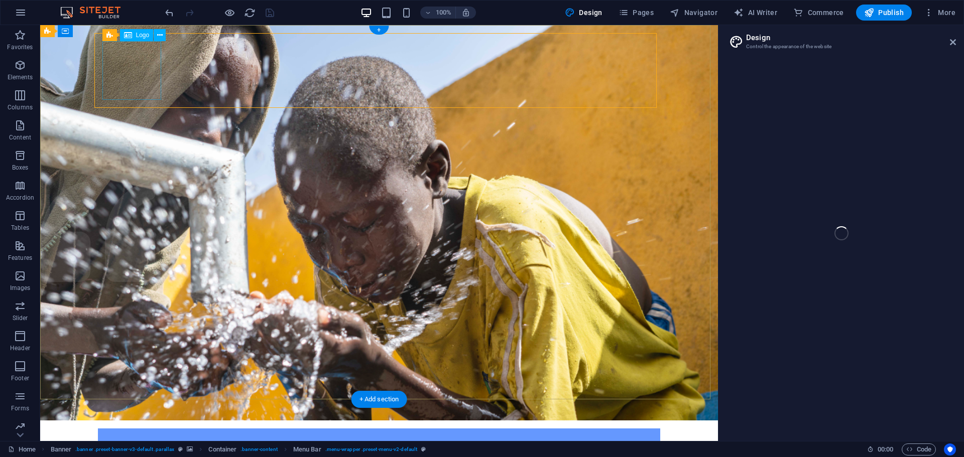
click at [141, 437] on div at bounding box center [379, 466] width 546 height 59
click at [136, 437] on div at bounding box center [379, 466] width 546 height 59
select select "px"
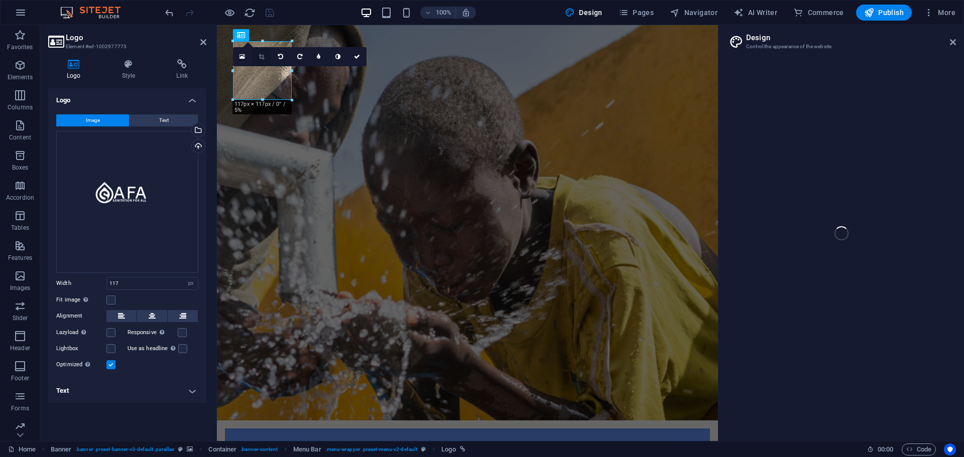
click at [265, 58] on link at bounding box center [261, 56] width 19 height 19
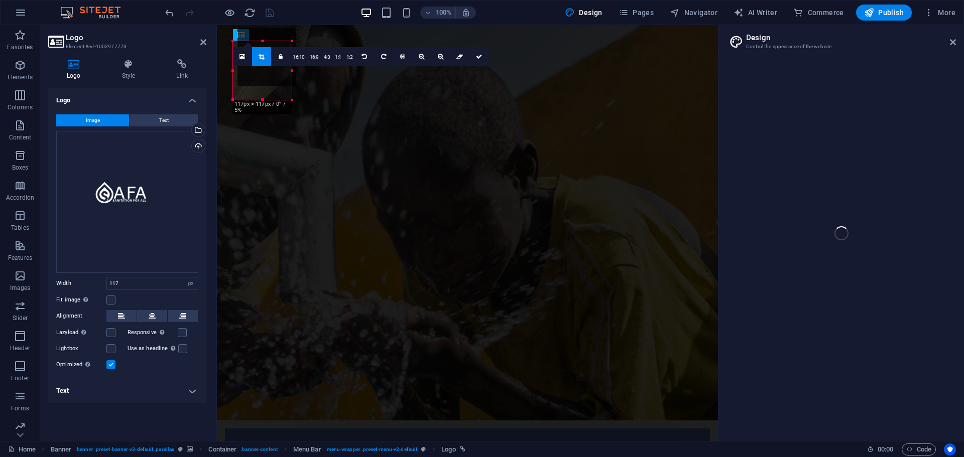
drag, startPoint x: 261, startPoint y: 98, endPoint x: 266, endPoint y: 84, distance: 14.3
click at [266, 84] on div at bounding box center [266, 57] width 59 height 59
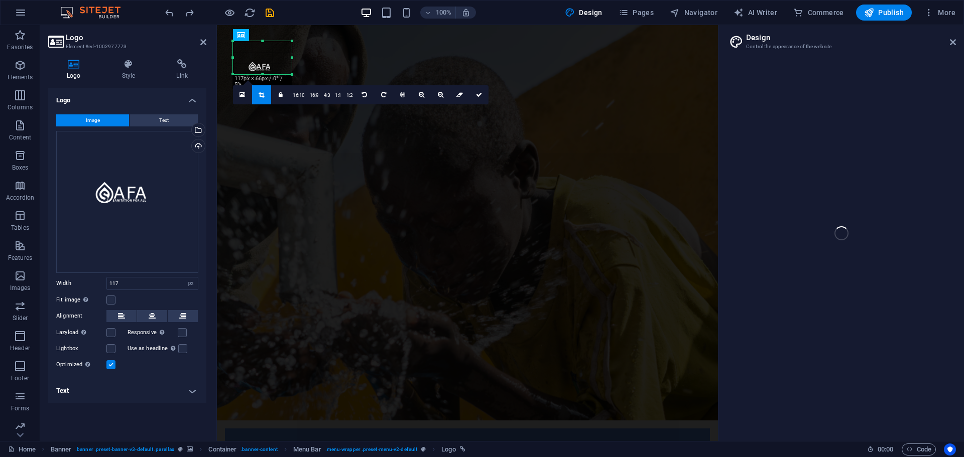
drag, startPoint x: 261, startPoint y: 100, endPoint x: 266, endPoint y: 75, distance: 26.2
click at [266, 75] on div at bounding box center [262, 75] width 59 height 4
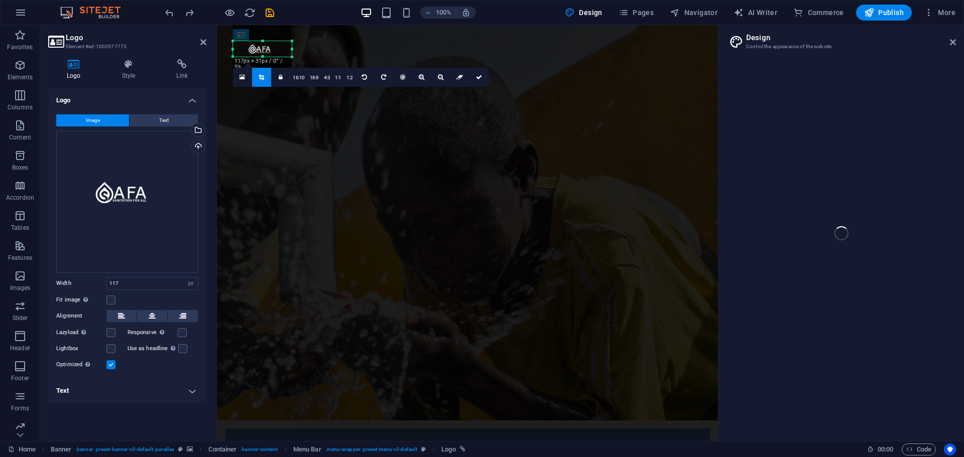
drag, startPoint x: 263, startPoint y: 39, endPoint x: 263, endPoint y: 57, distance: 17.6
click at [263, 57] on div "180 170 160 150 140 130 120 110 100 90 80 70 60 50 40 30 20 10 0 -10 -20 -30 -4…" at bounding box center [262, 49] width 59 height 16
click at [288, 48] on div "180 170 160 150 140 130 120 110 100 90 80 70 60 50 40 30 20 10 0 -10 -20 -30 -4…" at bounding box center [262, 49] width 59 height 16
drag, startPoint x: 233, startPoint y: 48, endPoint x: 241, endPoint y: 48, distance: 8.5
click at [241, 48] on div "180 170 160 150 140 130 120 110 100 90 80 70 60 50 40 30 20 10 0 -10 -20 -30 -4…" at bounding box center [258, 49] width 51 height 16
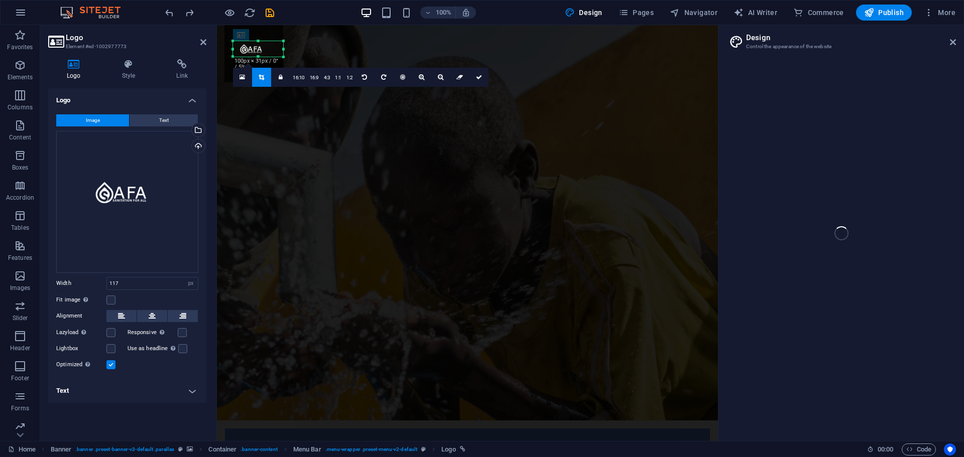
click at [283, 48] on div "180 170 160 150 140 130 120 110 100 90 80 70 60 50 40 30 20 10 0 -10 -20 -30 -4…" at bounding box center [258, 49] width 50 height 16
drag, startPoint x: 285, startPoint y: 48, endPoint x: 270, endPoint y: 51, distance: 15.4
click at [270, 51] on div at bounding box center [269, 49] width 4 height 16
click at [482, 75] on link at bounding box center [478, 77] width 19 height 19
type input "70"
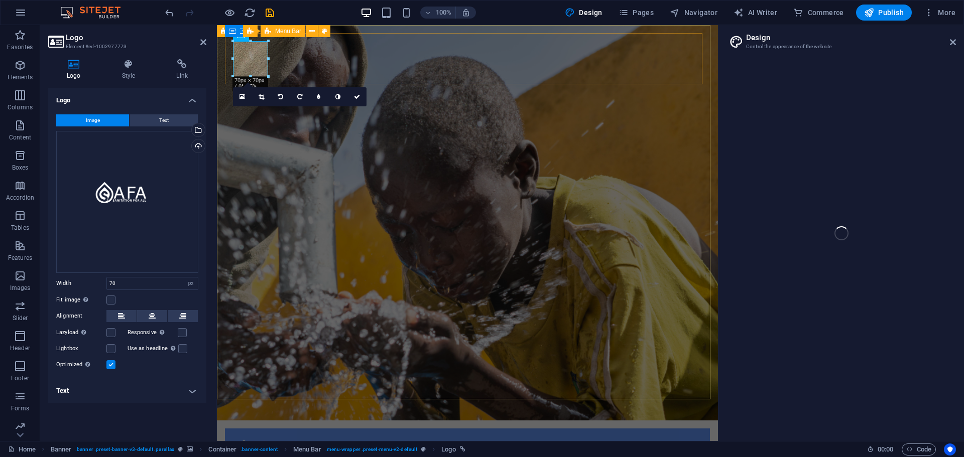
click at [298, 429] on div "Home About us What we do Projects Volunteers Donate Menu" at bounding box center [467, 457] width 485 height 57
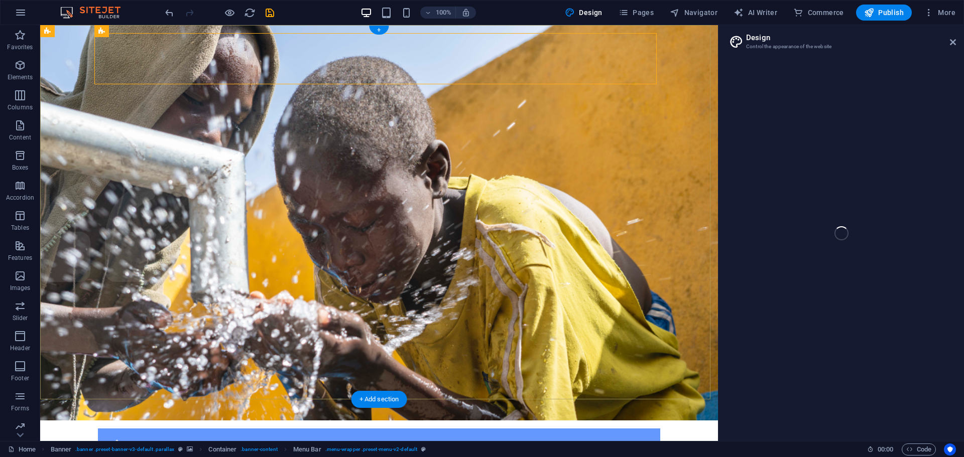
click at [120, 437] on div at bounding box center [379, 445] width 546 height 16
select select "px"
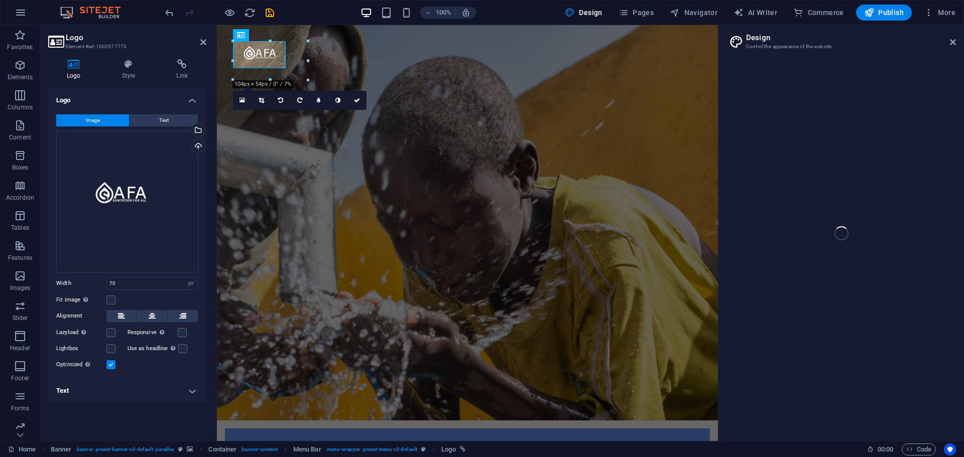
drag, startPoint x: 267, startPoint y: 41, endPoint x: 92, endPoint y: 11, distance: 177.8
type input "149"
click at [352, 92] on link at bounding box center [356, 94] width 19 height 19
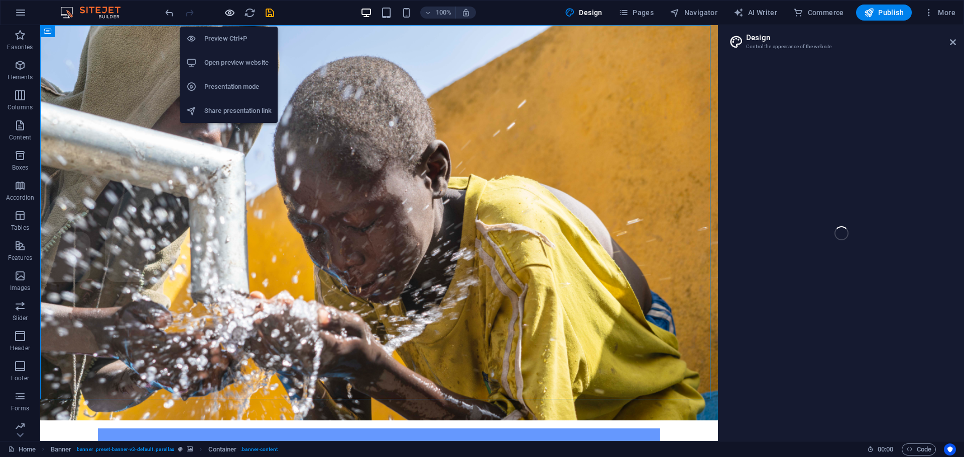
click at [226, 12] on icon "button" at bounding box center [230, 13] width 12 height 12
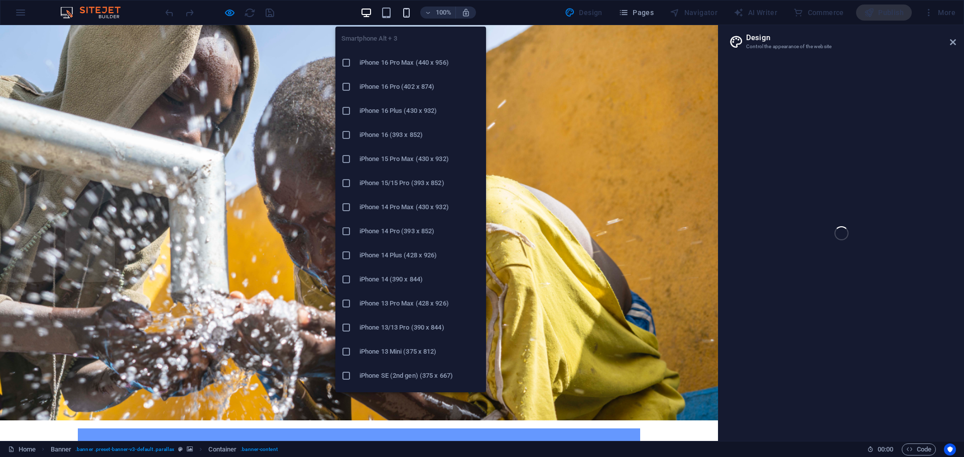
click at [412, 8] on icon "button" at bounding box center [407, 13] width 12 height 12
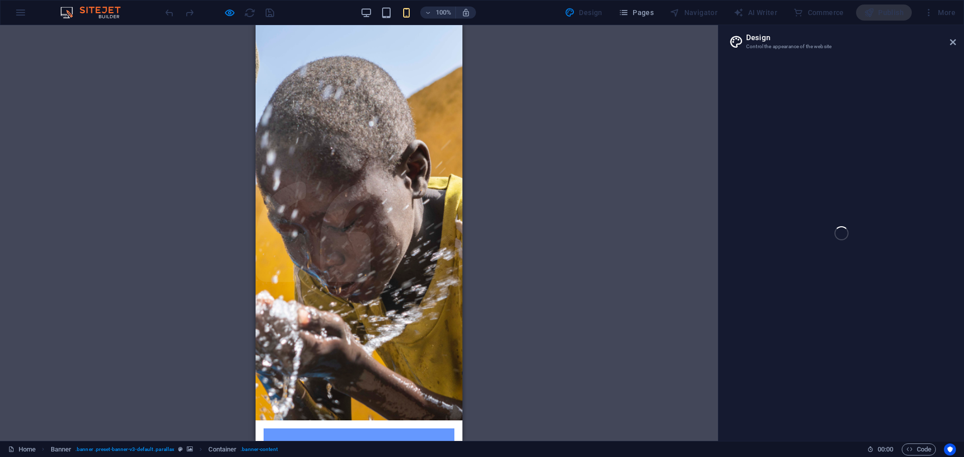
click at [440, 429] on div "Home About us What we do Projects Volunteers Donate Menu" at bounding box center [359, 466] width 191 height 74
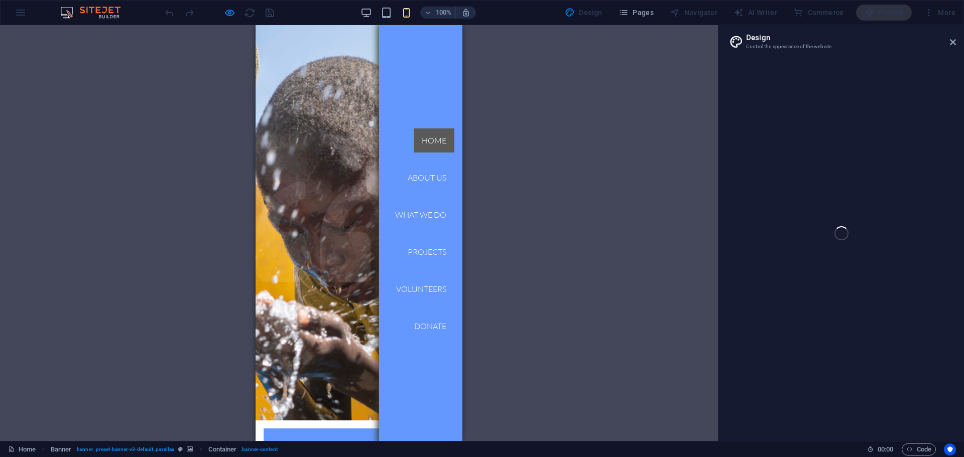
click at [439, 64] on nav "Home About us What we do Projects Volunteers Donate" at bounding box center [420, 233] width 83 height 416
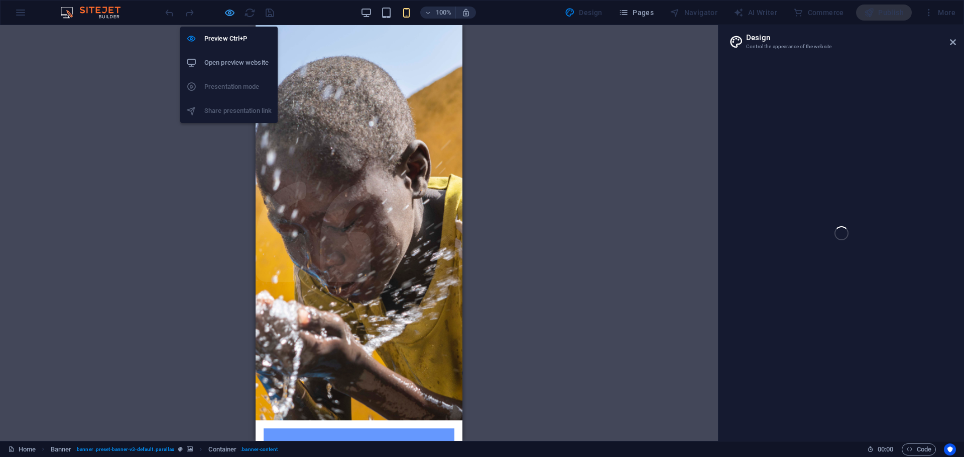
click at [228, 12] on icon "button" at bounding box center [230, 13] width 12 height 12
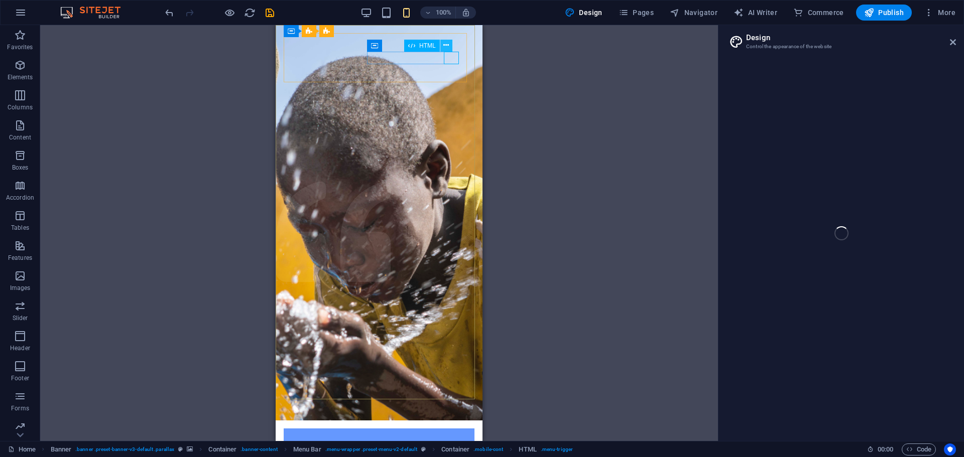
click at [445, 47] on icon at bounding box center [446, 45] width 6 height 11
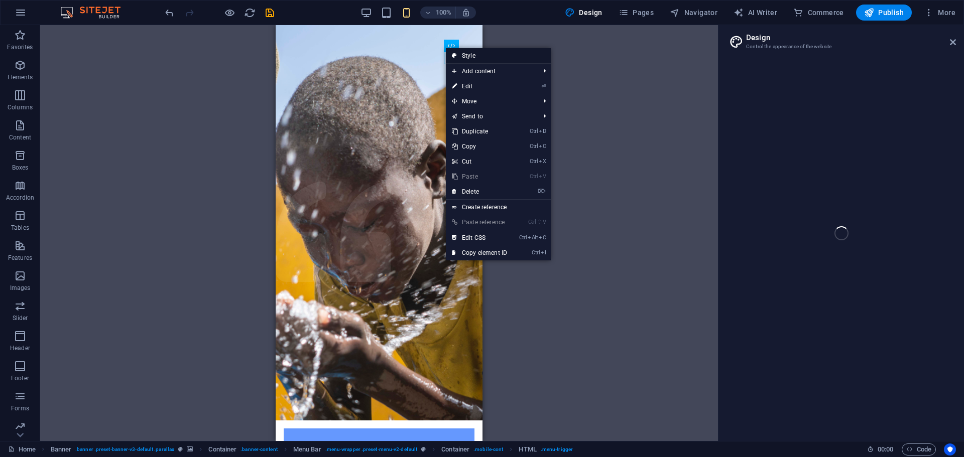
click at [467, 59] on link "Style" at bounding box center [498, 55] width 105 height 15
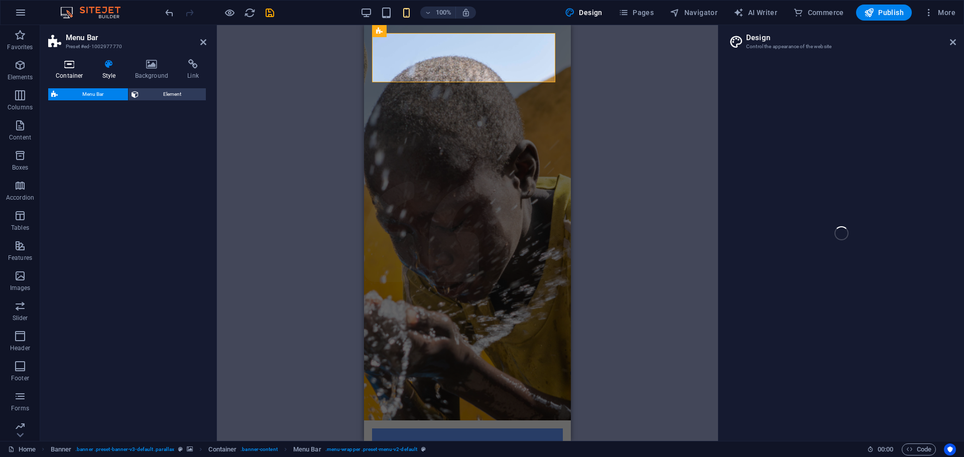
click at [79, 68] on icon at bounding box center [69, 64] width 43 height 10
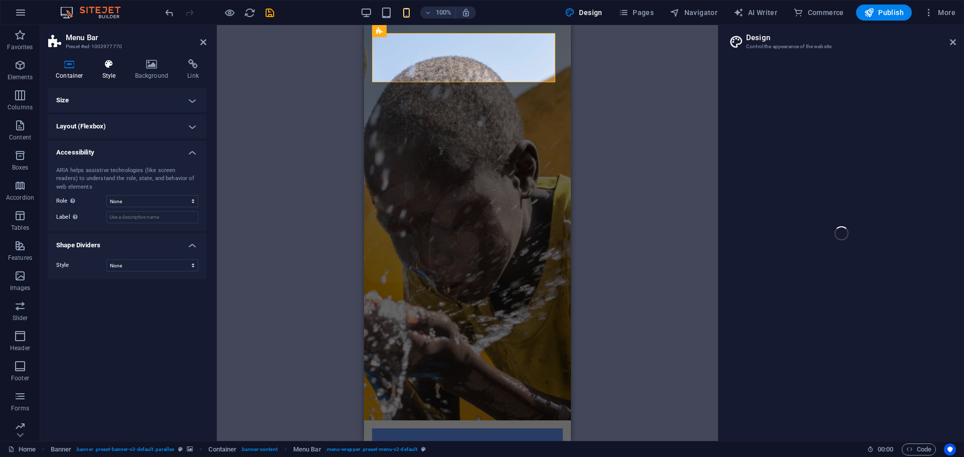
click at [108, 74] on h4 "Style" at bounding box center [111, 69] width 33 height 21
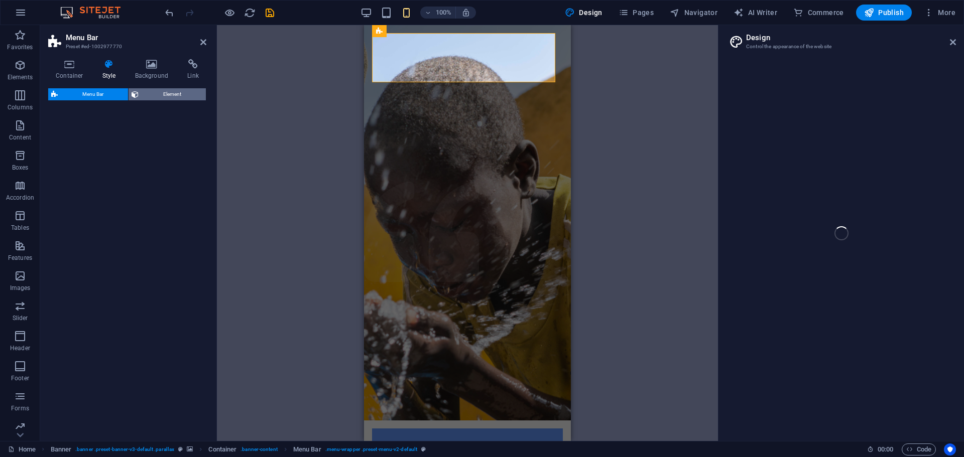
click at [159, 89] on span "Element" at bounding box center [172, 94] width 61 height 12
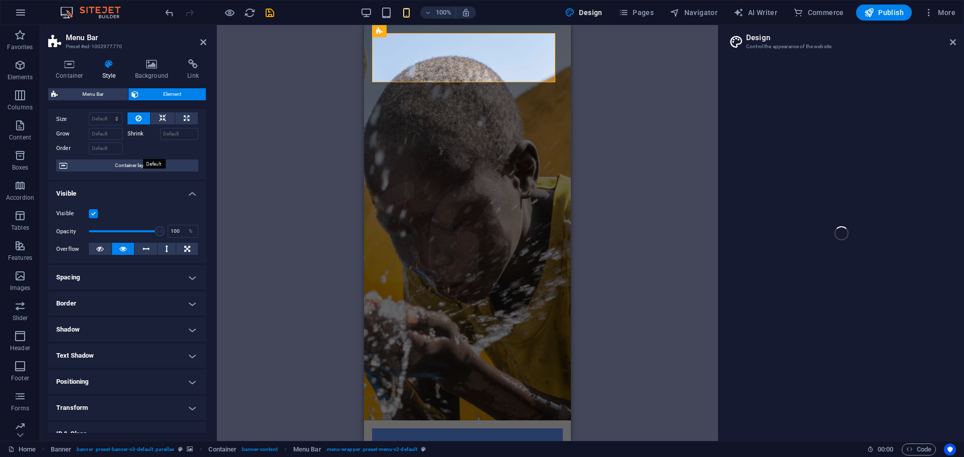
scroll to position [50, 0]
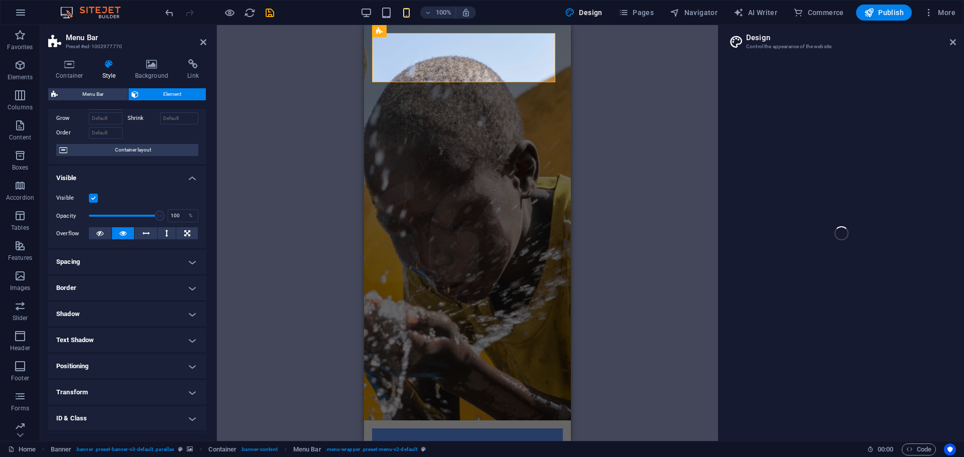
click at [187, 175] on h4 "Visible" at bounding box center [127, 175] width 158 height 18
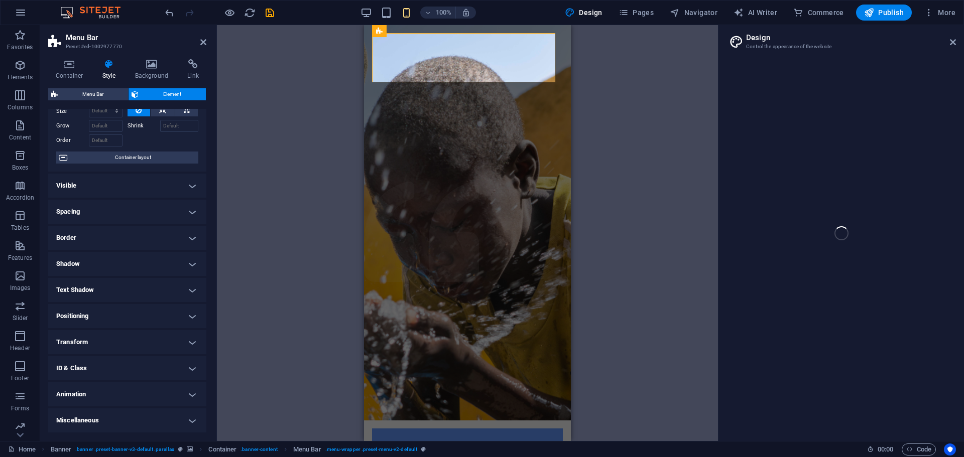
click at [182, 90] on span "Element" at bounding box center [172, 94] width 61 height 12
click at [111, 92] on span "Menu Bar" at bounding box center [93, 94] width 64 height 12
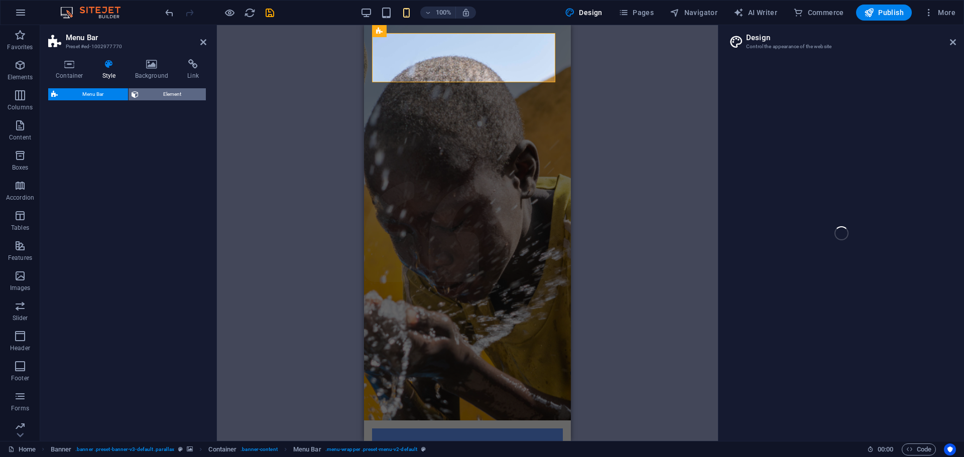
click at [163, 89] on span "Element" at bounding box center [172, 94] width 61 height 12
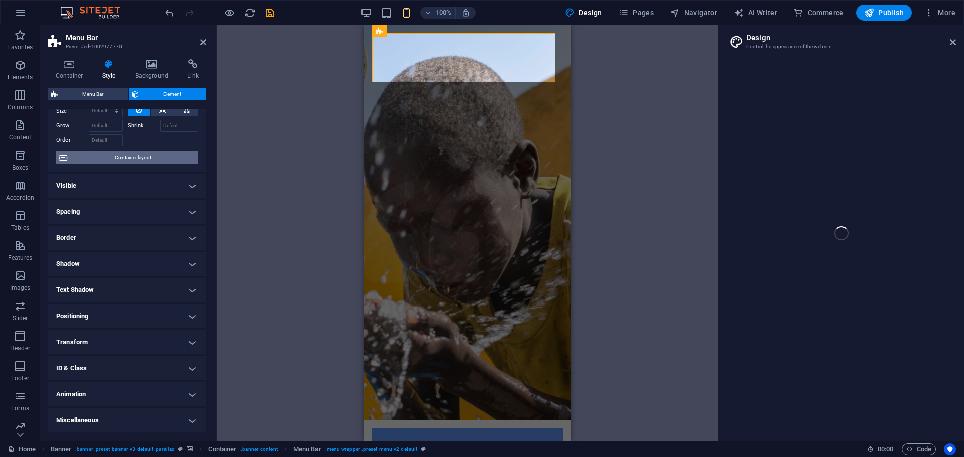
click at [177, 154] on span "Container layout" at bounding box center [132, 158] width 125 height 12
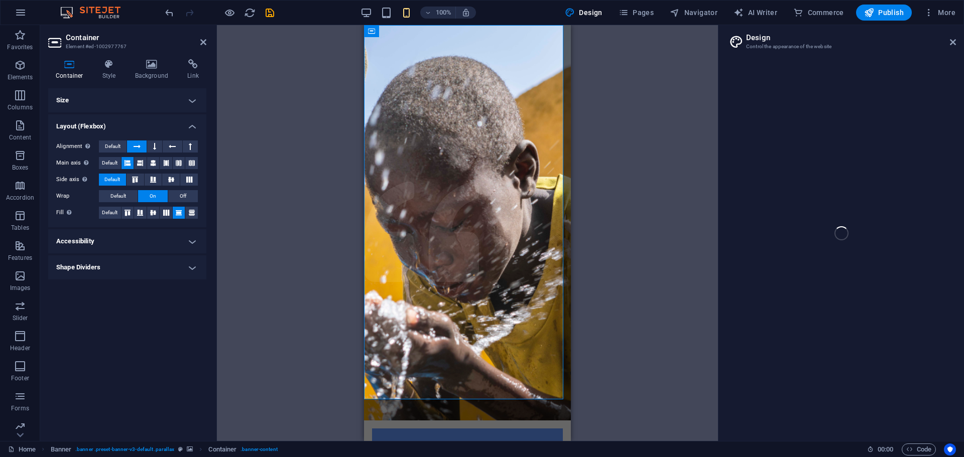
click at [153, 96] on h4 "Size" at bounding box center [127, 100] width 158 height 24
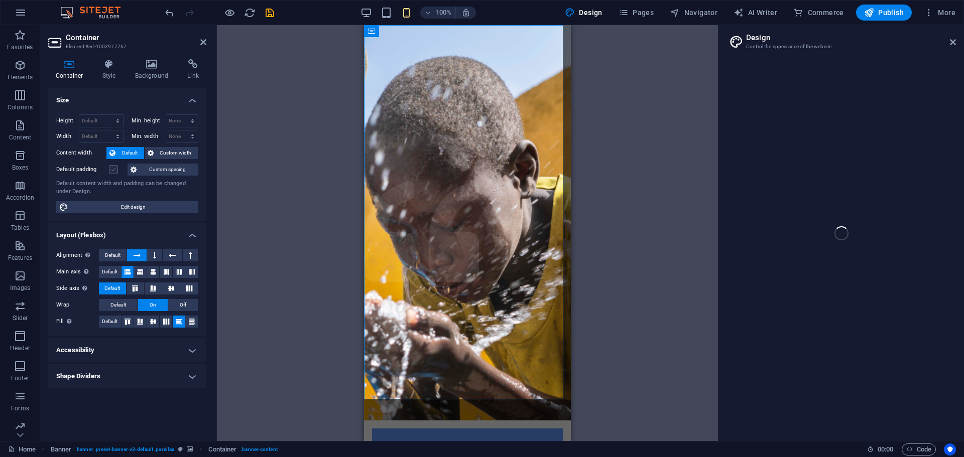
click at [116, 169] on label at bounding box center [113, 169] width 9 height 9
click at [0, 0] on input "Default padding" at bounding box center [0, 0] width 0 height 0
click at [116, 169] on label at bounding box center [113, 169] width 9 height 9
click at [0, 0] on input "Default padding" at bounding box center [0, 0] width 0 height 0
click at [116, 169] on label at bounding box center [113, 169] width 9 height 9
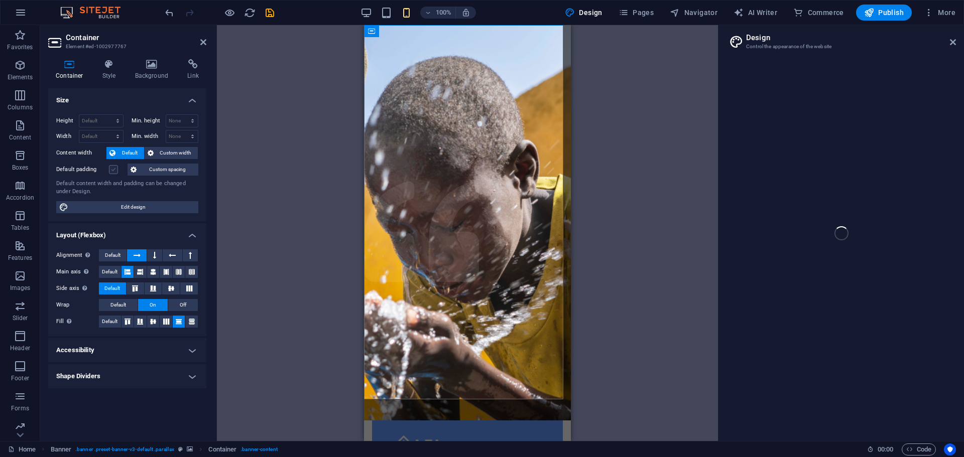
click at [0, 0] on input "Default padding" at bounding box center [0, 0] width 0 height 0
click at [116, 167] on label at bounding box center [113, 169] width 9 height 9
click at [0, 0] on input "Default padding" at bounding box center [0, 0] width 0 height 0
click at [116, 167] on label at bounding box center [113, 169] width 9 height 9
click at [0, 0] on input "Default padding" at bounding box center [0, 0] width 0 height 0
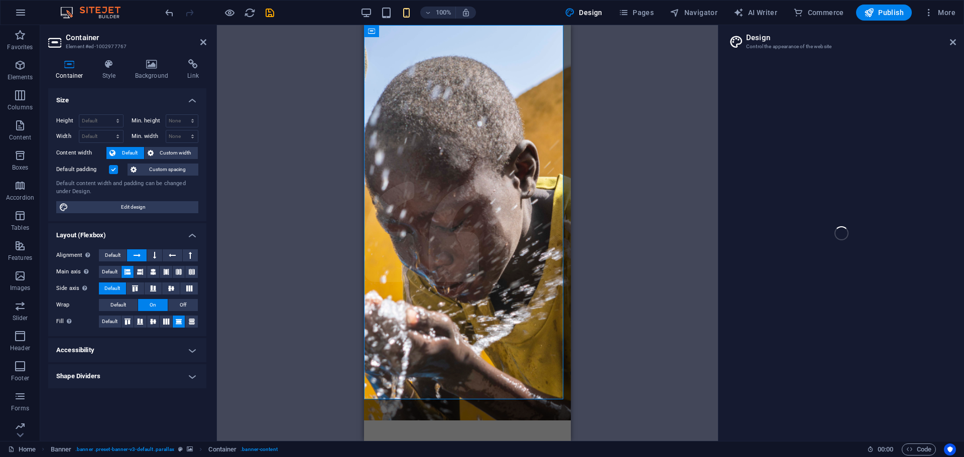
click at [116, 167] on label at bounding box center [113, 169] width 9 height 9
click at [0, 0] on input "Default padding" at bounding box center [0, 0] width 0 height 0
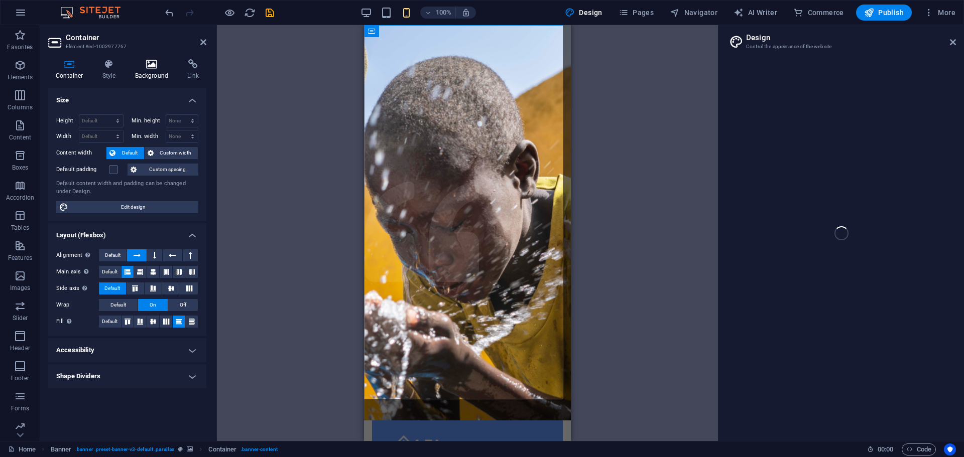
click at [151, 79] on h4 "Background" at bounding box center [154, 69] width 53 height 21
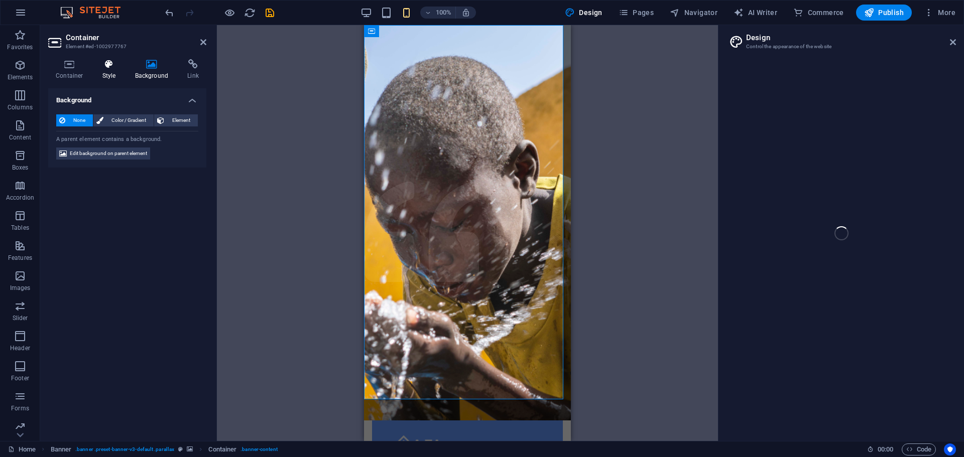
click at [111, 67] on icon at bounding box center [109, 64] width 29 height 10
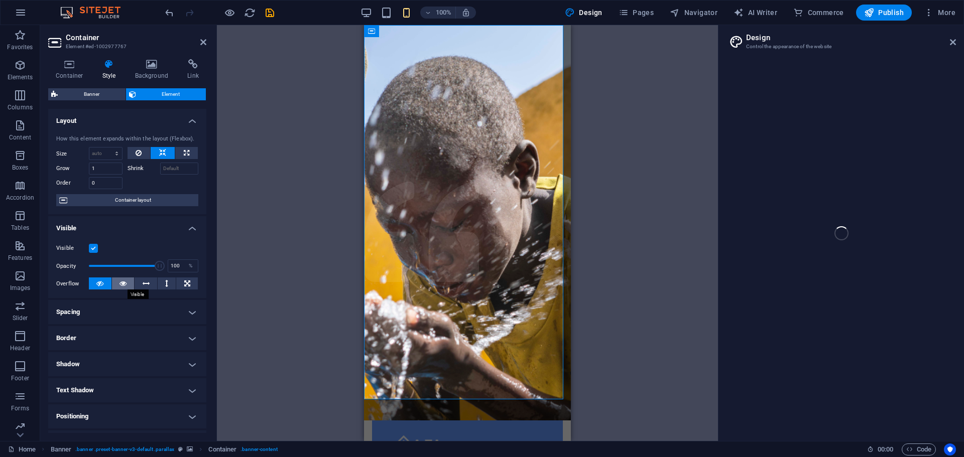
click at [122, 283] on icon at bounding box center [122, 284] width 7 height 12
click at [99, 277] on div "Visible Opacity 100 % Overflow" at bounding box center [127, 266] width 158 height 64
click at [101, 281] on icon at bounding box center [99, 284] width 7 height 12
click at [69, 72] on h4 "Container" at bounding box center [71, 69] width 47 height 21
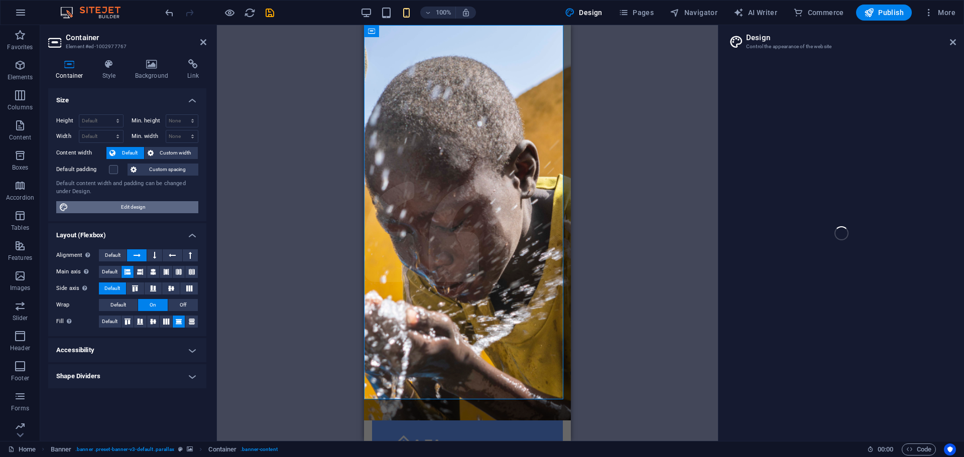
click at [147, 208] on span "Edit design" at bounding box center [133, 207] width 124 height 12
click at [918, 57] on div "Home Favorites Elements Columns Content Boxes Accordion Tables Features Images …" at bounding box center [482, 233] width 964 height 416
click at [952, 40] on div "Home Favorites Elements Columns Content Boxes Accordion Tables Features Images …" at bounding box center [482, 233] width 964 height 416
click at [953, 40] on div "Home Favorites Elements Columns Content Boxes Accordion Tables Features Images …" at bounding box center [482, 233] width 964 height 416
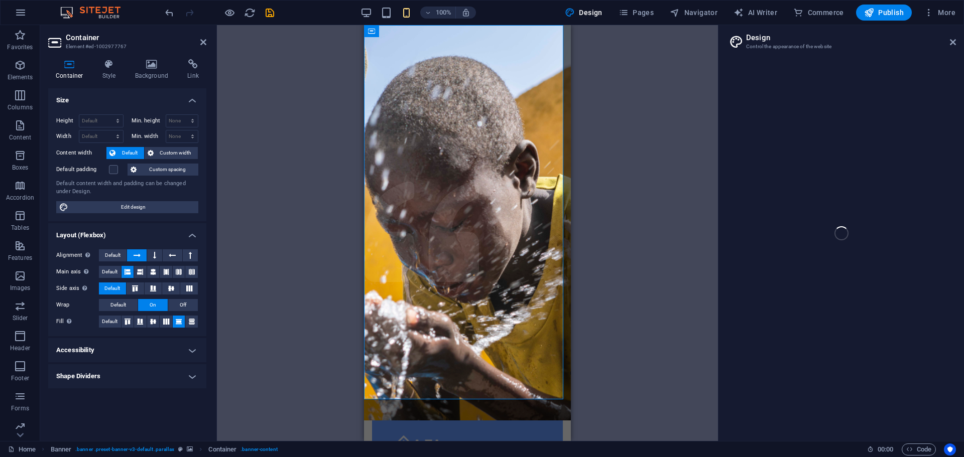
click at [795, 191] on div "Home Favorites Elements Columns Content Boxes Accordion Tables Features Images …" at bounding box center [482, 233] width 964 height 416
click at [959, 42] on div "Home Favorites Elements Columns Content Boxes Accordion Tables Features Images …" at bounding box center [482, 233] width 964 height 416
click at [268, 12] on icon "save" at bounding box center [270, 13] width 12 height 12
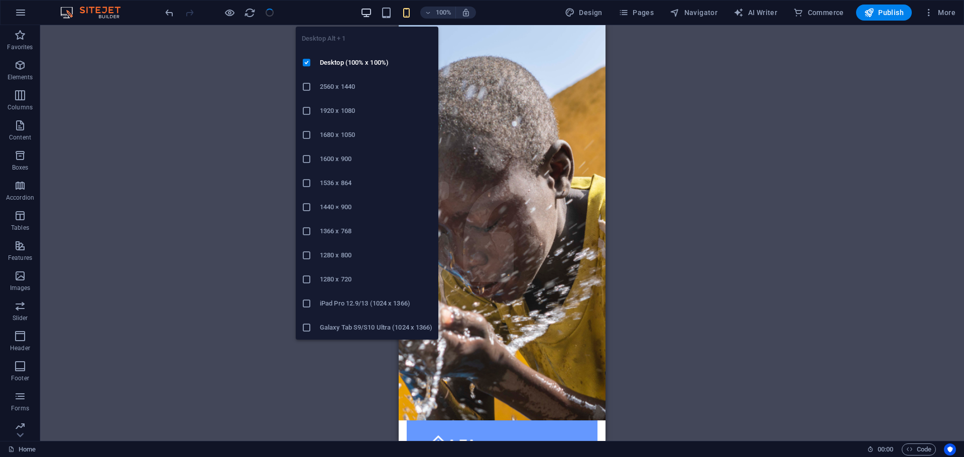
drag, startPoint x: 369, startPoint y: 11, endPoint x: 273, endPoint y: 8, distance: 95.9
click at [369, 11] on icon "button" at bounding box center [366, 13] width 12 height 12
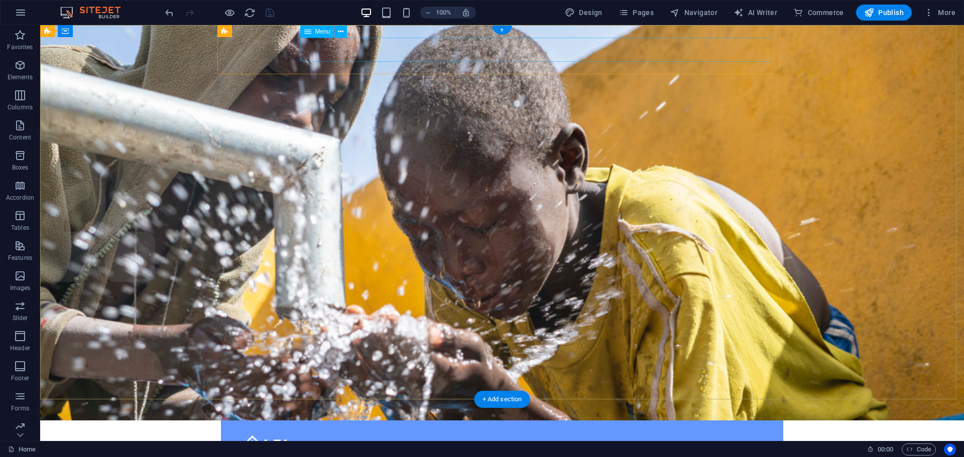
click at [343, 34] on icon at bounding box center [341, 32] width 6 height 11
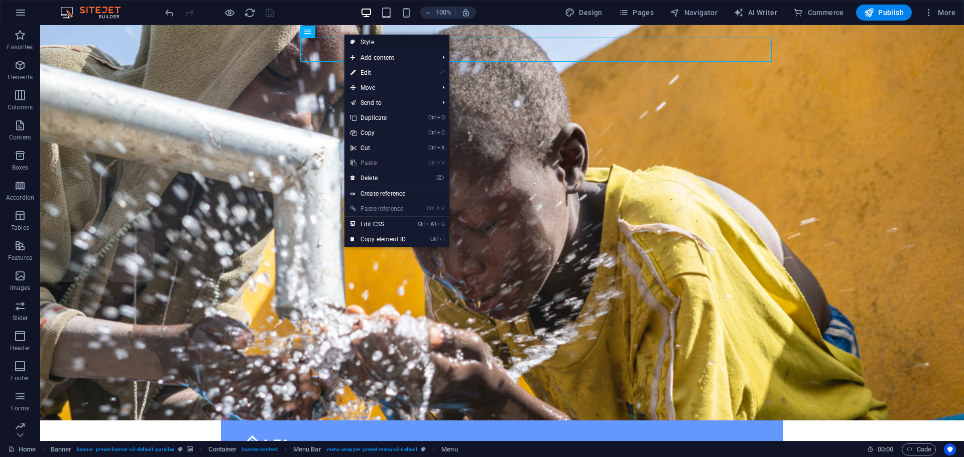
click at [389, 40] on link "Style" at bounding box center [396, 42] width 105 height 15
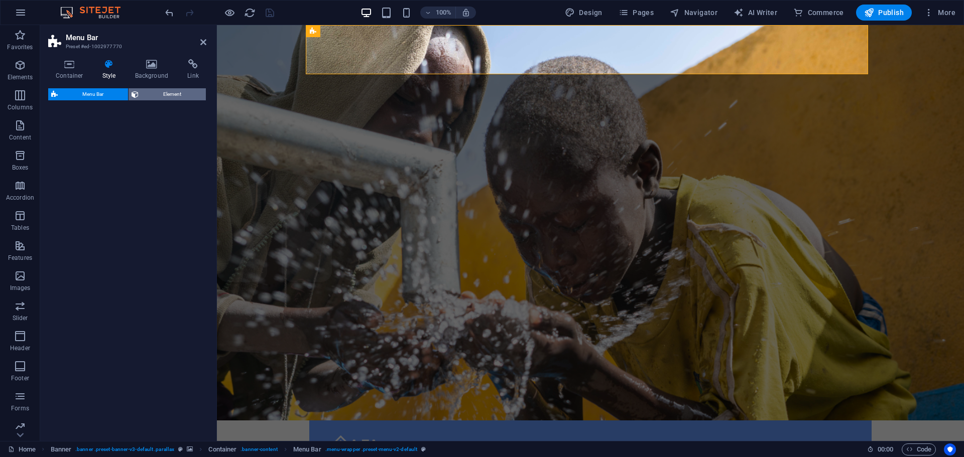
click at [150, 92] on span "Element" at bounding box center [172, 94] width 61 height 12
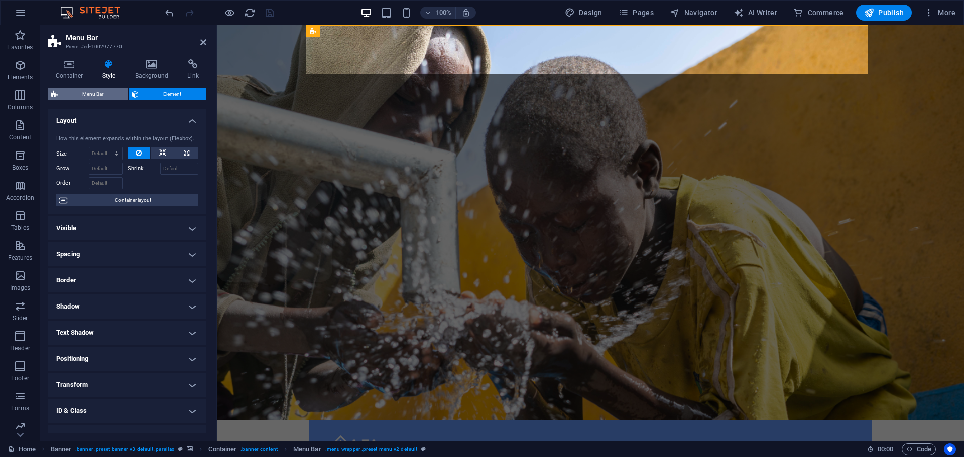
click at [100, 96] on span "Menu Bar" at bounding box center [93, 94] width 64 height 12
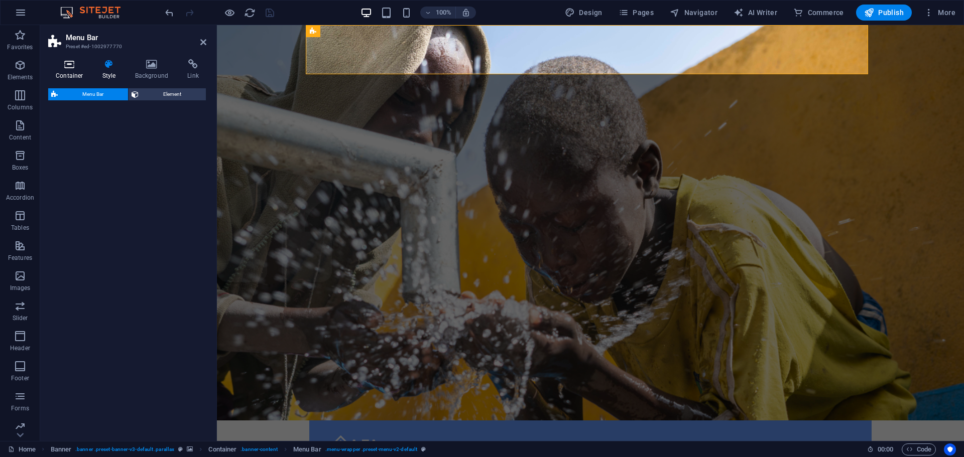
click at [69, 68] on icon at bounding box center [69, 64] width 43 height 10
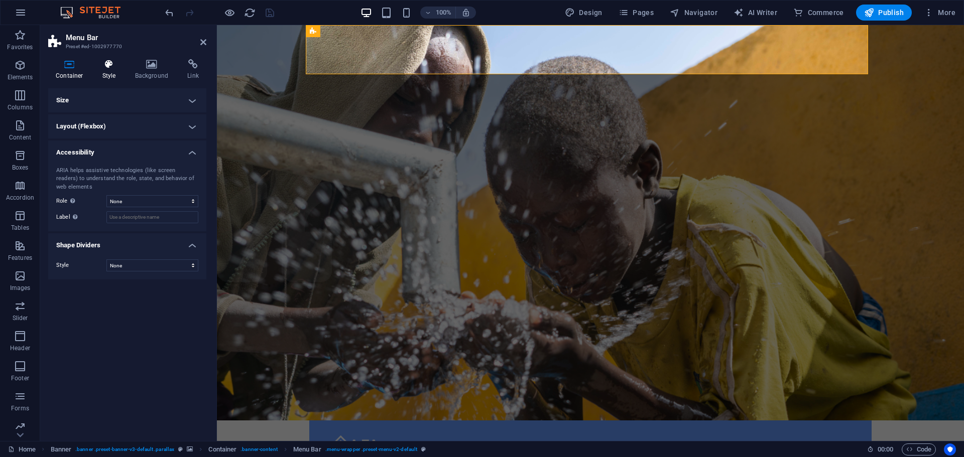
click at [114, 68] on icon at bounding box center [109, 64] width 29 height 10
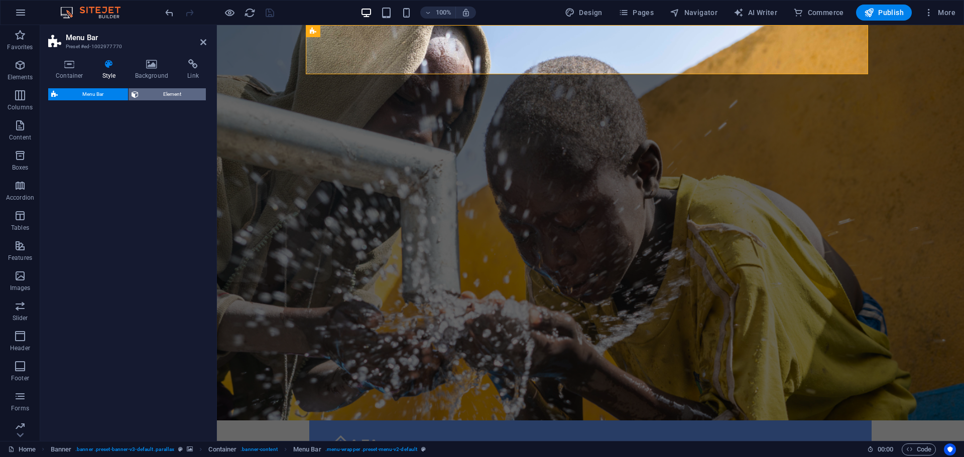
click at [173, 94] on span "Element" at bounding box center [172, 94] width 61 height 12
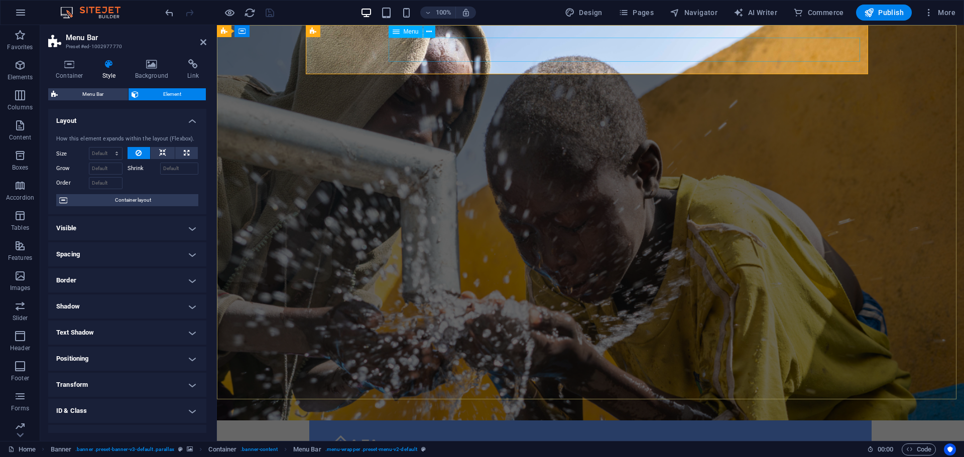
click at [828, 421] on div "Home About us What we do Projects Volunteers Donate Menu" at bounding box center [590, 457] width 562 height 73
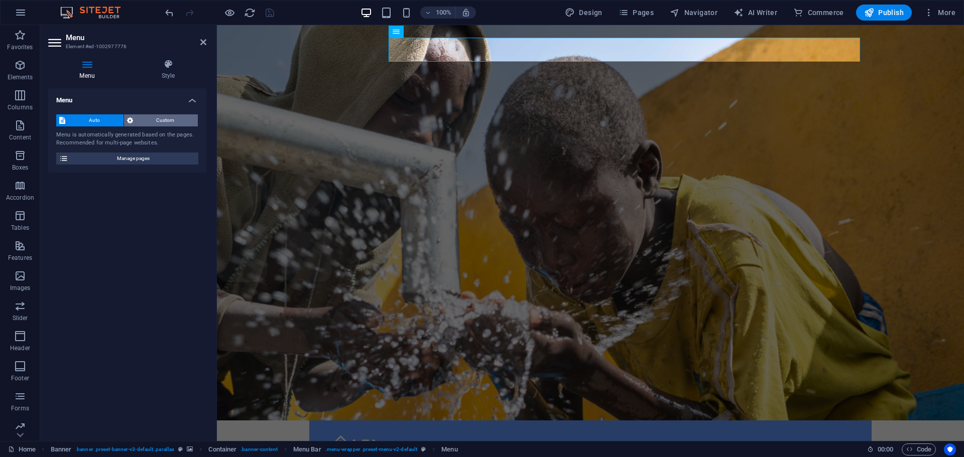
click at [172, 121] on span "Custom" at bounding box center [165, 120] width 59 height 12
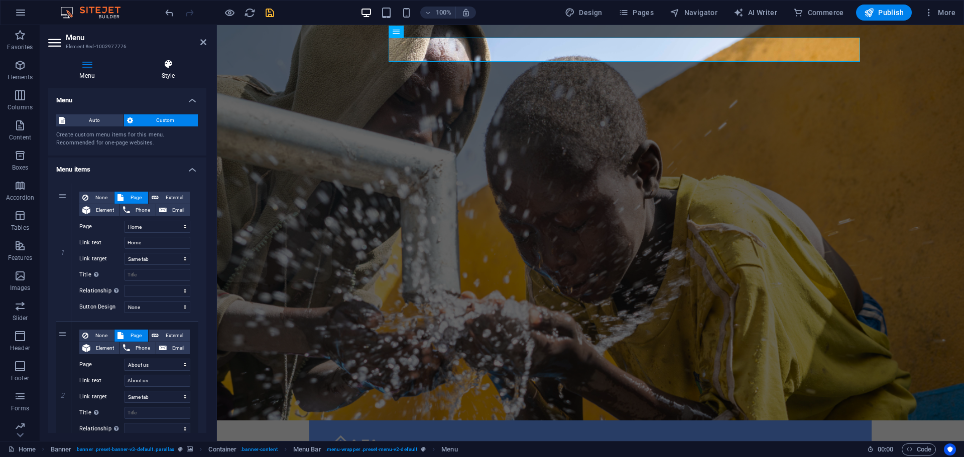
click at [180, 76] on h4 "Style" at bounding box center [168, 69] width 76 height 21
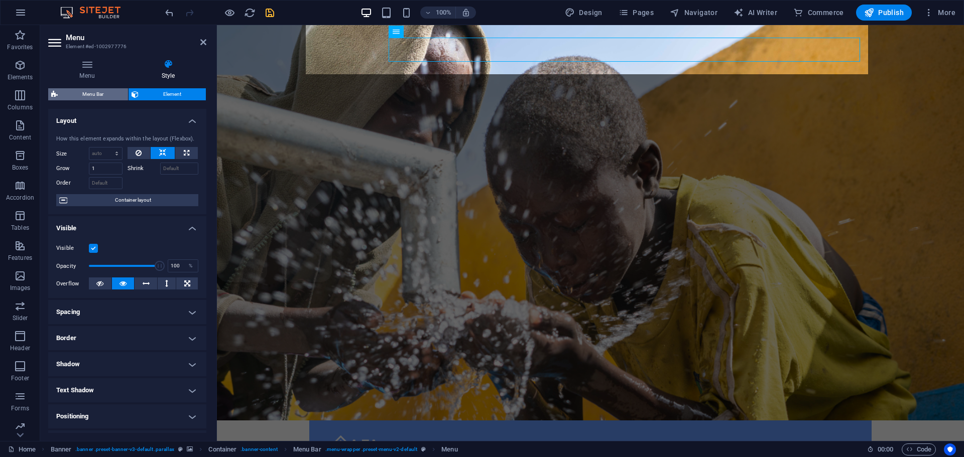
click at [100, 91] on span "Menu Bar" at bounding box center [93, 94] width 64 height 12
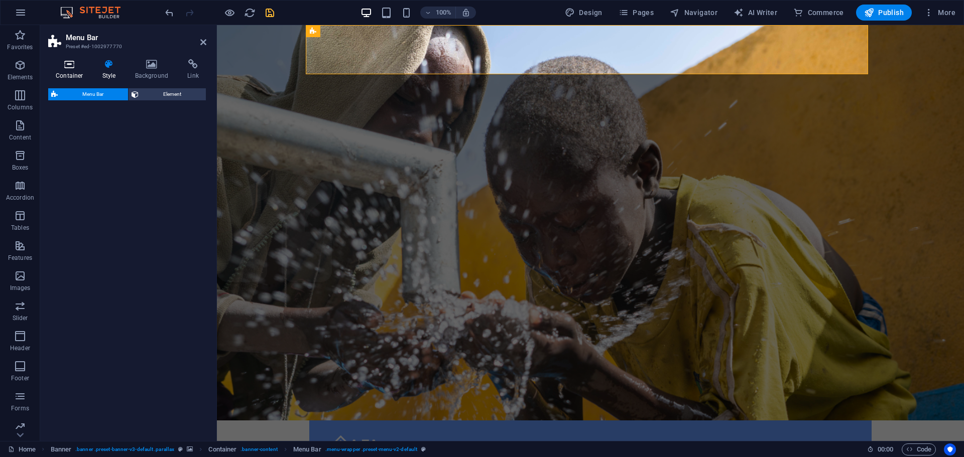
click at [71, 73] on h4 "Container" at bounding box center [71, 69] width 47 height 21
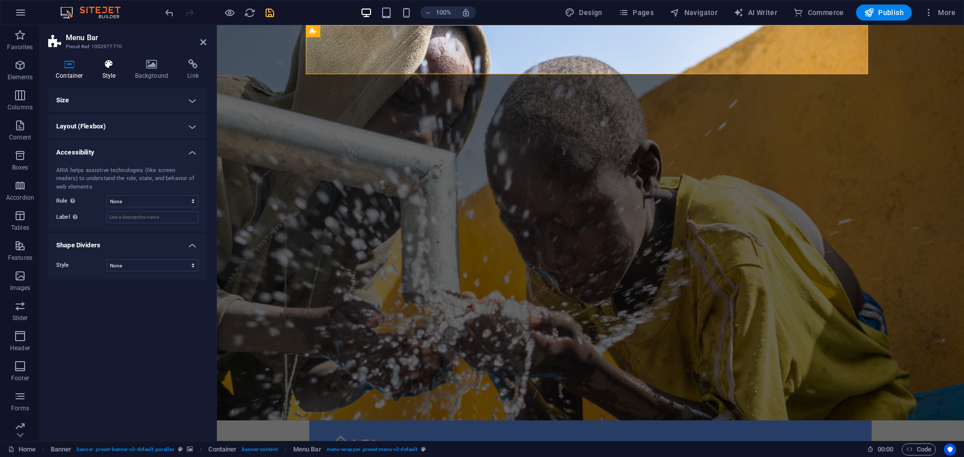
click at [110, 72] on h4 "Style" at bounding box center [111, 69] width 33 height 21
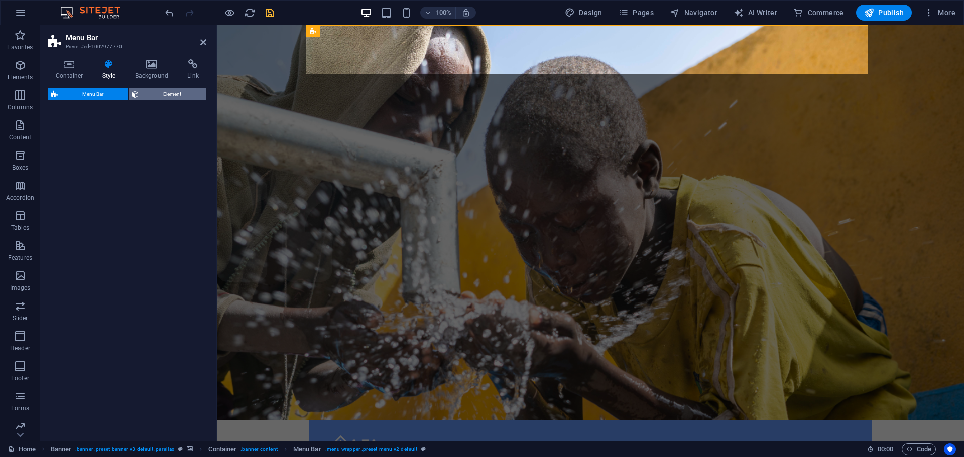
click at [136, 92] on icon at bounding box center [135, 94] width 7 height 12
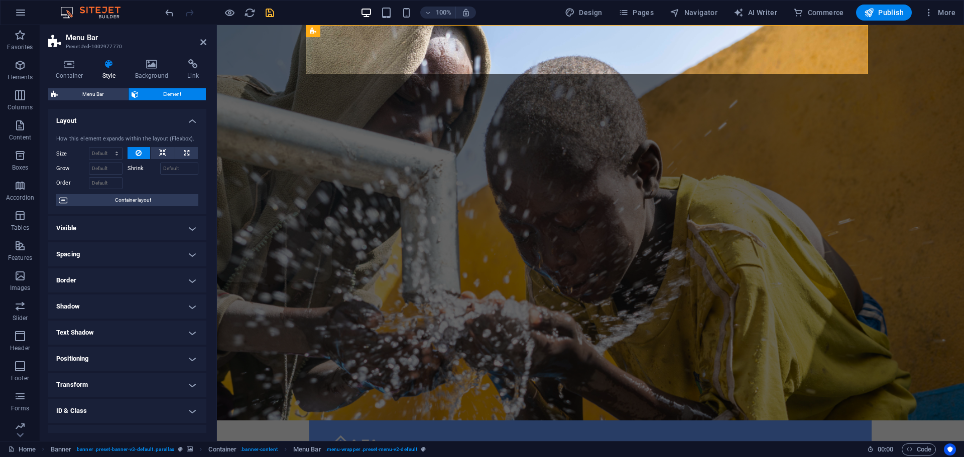
click at [164, 223] on h4 "Visible" at bounding box center [127, 228] width 158 height 24
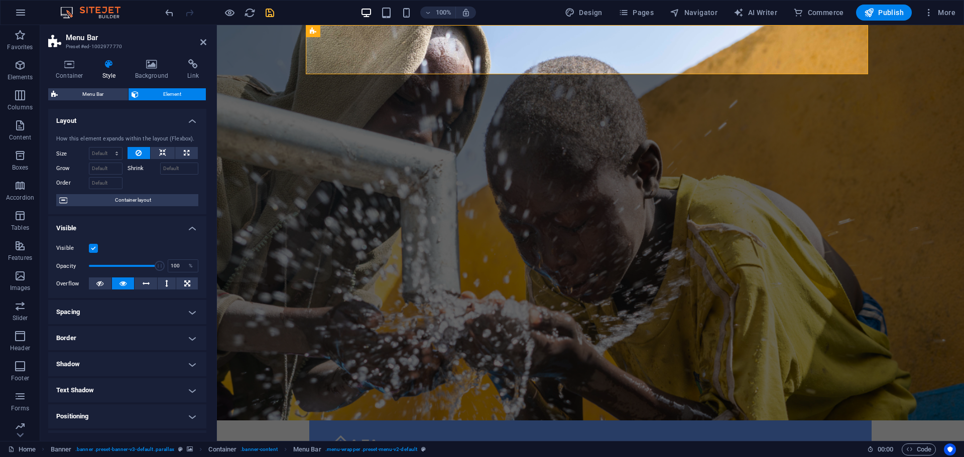
click at [164, 223] on h4 "Visible" at bounding box center [127, 225] width 158 height 18
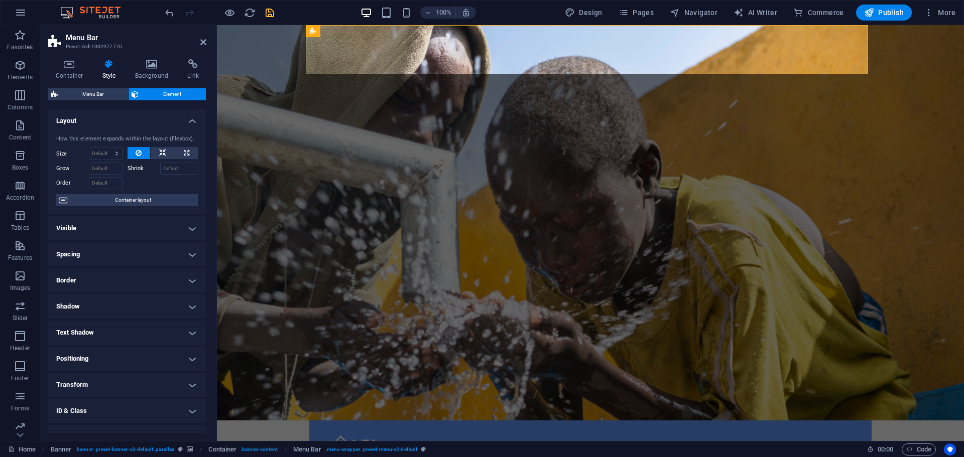
click at [192, 253] on h4 "Spacing" at bounding box center [127, 254] width 158 height 24
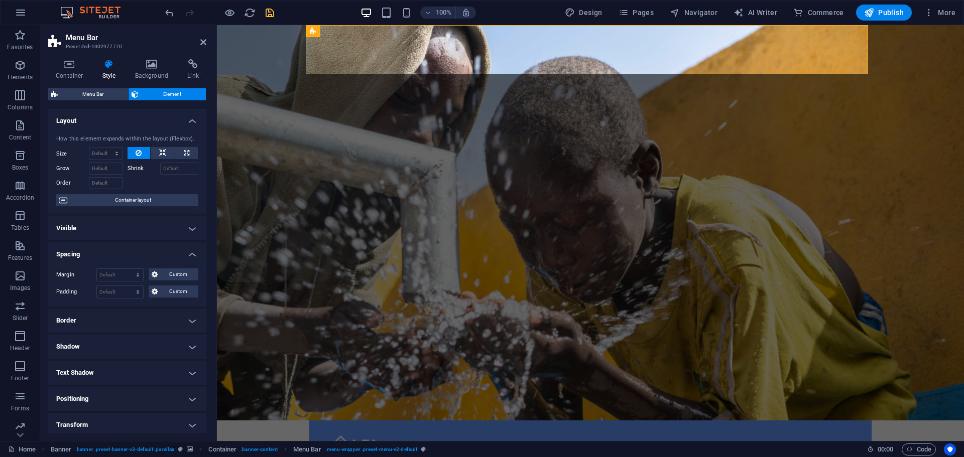
click at [192, 253] on h4 "Spacing" at bounding box center [127, 251] width 158 height 18
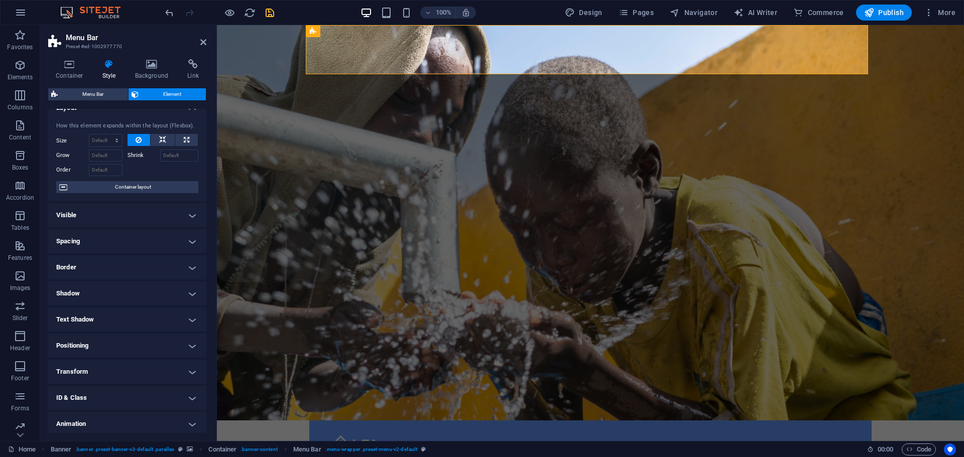
scroll to position [0, 0]
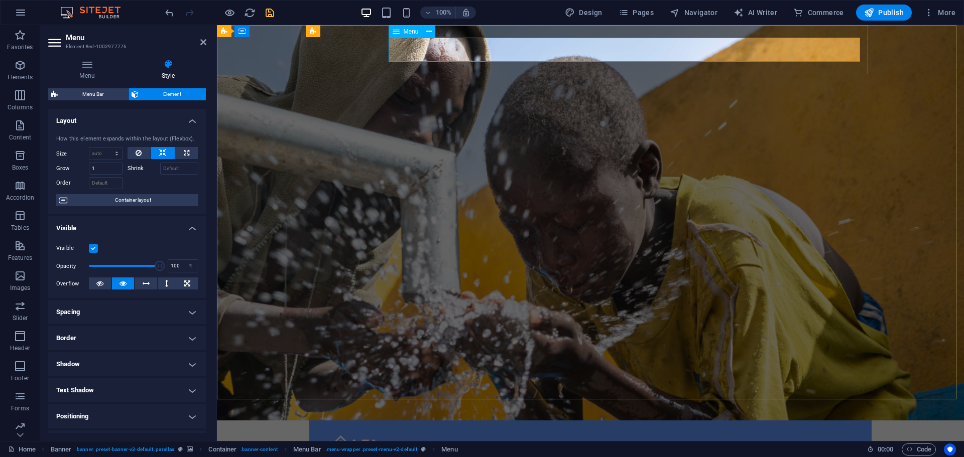
click at [766, 421] on div "Home About us What we do Projects Volunteers Donate Menu" at bounding box center [590, 457] width 562 height 73
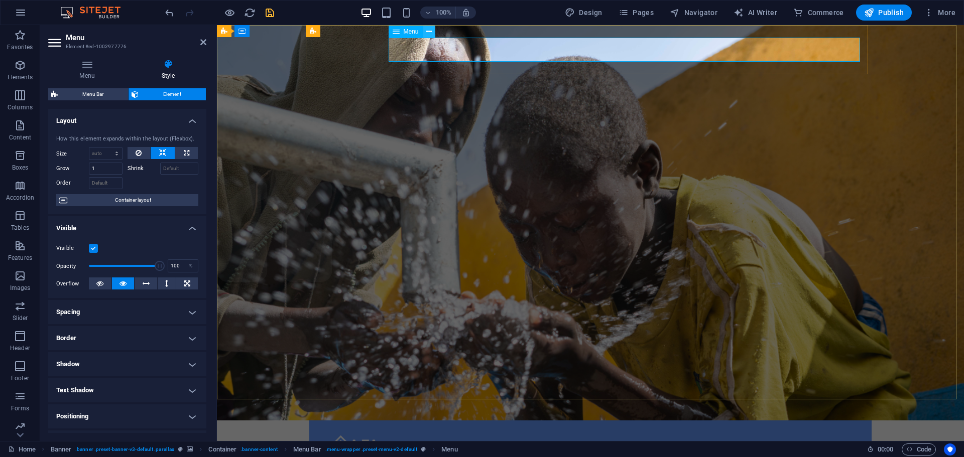
click at [429, 32] on icon at bounding box center [429, 32] width 6 height 11
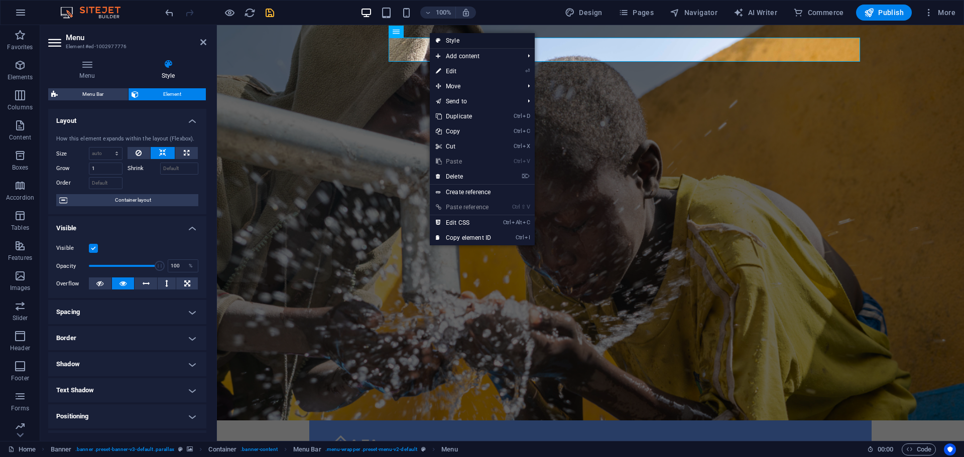
click at [452, 36] on link "Style" at bounding box center [482, 40] width 105 height 15
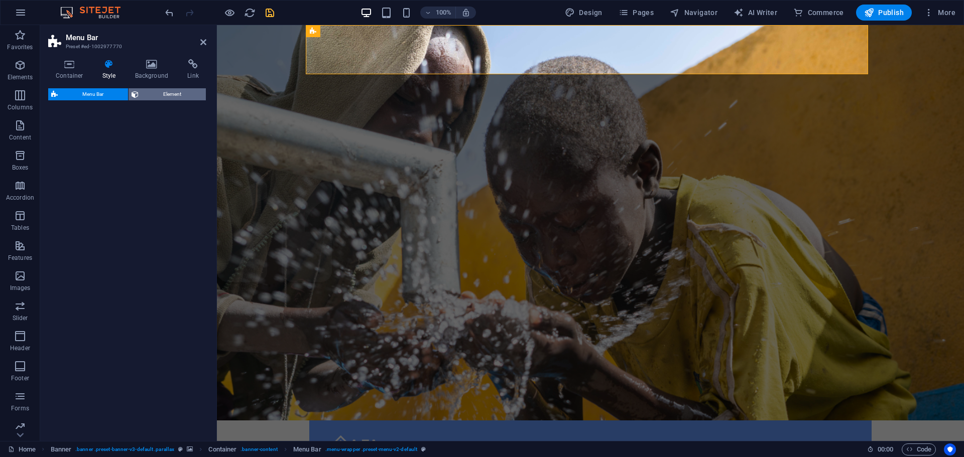
click at [176, 97] on span "Element" at bounding box center [172, 94] width 61 height 12
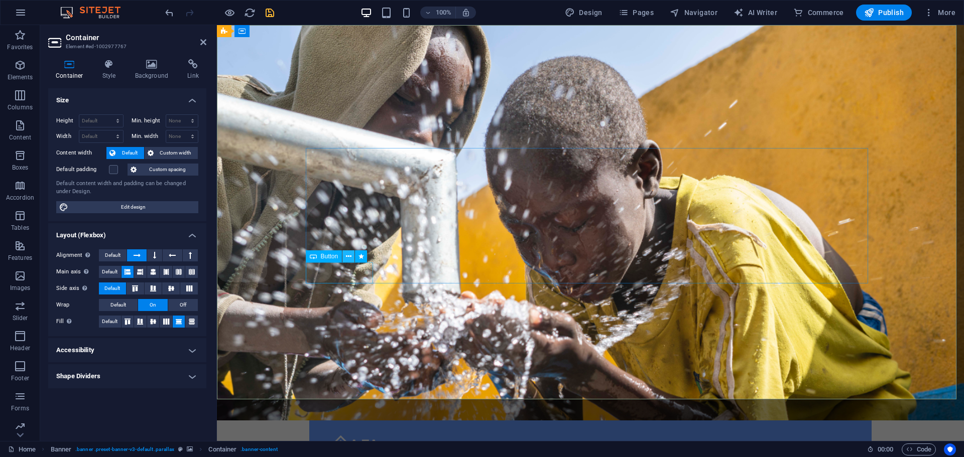
click at [346, 254] on icon at bounding box center [349, 257] width 6 height 11
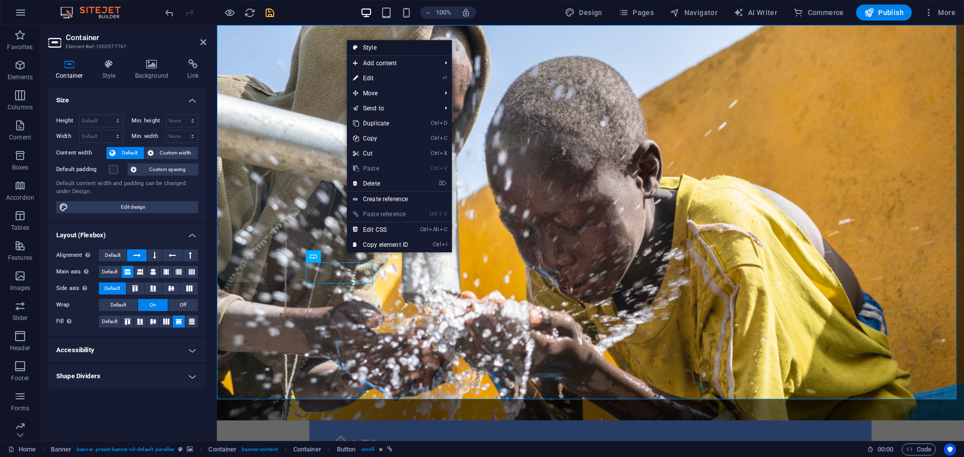
click at [369, 47] on link "Style" at bounding box center [399, 47] width 105 height 15
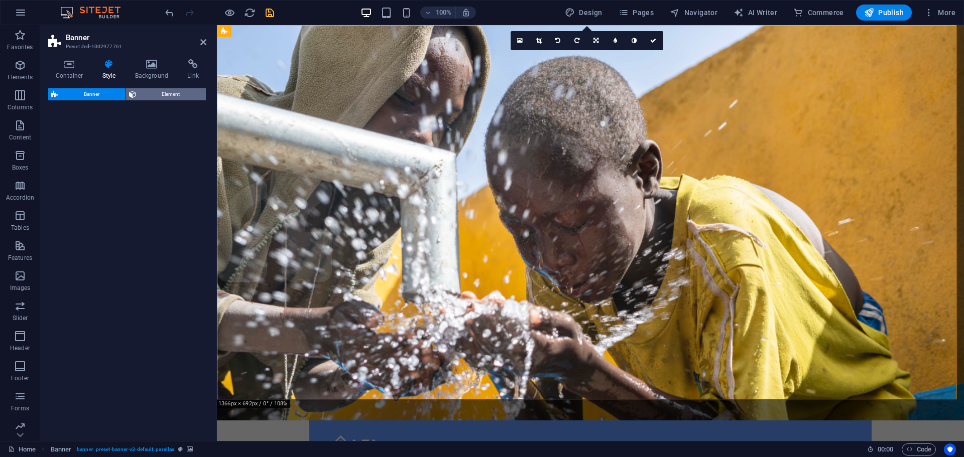
click at [156, 94] on span "Element" at bounding box center [171, 94] width 64 height 12
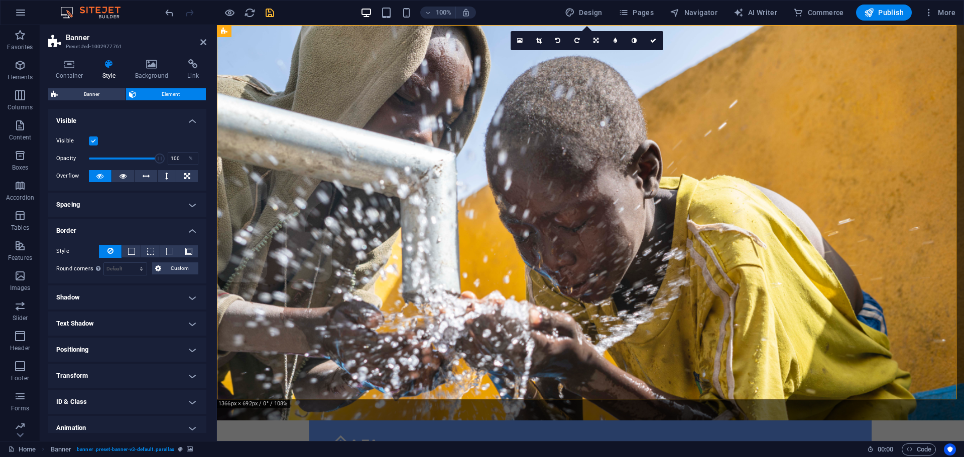
click at [156, 94] on span "Element" at bounding box center [171, 94] width 64 height 12
click at [110, 95] on span "Banner" at bounding box center [92, 94] width 62 height 12
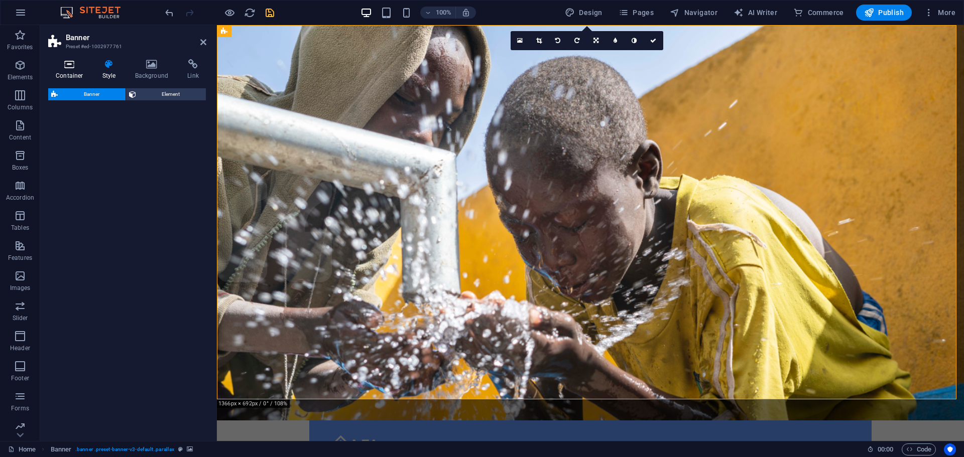
click at [72, 71] on h4 "Container" at bounding box center [71, 69] width 47 height 21
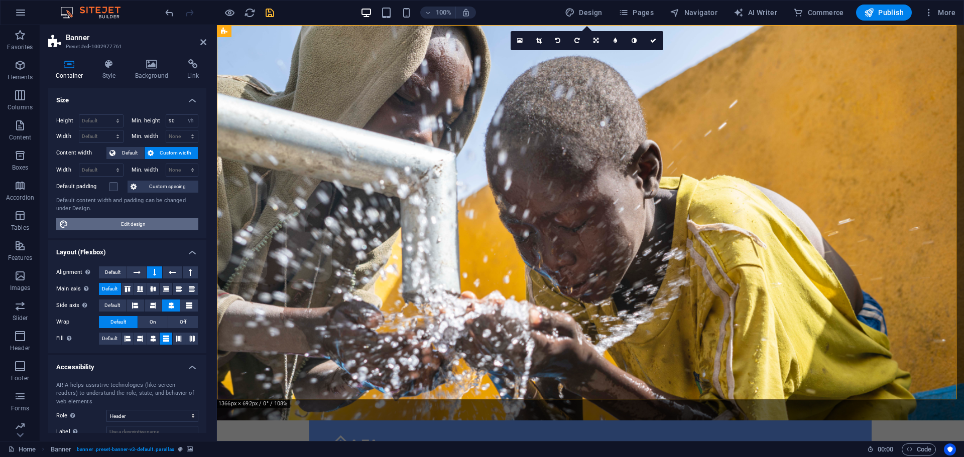
click at [141, 219] on span "Edit design" at bounding box center [133, 224] width 124 height 12
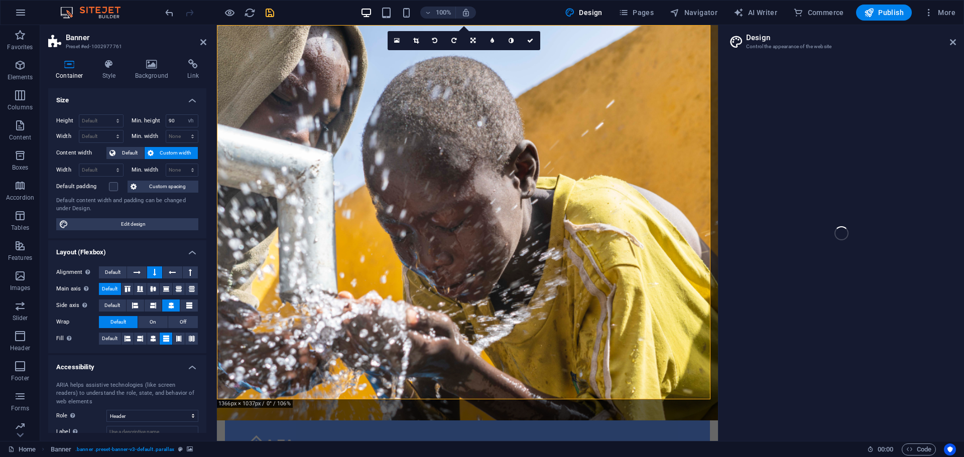
drag, startPoint x: 823, startPoint y: 47, endPoint x: 737, endPoint y: 60, distance: 87.3
click at [818, 47] on div "Home Favorites Elements Columns Content Boxes Accordion Tables Features Images …" at bounding box center [482, 233] width 964 height 416
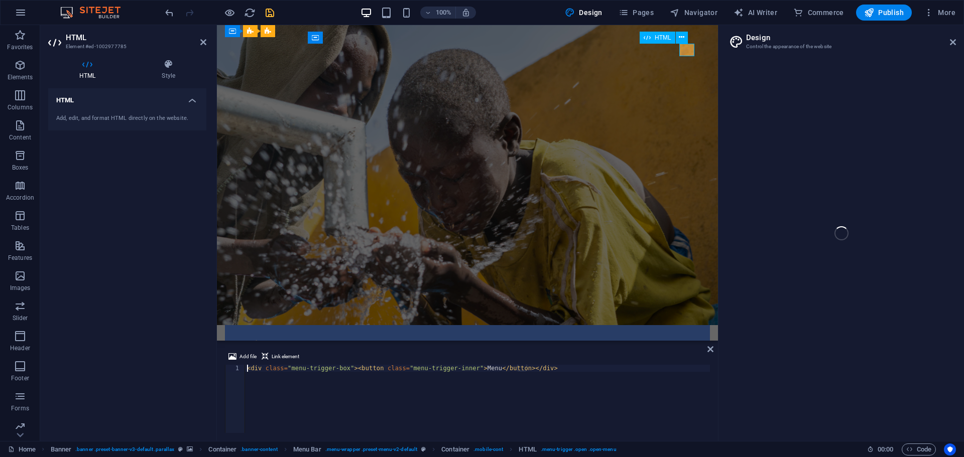
click at [683, 379] on div "Menu" at bounding box center [467, 385] width 469 height 13
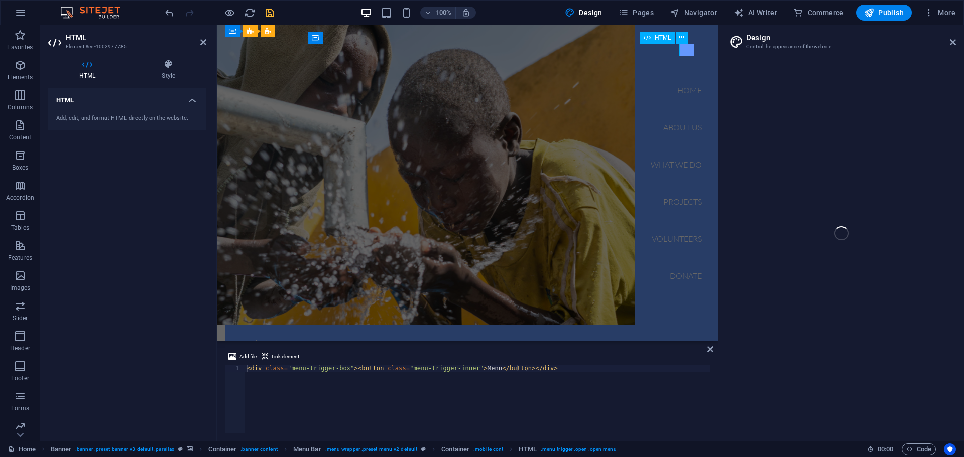
click at [248, 379] on div "Menu" at bounding box center [240, 385] width 15 height 13
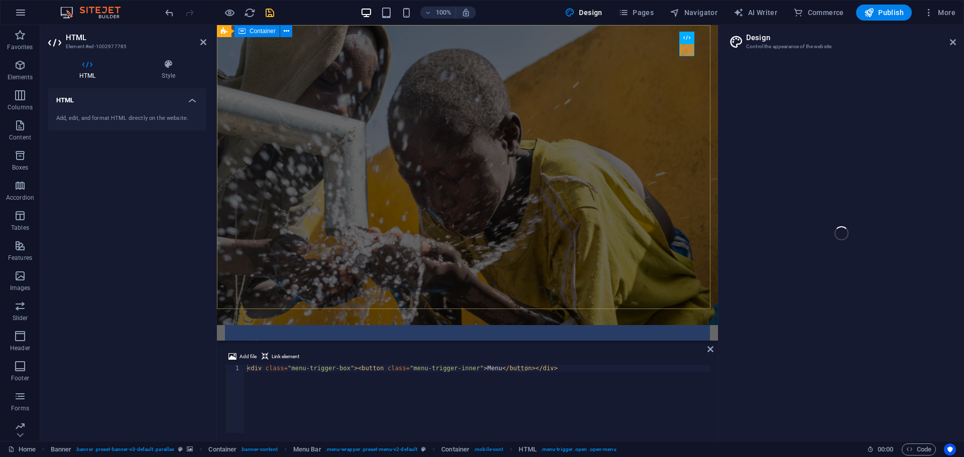
click at [590, 325] on div "Home About us What we do Projects Volunteers Donate Menu Donate and Help those …" at bounding box center [467, 446] width 501 height 242
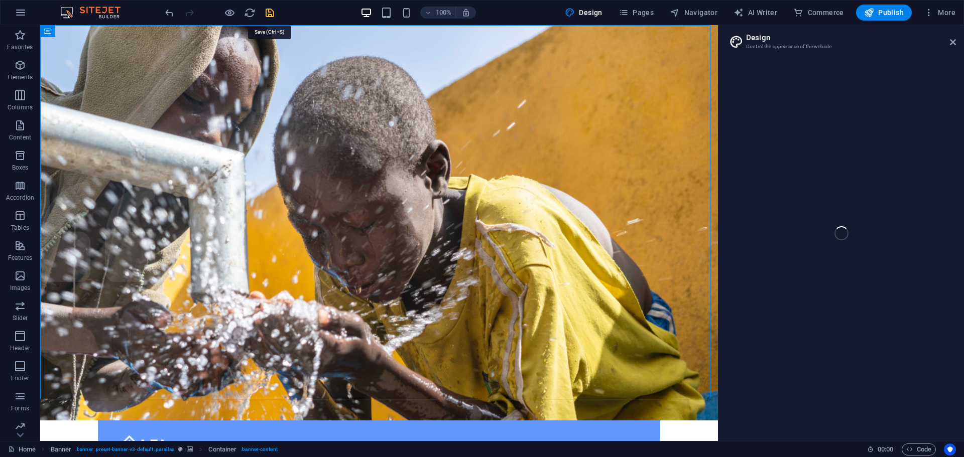
click at [272, 17] on icon "save" at bounding box center [270, 13] width 12 height 12
checkbox input "false"
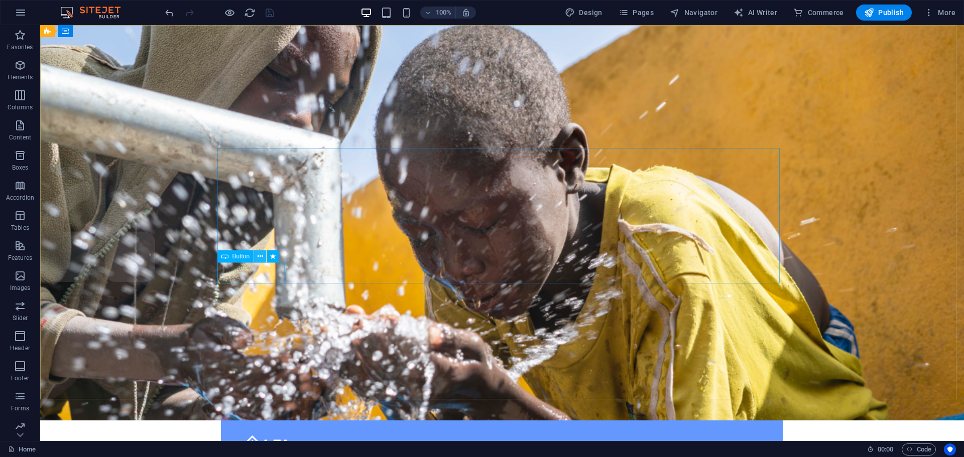
click at [261, 257] on icon at bounding box center [261, 257] width 6 height 11
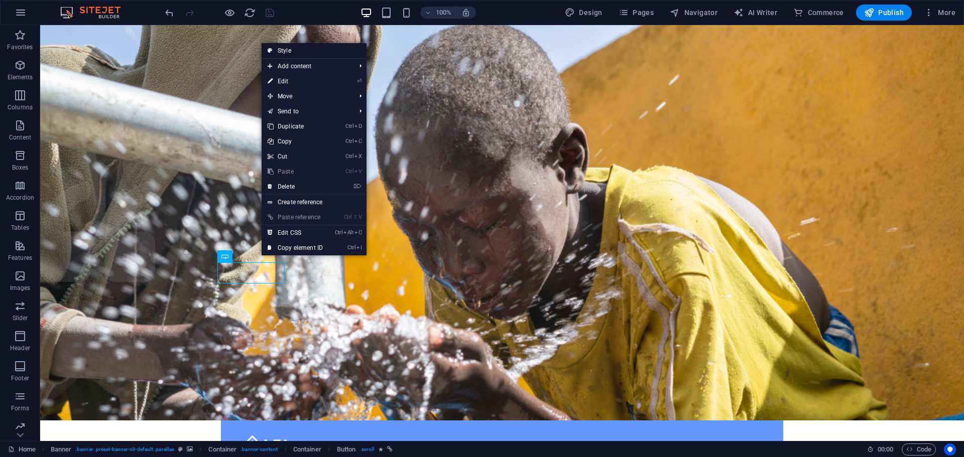
click at [301, 47] on link "Style" at bounding box center [314, 50] width 105 height 15
select select "vh"
select select "header"
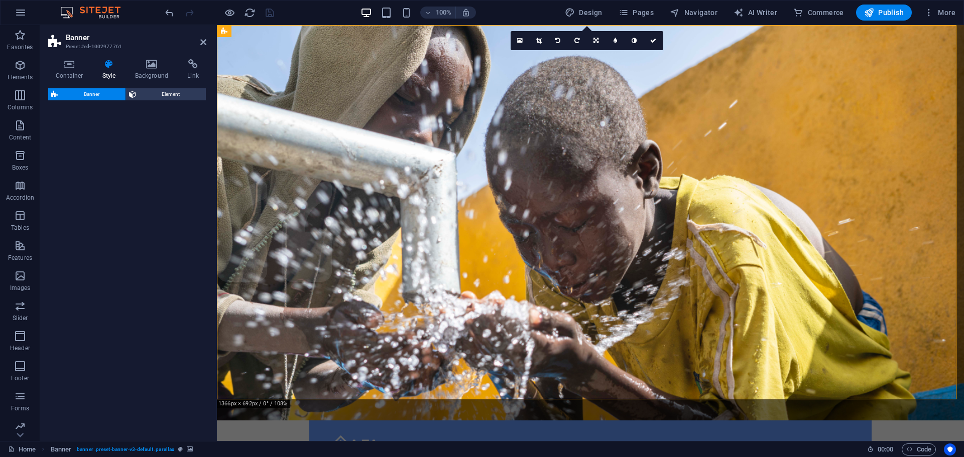
click at [154, 85] on div "Container Style Background Link Size Height Default px rem % vh vw Min. height …" at bounding box center [127, 246] width 158 height 374
click at [154, 92] on span "Element" at bounding box center [171, 94] width 64 height 12
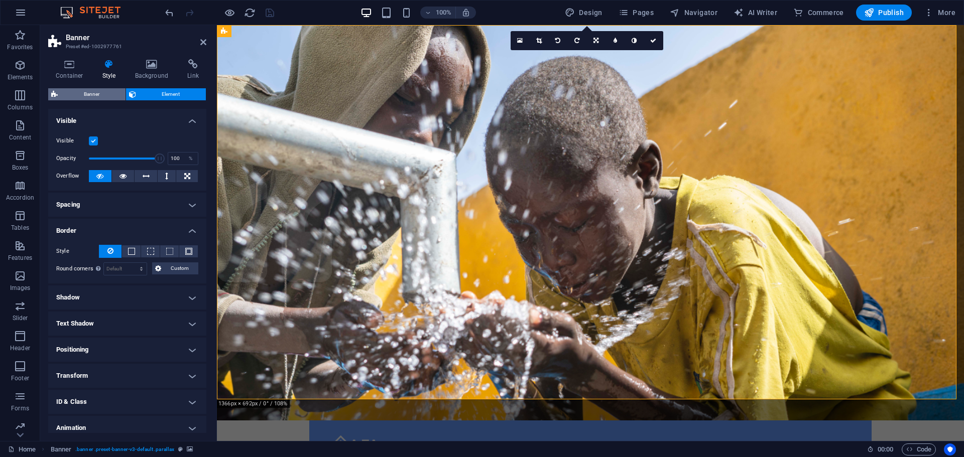
click at [111, 90] on span "Banner" at bounding box center [92, 94] width 62 height 12
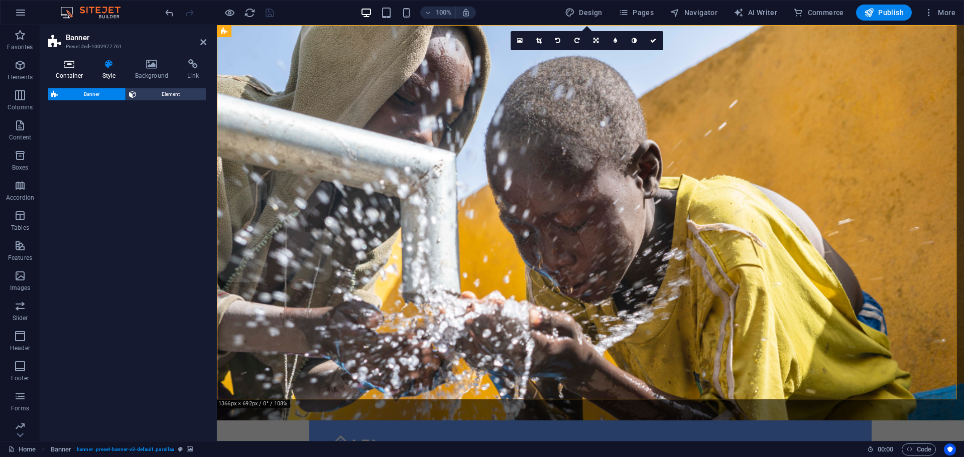
click at [71, 77] on h4 "Container" at bounding box center [71, 69] width 47 height 21
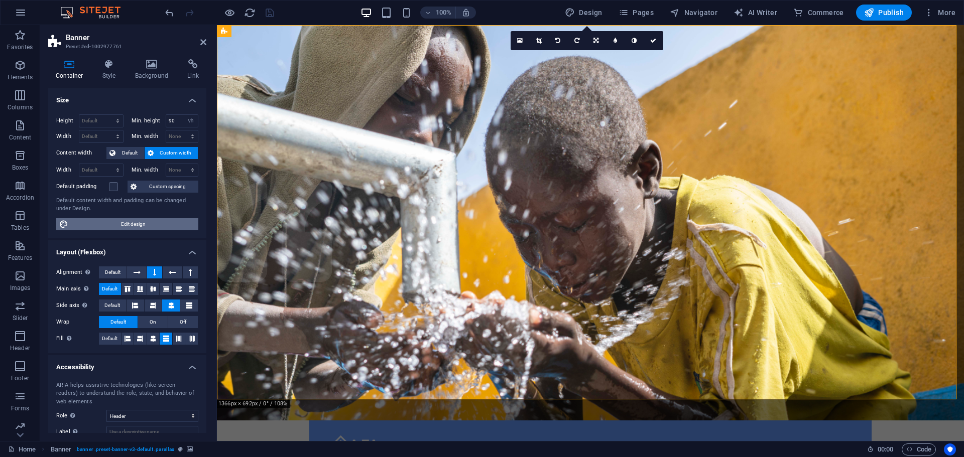
click at [151, 218] on span "Edit design" at bounding box center [133, 224] width 124 height 12
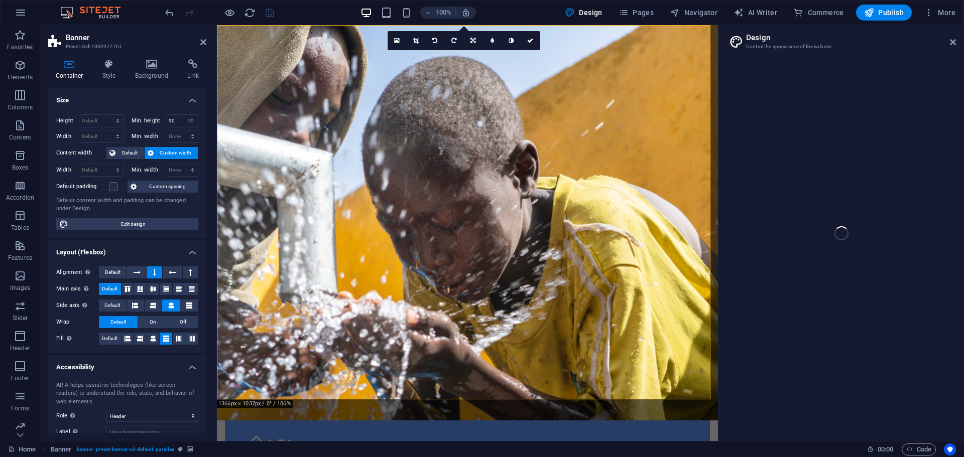
click at [952, 44] on div "Home Favorites Elements Columns Content Boxes Accordion Tables Features Images …" at bounding box center [482, 233] width 964 height 416
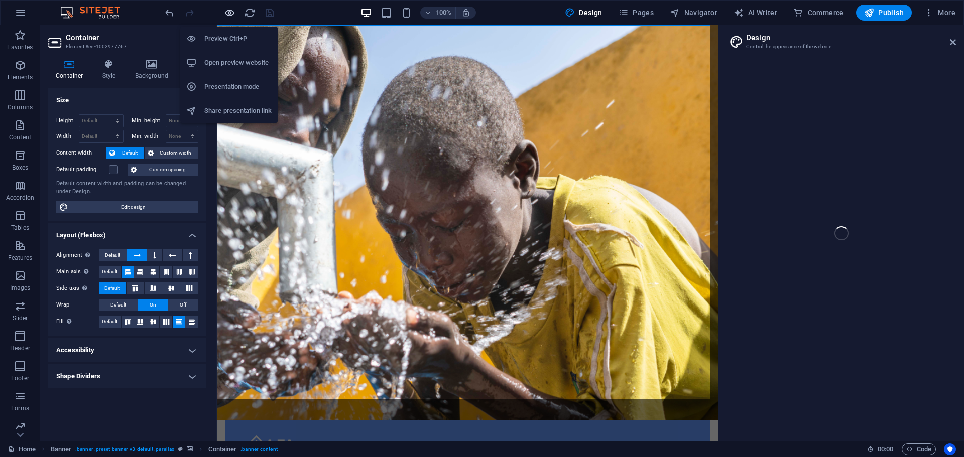
click at [229, 14] on icon "button" at bounding box center [230, 13] width 12 height 12
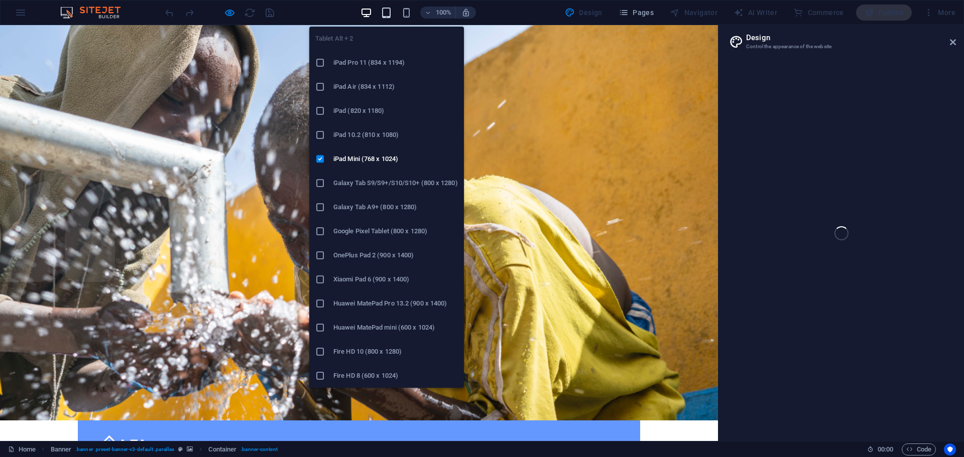
click at [386, 13] on icon "button" at bounding box center [387, 13] width 12 height 12
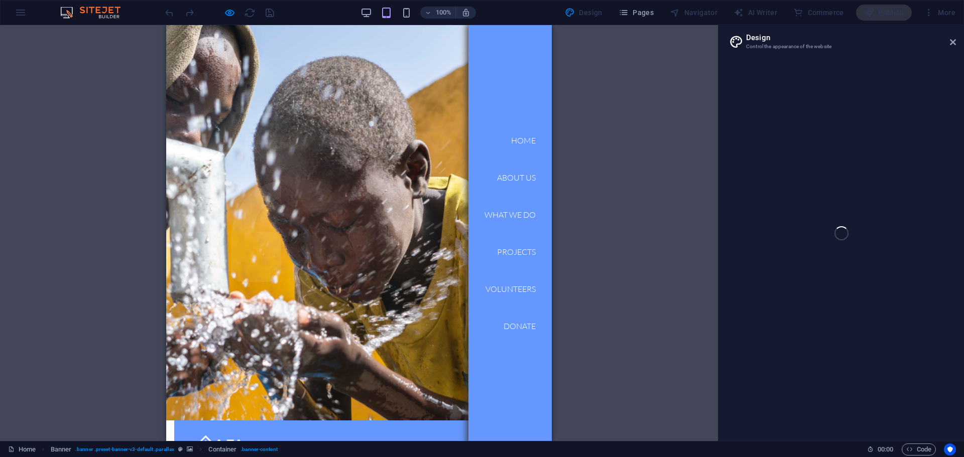
click at [954, 42] on div "Home Favorites Elements Columns Content Boxes Accordion Tables Features Images …" at bounding box center [482, 233] width 964 height 416
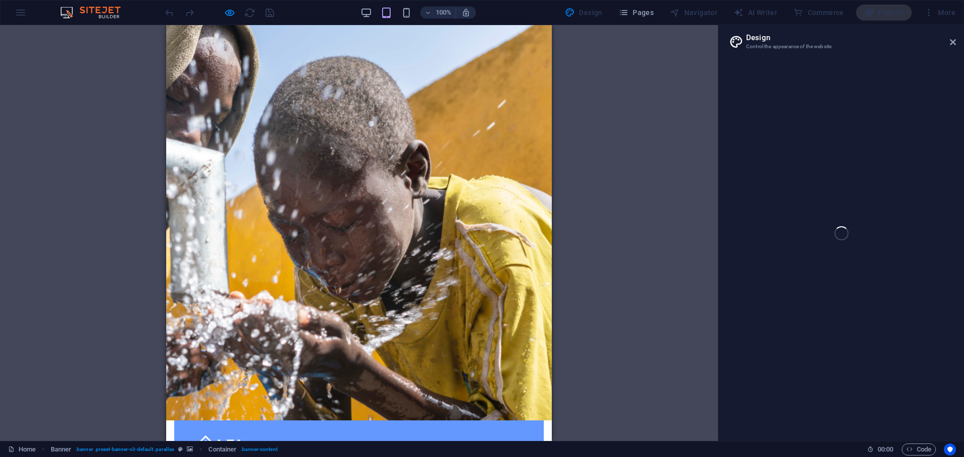
click at [529, 421] on div "Home About us What we do Projects Volunteers Donate Menu" at bounding box center [359, 458] width 370 height 74
drag, startPoint x: 525, startPoint y: 47, endPoint x: 530, endPoint y: 40, distance: 8.4
click at [529, 421] on div "Home About us What we do Projects Volunteers Donate Menu" at bounding box center [359, 458] width 370 height 74
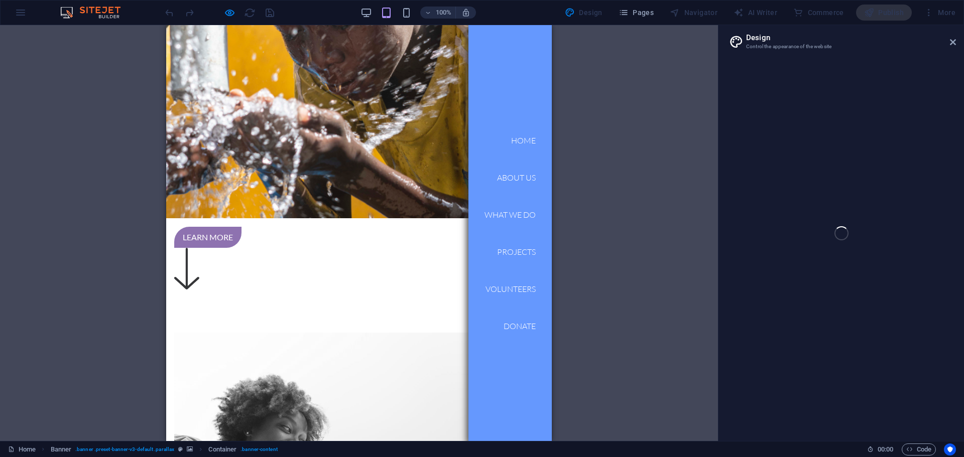
scroll to position [325, 0]
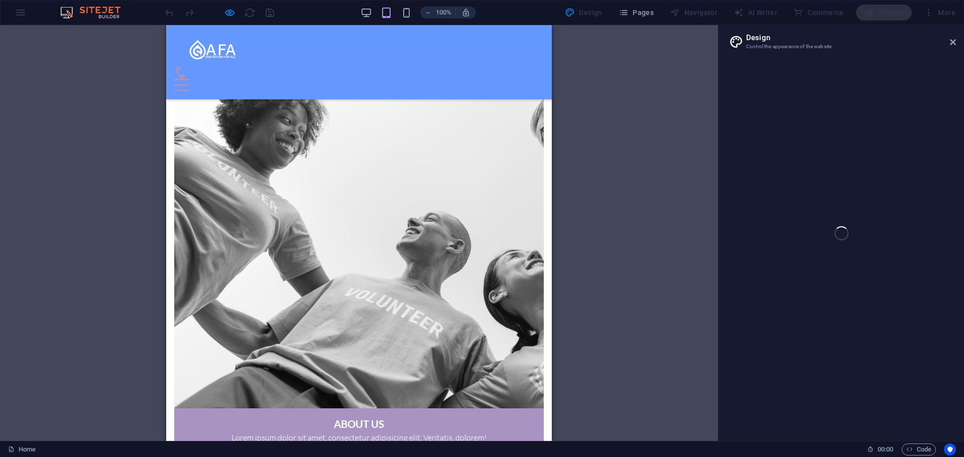
scroll to position [644, 0]
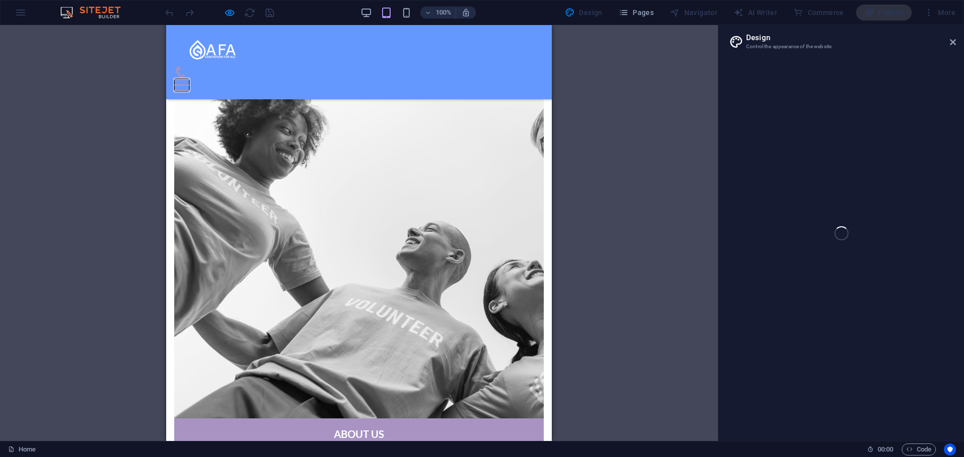
click at [189, 79] on button "Menu" at bounding box center [181, 80] width 15 height 2
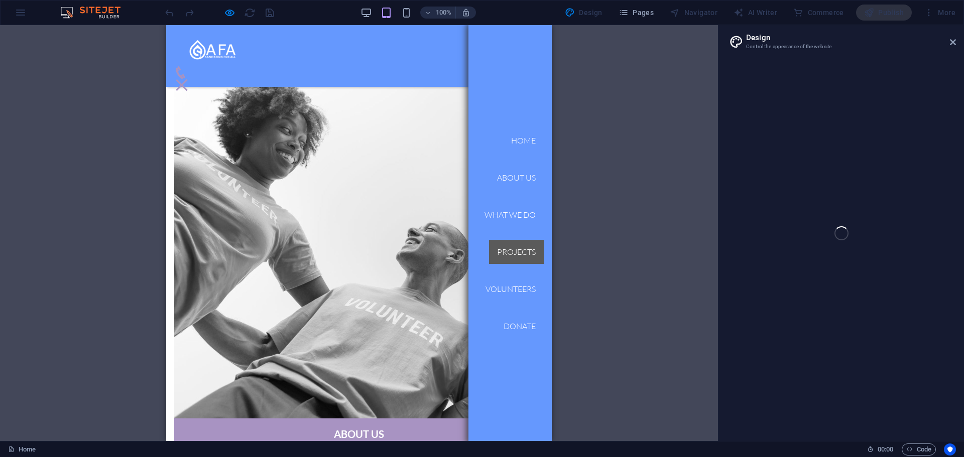
click at [506, 255] on link "Projects" at bounding box center [516, 252] width 55 height 24
